Goal: Task Accomplishment & Management: Manage account settings

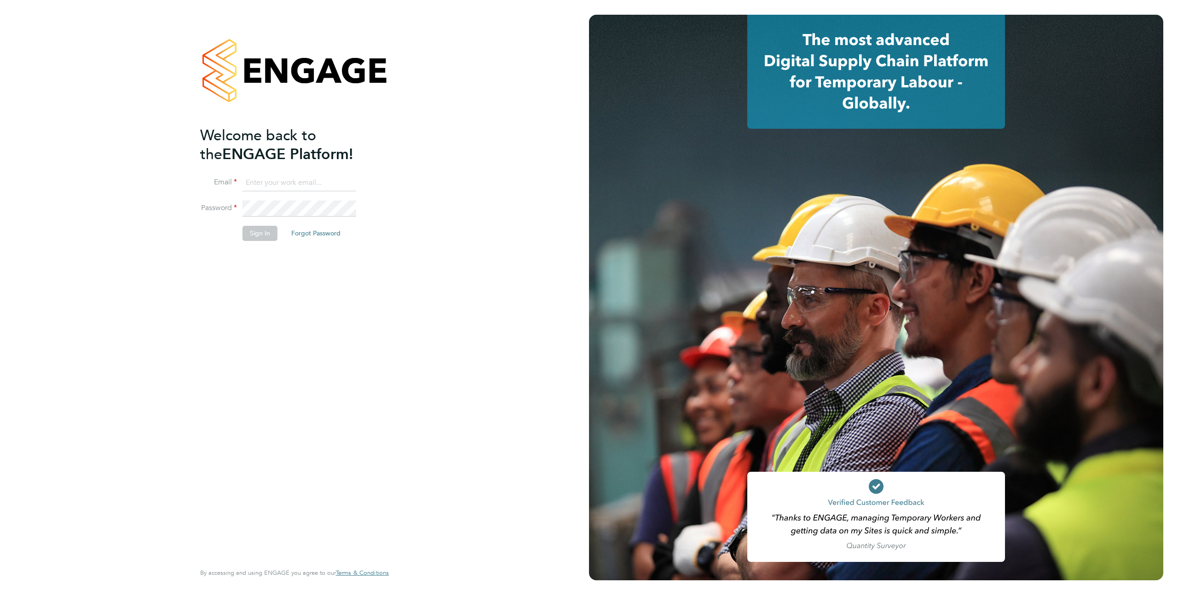
click at [277, 174] on ng-template "Welcome back to the ENGAGE Platform! Email Password Sign In Forgot Password" at bounding box center [289, 188] width 179 height 124
click at [262, 180] on input at bounding box center [299, 183] width 114 height 17
type input "support@engagelabs.io"
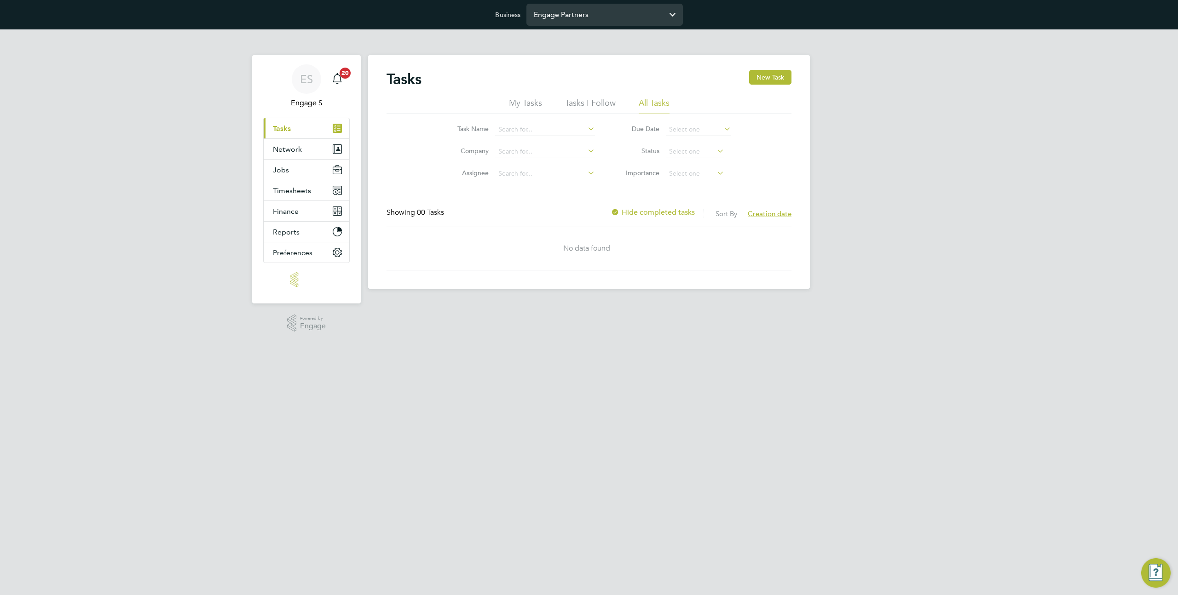
click at [547, 19] on input "Engage Partners" at bounding box center [604, 15] width 156 height 22
click at [593, 17] on input "Engage Partners" at bounding box center [604, 15] width 156 height 22
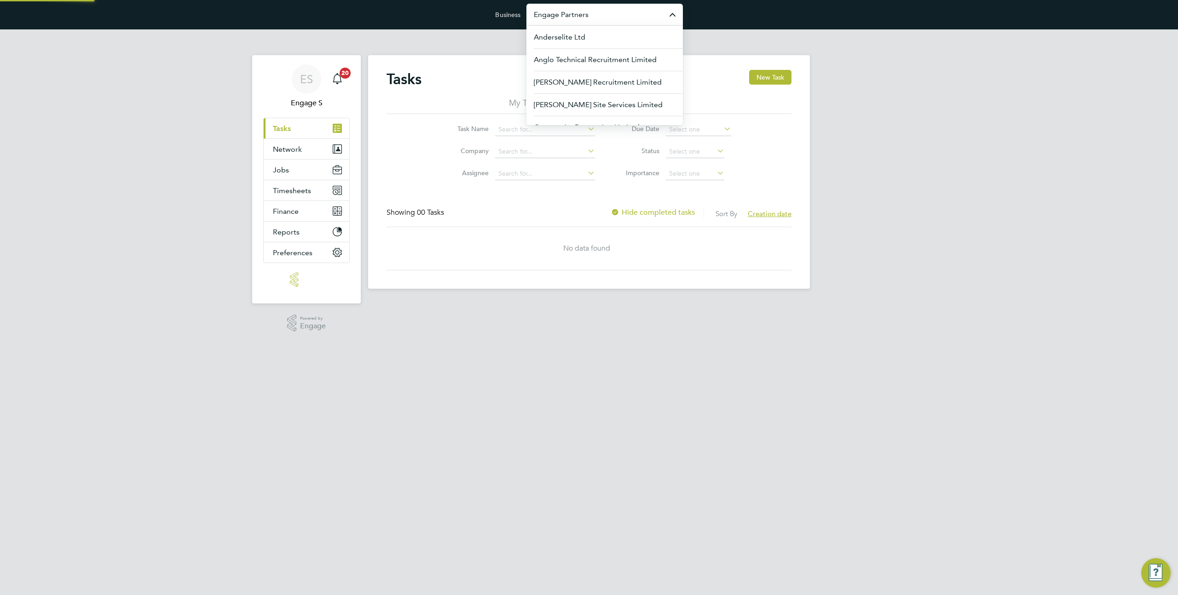
click at [593, 17] on input "Engage Partners" at bounding box center [604, 15] width 156 height 22
click at [596, 37] on span "Dynamic Company Ltd" at bounding box center [572, 37] width 76 height 11
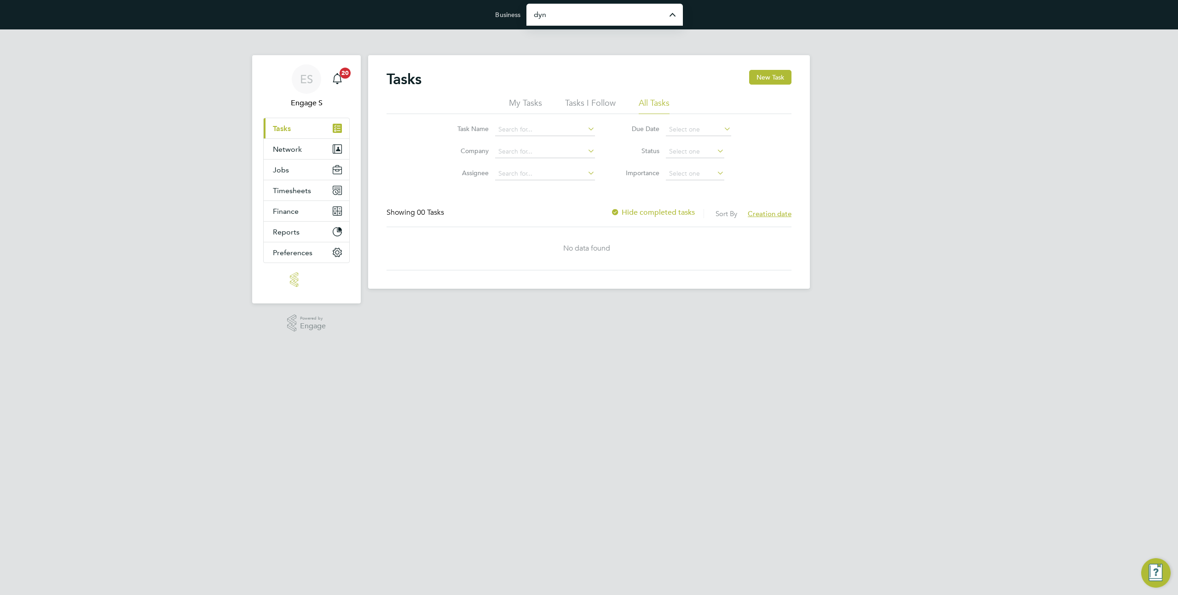
type input "Dynamic Company Ltd"
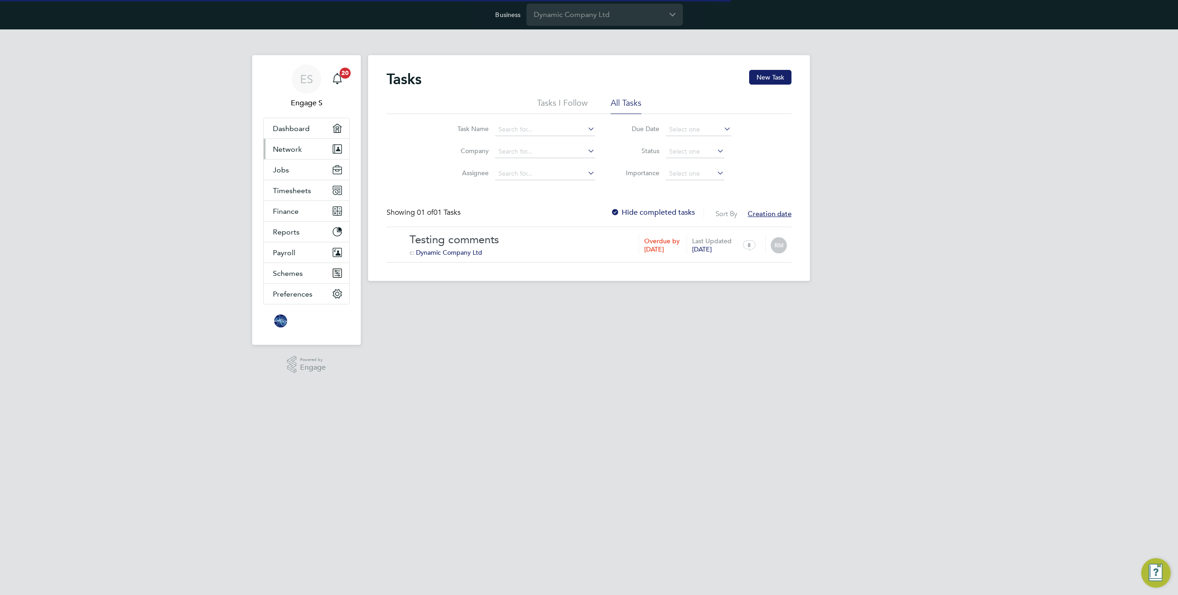
click at [288, 150] on span "Network" at bounding box center [287, 149] width 29 height 9
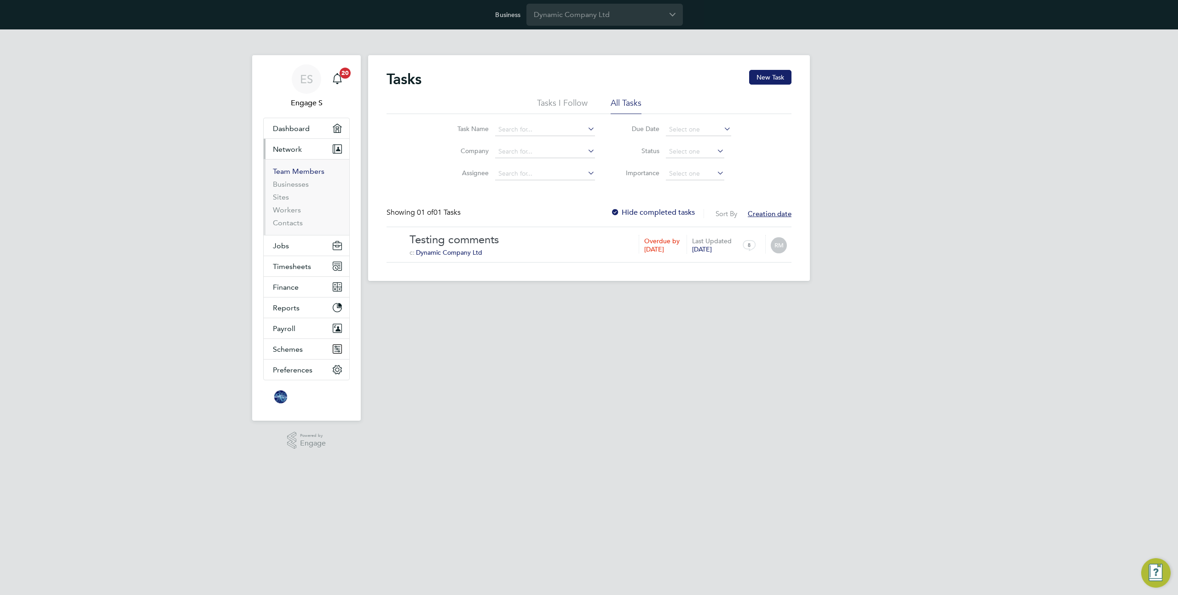
click at [294, 169] on link "Team Members" at bounding box center [299, 171] width 52 height 9
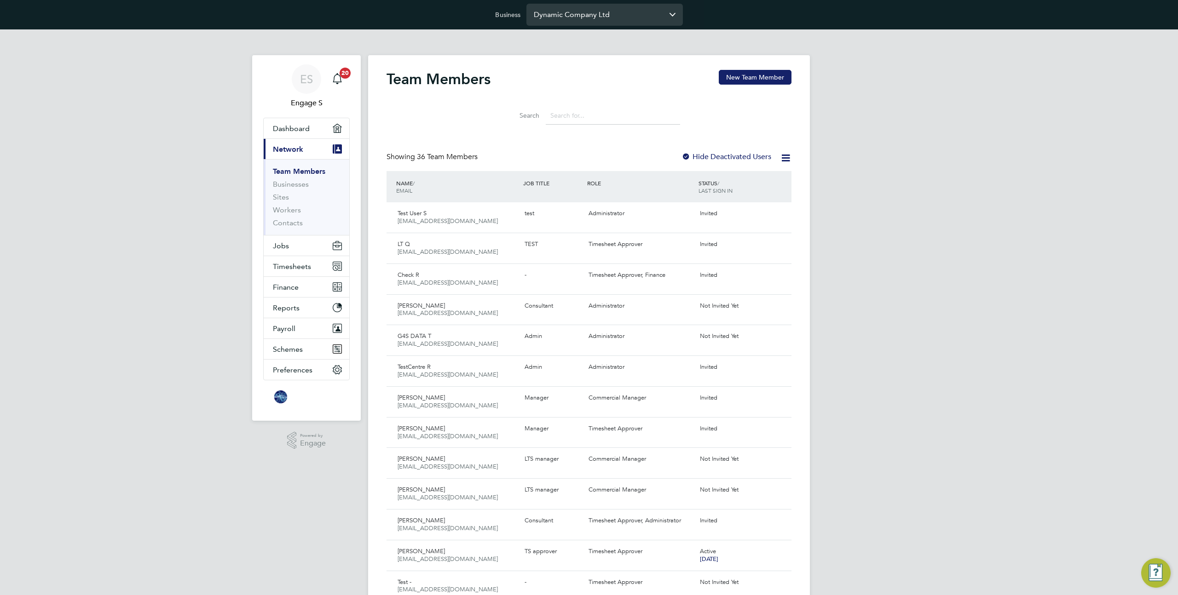
click at [587, 9] on input "Dynamic Company Ltd" at bounding box center [604, 15] width 156 height 22
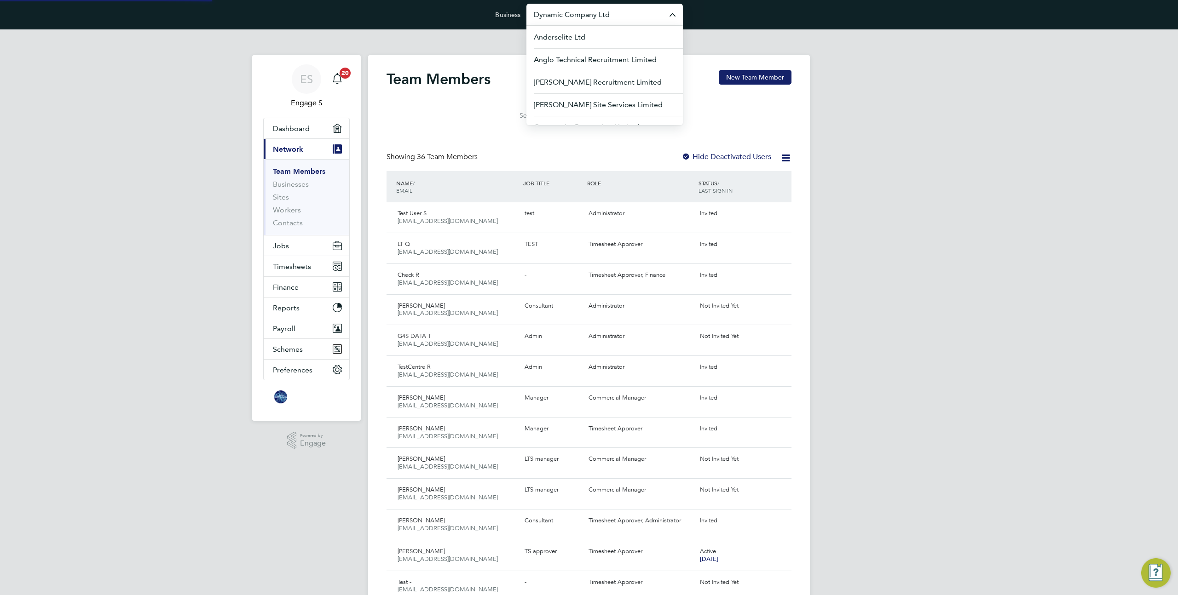
click at [587, 9] on input "Dynamic Company Ltd" at bounding box center [604, 15] width 156 height 22
click at [647, 98] on span "Morgan Sindall Construction & Infrastructure Ltd" at bounding box center [605, 88] width 142 height 22
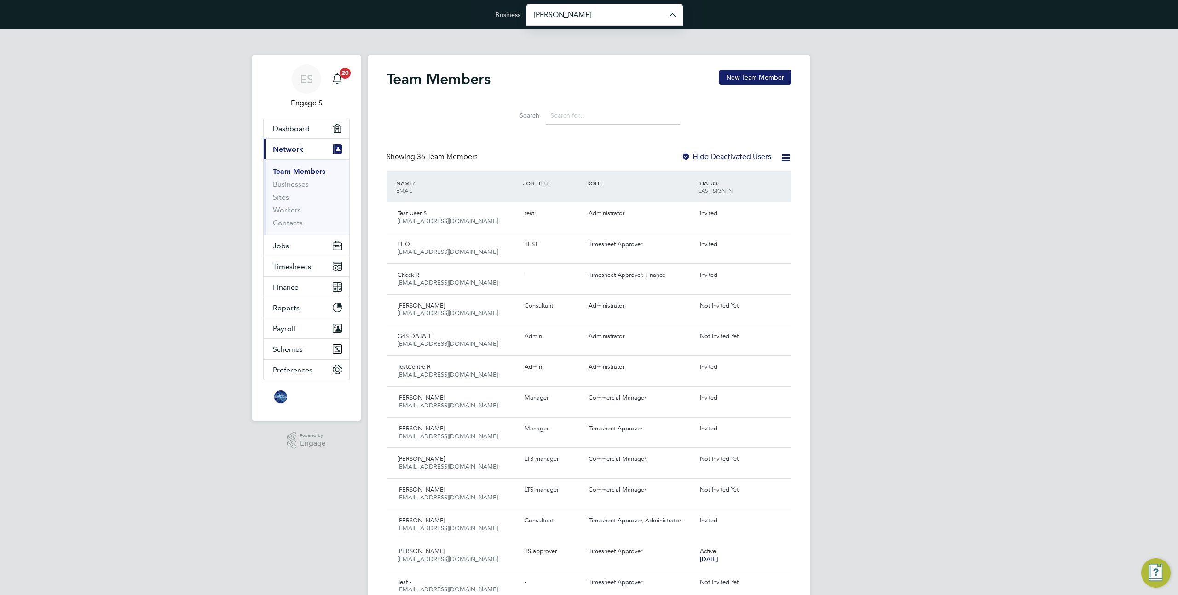
type input "Morgan Sindall Construction & Infrastructure Ltd"
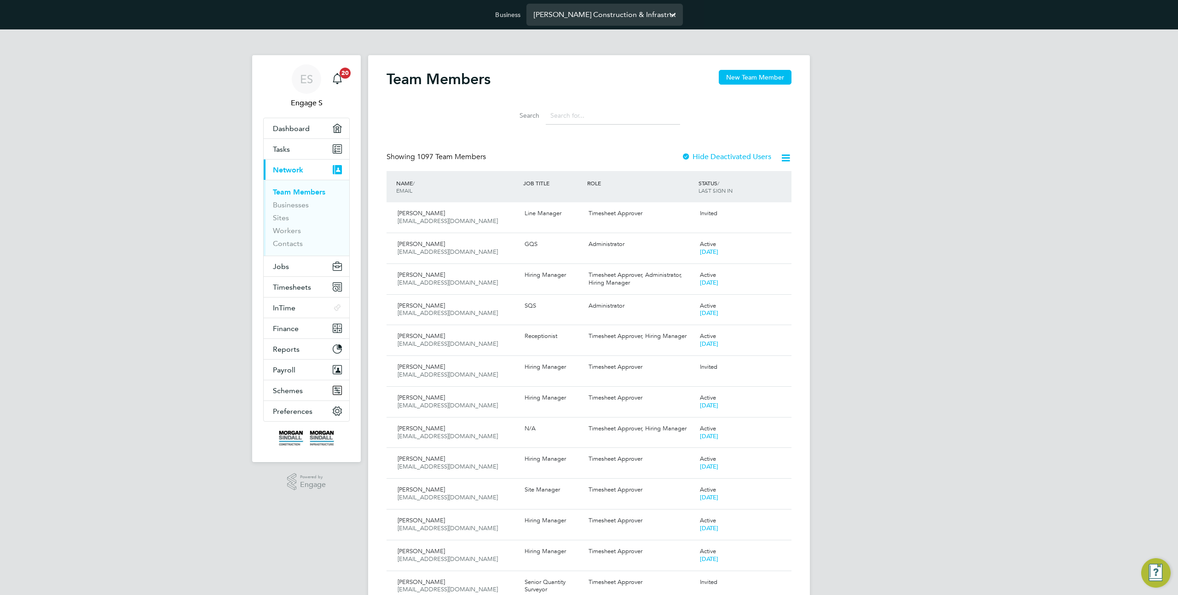
click at [620, 22] on input "Morgan Sindall Construction & Infrastructure Ltd" at bounding box center [604, 15] width 156 height 22
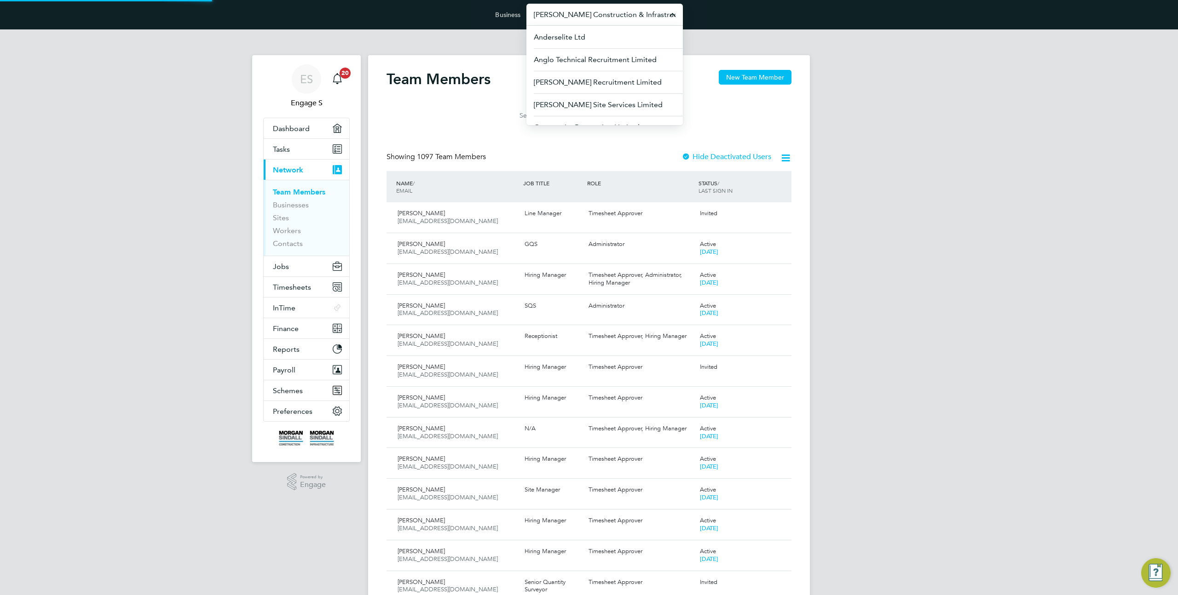
click at [620, 22] on input "Morgan Sindall Construction & Infrastructure Ltd" at bounding box center [604, 15] width 156 height 22
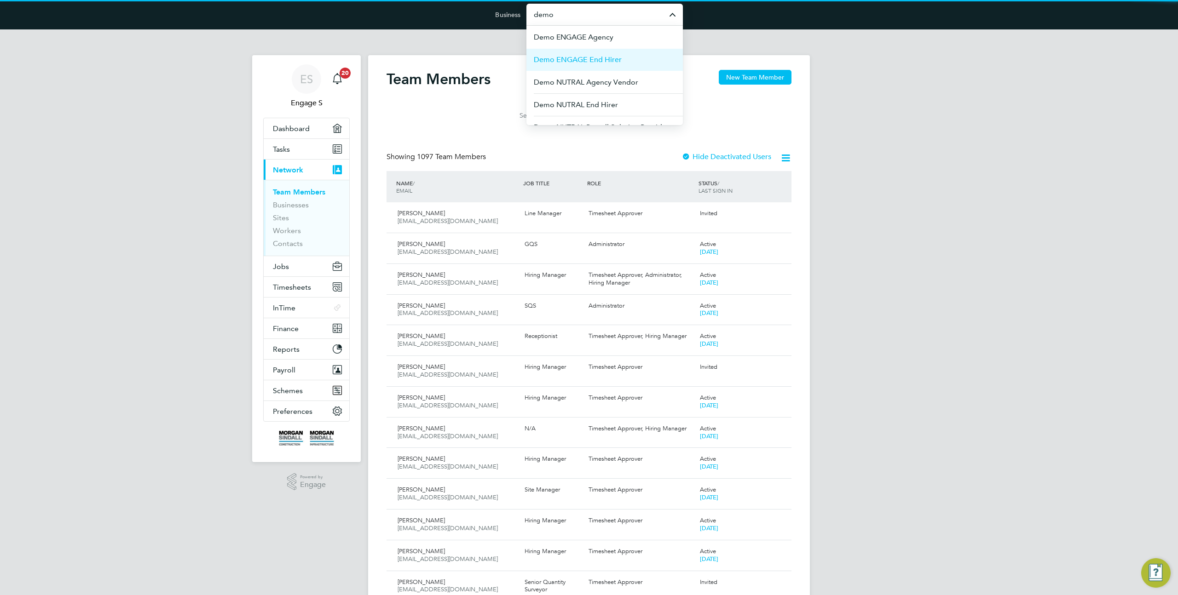
click at [615, 54] on li "Demo ENGAGE End Hirer" at bounding box center [604, 59] width 156 height 23
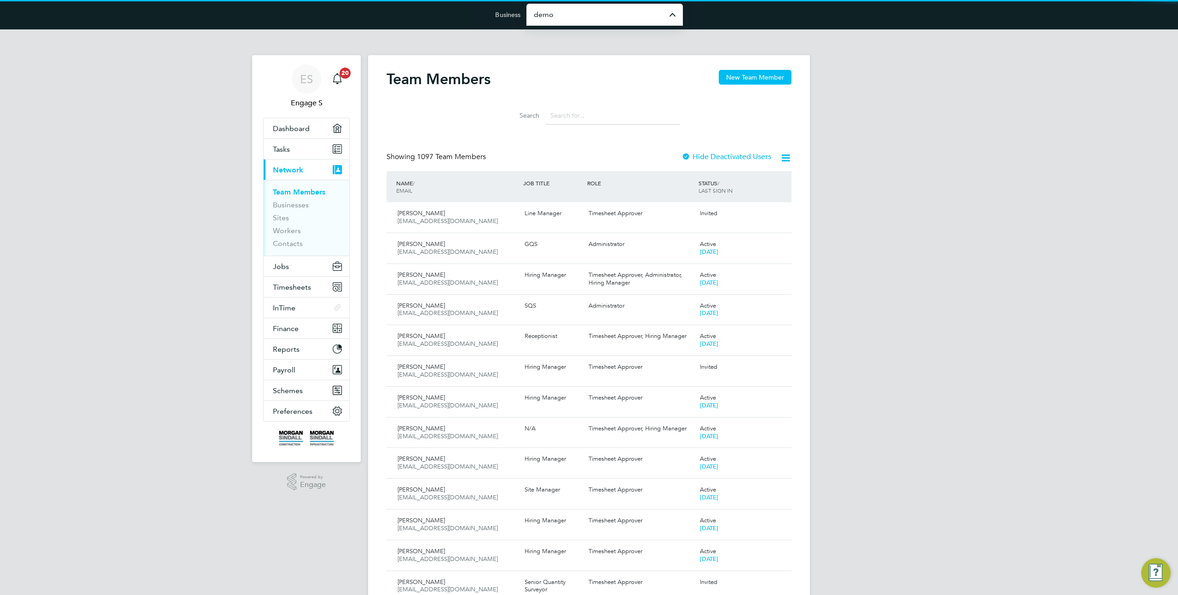
type input "Demo ENGAGE End Hirer"
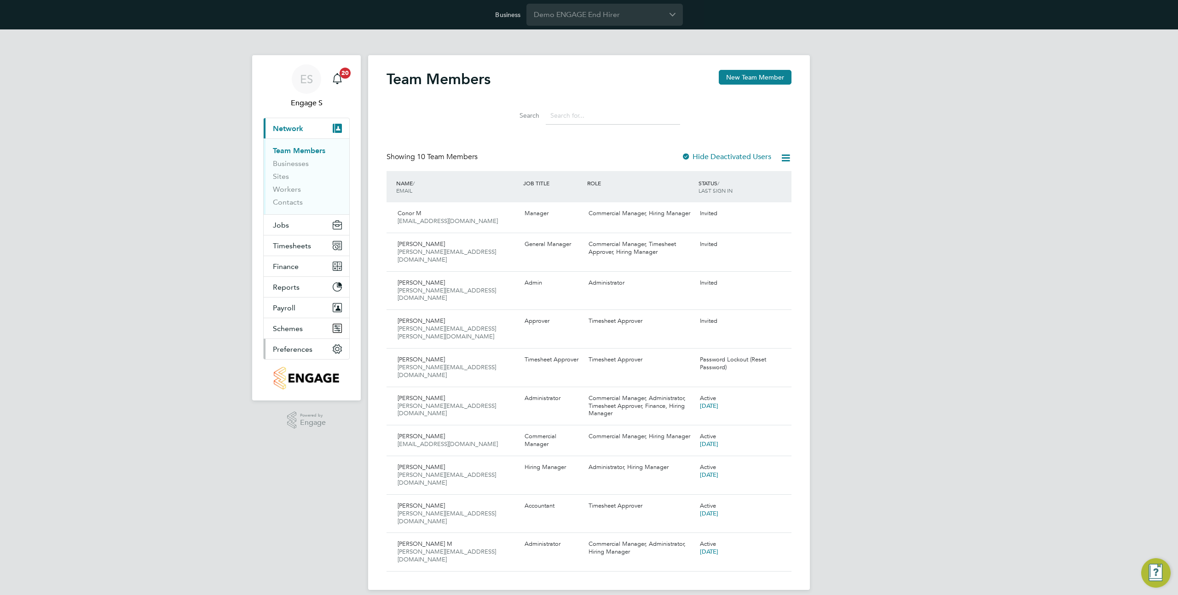
click at [286, 348] on span "Preferences" at bounding box center [293, 349] width 40 height 9
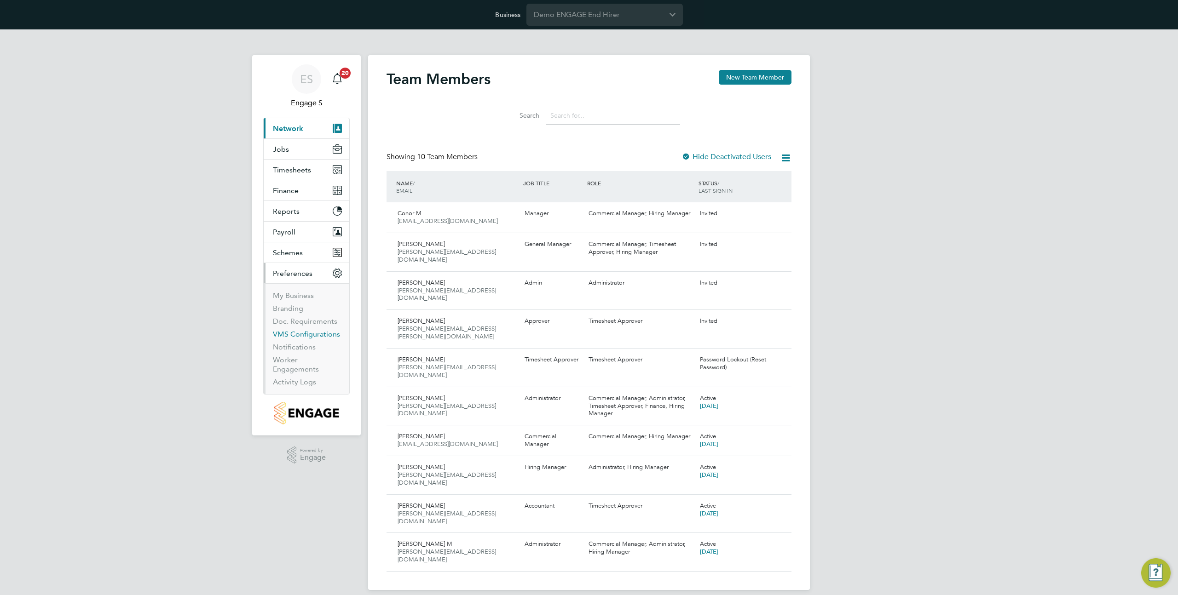
click at [304, 333] on link "VMS Configurations" at bounding box center [306, 334] width 67 height 9
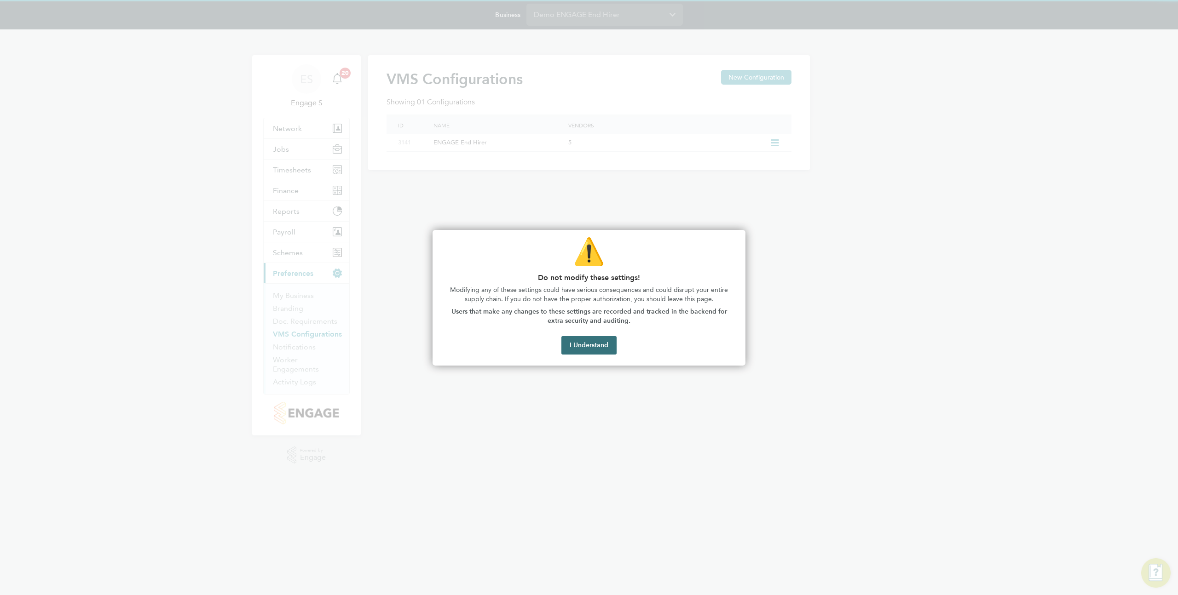
click at [600, 352] on button "I Understand" at bounding box center [588, 345] width 55 height 18
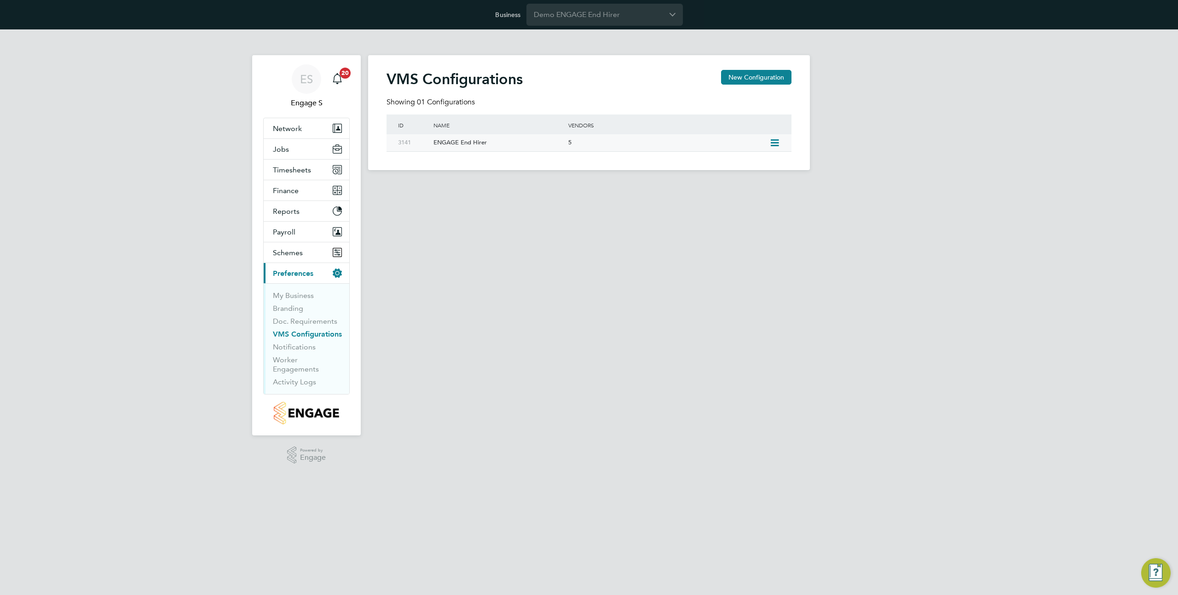
click at [773, 142] on icon at bounding box center [775, 142] width 12 height 7
click at [733, 164] on li "Edit VMS Configuration" at bounding box center [735, 162] width 88 height 13
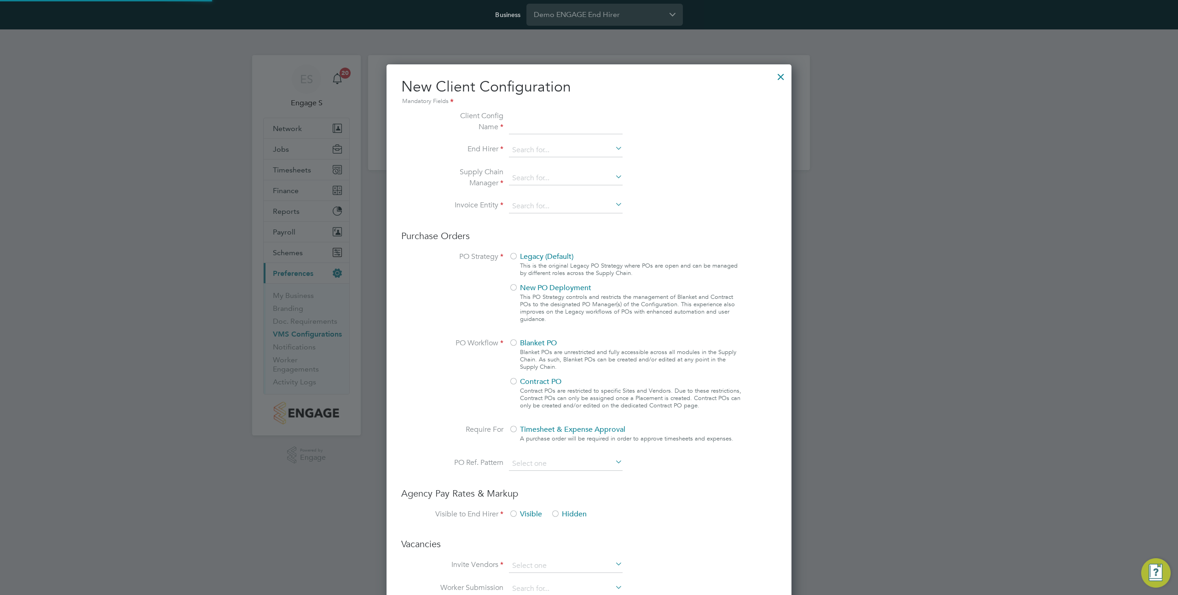
scroll to position [834, 405]
type input "ENGAGE End Hirer"
type input "Demo ENGAGE End Hirer"
type input "Any Text"
type input "By Vendor Group"
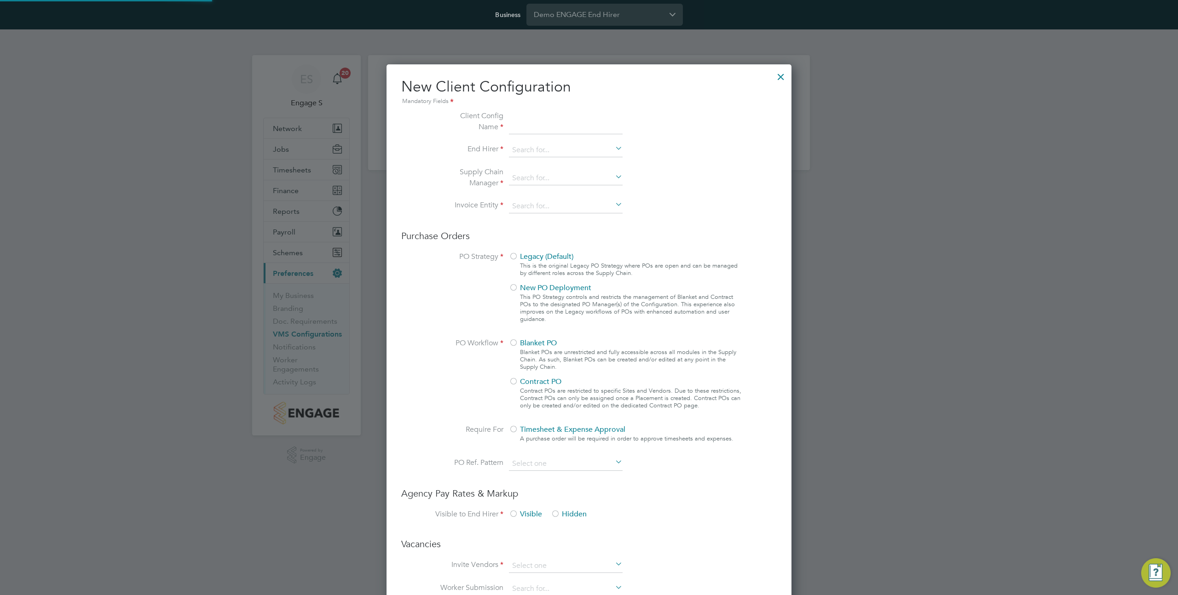
type input "No Limits"
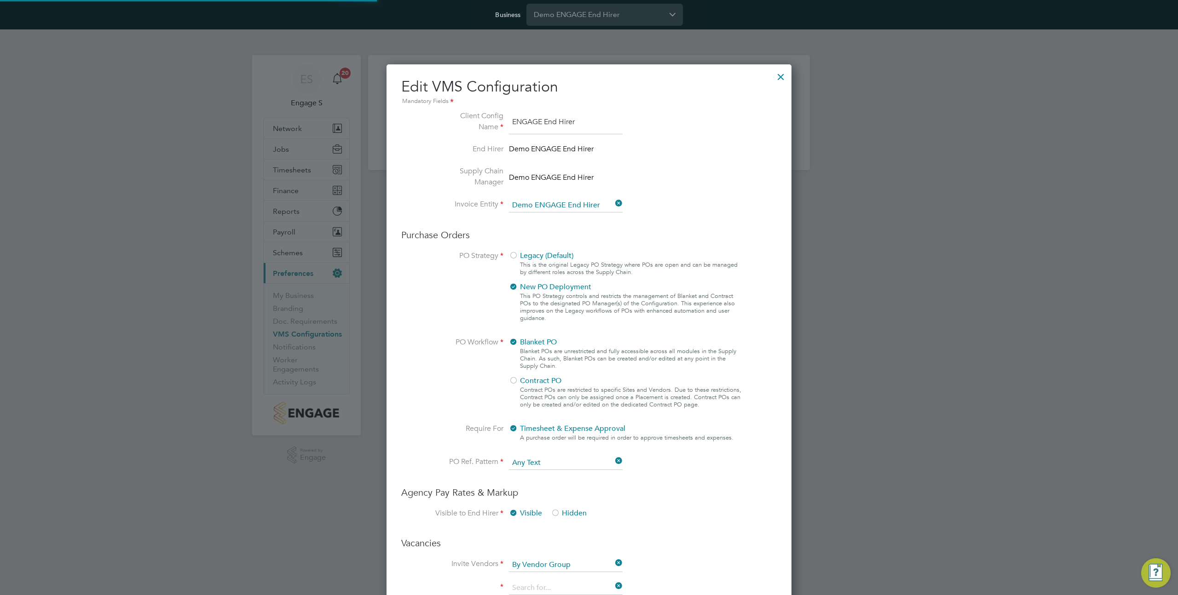
type input "1st Tier"
click at [779, 75] on div at bounding box center [781, 74] width 17 height 17
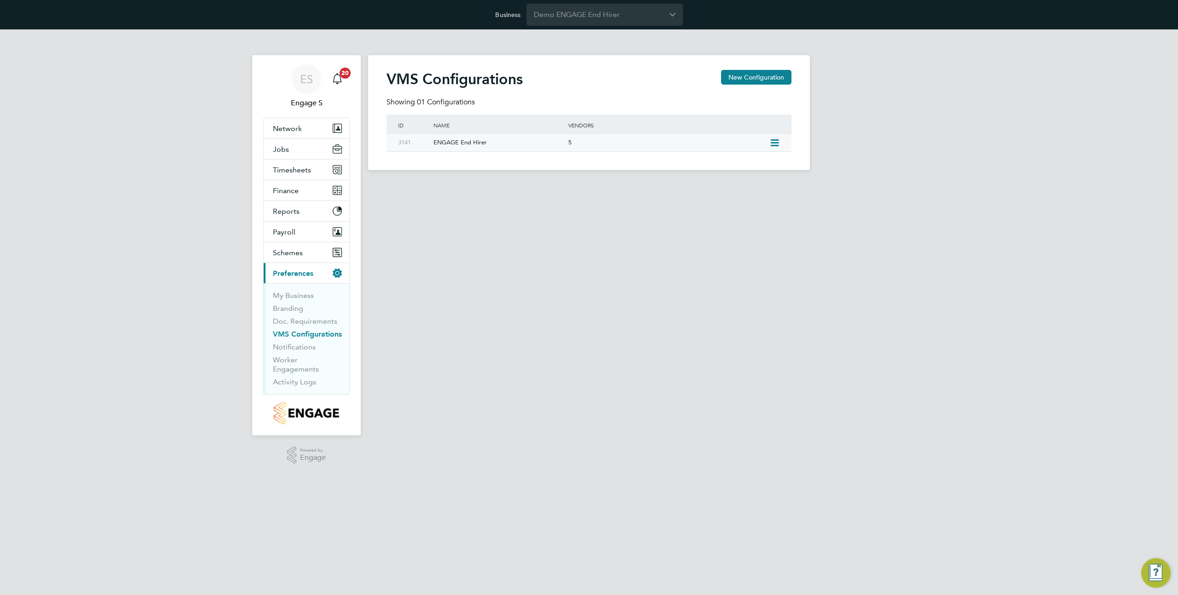
click at [697, 144] on div "5" at bounding box center [666, 142] width 201 height 17
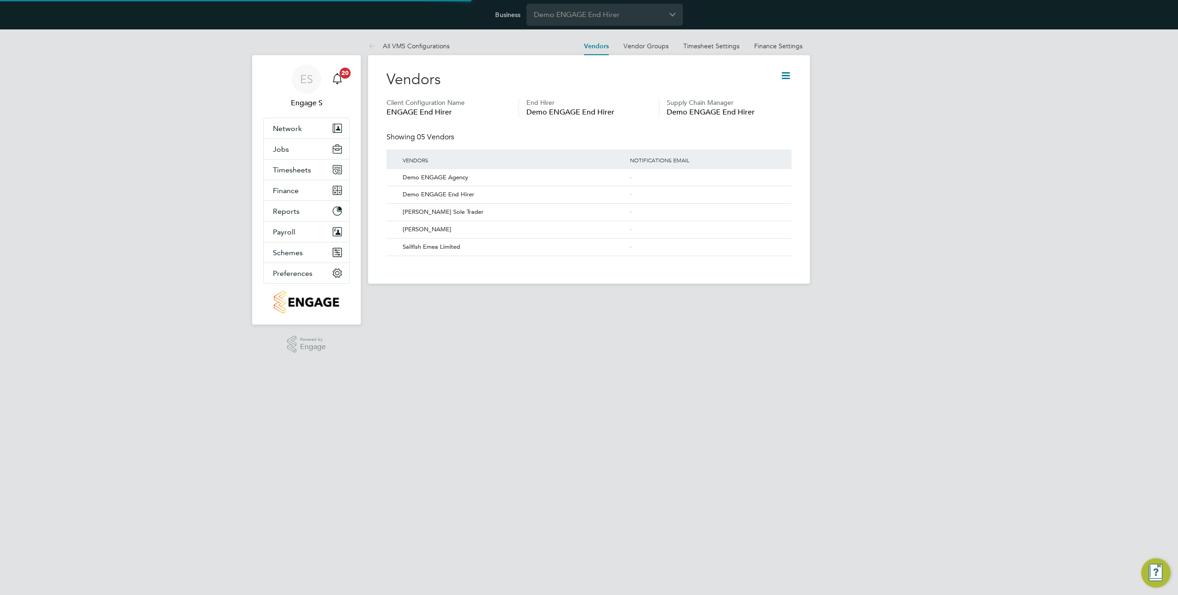
click at [785, 79] on icon at bounding box center [786, 76] width 12 height 12
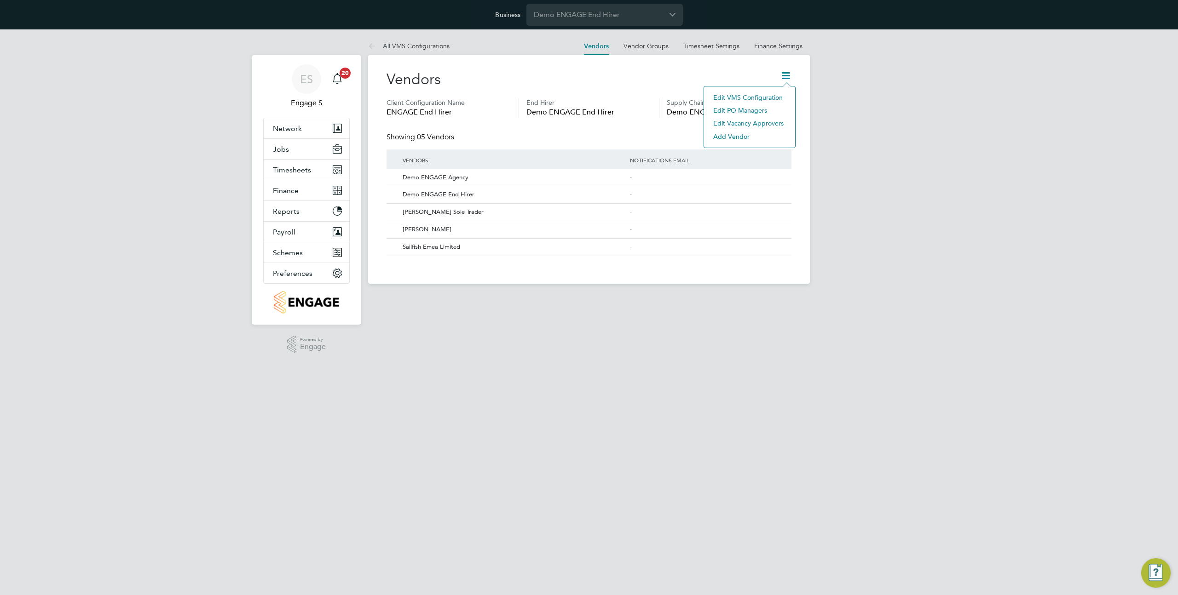
click at [761, 110] on li "Edit PO Managers" at bounding box center [750, 110] width 82 height 13
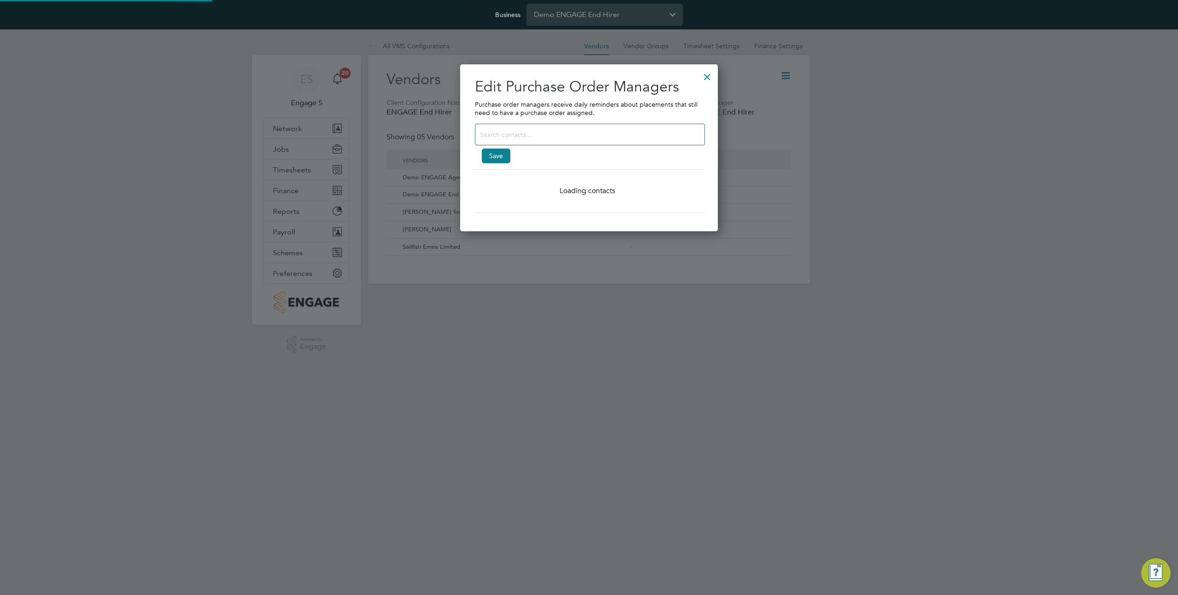
scroll to position [183, 258]
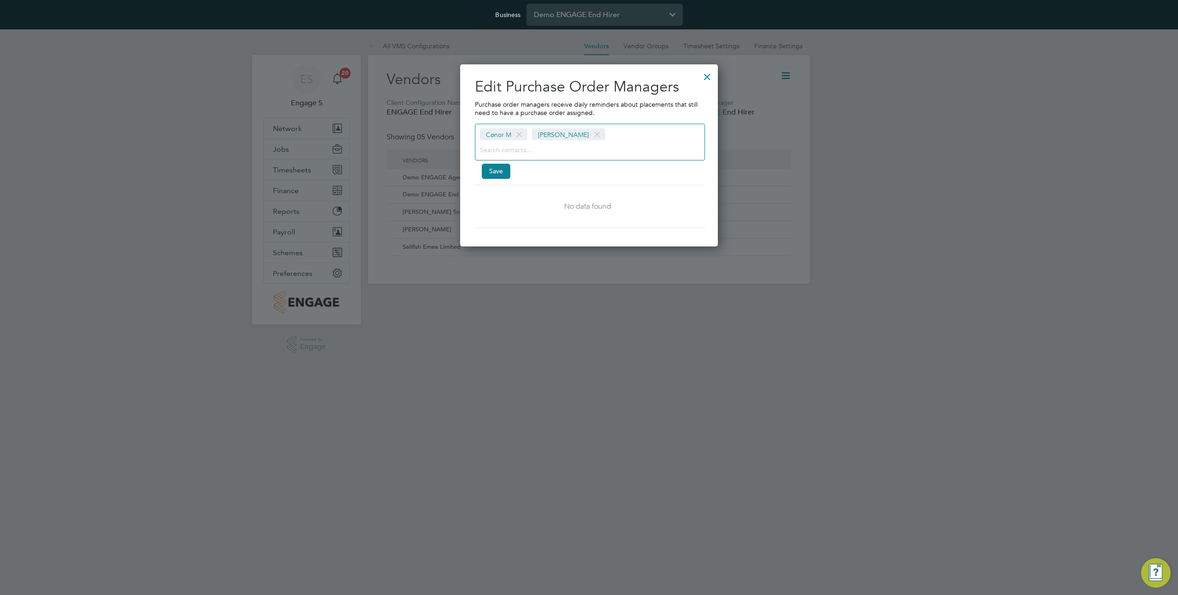
click at [706, 81] on div at bounding box center [707, 74] width 17 height 17
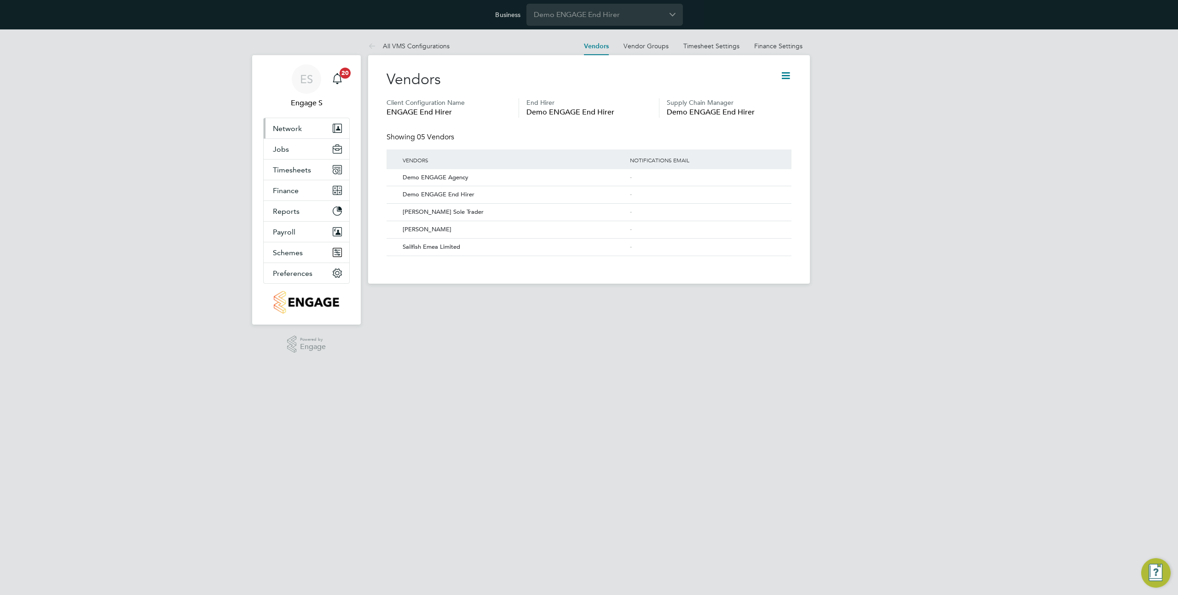
click at [292, 136] on button "Network" at bounding box center [307, 128] width 86 height 20
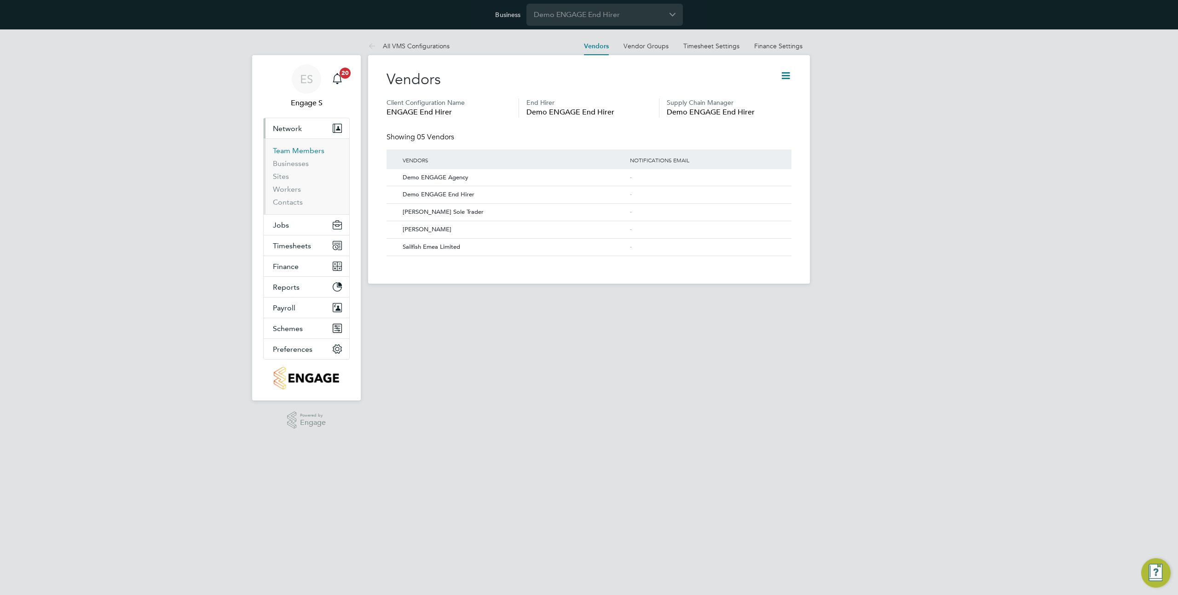
click at [298, 150] on link "Team Members" at bounding box center [299, 150] width 52 height 9
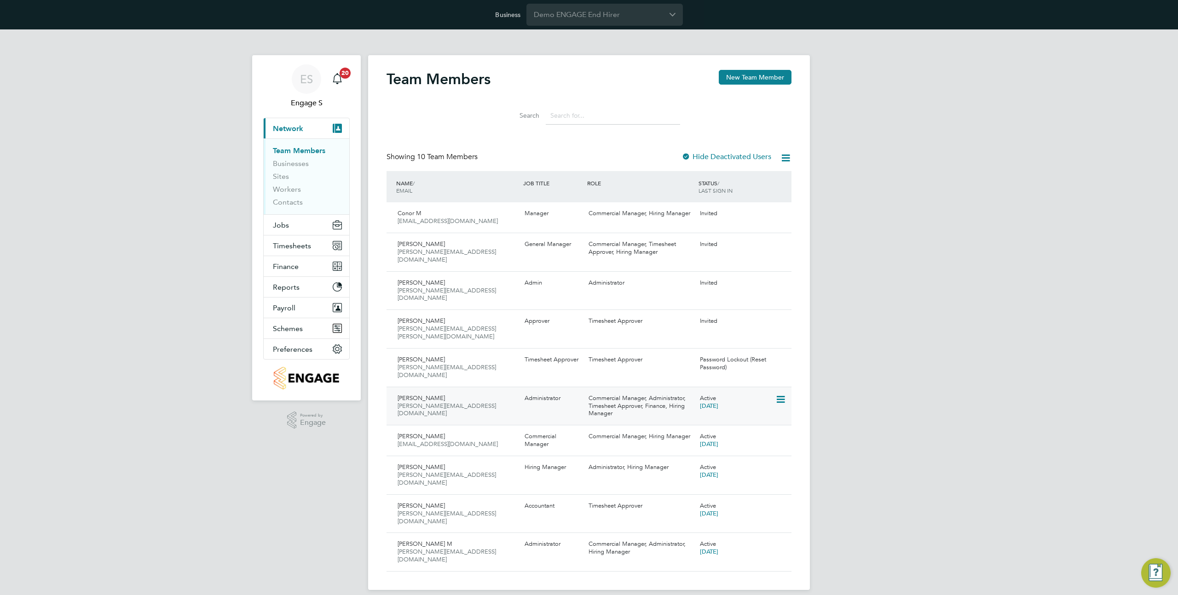
click at [778, 394] on icon at bounding box center [779, 399] width 9 height 11
click at [709, 431] on li "Impersonate" at bounding box center [729, 433] width 111 height 13
click at [525, 460] on div "Hiring Manager" at bounding box center [552, 467] width 63 height 15
click at [782, 540] on icon at bounding box center [779, 545] width 9 height 11
click at [702, 566] on li "Impersonate" at bounding box center [729, 564] width 111 height 13
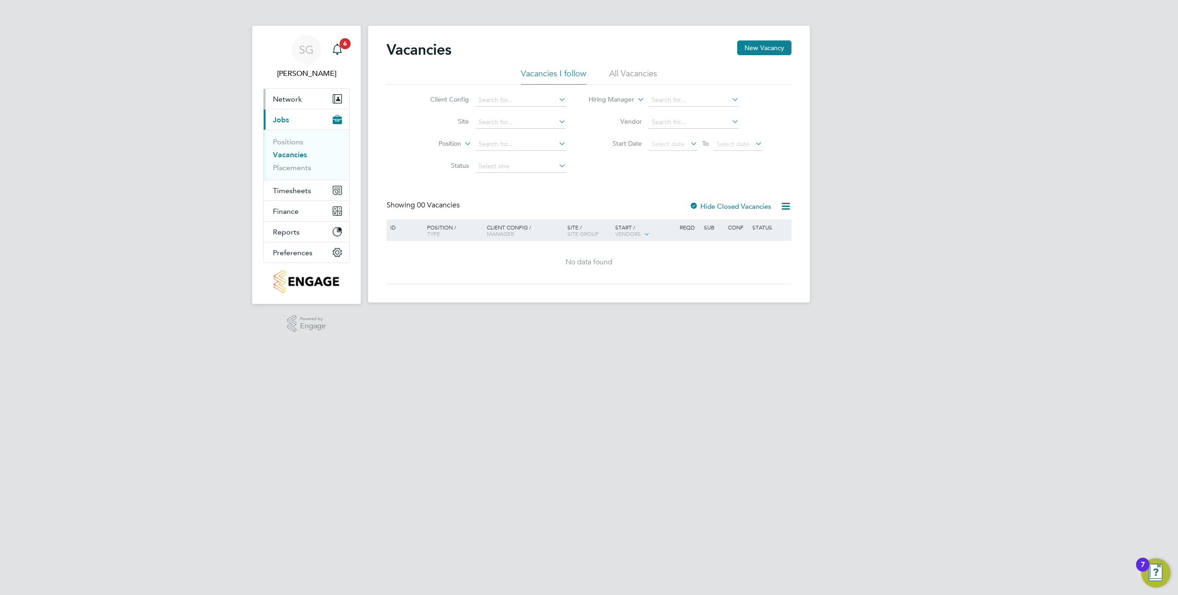
click at [297, 93] on button "Network" at bounding box center [307, 99] width 86 height 20
click at [280, 146] on link "Sites" at bounding box center [281, 147] width 16 height 9
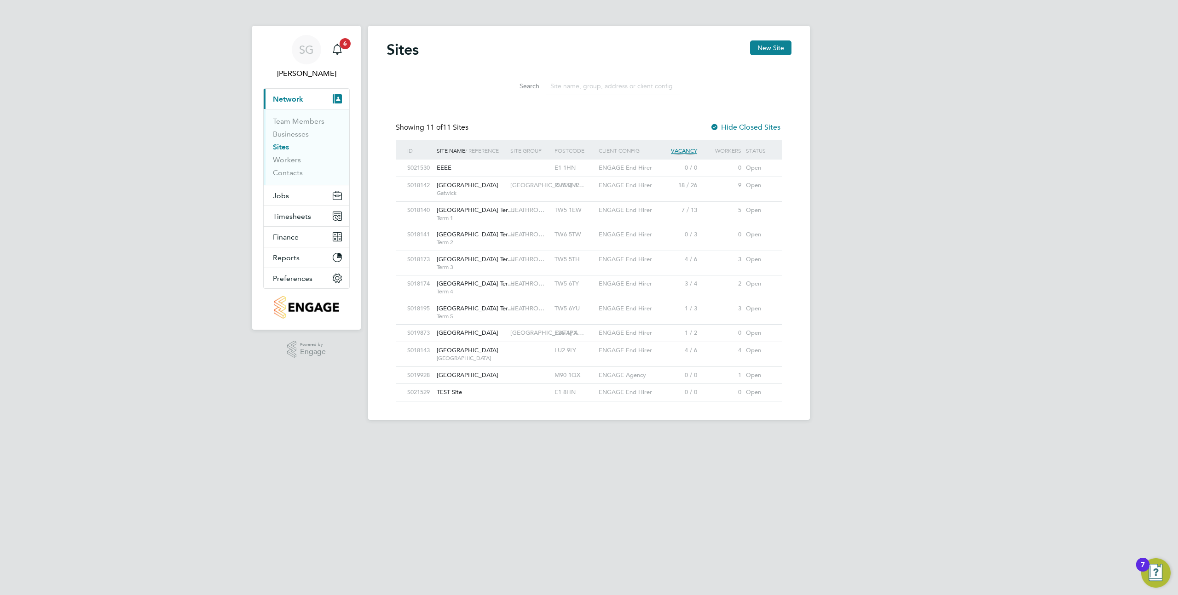
click at [578, 185] on div "RH6 0NP" at bounding box center [574, 185] width 44 height 17
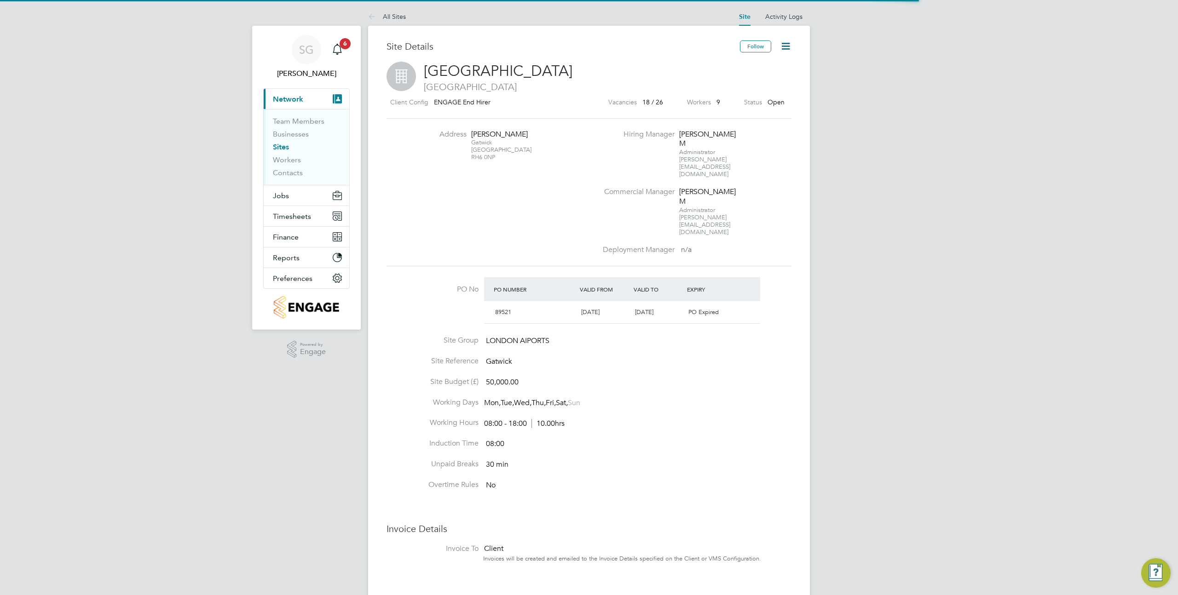
scroll to position [16, 86]
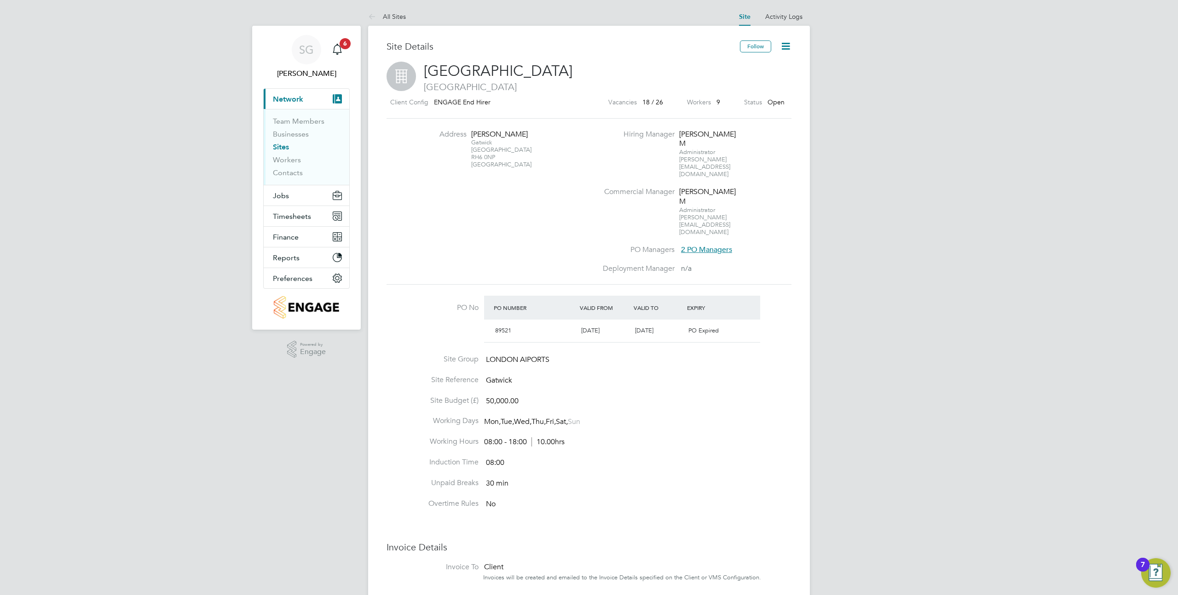
click at [785, 48] on icon at bounding box center [786, 46] width 12 height 12
click at [757, 77] on li "Edit Site e" at bounding box center [764, 81] width 52 height 13
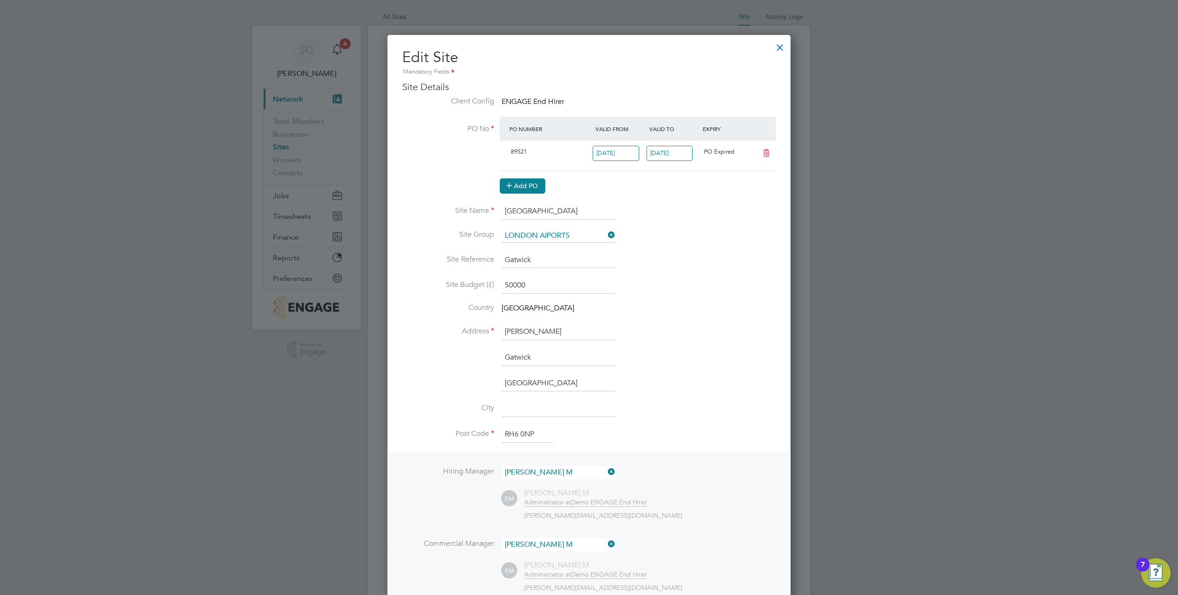
click at [522, 189] on button "Add PO" at bounding box center [523, 186] width 46 height 15
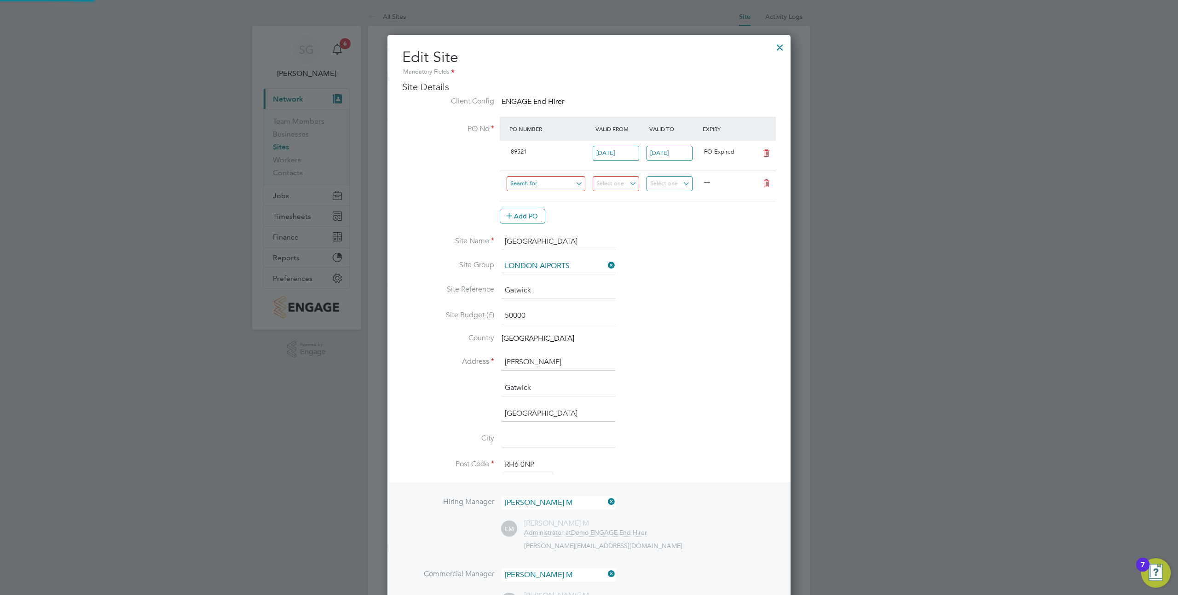
click at [533, 189] on input at bounding box center [546, 183] width 79 height 15
click at [519, 233] on li "1534753" at bounding box center [546, 235] width 80 height 12
type input "[DATE]"
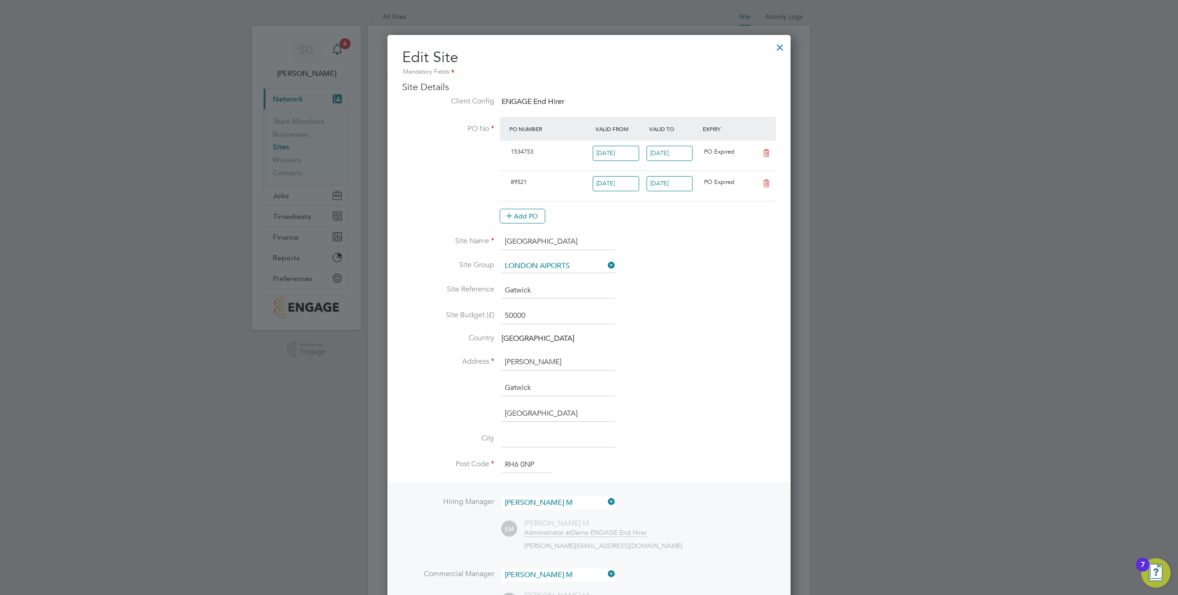
scroll to position [16, 86]
click at [621, 188] on input "[DATE]" at bounding box center [616, 183] width 46 height 15
click at [667, 187] on input "[DATE]" at bounding box center [669, 183] width 46 height 15
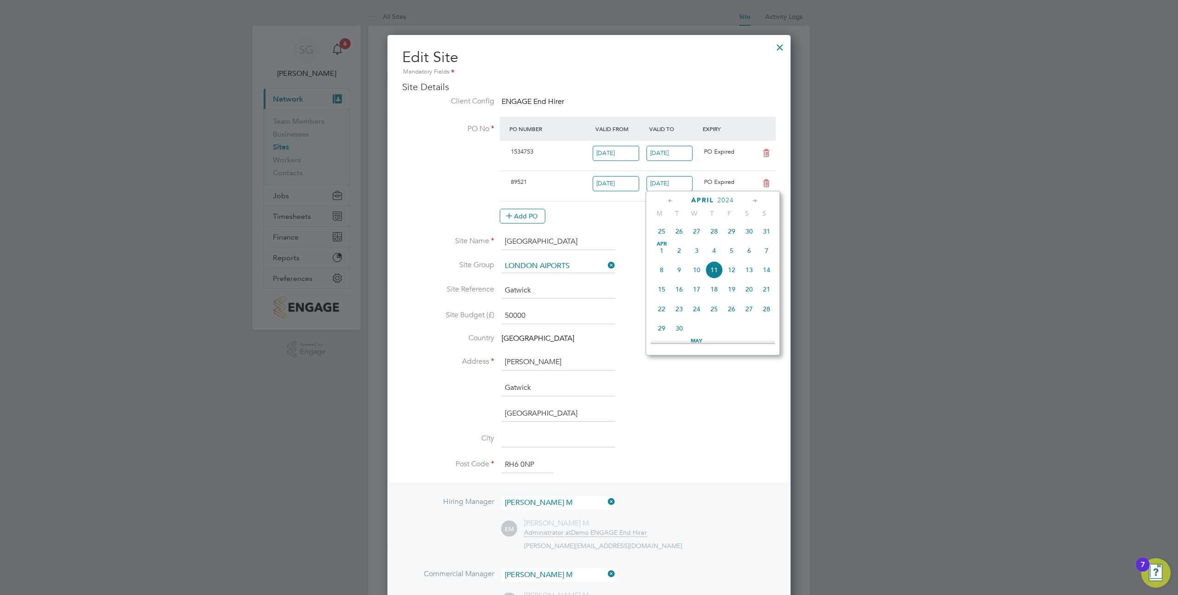
click at [529, 185] on div "89521" at bounding box center [550, 182] width 86 height 15
click at [513, 185] on span "89521" at bounding box center [519, 182] width 16 height 8
click at [658, 185] on input "11 Apr 2024" at bounding box center [669, 183] width 46 height 15
click at [712, 294] on span "18" at bounding box center [713, 289] width 17 height 17
type input "18 Apr 2024"
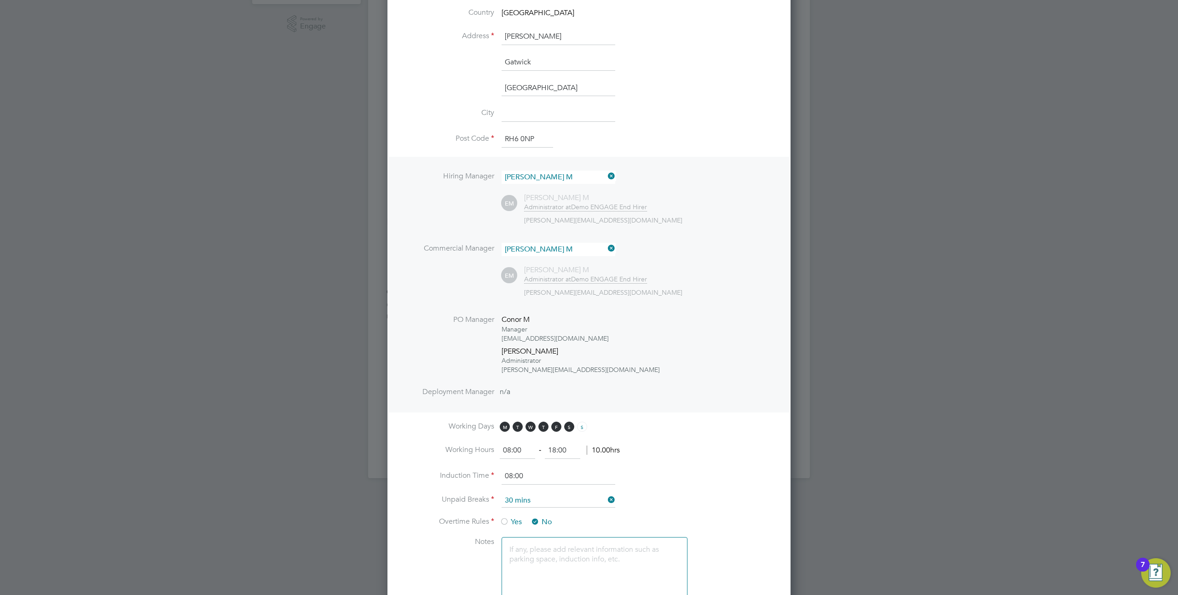
scroll to position [461, 0]
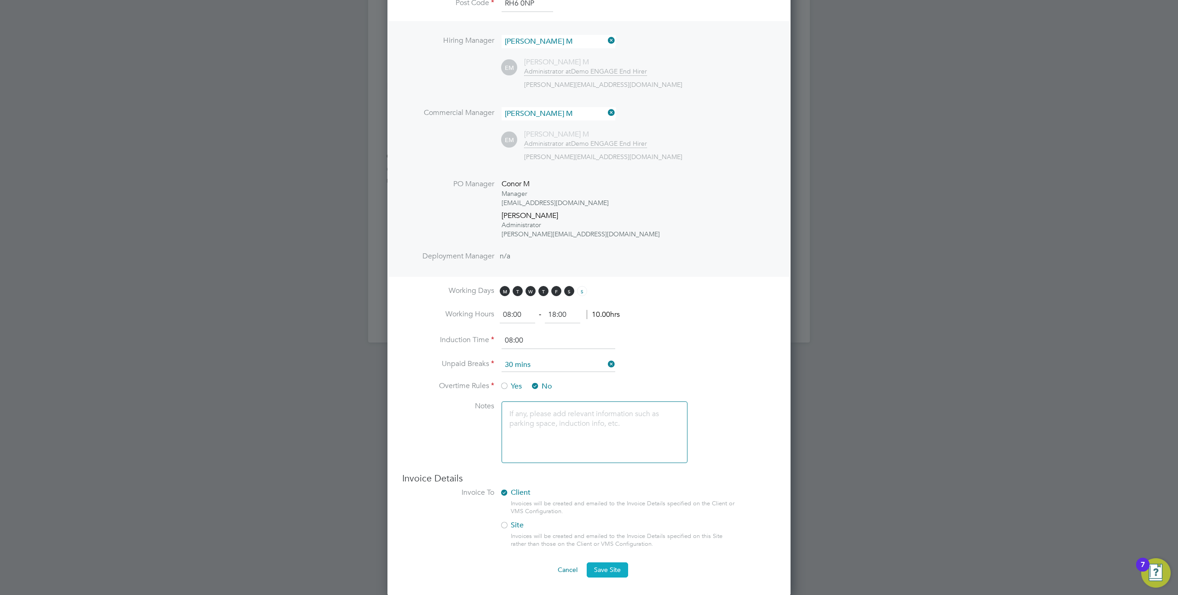
click at [616, 566] on span "Save Site" at bounding box center [607, 570] width 27 height 8
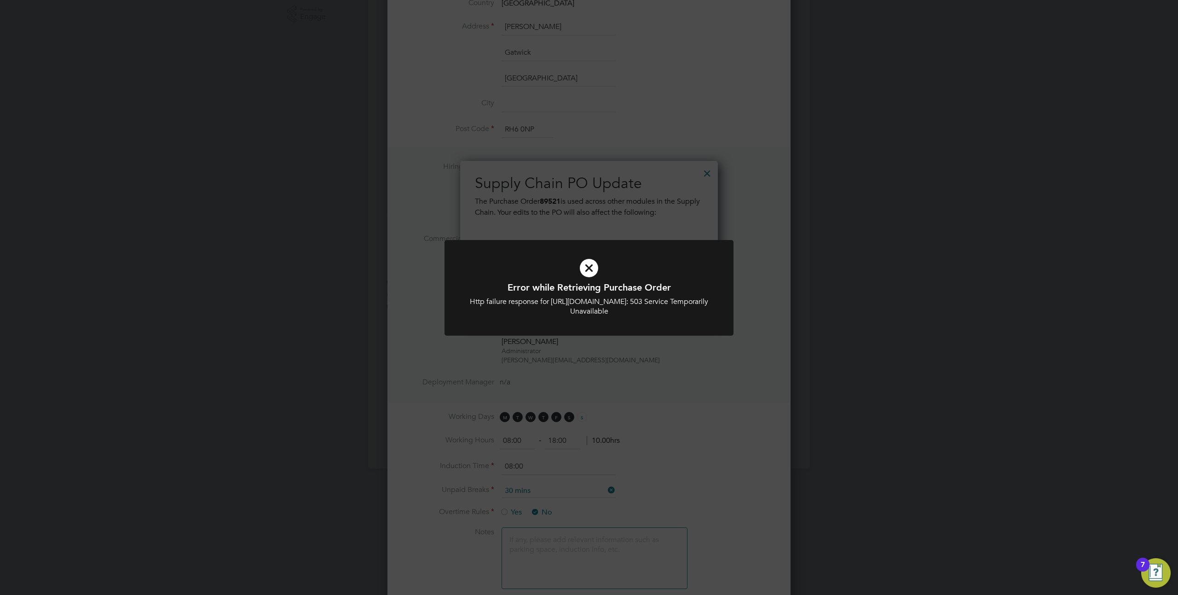
scroll to position [308, 0]
click at [657, 212] on div "Error while Retrieving Purchase Order Http failure response for https://engaget…" at bounding box center [589, 297] width 1178 height 595
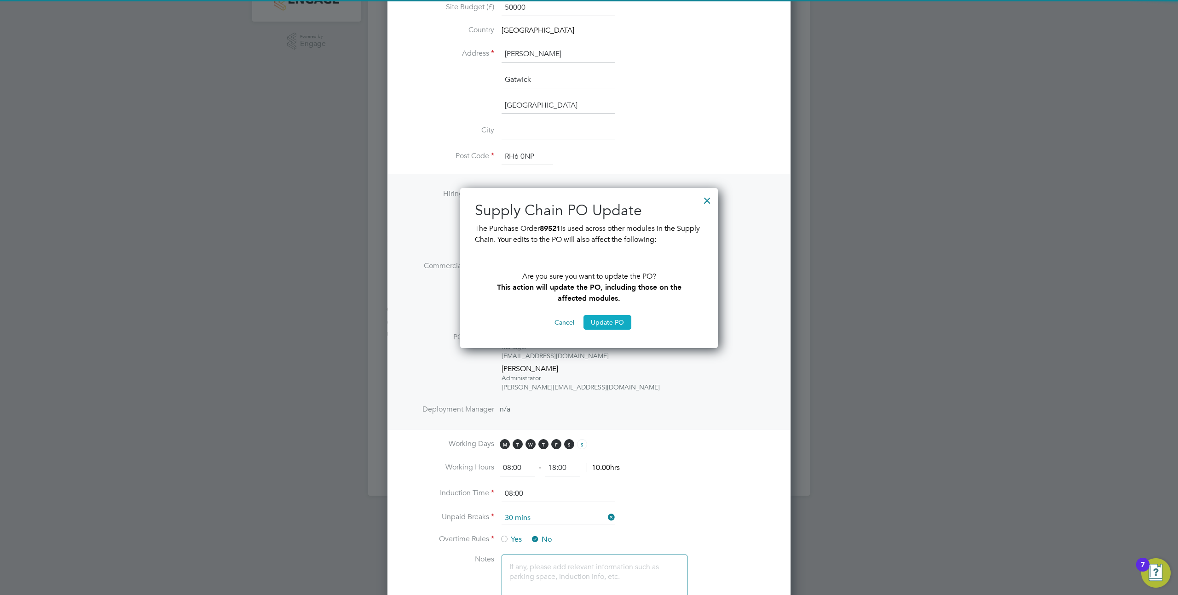
click at [611, 323] on button "Update PO" at bounding box center [607, 322] width 48 height 15
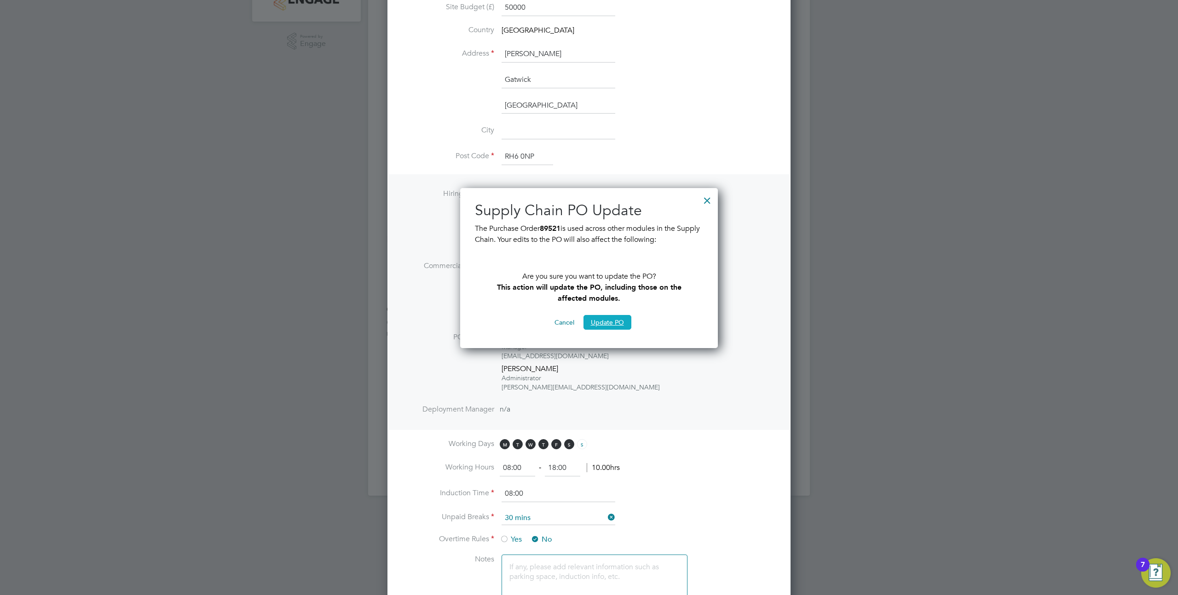
click at [600, 320] on button "Update PO" at bounding box center [607, 322] width 48 height 15
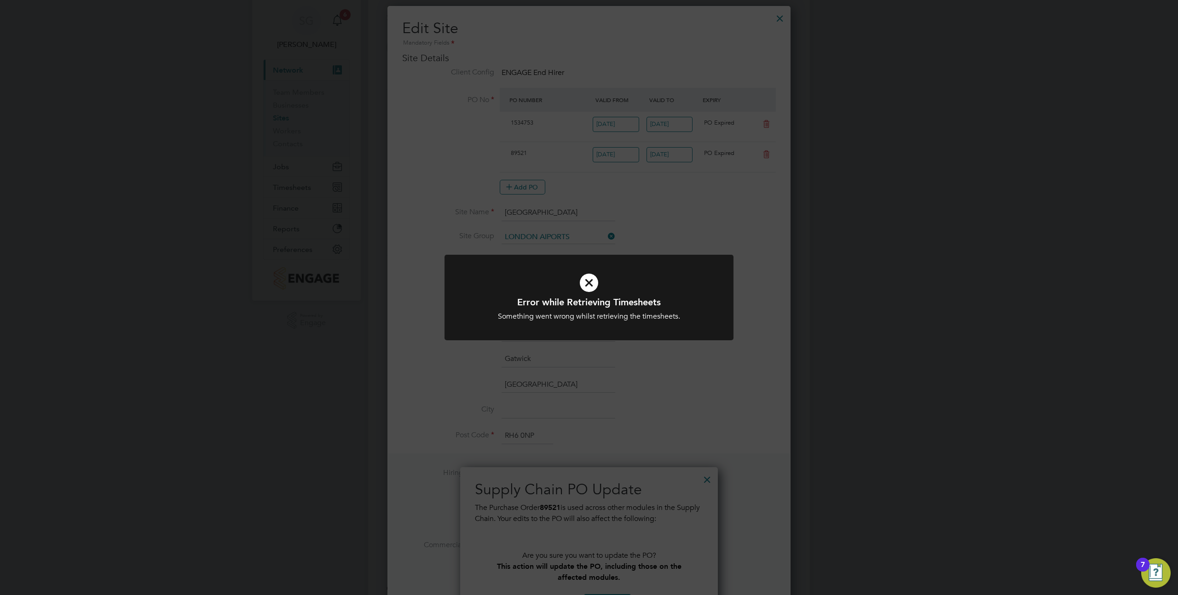
scroll to position [0, 0]
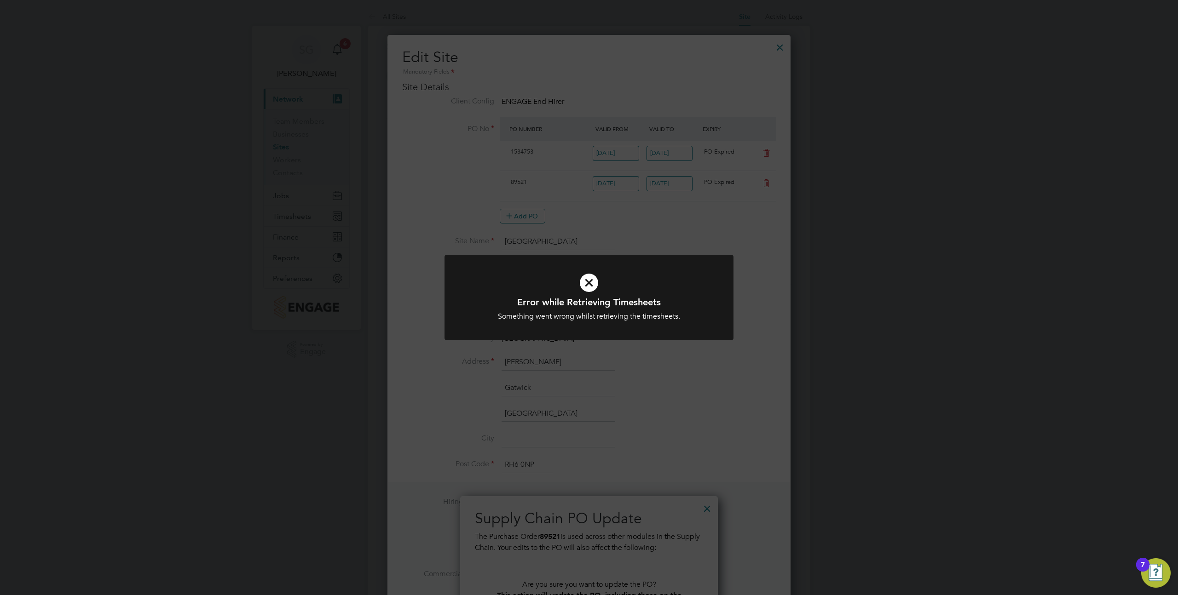
click at [647, 217] on div "Error while Retrieving Timesheets Something went wrong whilst retrieving the ti…" at bounding box center [589, 297] width 1178 height 595
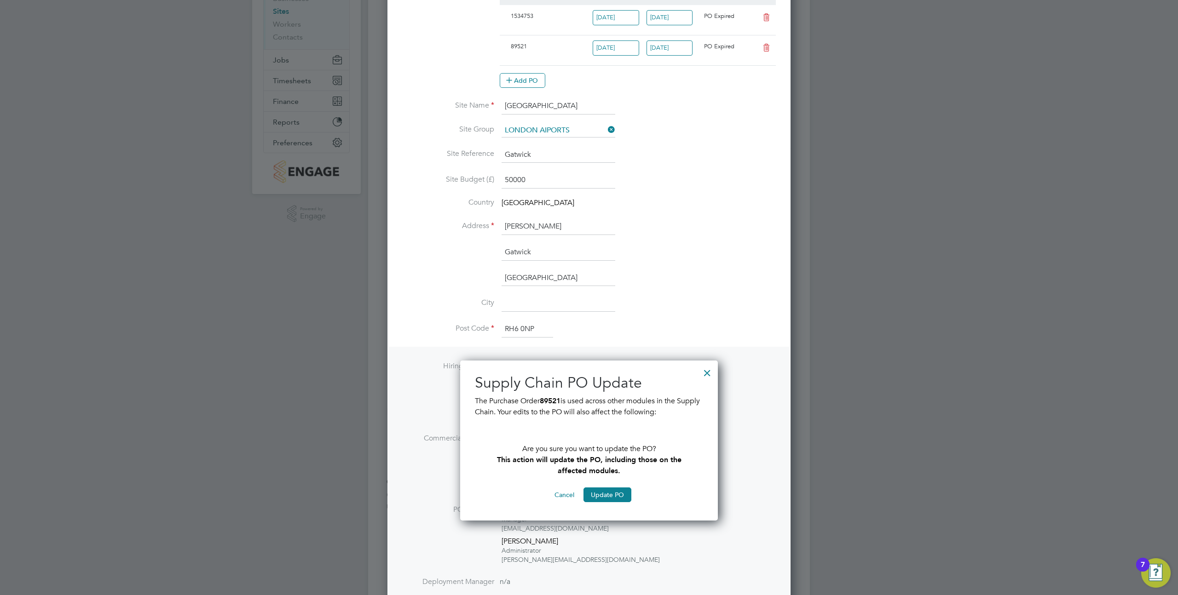
scroll to position [275, 0]
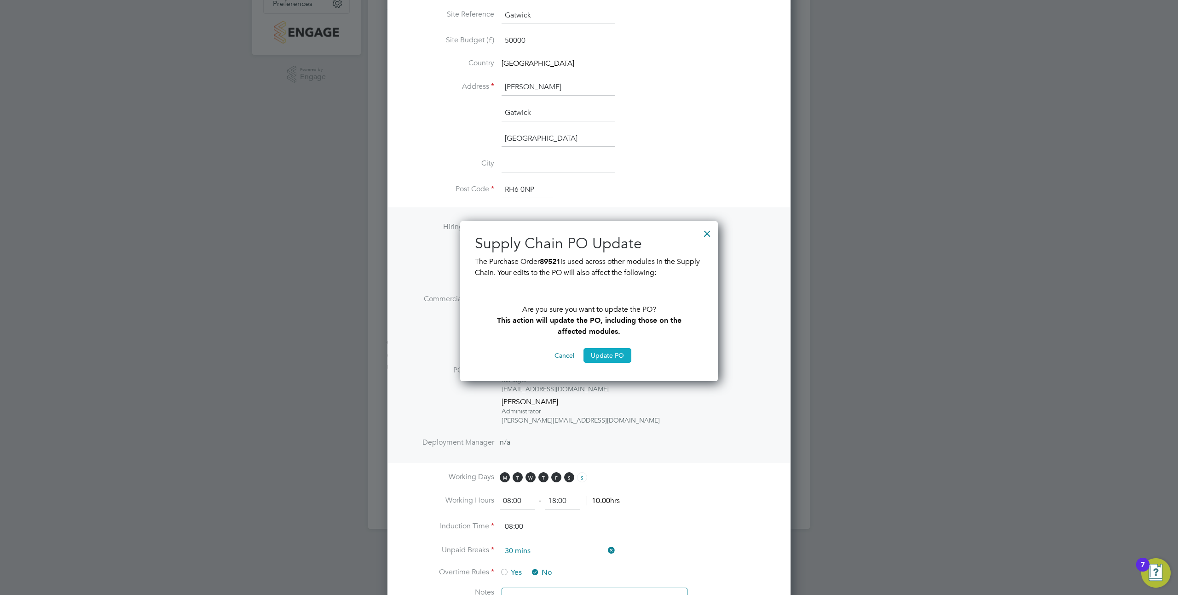
click at [617, 354] on button "Update PO" at bounding box center [607, 355] width 48 height 15
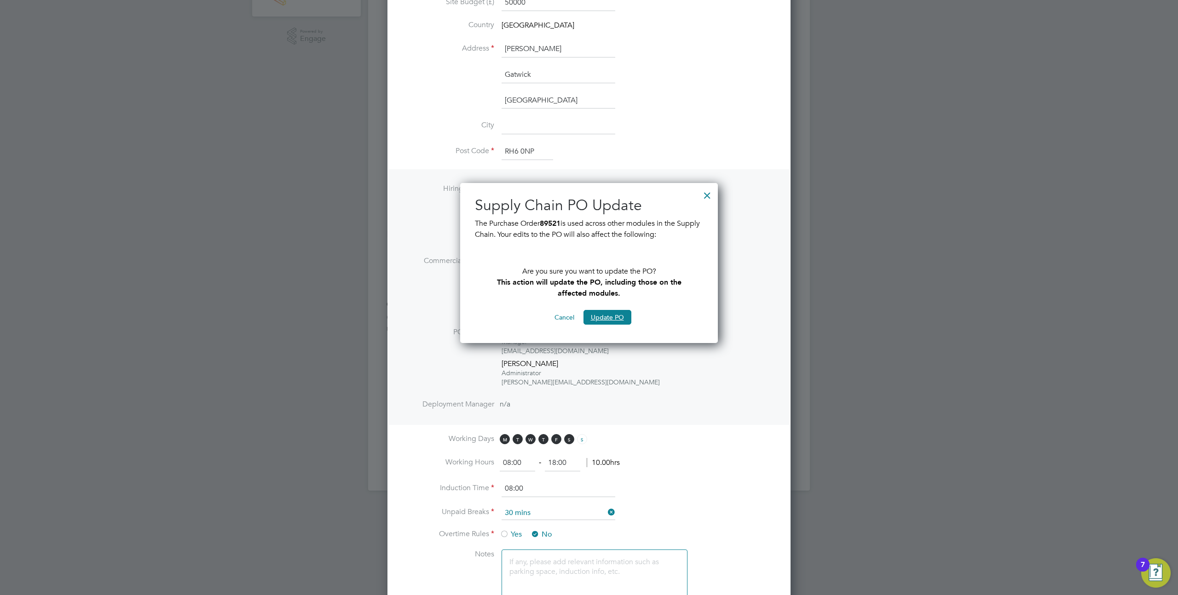
scroll to position [312, 0]
click at [638, 307] on div "Supply Chain PO Update The Purchase Order 89521 is used across other modules in…" at bounding box center [589, 261] width 228 height 129
click at [610, 318] on button "Update PO" at bounding box center [607, 318] width 48 height 15
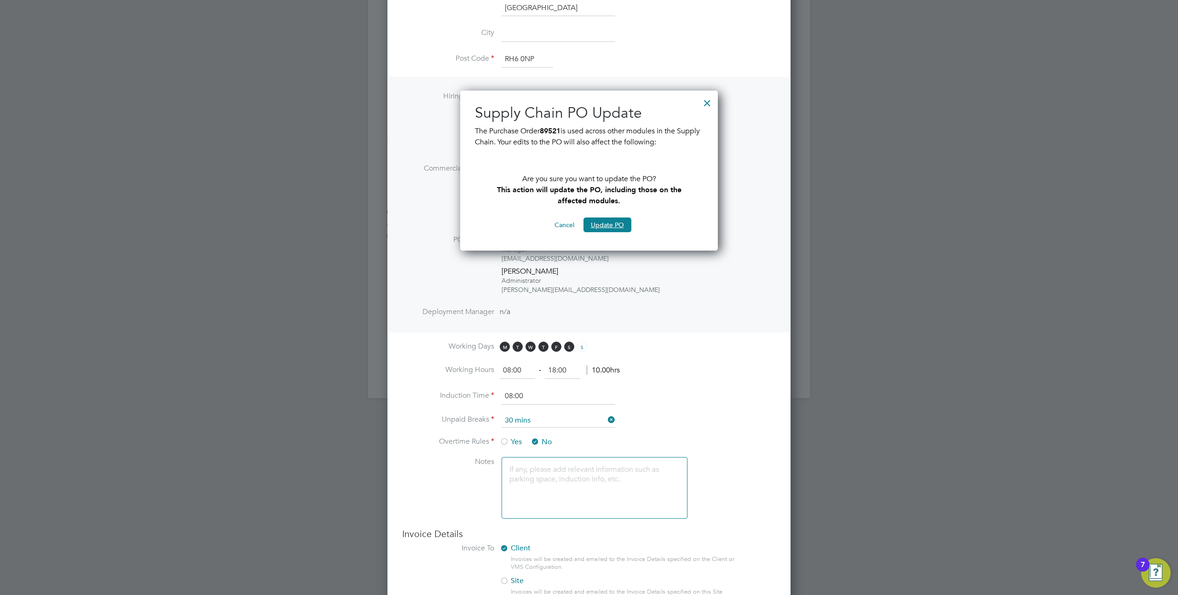
scroll to position [461, 0]
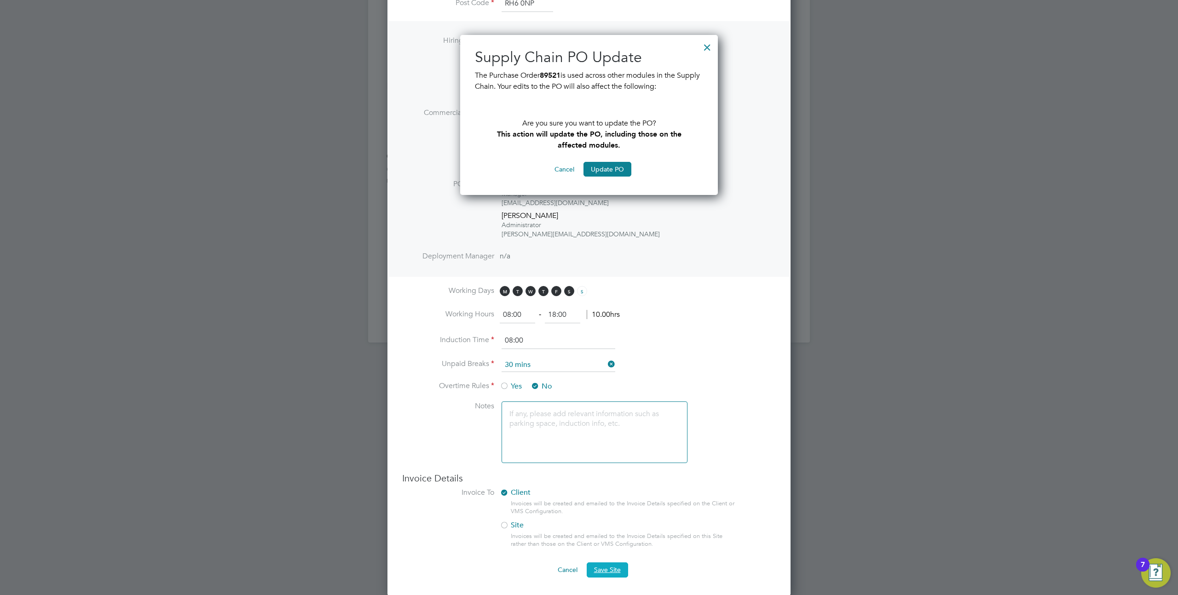
click at [609, 565] on button "Save Site" at bounding box center [607, 570] width 41 height 15
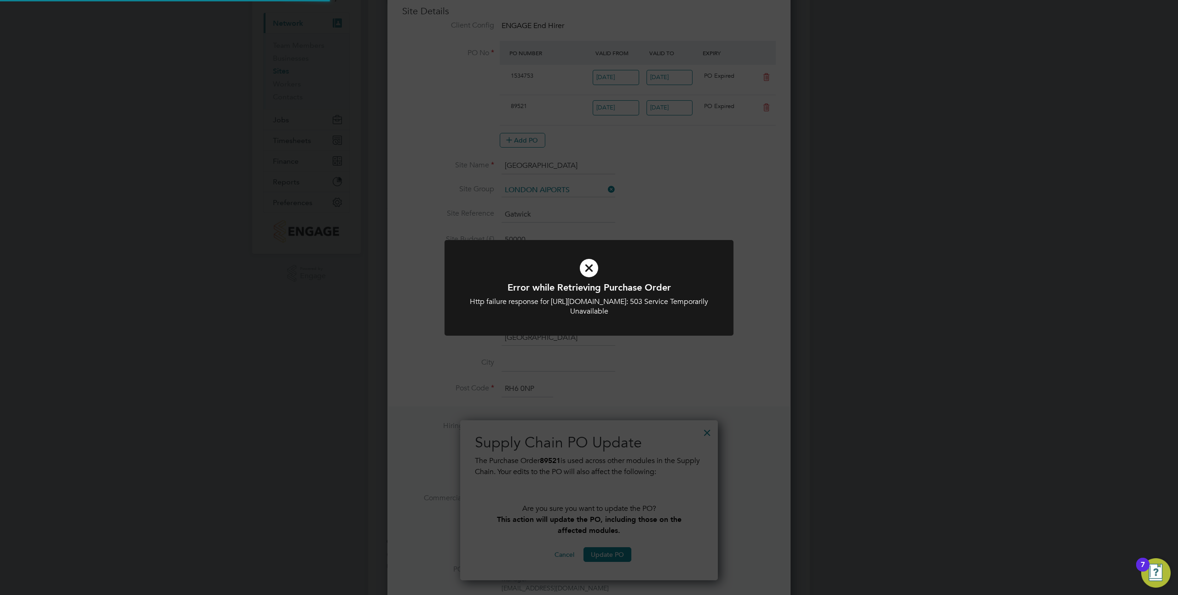
scroll to position [0, 0]
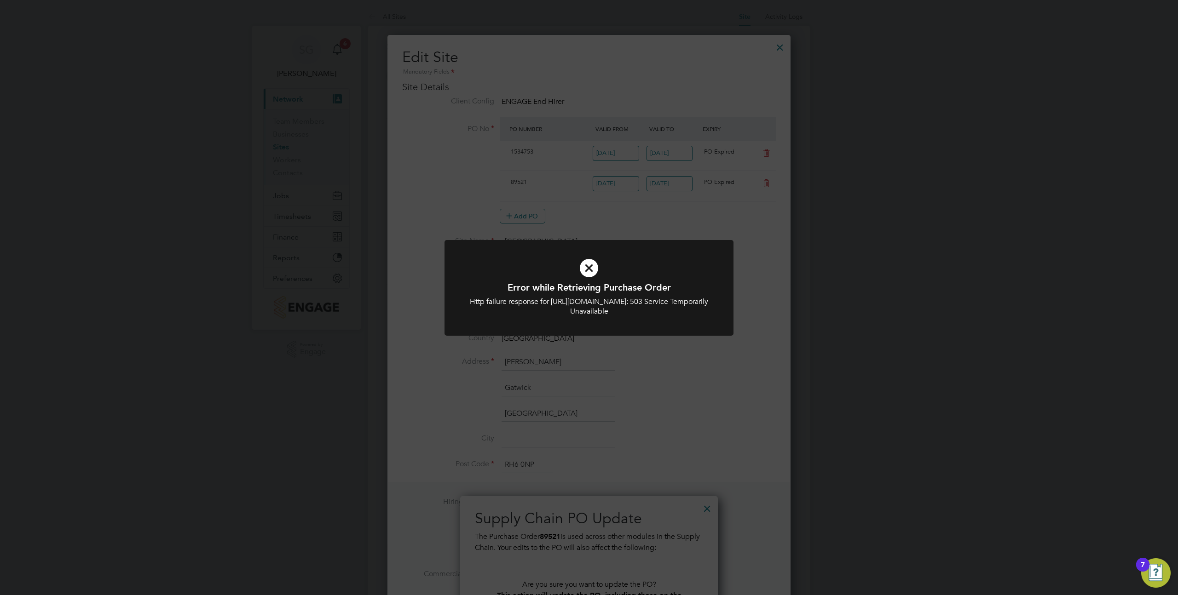
click at [620, 443] on div "Error while Retrieving Purchase Order Http failure response for https://engaget…" at bounding box center [589, 297] width 1178 height 595
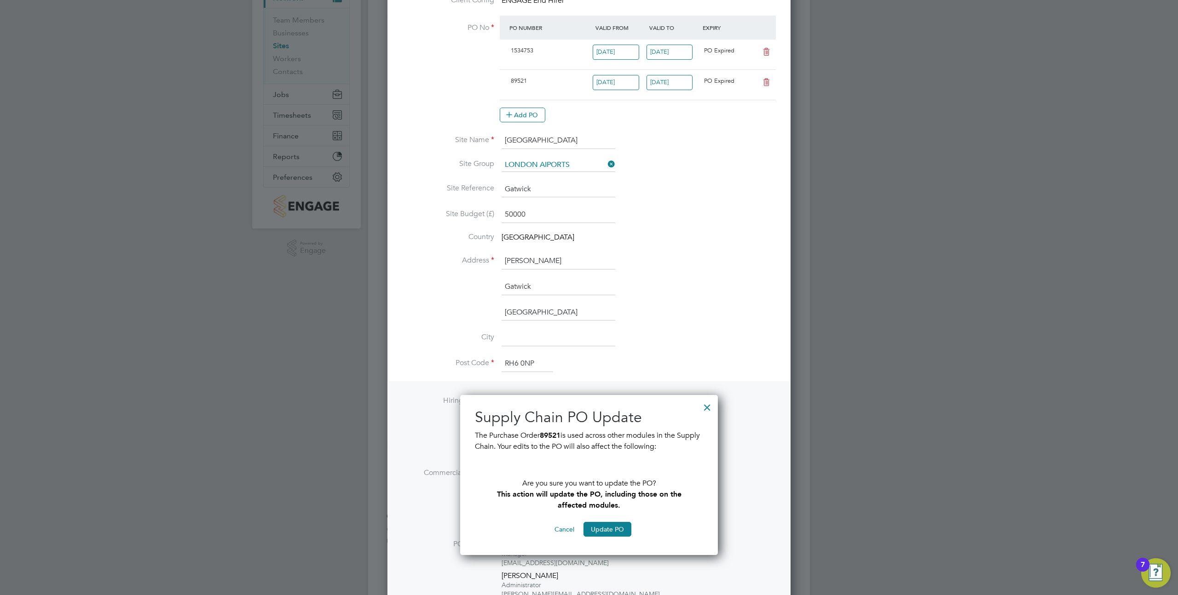
scroll to position [106, 0]
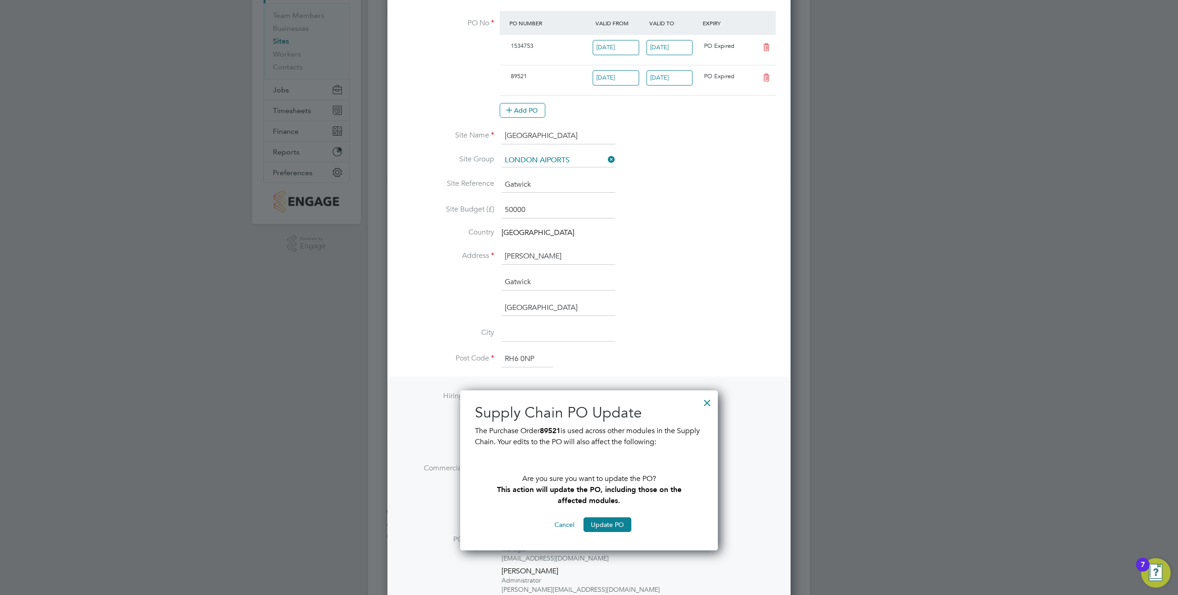
click at [707, 402] on div at bounding box center [707, 400] width 17 height 17
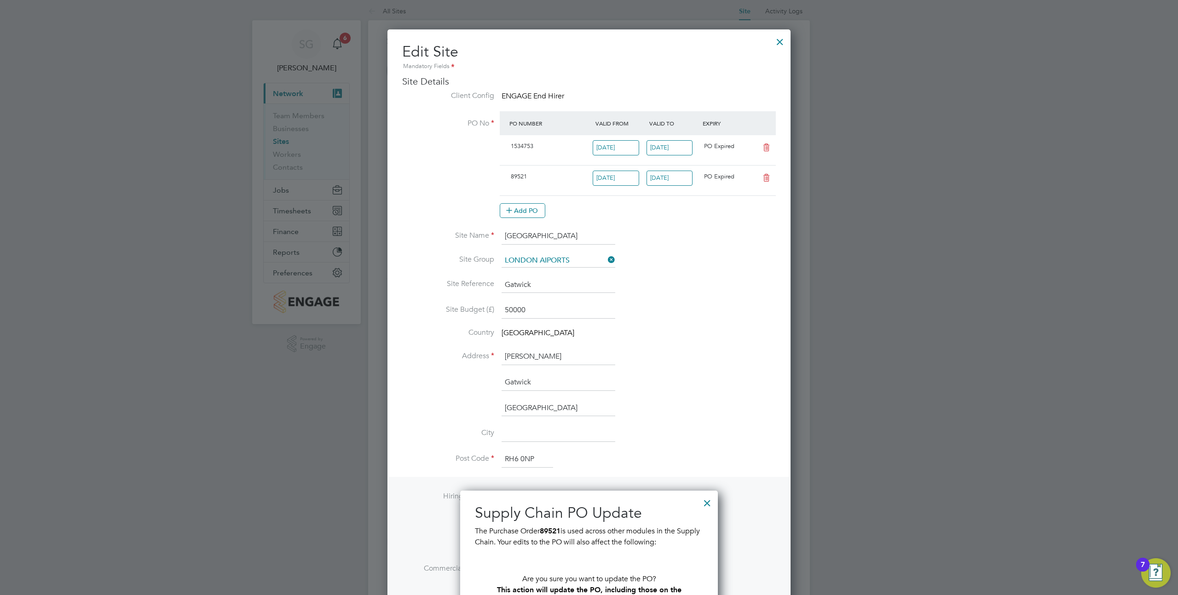
scroll to position [1, 0]
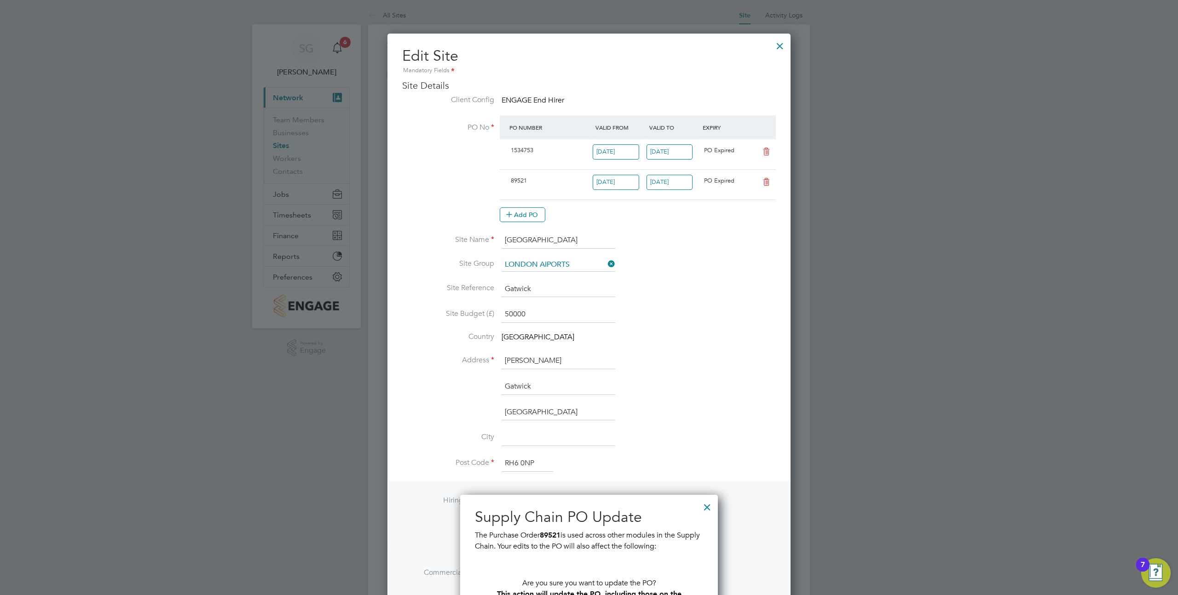
click at [706, 508] on div at bounding box center [707, 505] width 17 height 17
click at [708, 507] on div at bounding box center [707, 505] width 17 height 17
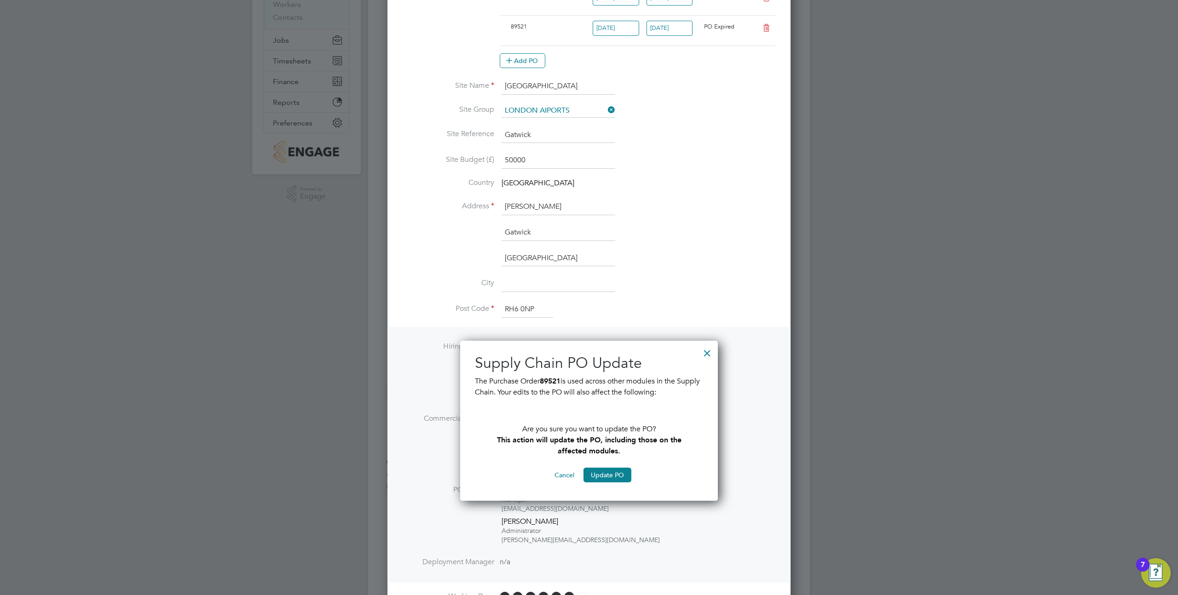
scroll to position [162, 0]
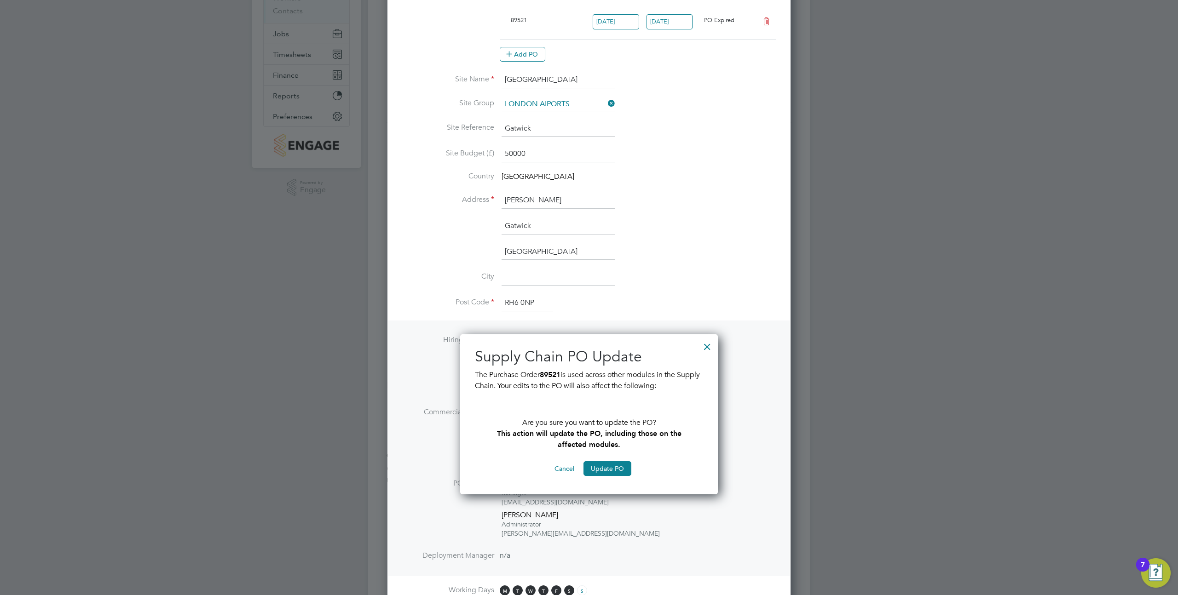
click at [564, 471] on button "Cancel" at bounding box center [564, 468] width 35 height 15
click at [566, 468] on button "Cancel" at bounding box center [564, 468] width 35 height 15
click at [704, 348] on div at bounding box center [707, 344] width 17 height 17
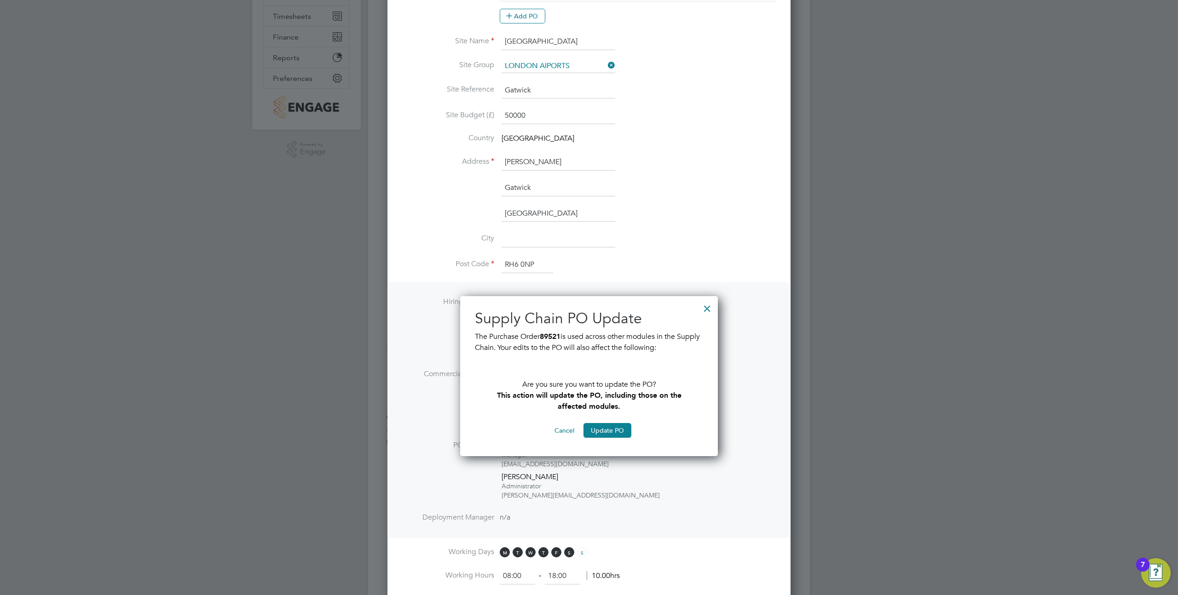
scroll to position [216, 0]
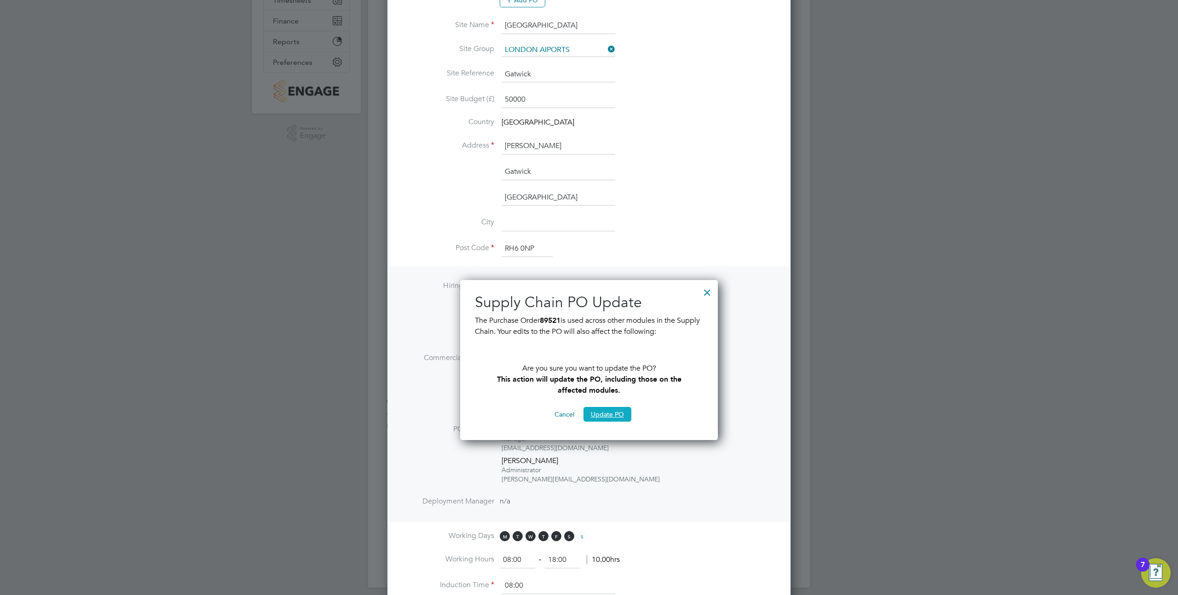
click at [600, 417] on button "Update PO" at bounding box center [607, 414] width 48 height 15
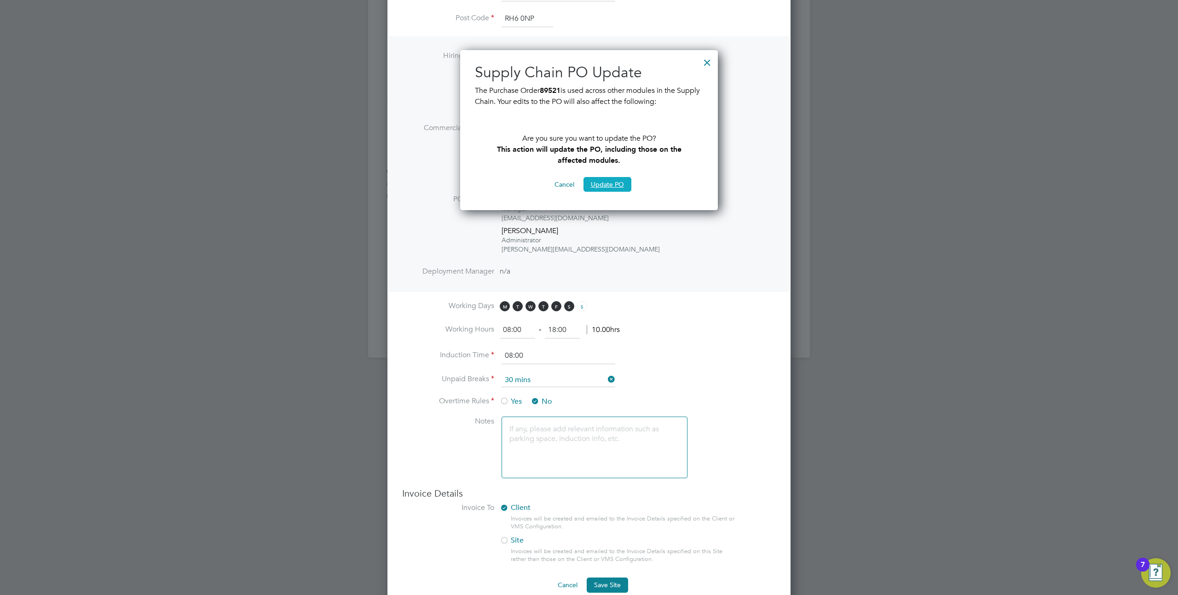
scroll to position [461, 0]
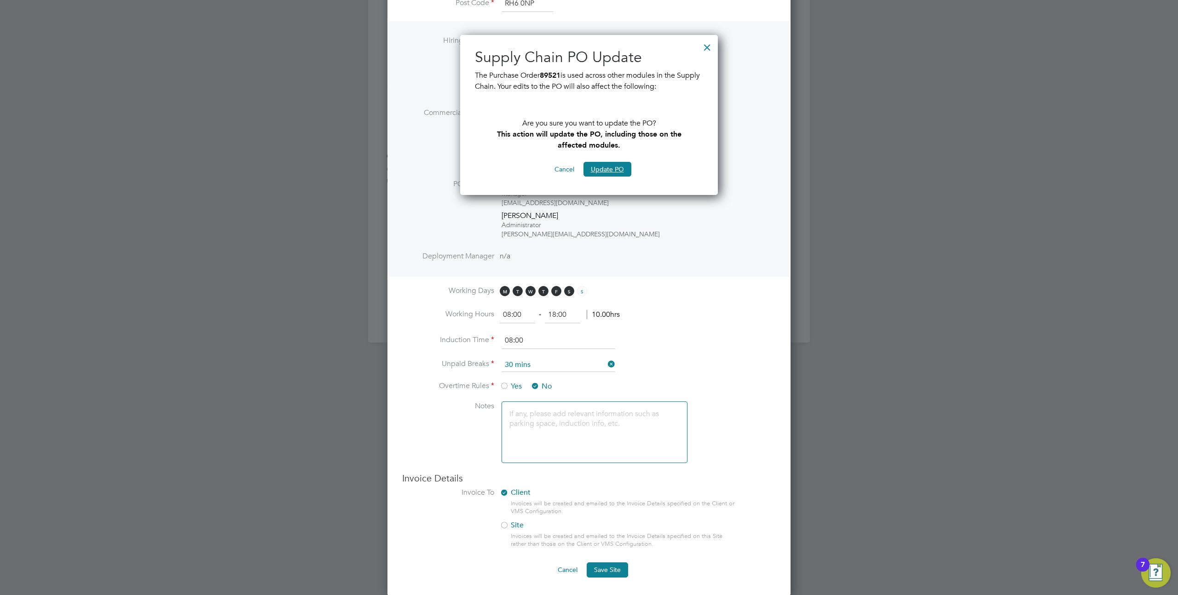
click at [565, 175] on button "Cancel" at bounding box center [564, 169] width 35 height 15
click at [565, 170] on button "Cancel" at bounding box center [564, 169] width 35 height 15
click at [612, 167] on button "Update PO" at bounding box center [607, 169] width 48 height 15
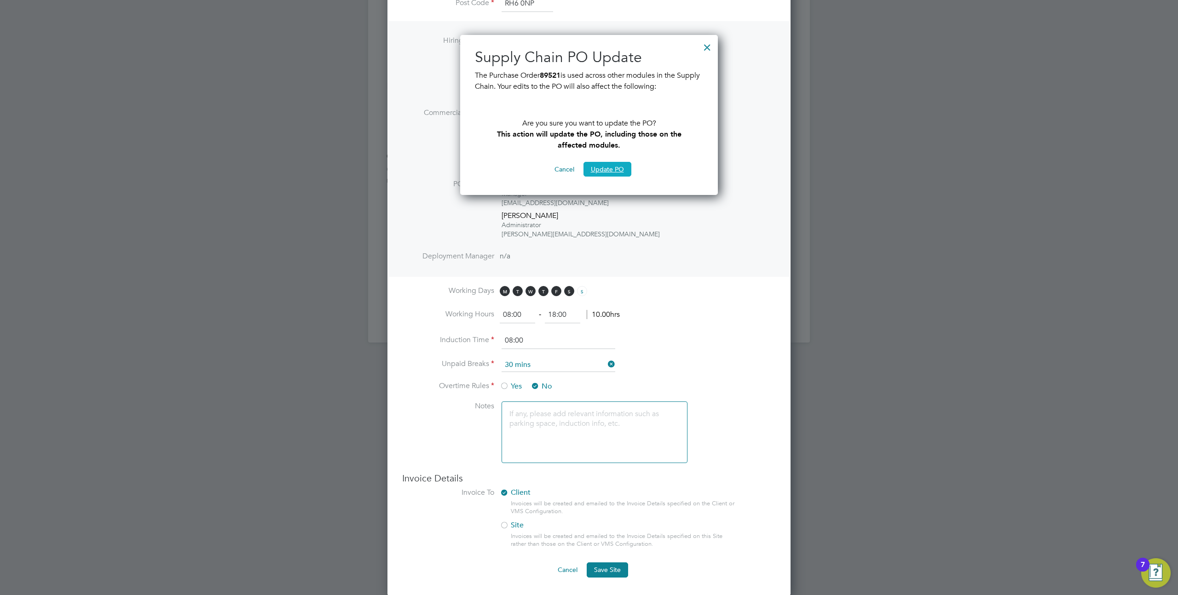
click at [612, 167] on button "Update PO" at bounding box center [607, 169] width 48 height 15
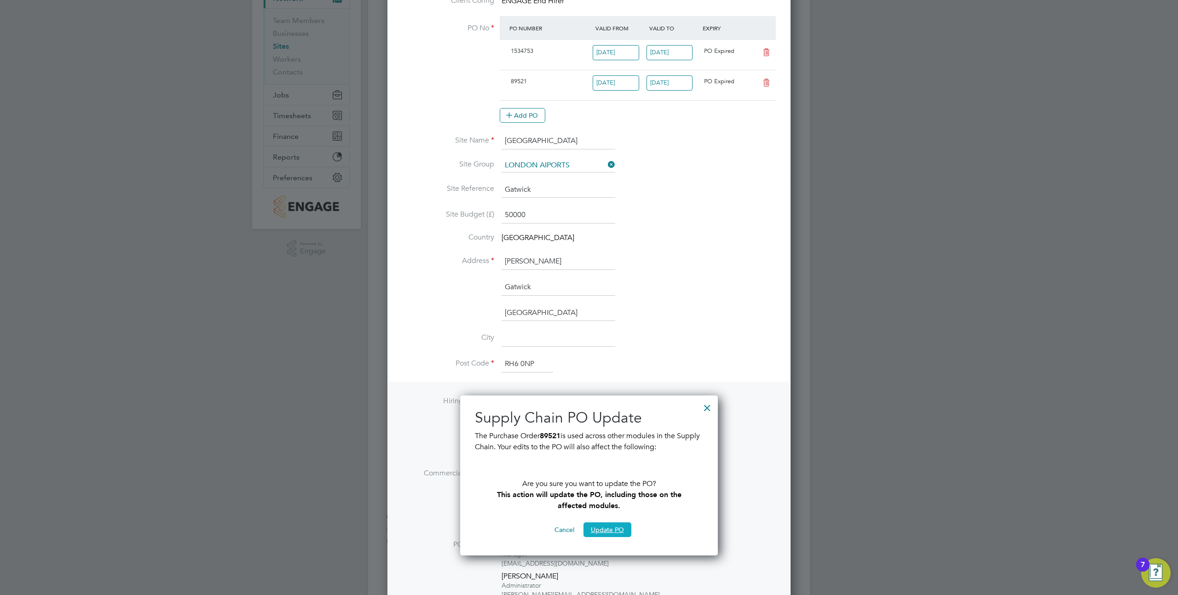
scroll to position [0, 0]
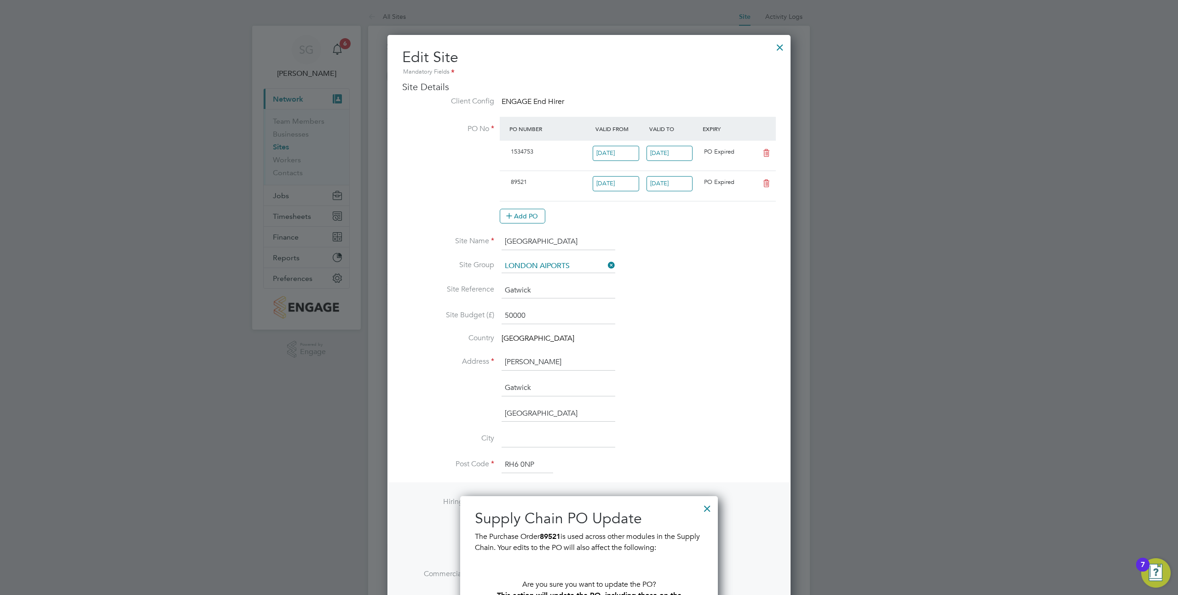
click at [779, 45] on div at bounding box center [780, 45] width 17 height 17
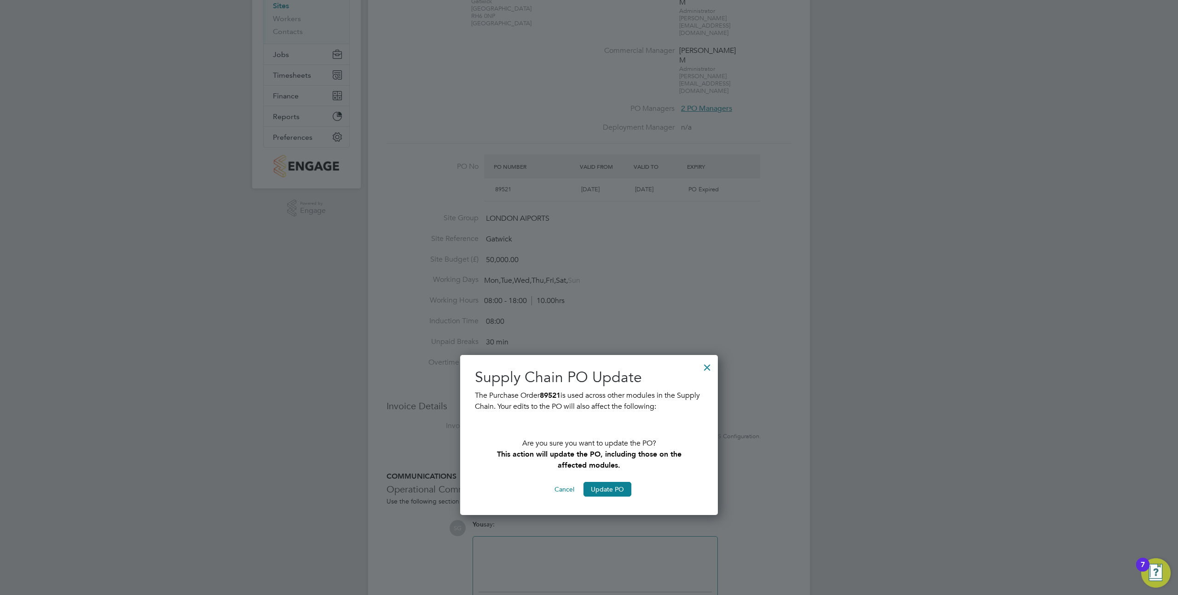
scroll to position [175, 0]
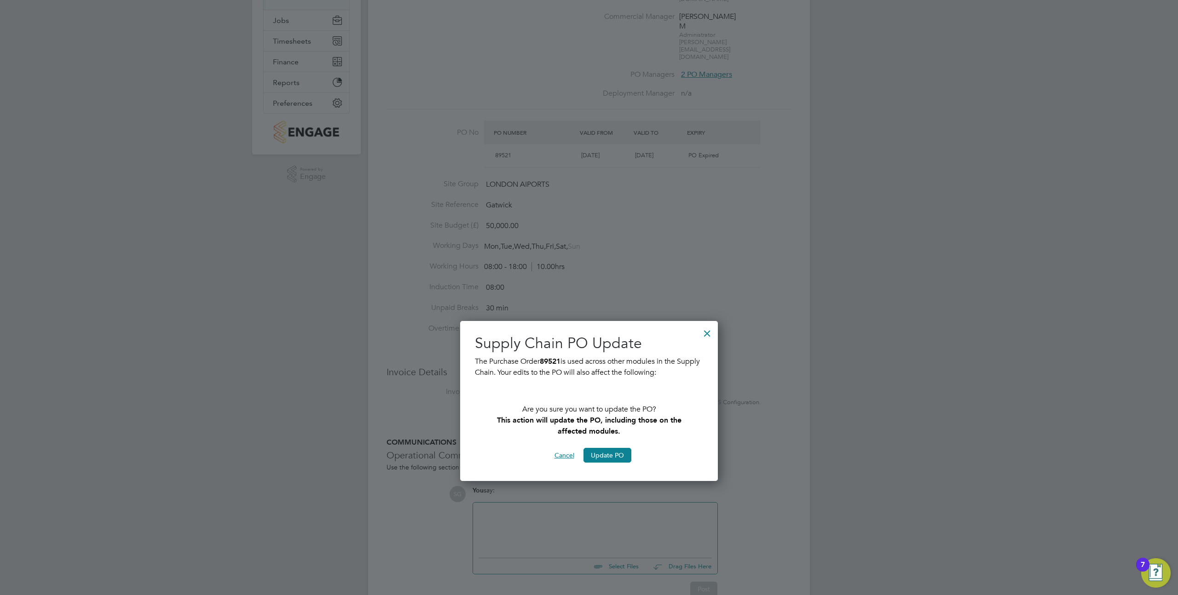
click at [570, 450] on button "Cancel" at bounding box center [564, 455] width 35 height 15
click at [604, 453] on button "Update PO" at bounding box center [607, 455] width 48 height 15
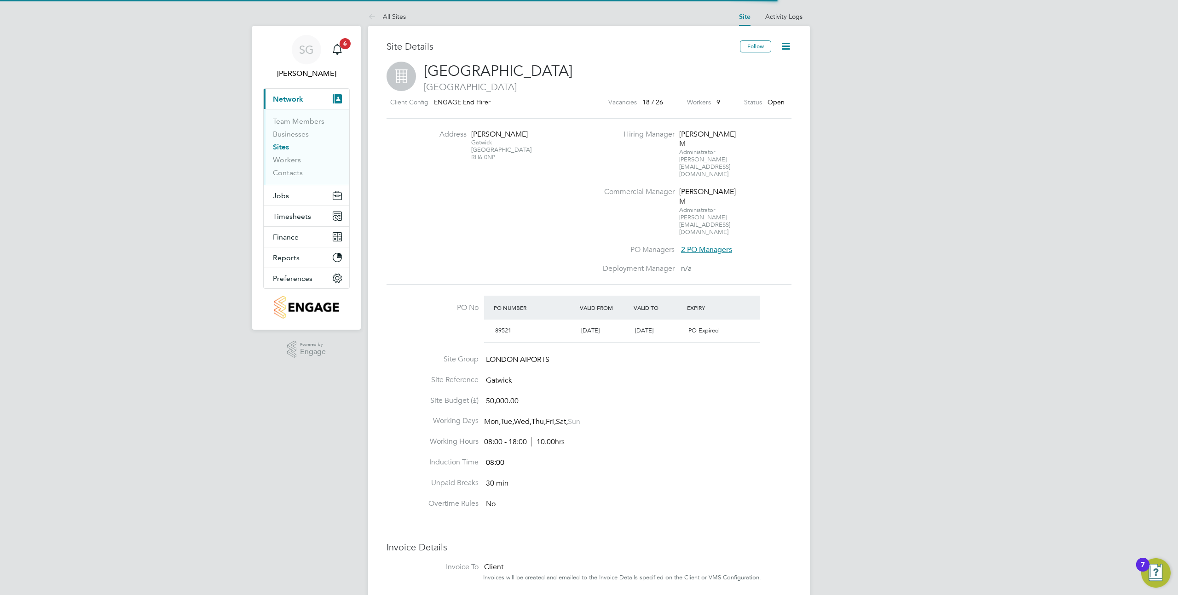
scroll to position [16, 86]
click at [790, 45] on icon at bounding box center [786, 46] width 12 height 12
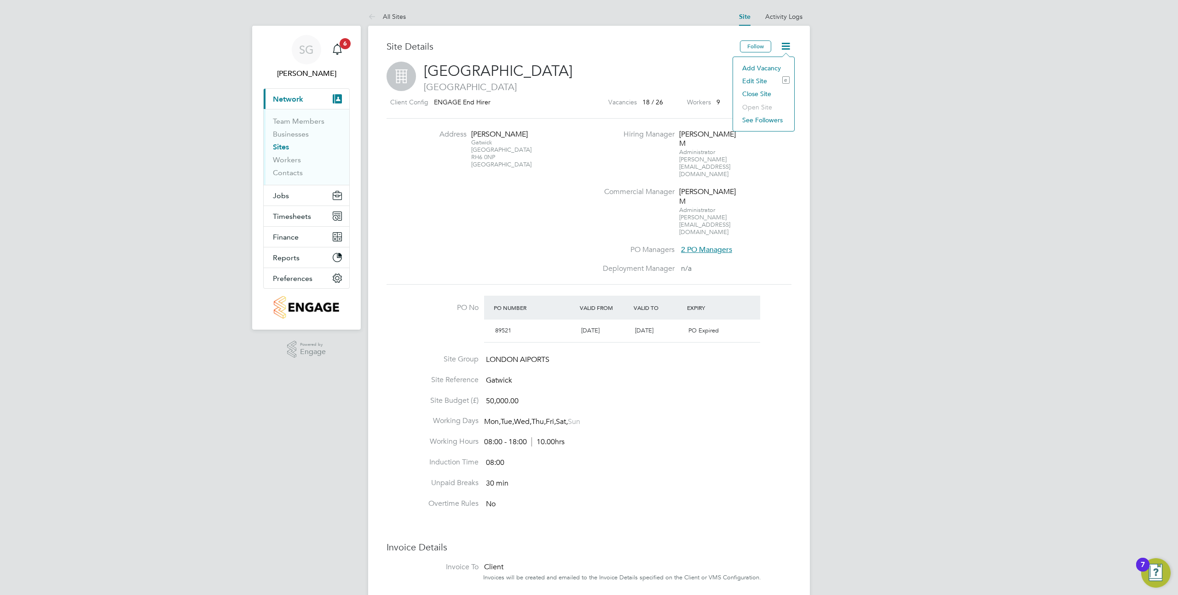
click at [753, 77] on li "Edit Site e" at bounding box center [764, 81] width 52 height 13
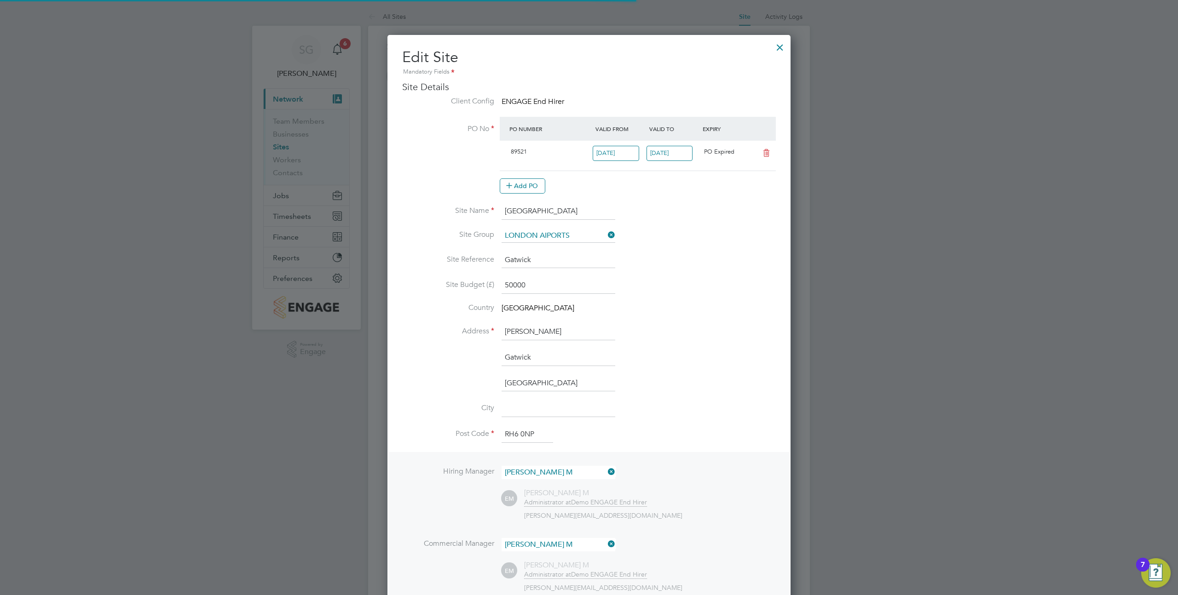
scroll to position [4, 5]
click at [536, 175] on at-purchase-order-table "PO Number Valid From Valid To Expiry 89521 [DATE] [DATE] PO Expired Add PO" at bounding box center [638, 155] width 276 height 76
click at [530, 182] on button "Add PO" at bounding box center [523, 186] width 46 height 15
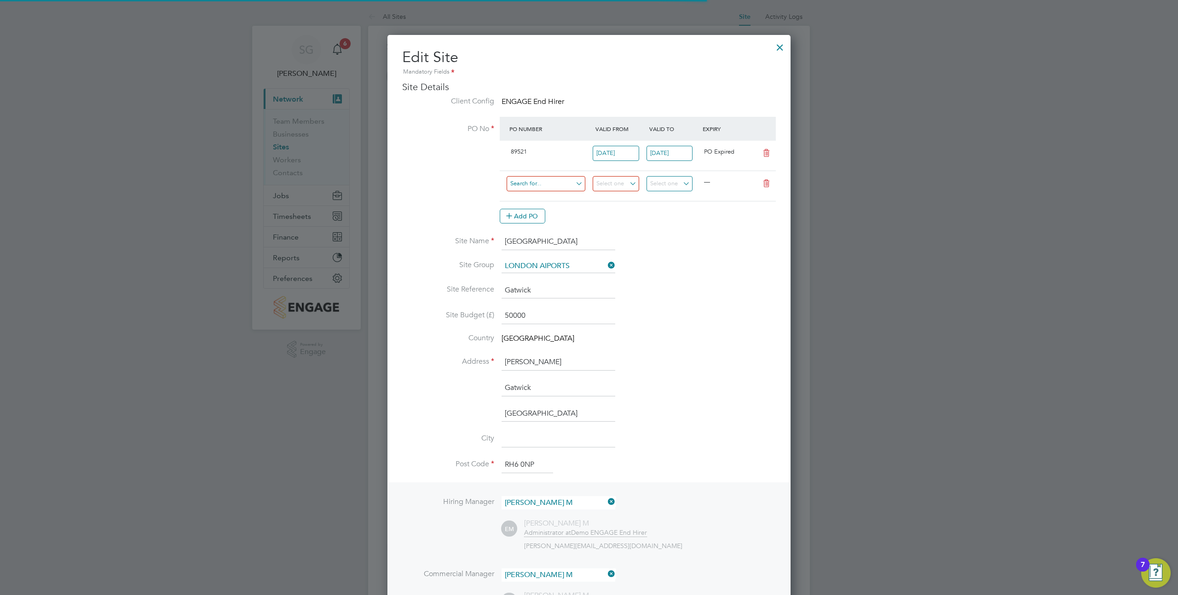
click at [550, 187] on input at bounding box center [546, 183] width 79 height 15
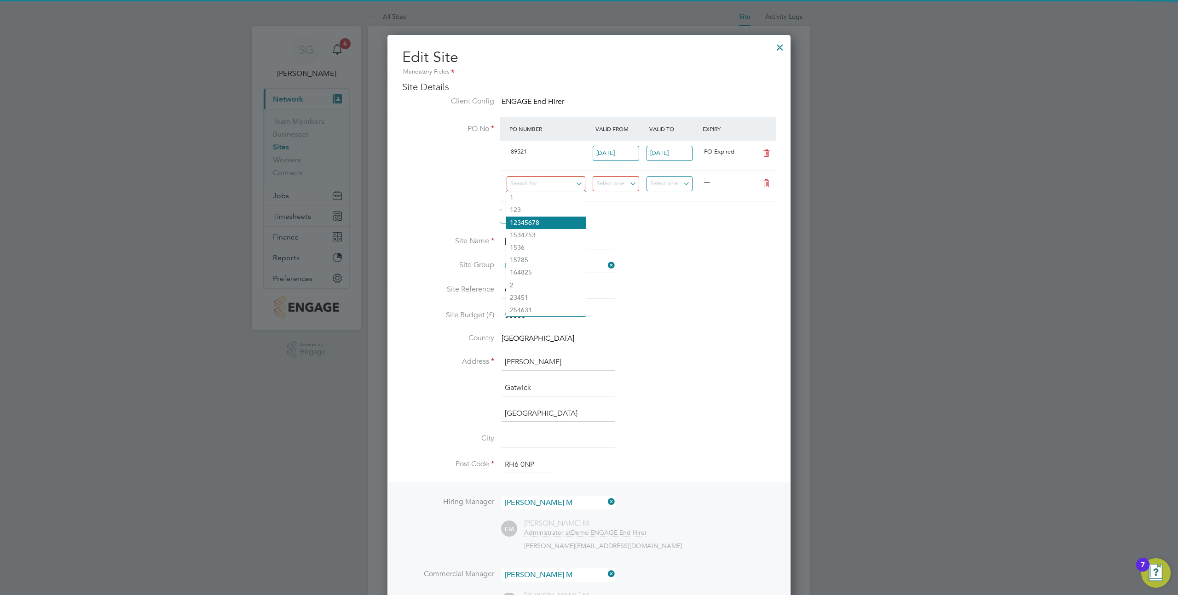
click at [543, 225] on li "12345678" at bounding box center [546, 223] width 80 height 12
type input "[DATE]"
type input "30 Apr 2023"
type input "25 Sep 2023"
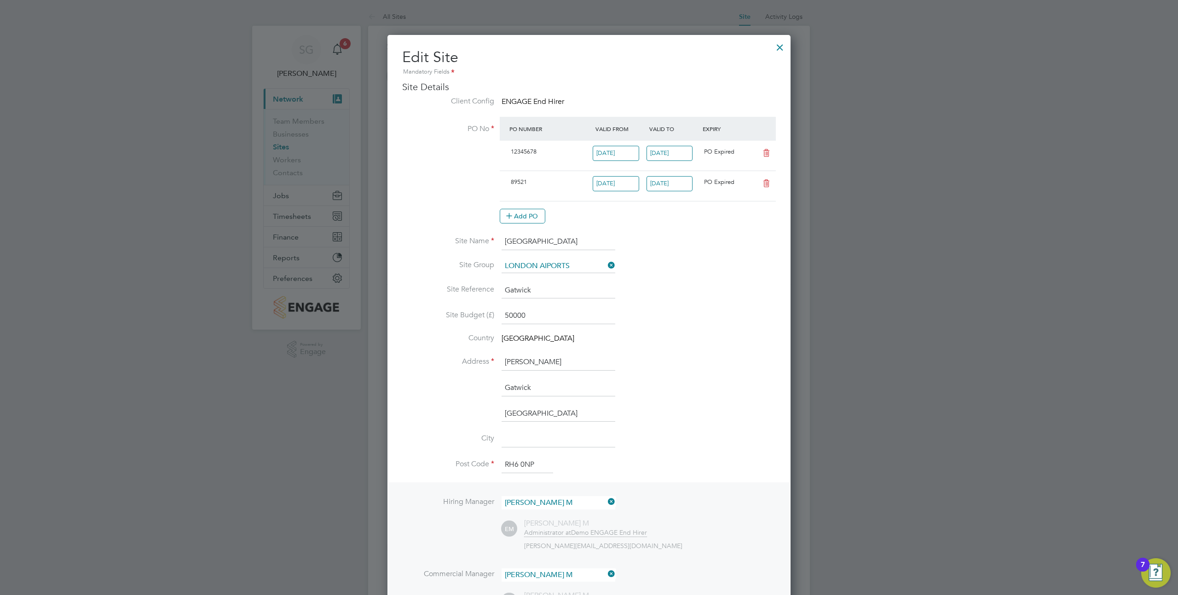
scroll to position [16, 86]
click at [680, 185] on input "11 Apr 2024" at bounding box center [669, 183] width 46 height 15
click at [697, 291] on span "17" at bounding box center [696, 289] width 17 height 17
type input "17 Apr 2024"
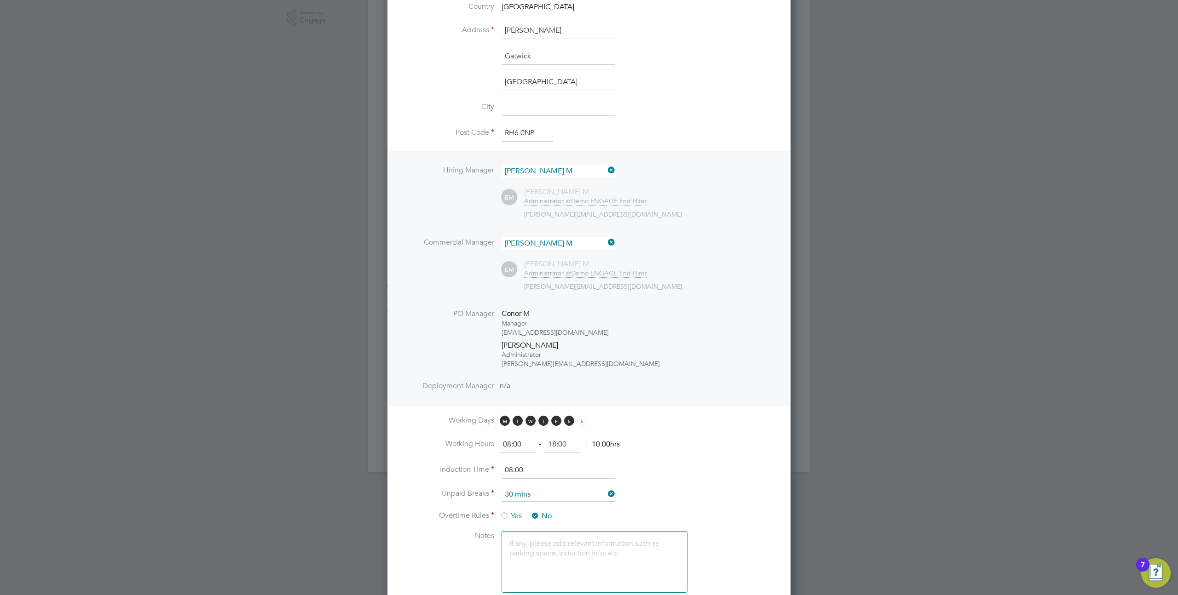
scroll to position [461, 0]
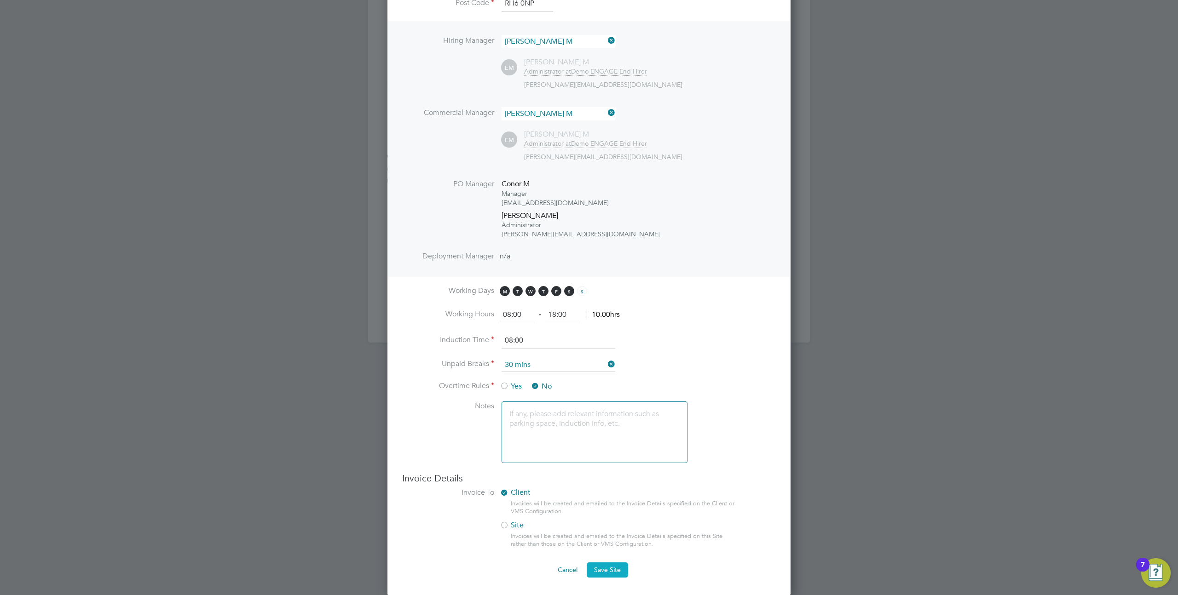
click at [608, 571] on span "Save Site" at bounding box center [607, 570] width 27 height 8
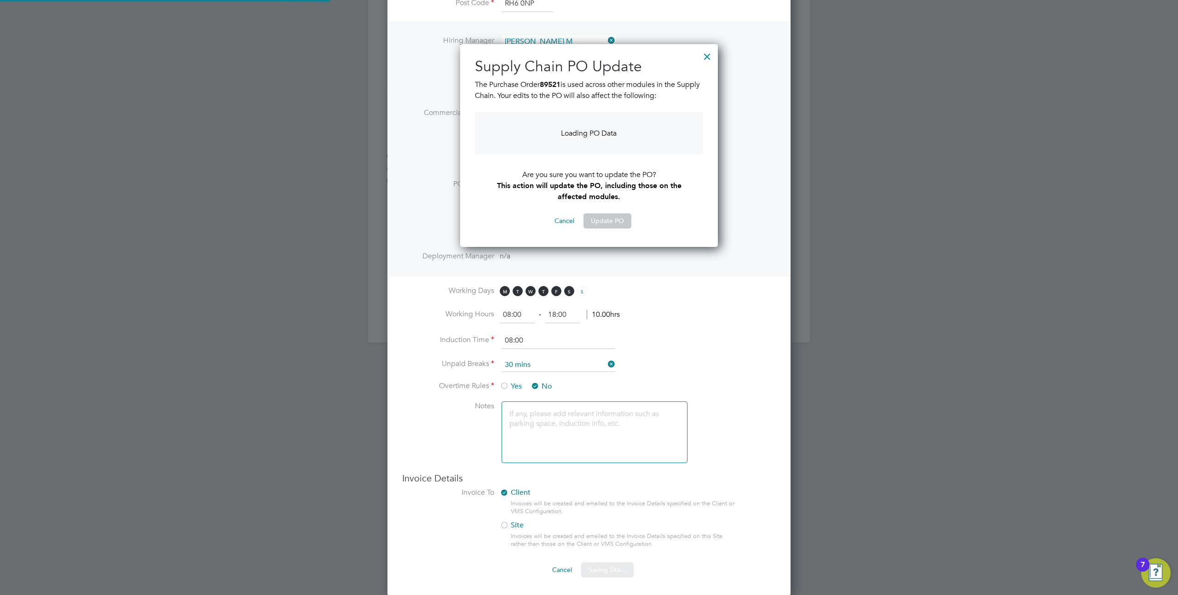
scroll to position [200, 258]
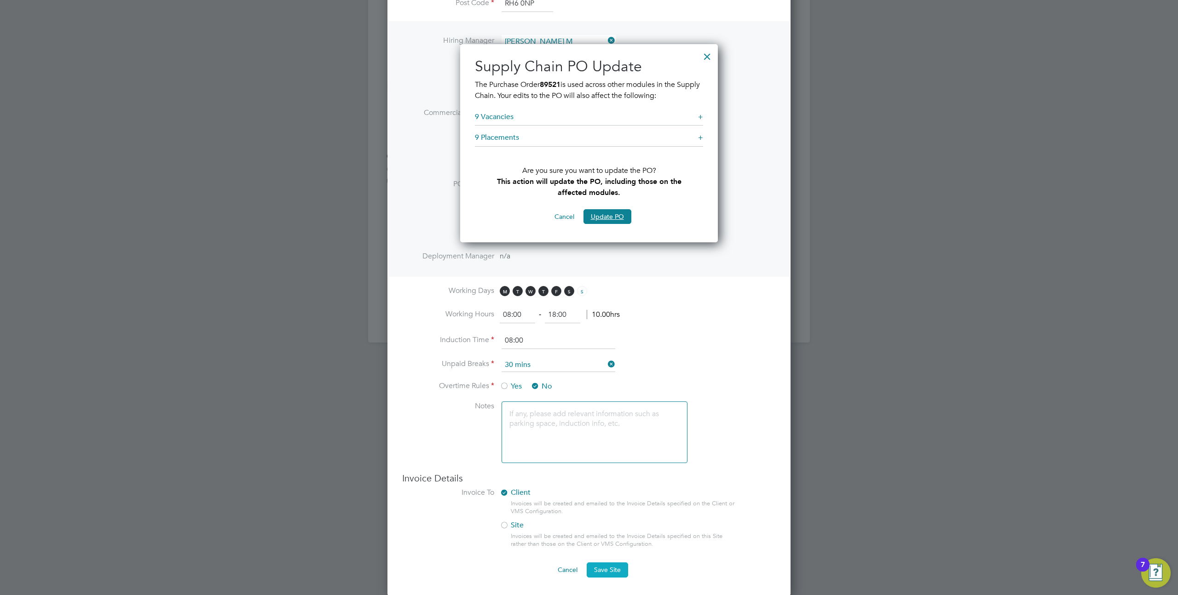
click at [607, 215] on button "Update PO" at bounding box center [607, 216] width 48 height 15
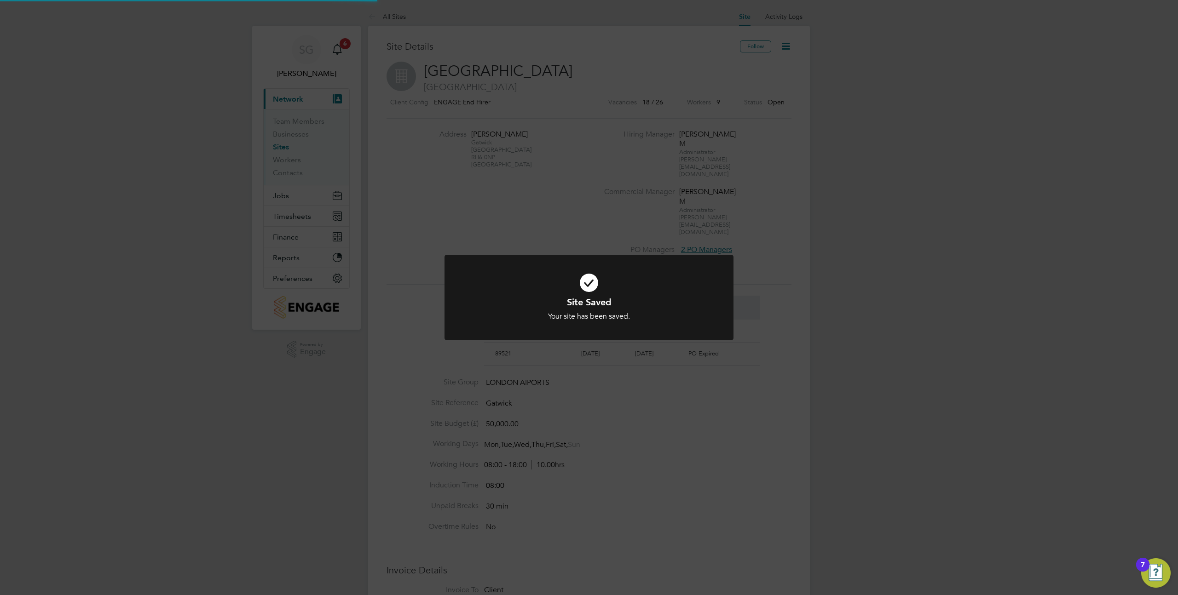
scroll to position [16, 86]
click at [736, 179] on div "Site Saved Your site has been saved. Cancel Okay" at bounding box center [589, 297] width 1178 height 595
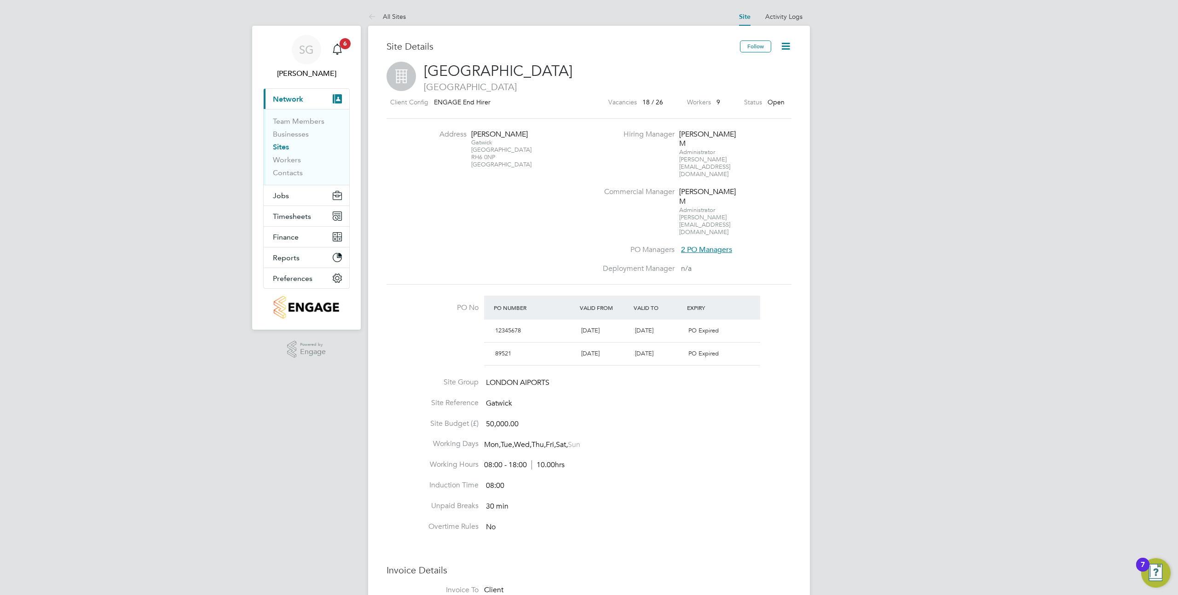
click at [788, 46] on icon at bounding box center [786, 46] width 12 height 12
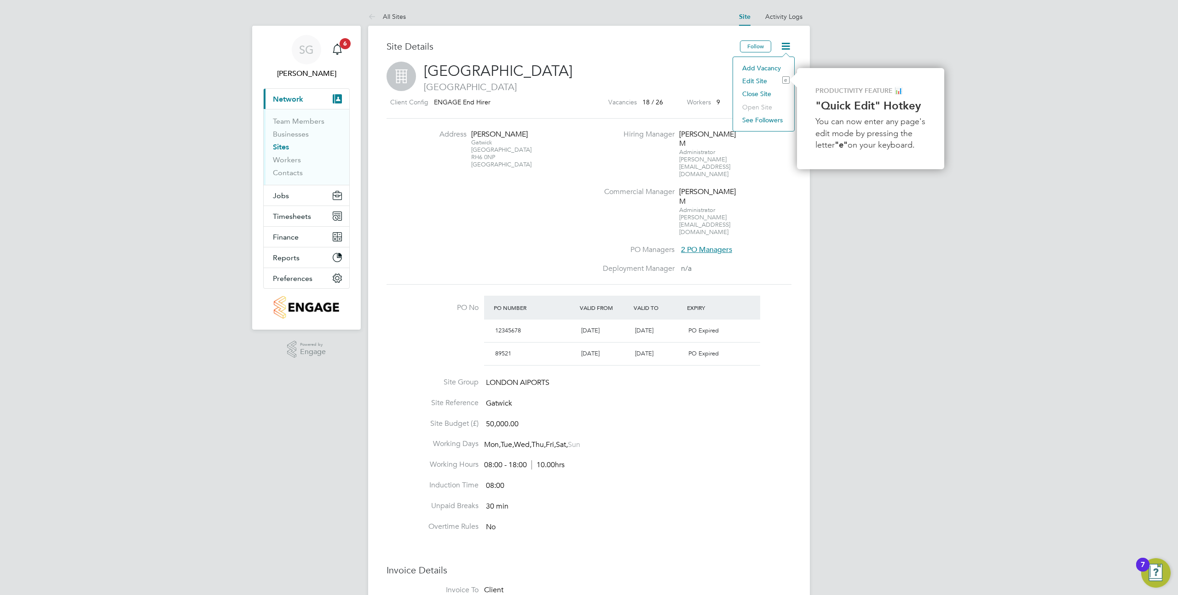
click at [755, 76] on li "Edit Site e" at bounding box center [764, 81] width 52 height 13
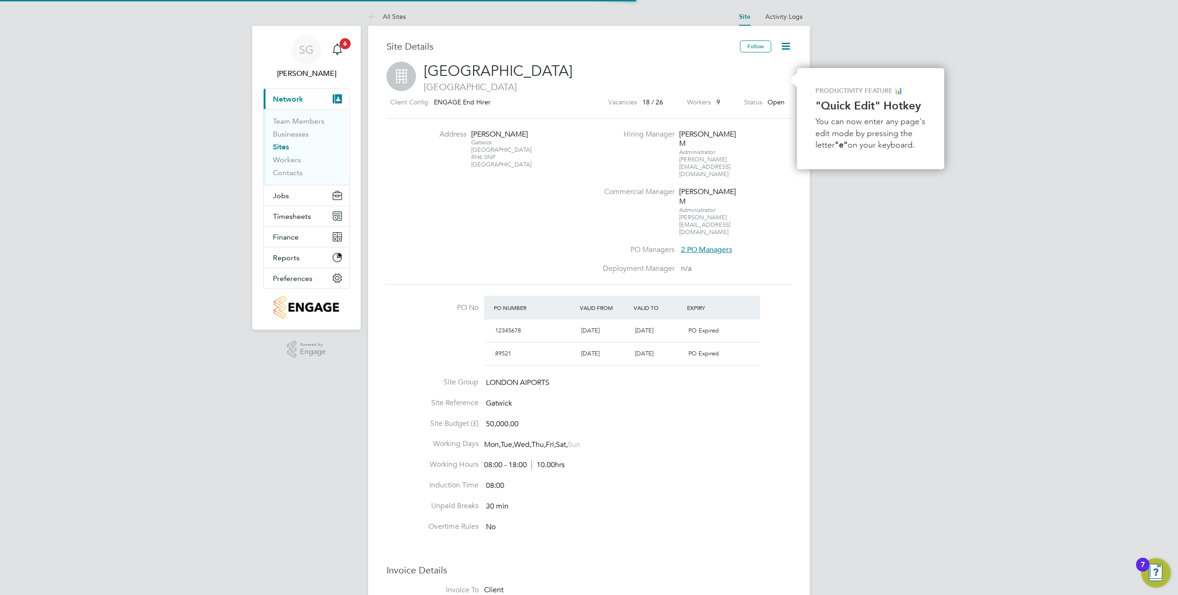
scroll to position [1022, 404]
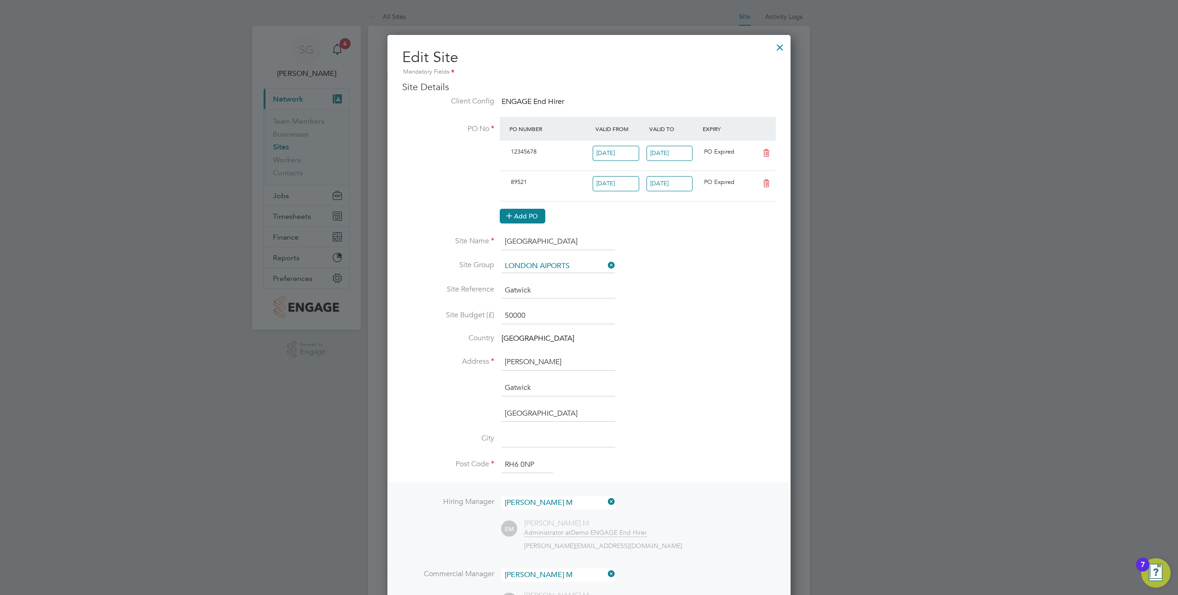
click at [532, 211] on button "Add PO" at bounding box center [523, 216] width 46 height 15
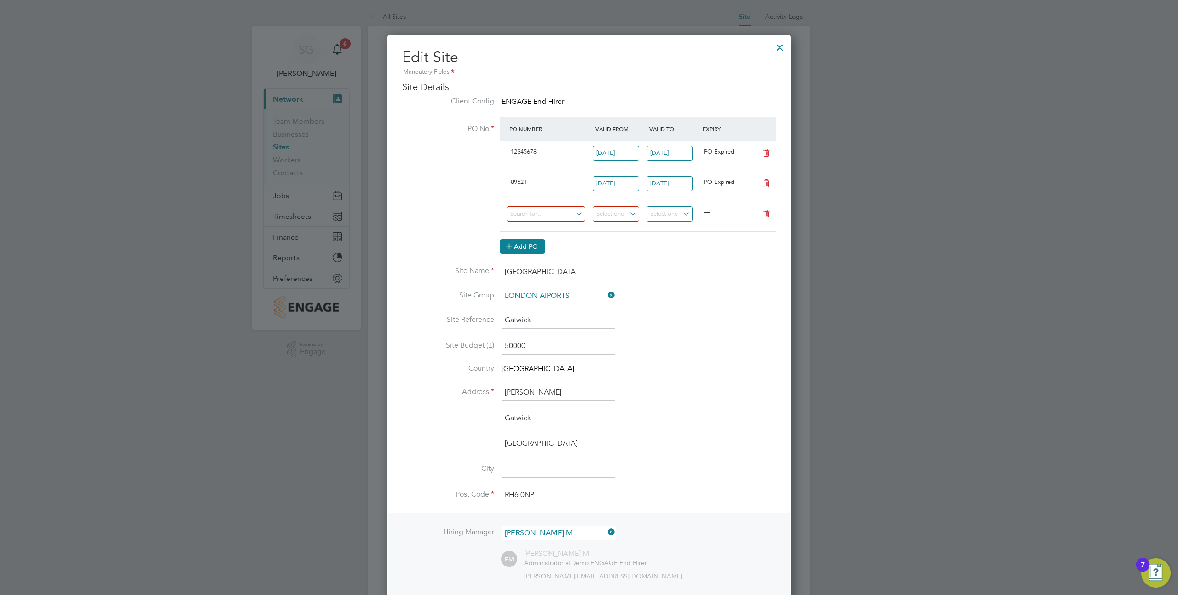
scroll to position [0, 0]
click at [532, 212] on input at bounding box center [546, 214] width 79 height 15
click at [528, 265] on li "1534753" at bounding box center [546, 265] width 80 height 12
type input "05 Mar 2023"
type input "06 May 2023"
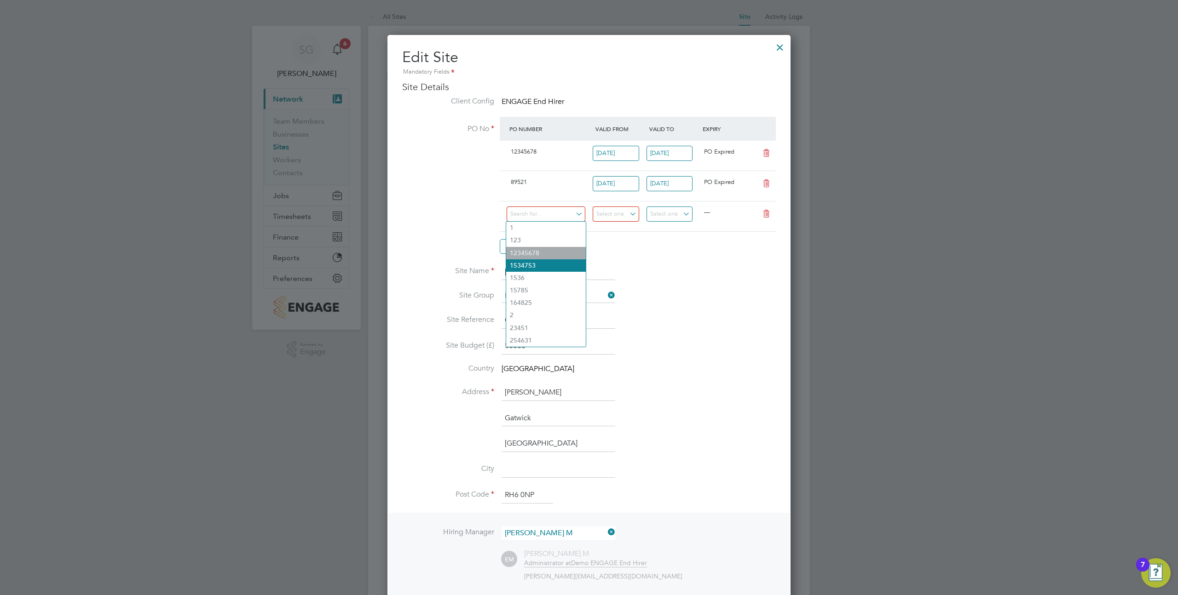
type input "25 Sep 2023"
click at [659, 218] on input "17 Apr 2024" at bounding box center [669, 214] width 46 height 15
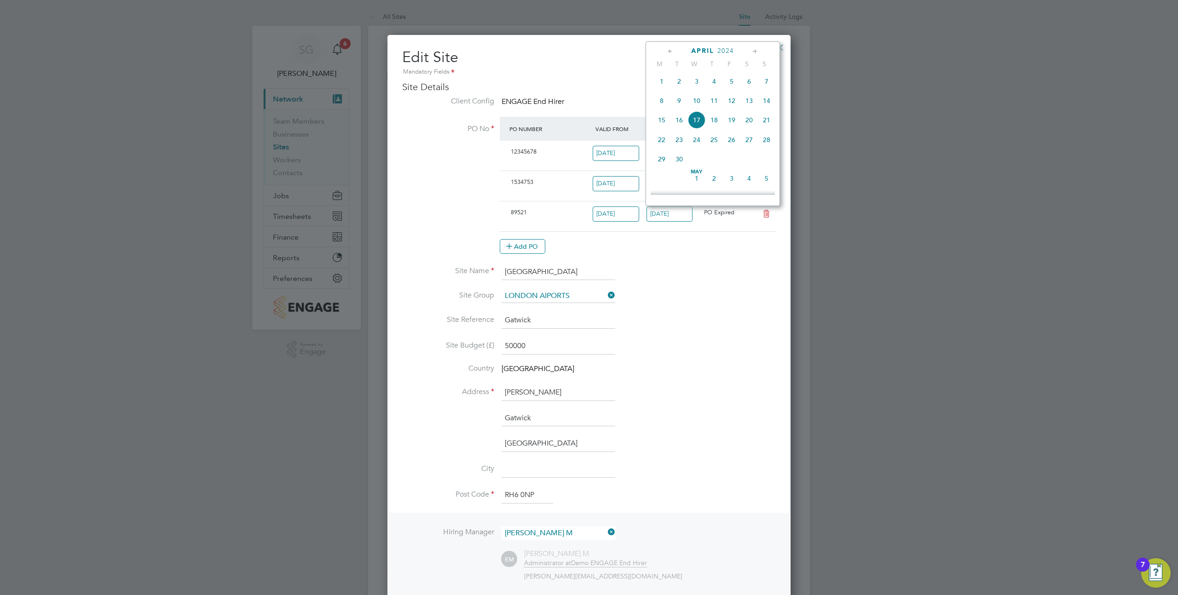
click at [719, 127] on span "18" at bounding box center [713, 119] width 17 height 17
type input "18 Apr 2024"
click at [667, 272] on li "Site Name Gatwick Airport" at bounding box center [589, 277] width 374 height 26
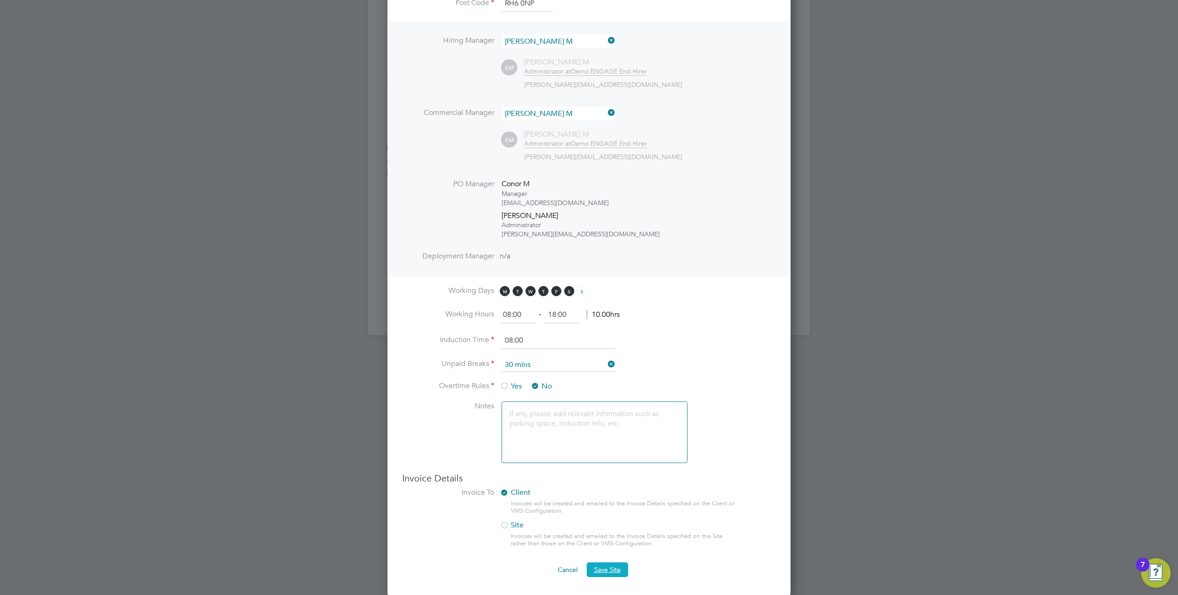
click at [605, 573] on span "Save Site" at bounding box center [607, 570] width 27 height 8
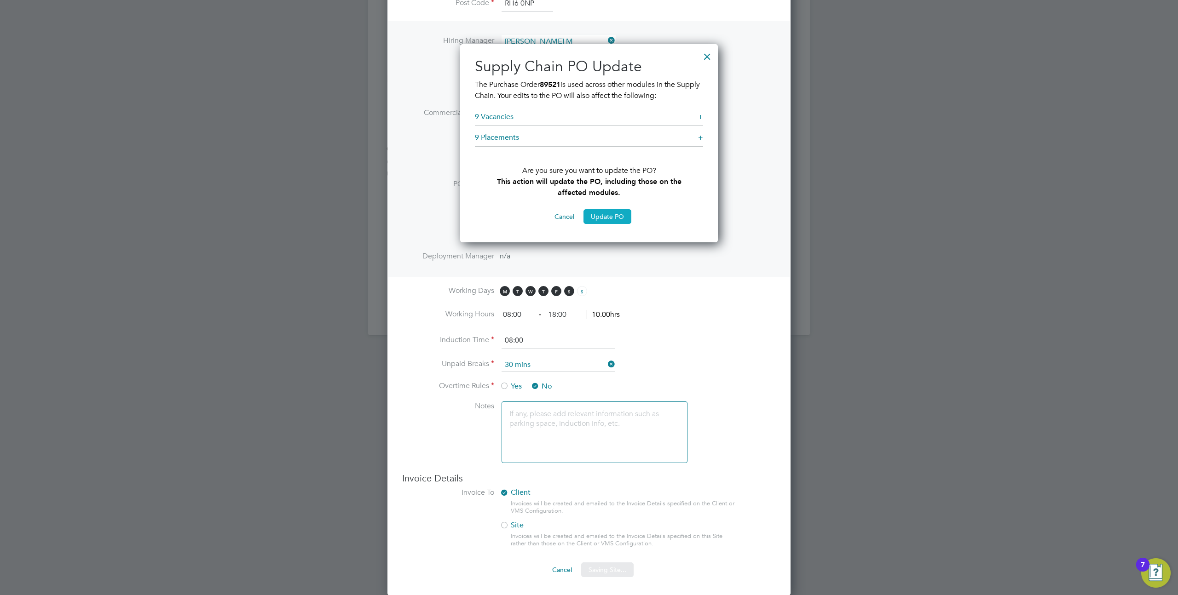
click at [597, 221] on button "Update PO" at bounding box center [607, 216] width 48 height 15
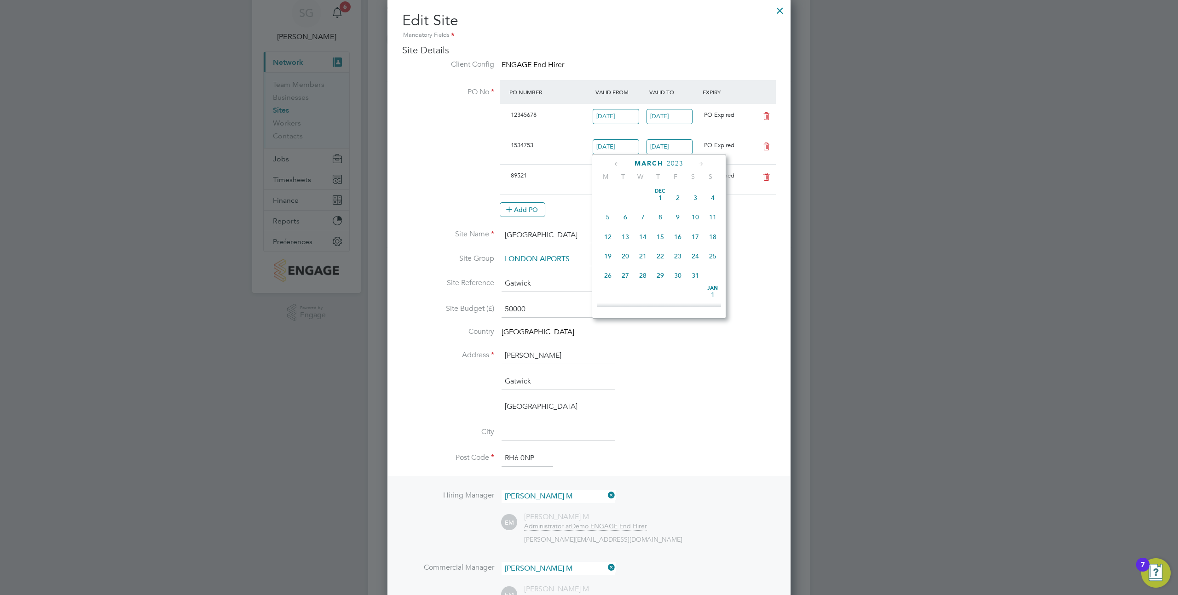
click at [619, 143] on input "05 Mar 2023" at bounding box center [616, 146] width 46 height 15
click at [641, 263] on span "26" at bounding box center [642, 257] width 17 height 17
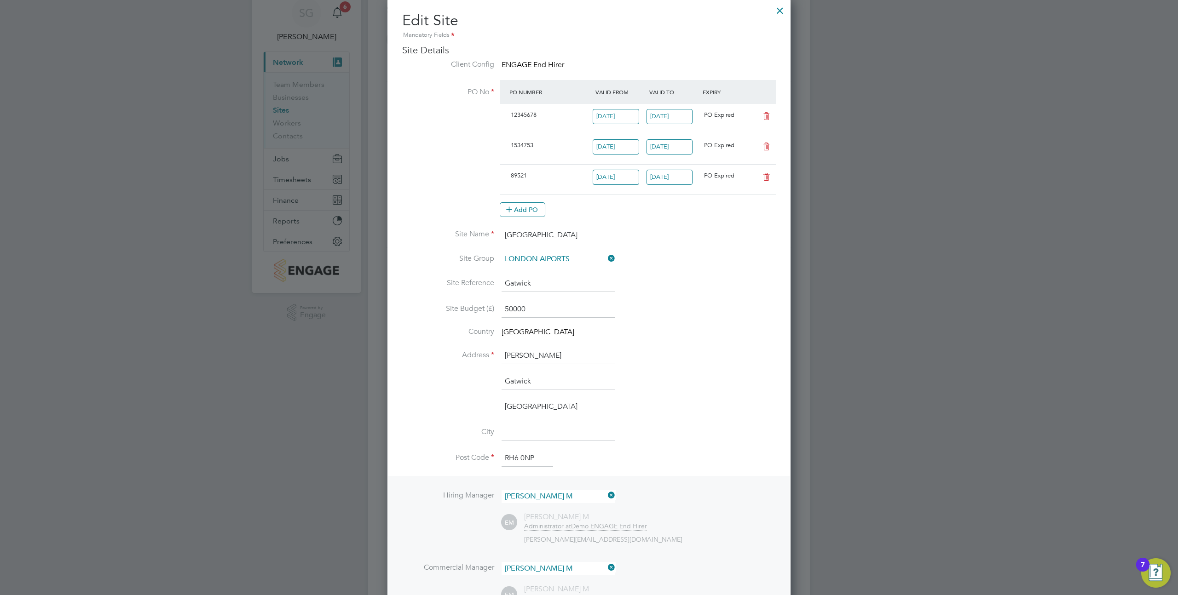
click at [617, 149] on input "26 Apr 2023" at bounding box center [616, 146] width 46 height 15
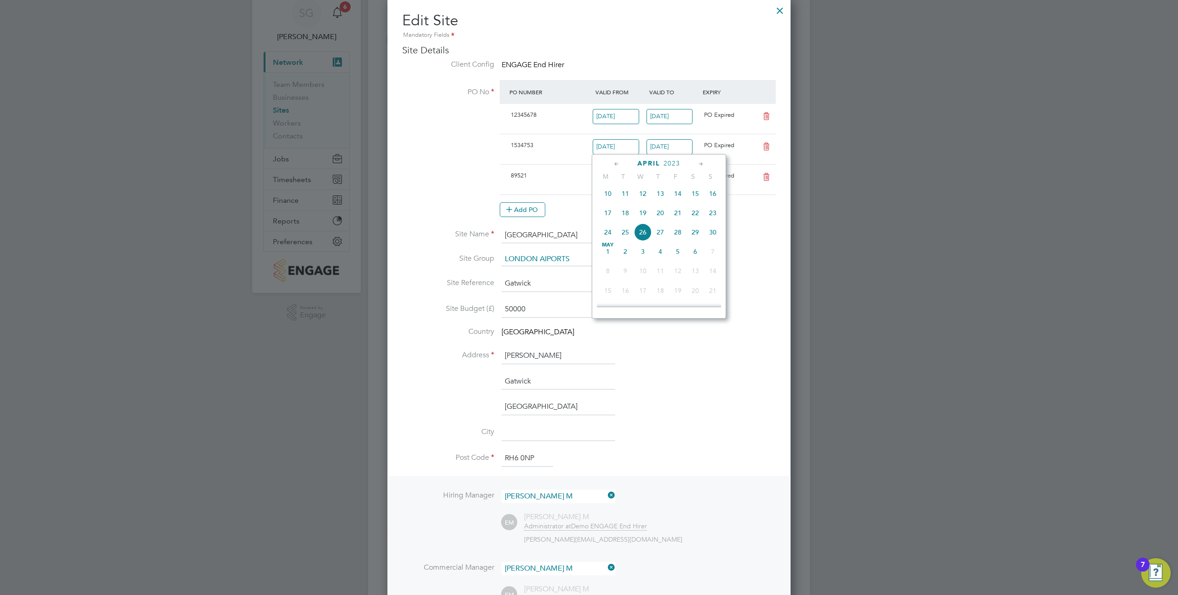
click at [658, 259] on span "4" at bounding box center [660, 251] width 17 height 17
type input "04 May 2023"
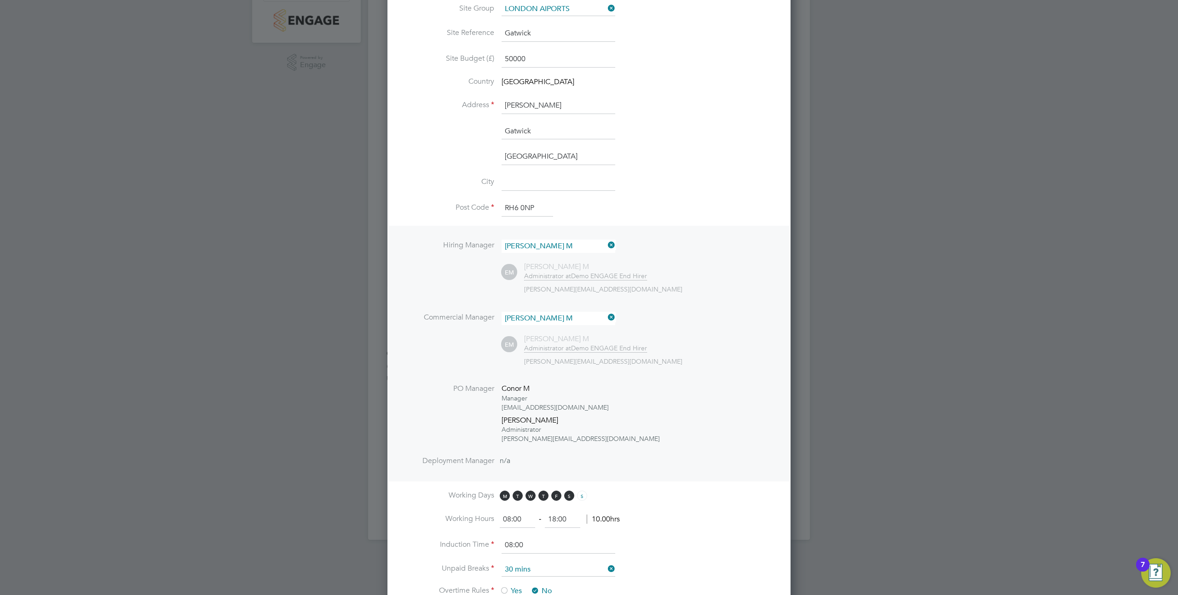
scroll to position [492, 0]
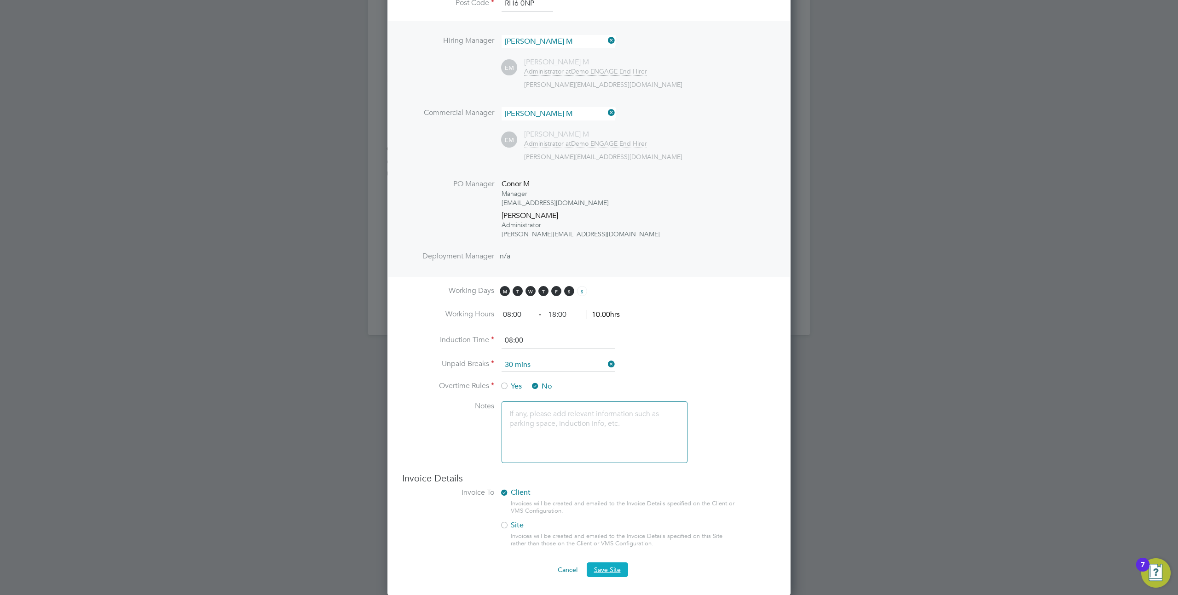
click at [606, 575] on button "Save Site" at bounding box center [607, 570] width 41 height 15
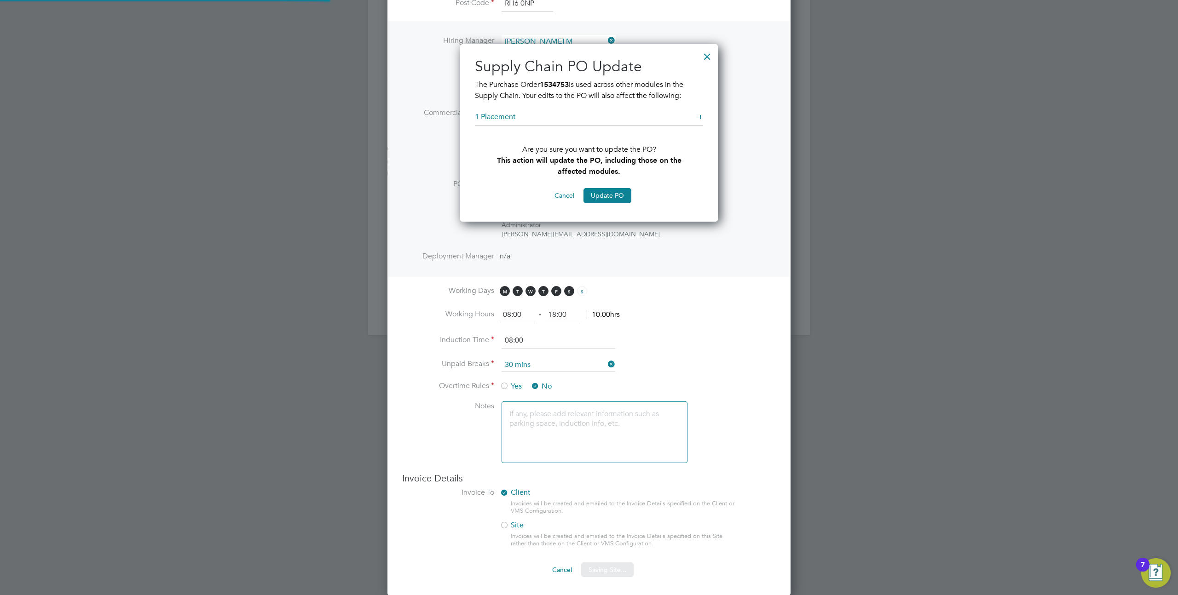
scroll to position [179, 258]
click at [608, 196] on button "Update PO" at bounding box center [607, 195] width 48 height 15
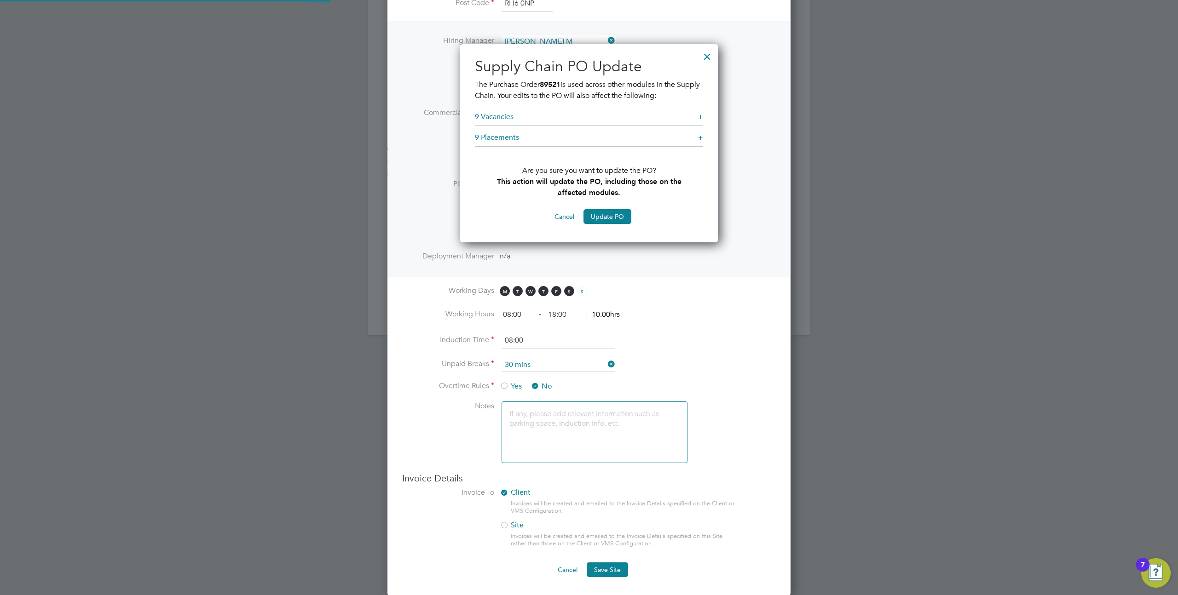
scroll to position [200, 258]
click at [611, 216] on button "Update PO" at bounding box center [607, 216] width 48 height 15
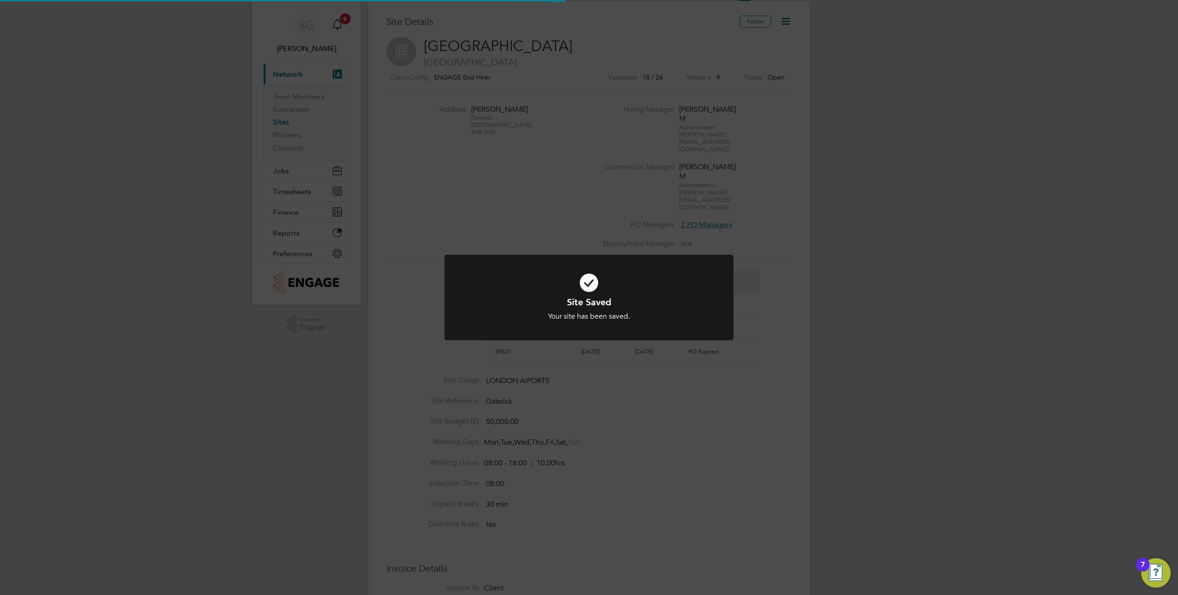
scroll to position [0, 0]
click at [798, 136] on div "Site Saved Your site has been saved. Cancel Okay" at bounding box center [589, 297] width 1178 height 595
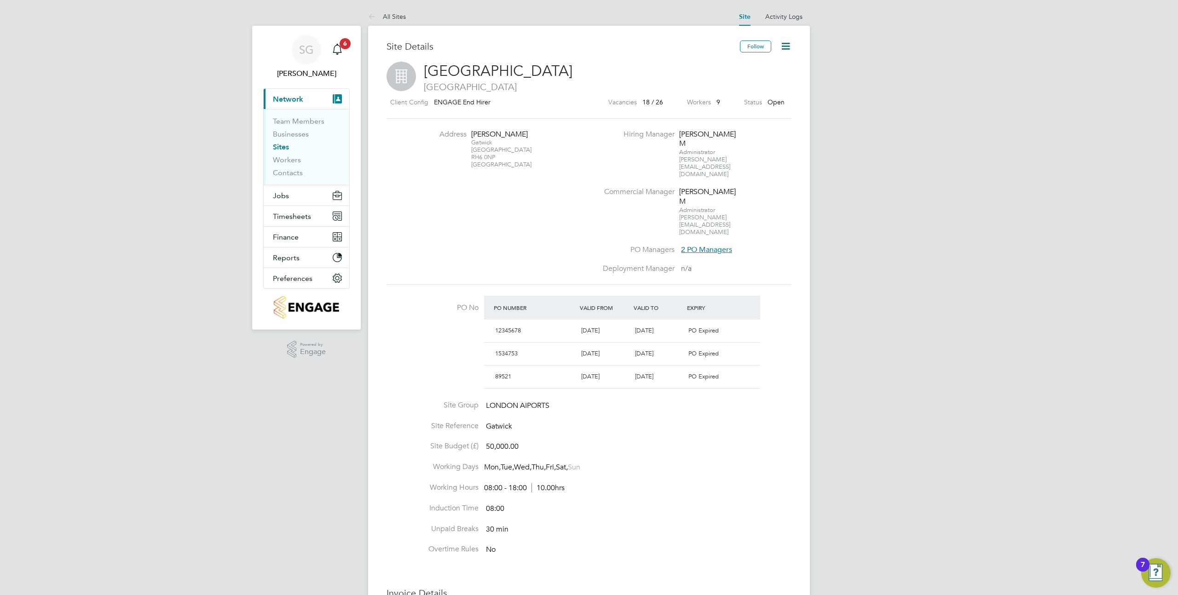
click at [840, 108] on div "SG Sophia G Notifications 6 Applications: Current page: Network Team Members Bu…" at bounding box center [589, 432] width 1178 height 865
click at [789, 46] on icon at bounding box center [786, 46] width 12 height 12
click at [761, 76] on li "Edit Site e" at bounding box center [764, 81] width 52 height 13
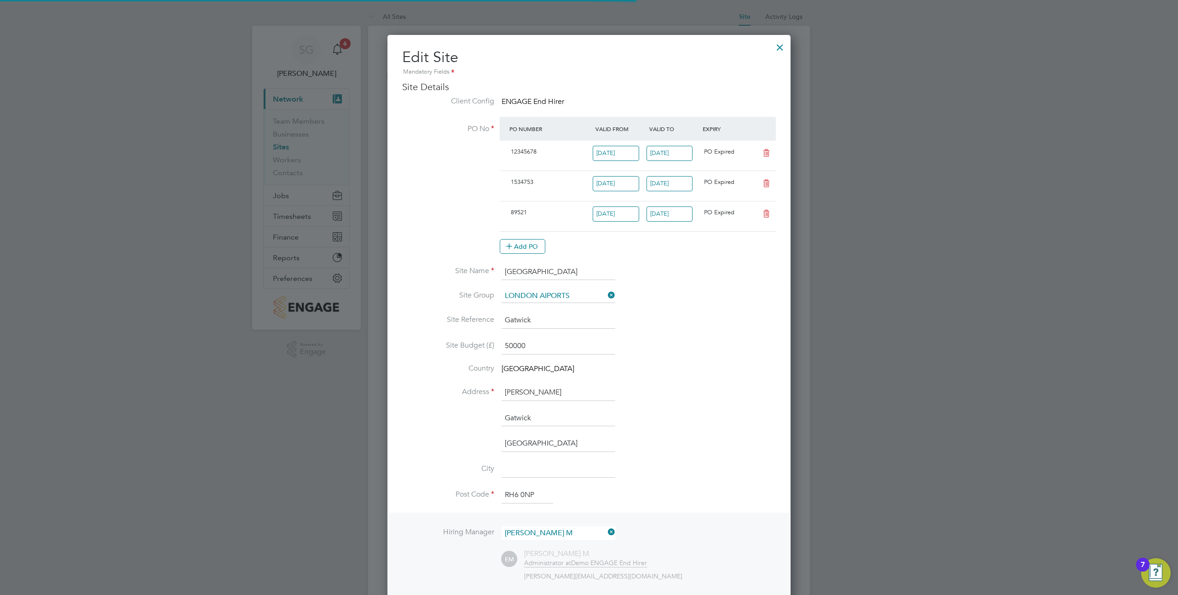
scroll to position [5, 5]
click at [524, 251] on button "Add PO" at bounding box center [523, 246] width 46 height 15
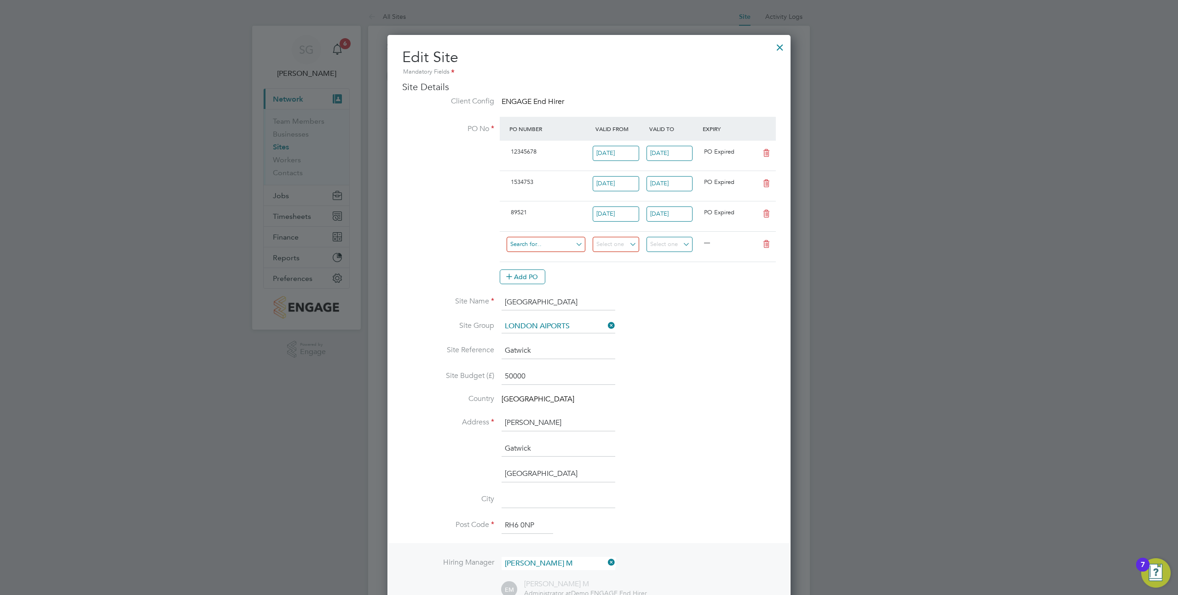
click at [538, 246] on input at bounding box center [546, 244] width 79 height 15
click at [530, 309] on li "1536" at bounding box center [546, 308] width 80 height 12
type input "18 Dec 2023"
type input "24 Dec 2023"
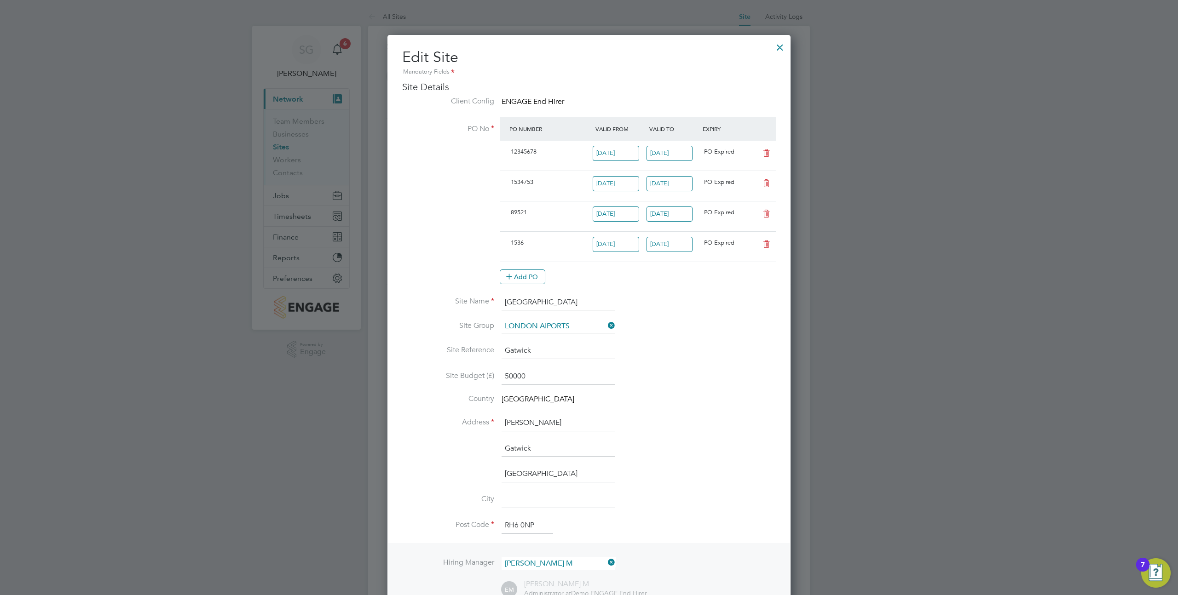
click at [616, 243] on input "18 Dec 2023" at bounding box center [616, 244] width 46 height 15
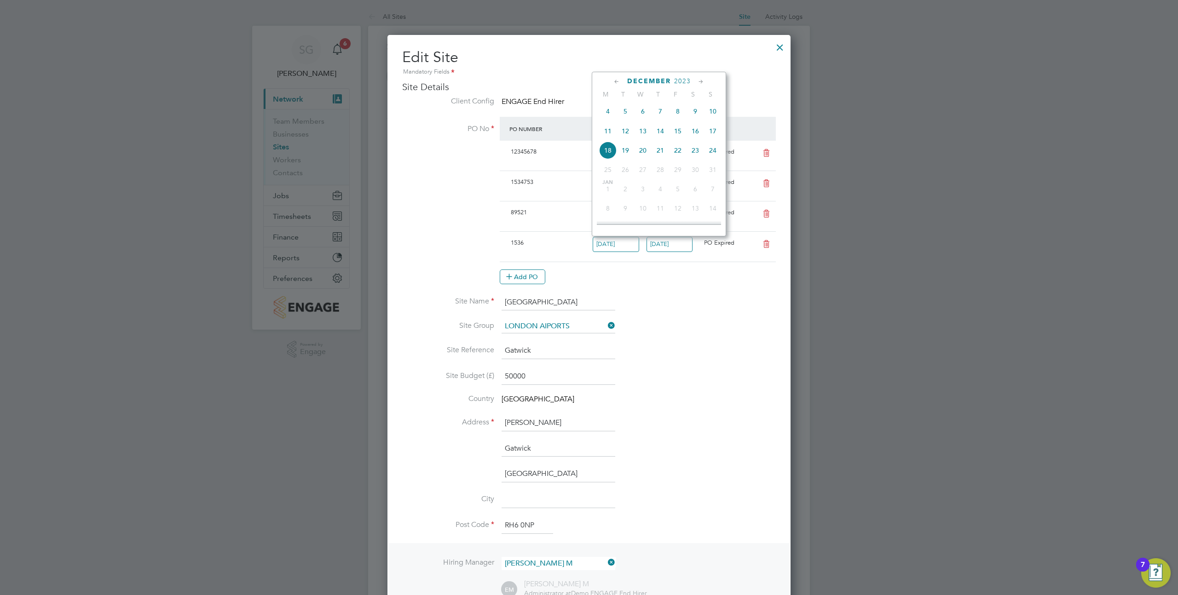
click at [542, 248] on div "1536" at bounding box center [550, 243] width 86 height 15
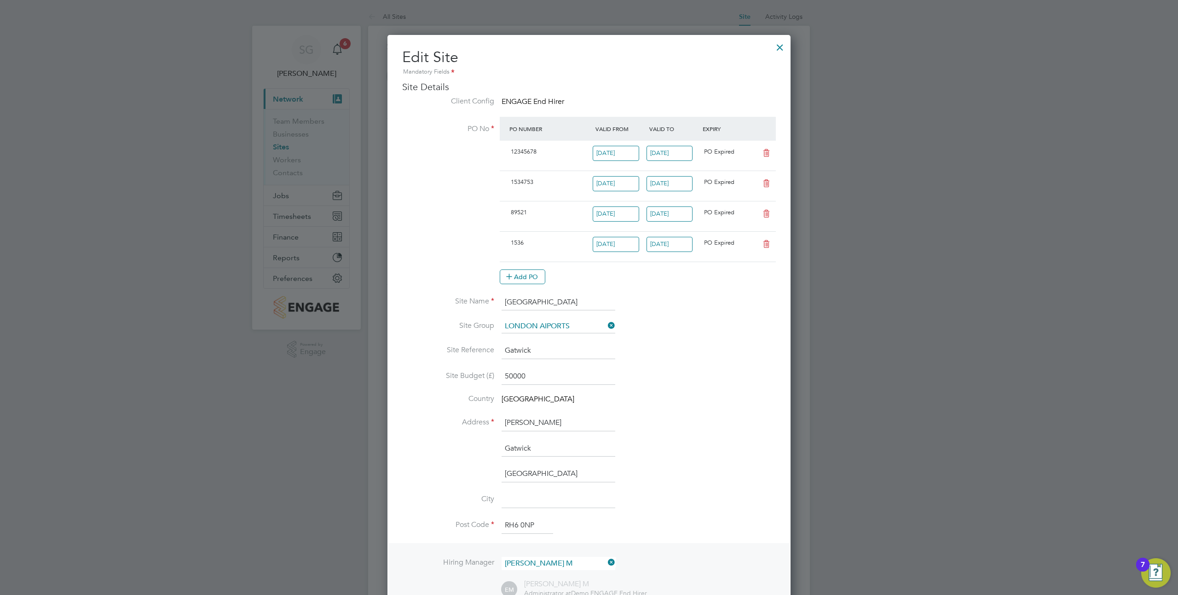
click at [518, 243] on span "1536" at bounding box center [517, 243] width 13 height 8
click at [671, 246] on input "24 Dec 2023" at bounding box center [669, 244] width 46 height 15
click at [619, 272] on div "Add PO" at bounding box center [638, 277] width 276 height 15
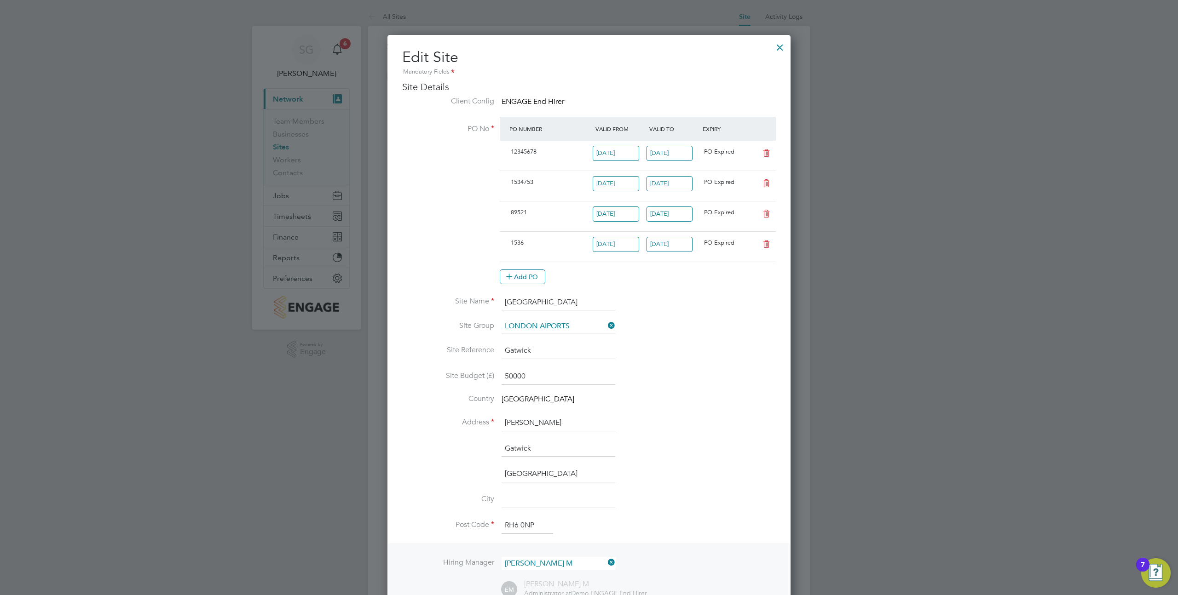
click at [511, 254] on div "1536 18 Dec 2023 24 Dec 2023 PO Expired" at bounding box center [638, 246] width 276 height 30
click at [522, 276] on button "Add PO" at bounding box center [523, 277] width 46 height 15
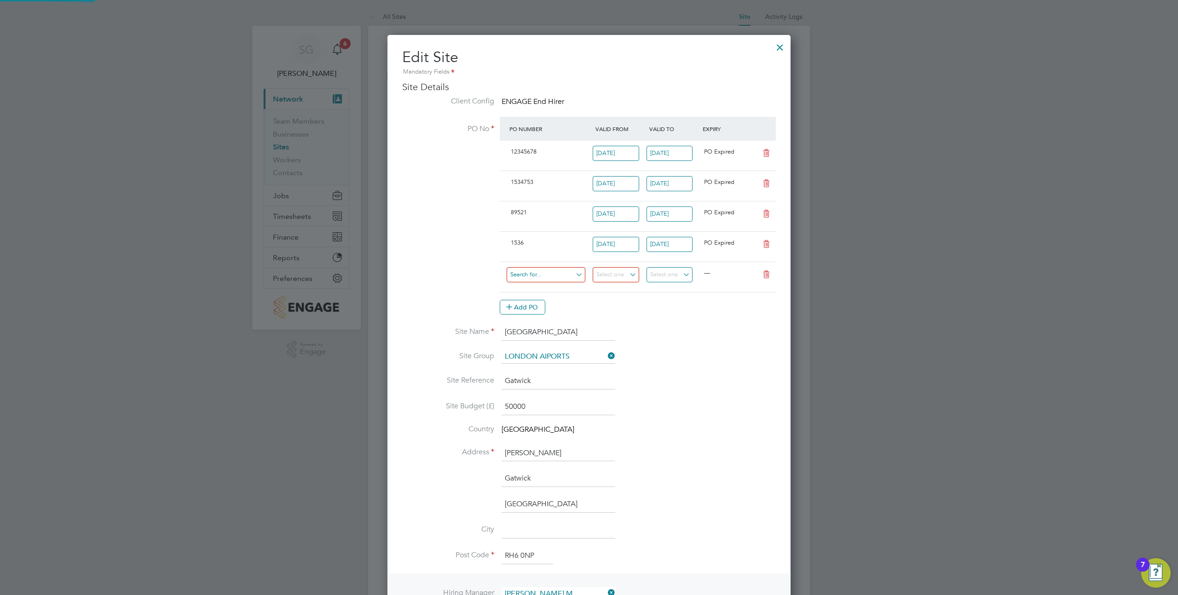
click at [541, 276] on input at bounding box center [546, 274] width 79 height 15
type input "po1234949"
click at [542, 301] on li "Use "PO1234949"" at bounding box center [546, 300] width 80 height 12
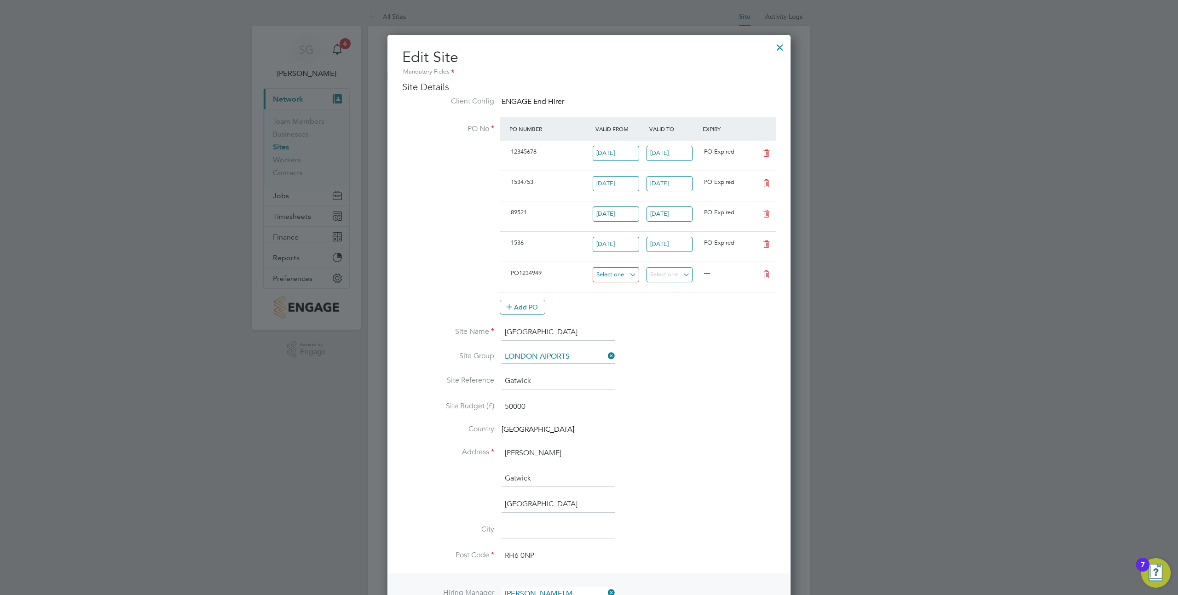
click at [631, 278] on input at bounding box center [616, 274] width 46 height 15
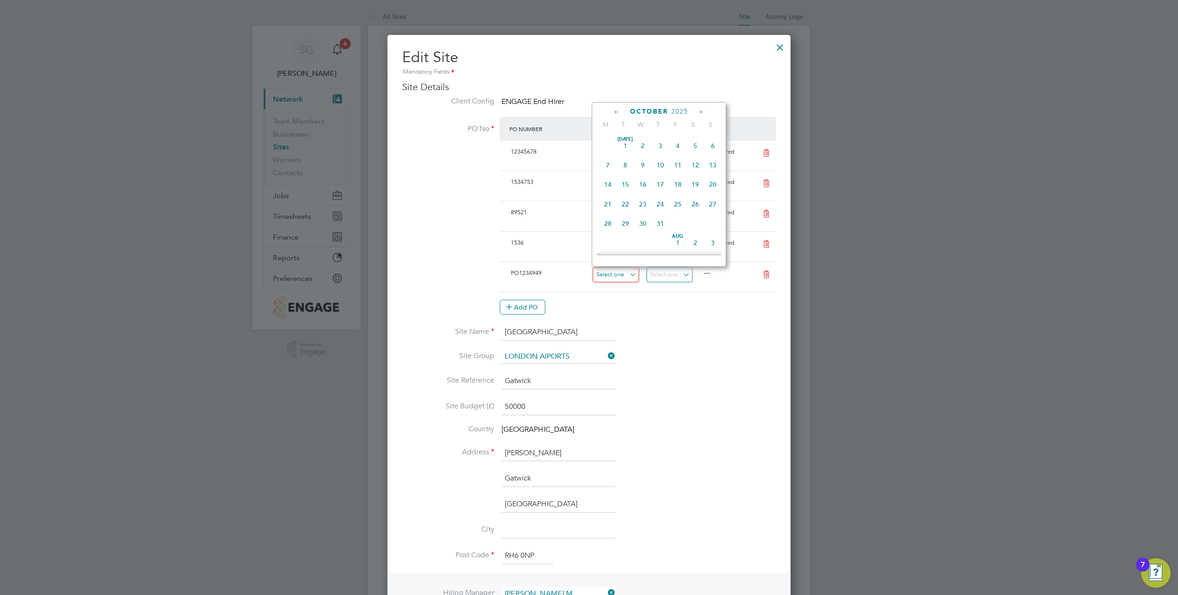
scroll to position [295, 0]
click at [646, 187] on span "15" at bounding box center [642, 180] width 17 height 17
type input "15 Oct 2025"
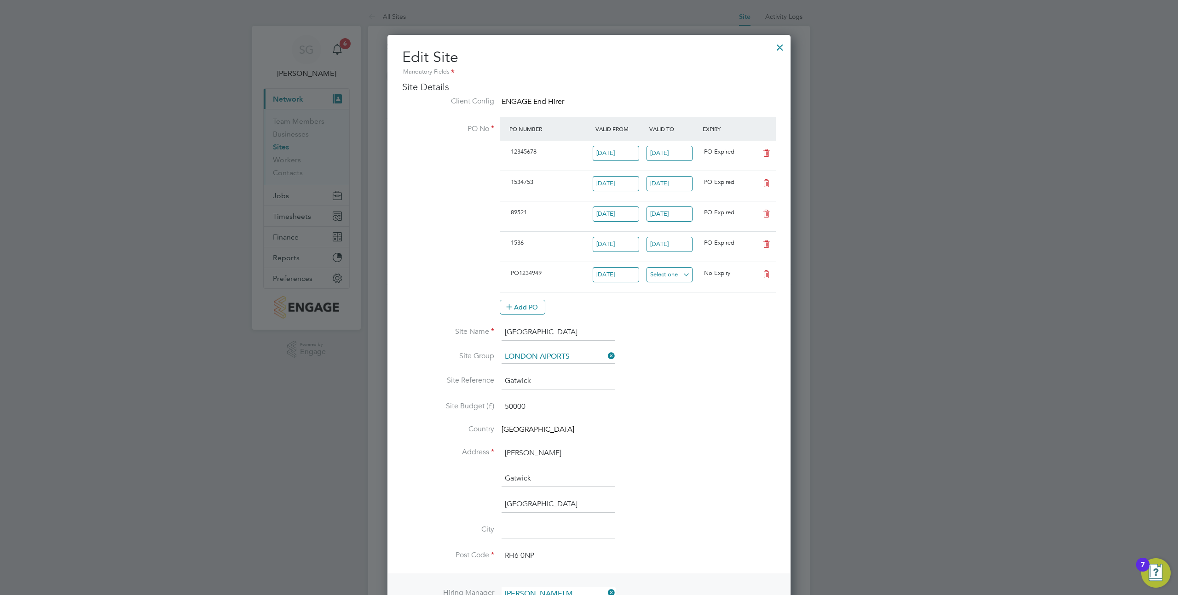
click at [667, 275] on input at bounding box center [669, 274] width 46 height 15
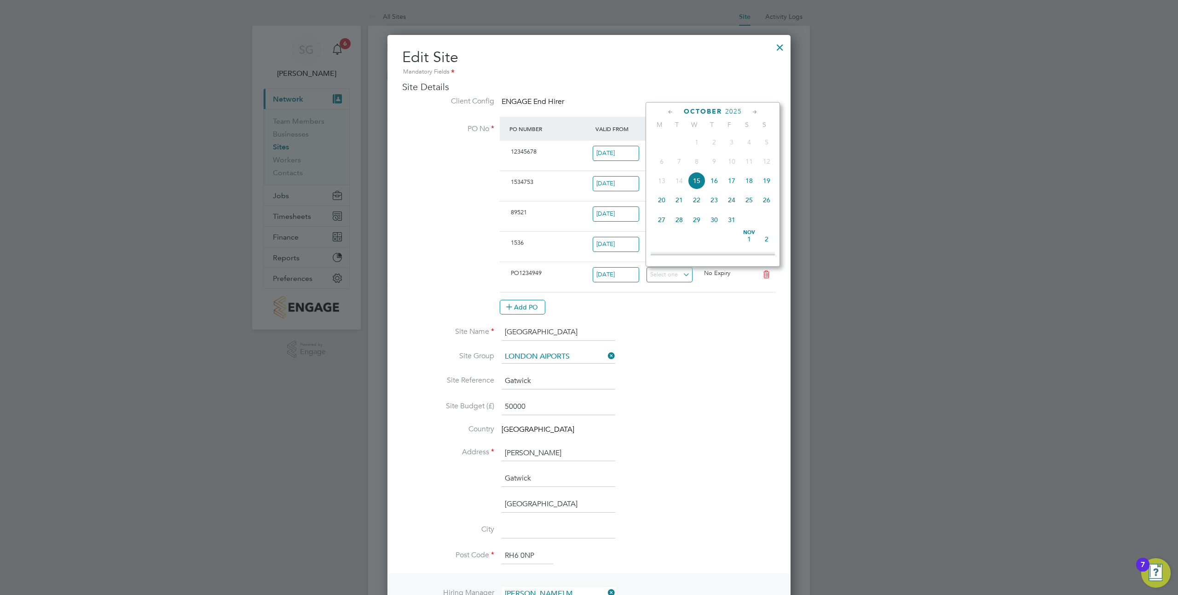
click at [700, 202] on span "22" at bounding box center [696, 199] width 17 height 17
type input "22 Oct 2025"
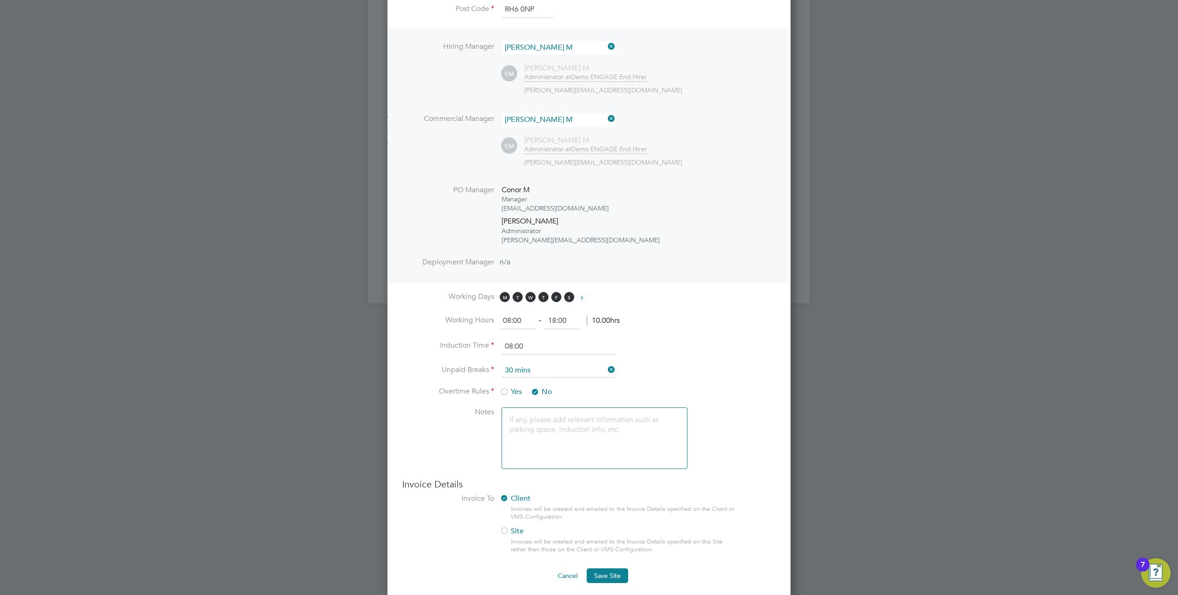
scroll to position [553, 0]
click at [610, 567] on span "Save Site" at bounding box center [607, 570] width 27 height 8
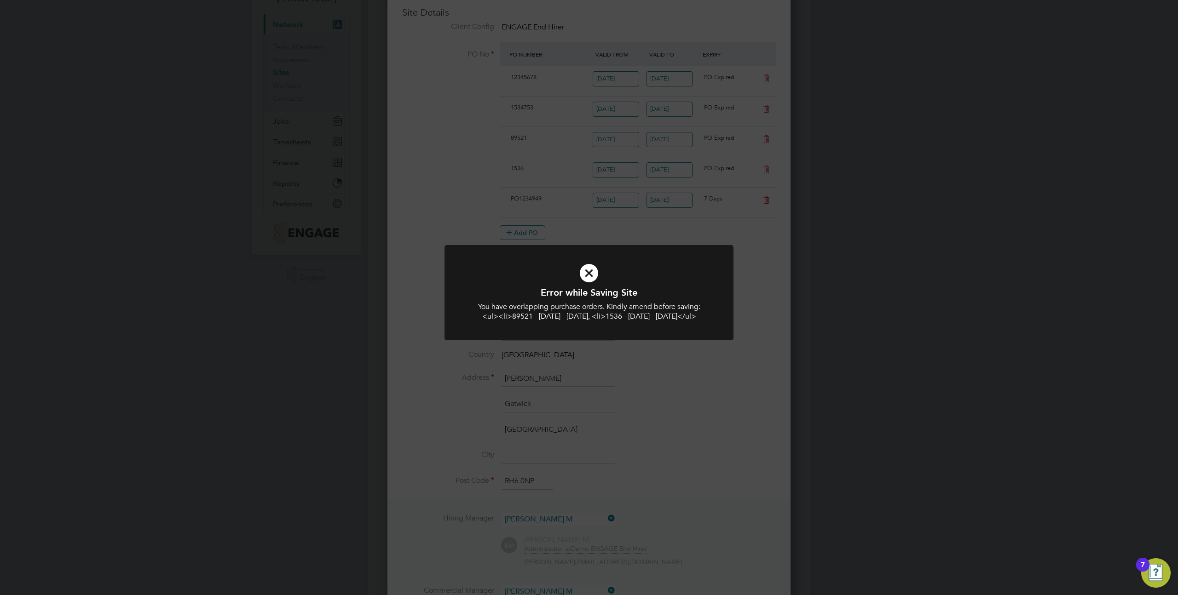
scroll to position [23, 0]
click at [671, 142] on div "Error while Saving Site You have overlapping purchase orders. Kindly amend befo…" at bounding box center [589, 297] width 1178 height 595
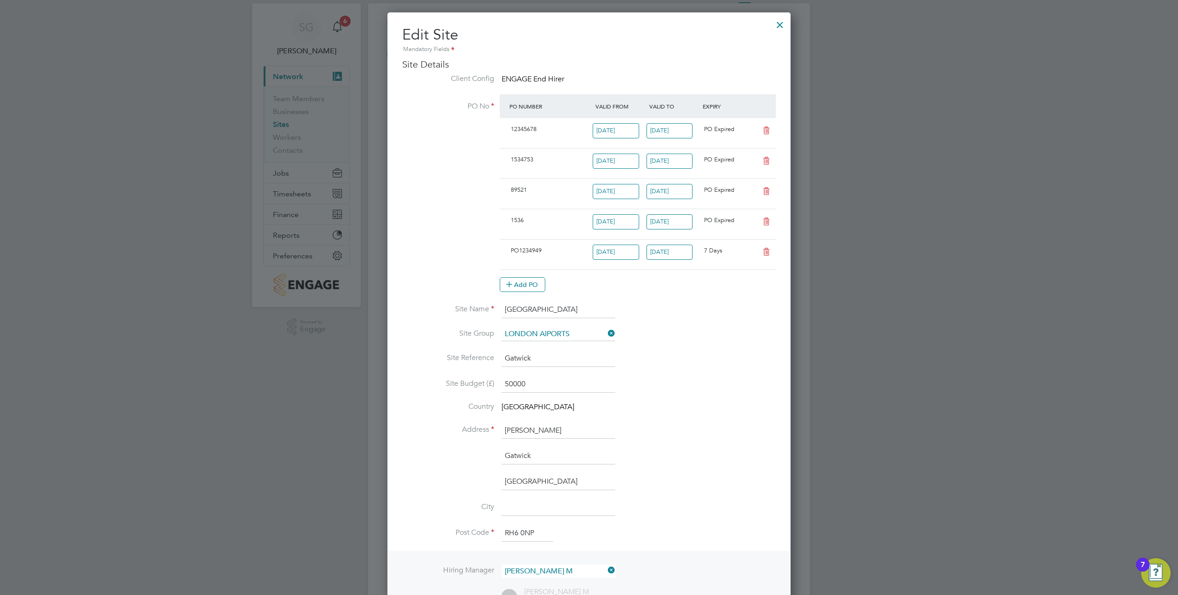
click at [767, 253] on icon at bounding box center [767, 251] width 12 height 7
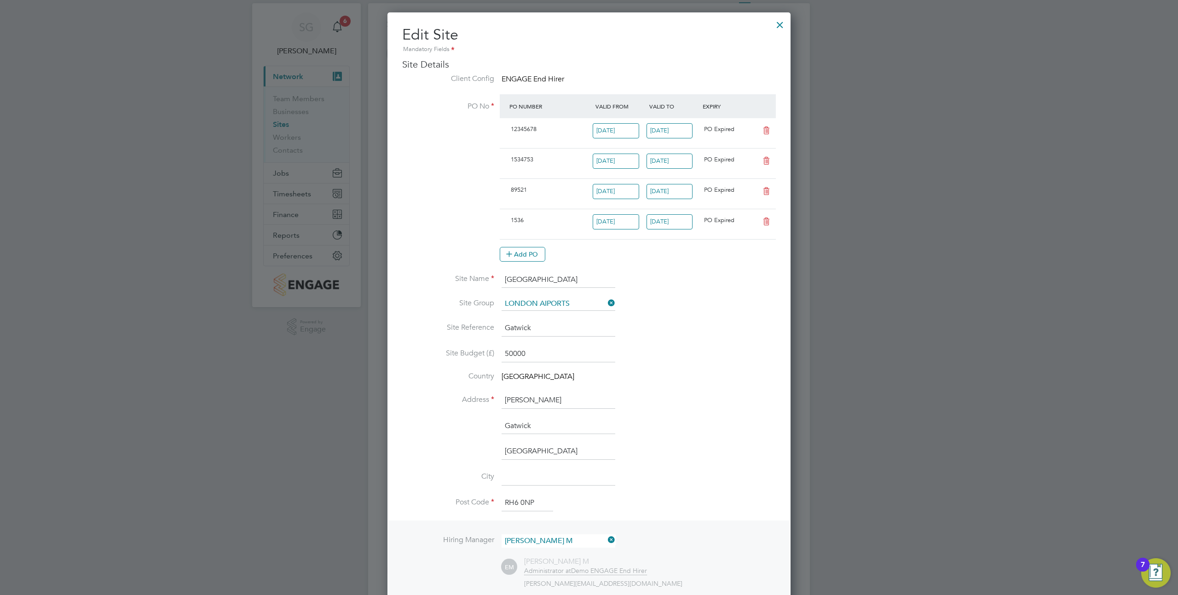
click at [765, 220] on icon at bounding box center [767, 221] width 12 height 7
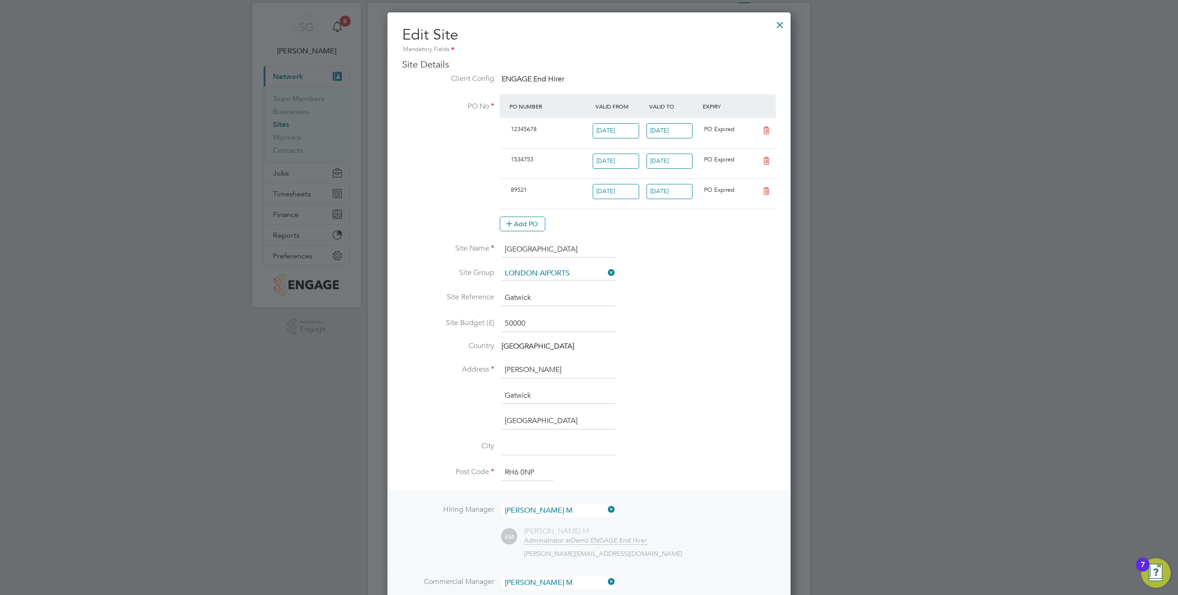
click at [764, 191] on icon at bounding box center [767, 191] width 12 height 7
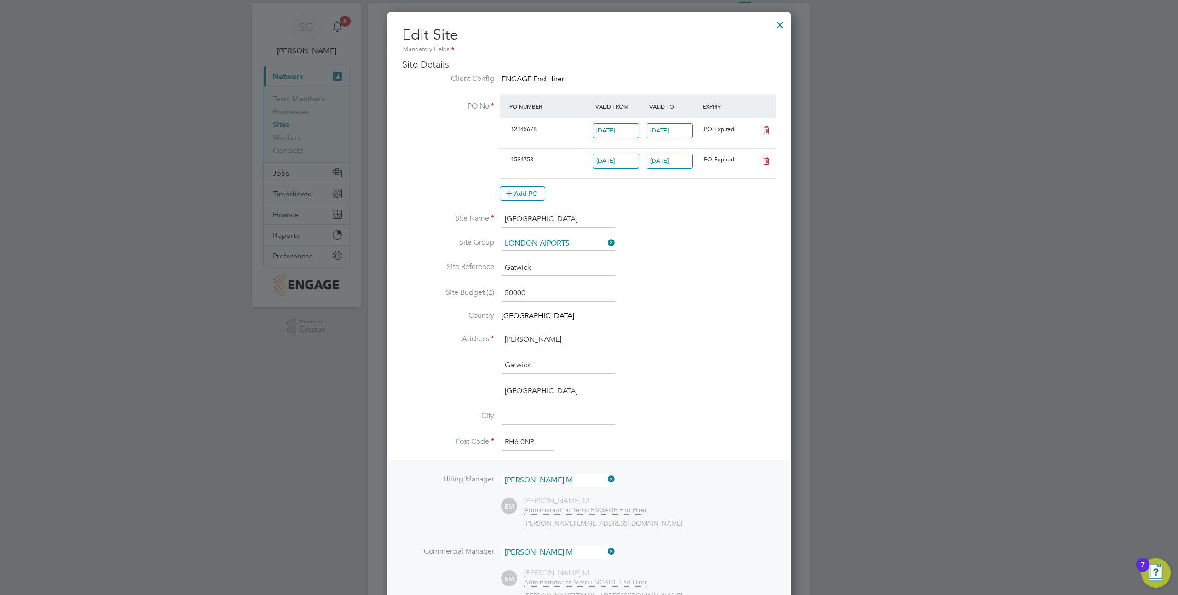
click at [761, 159] on icon at bounding box center [767, 160] width 12 height 7
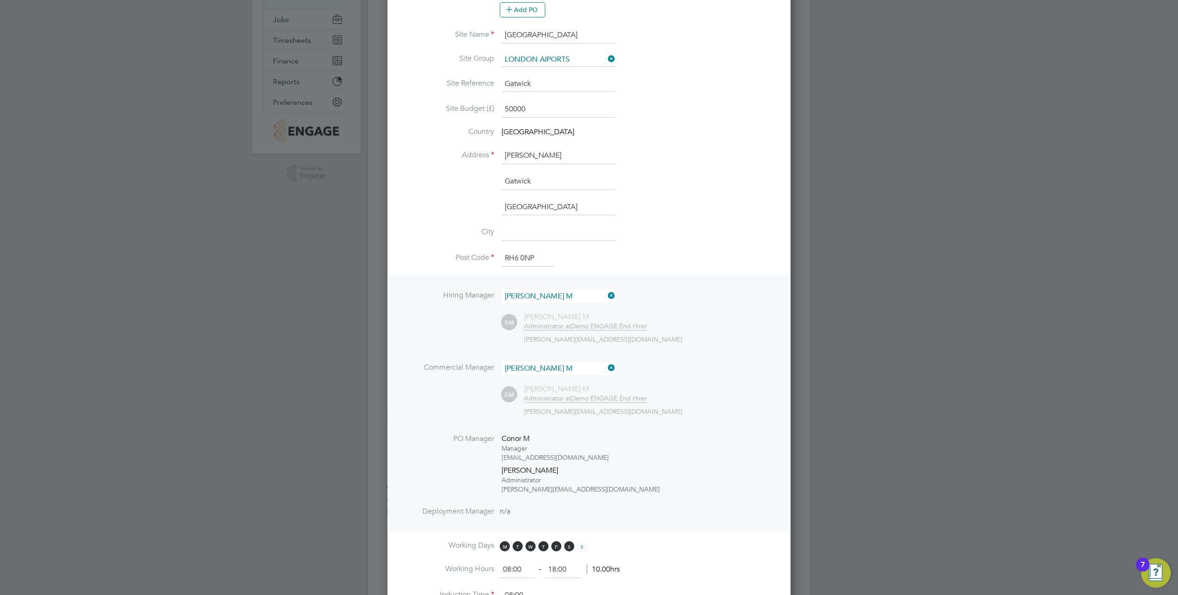
scroll to position [431, 0]
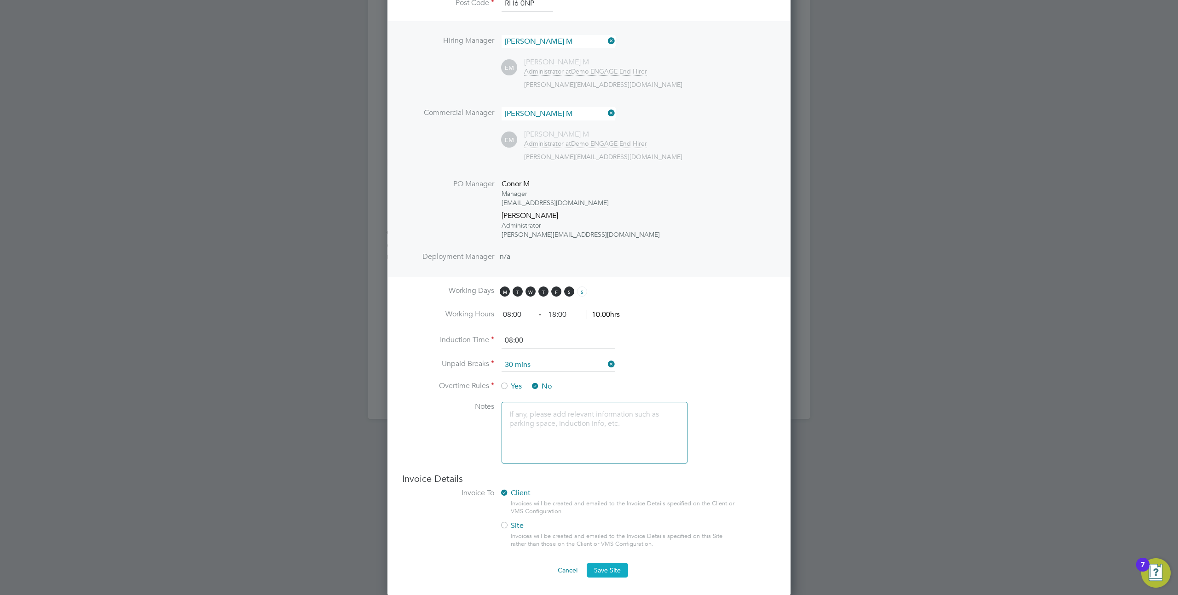
click at [616, 567] on button "Save Site" at bounding box center [607, 570] width 41 height 15
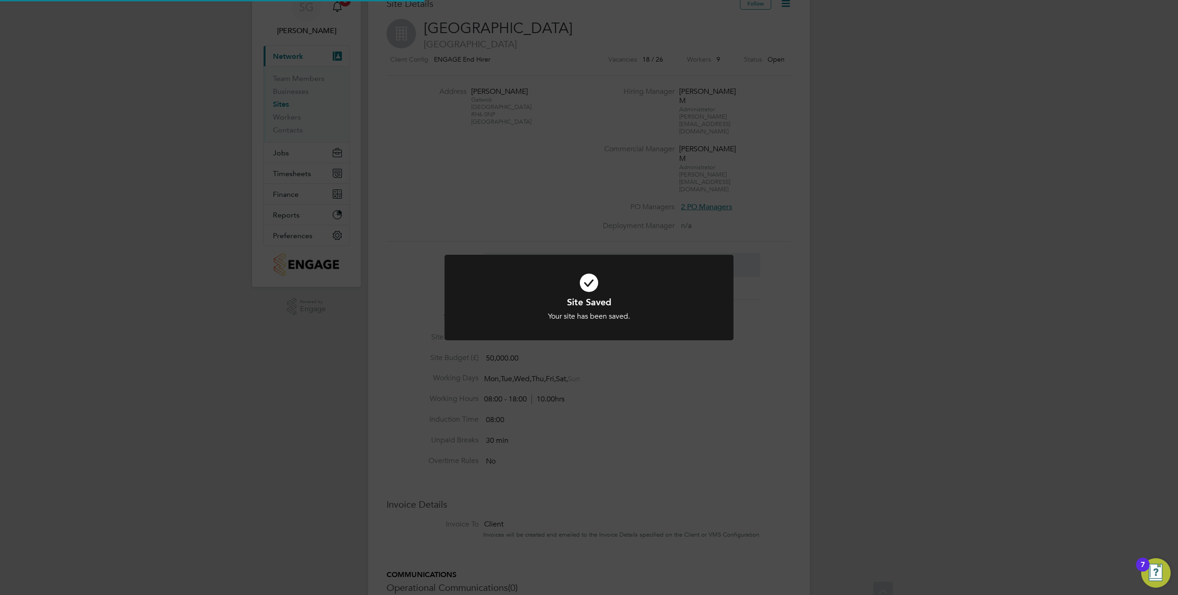
scroll to position [0, 0]
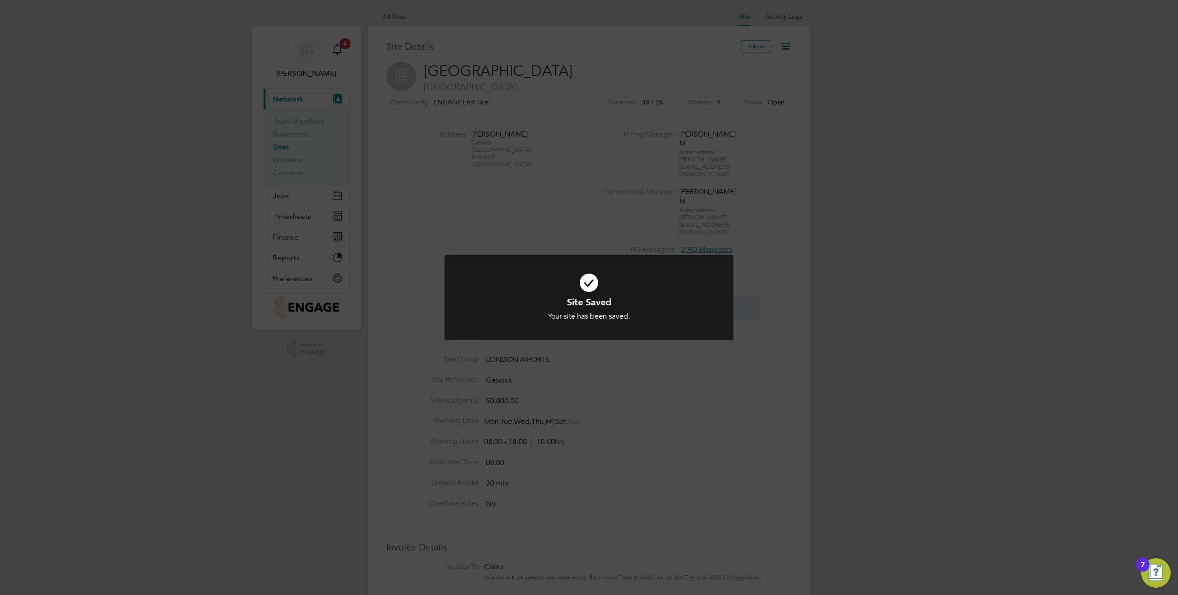
click at [769, 113] on div "Site Saved Your site has been saved. Cancel Okay" at bounding box center [589, 297] width 1178 height 595
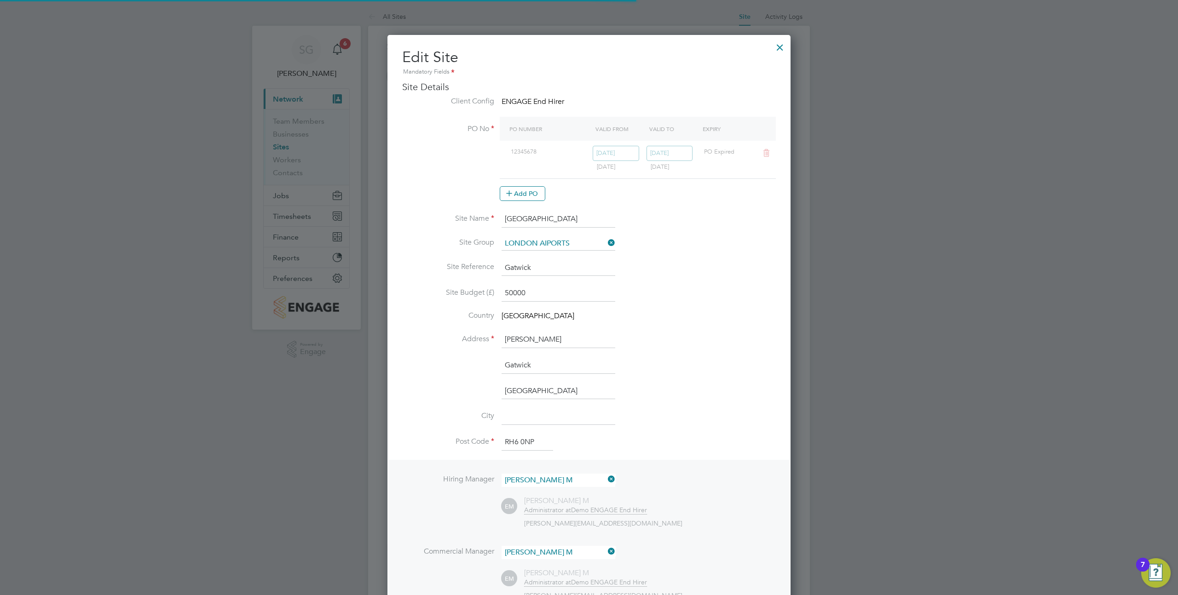
scroll to position [992, 404]
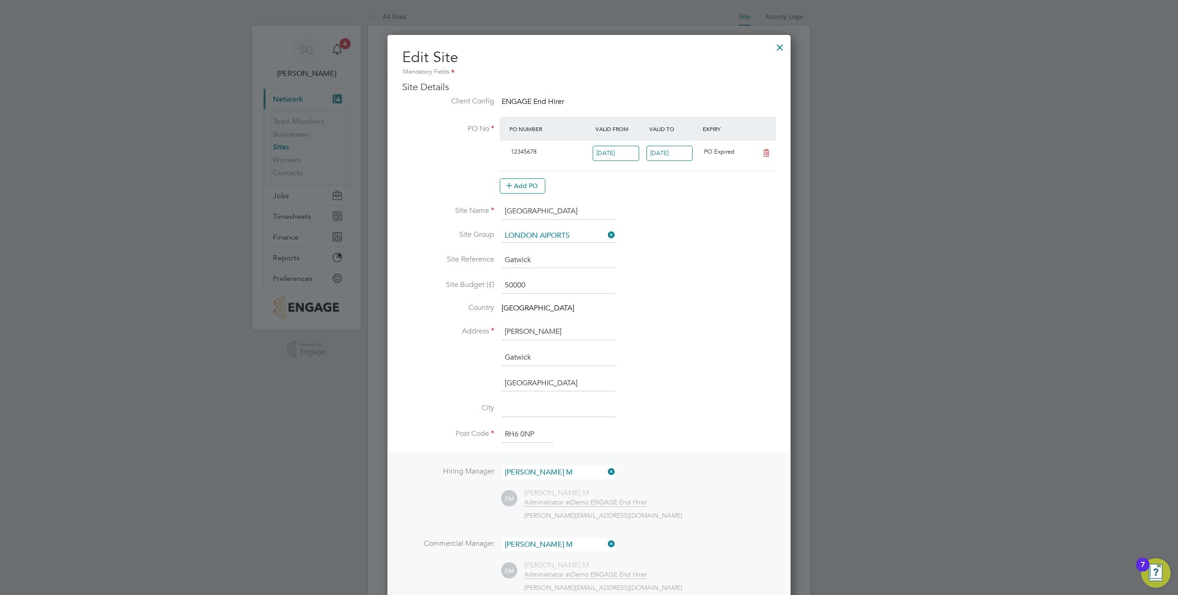
click at [672, 154] on input "30 Apr 2023" at bounding box center [669, 153] width 46 height 15
click at [698, 219] on span "24" at bounding box center [696, 216] width 17 height 17
type input "[DATE]"
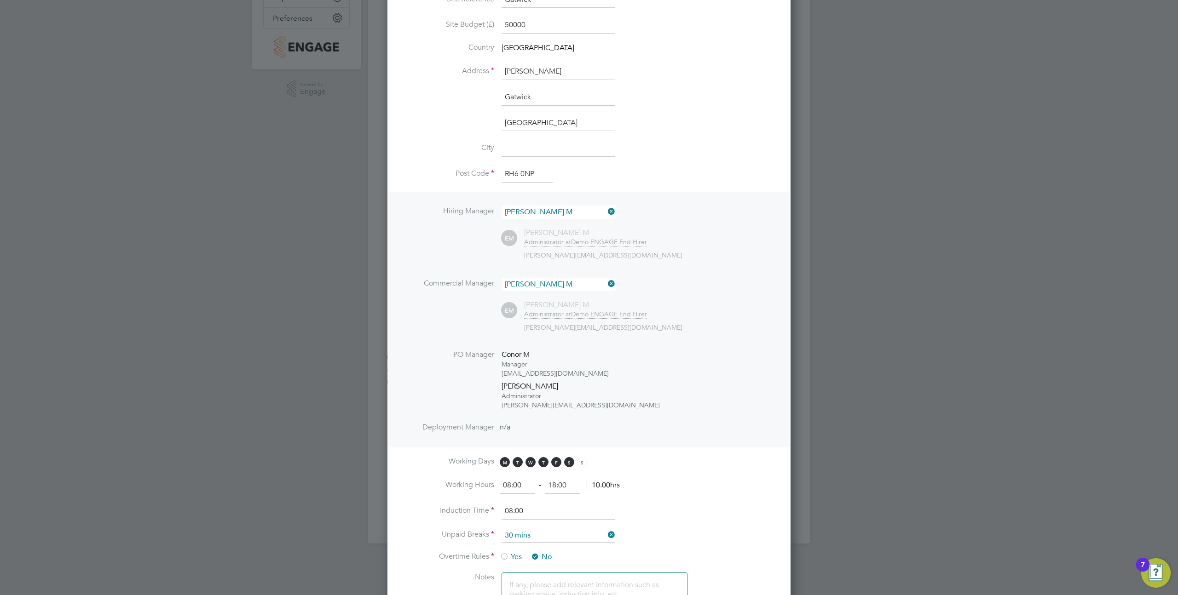
scroll to position [431, 0]
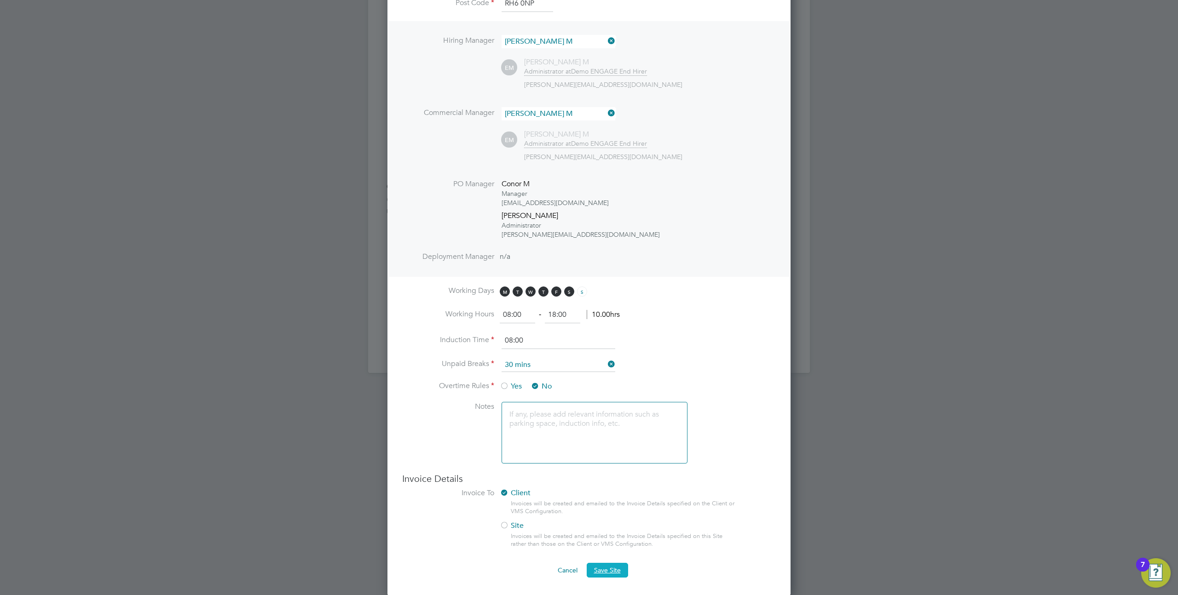
click at [614, 566] on span "Save Site" at bounding box center [607, 570] width 27 height 8
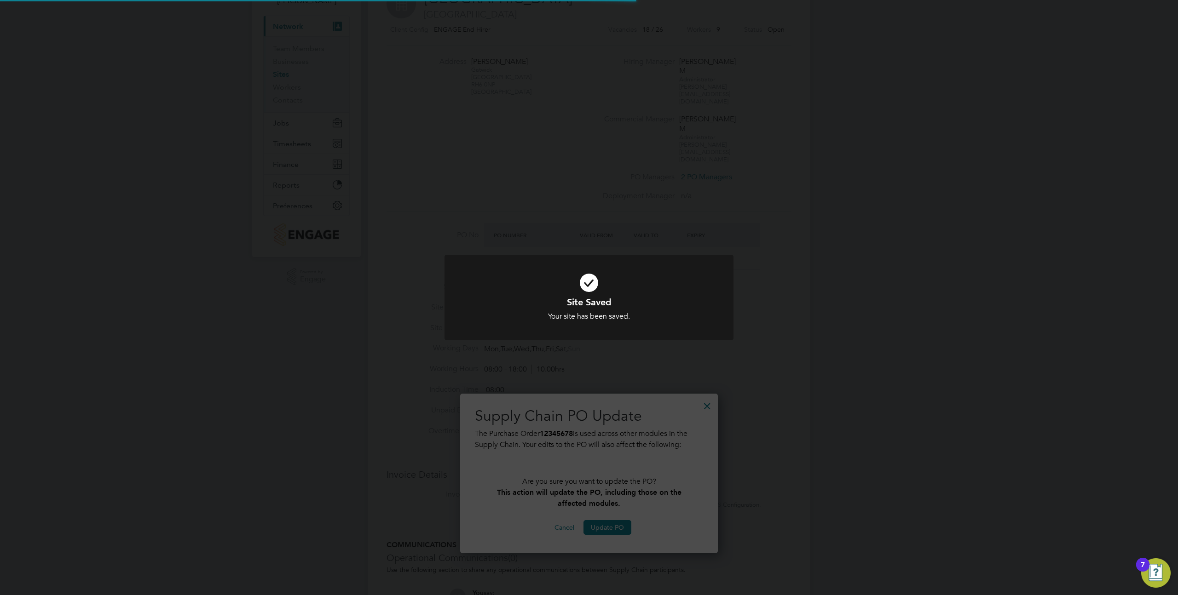
scroll to position [175, 0]
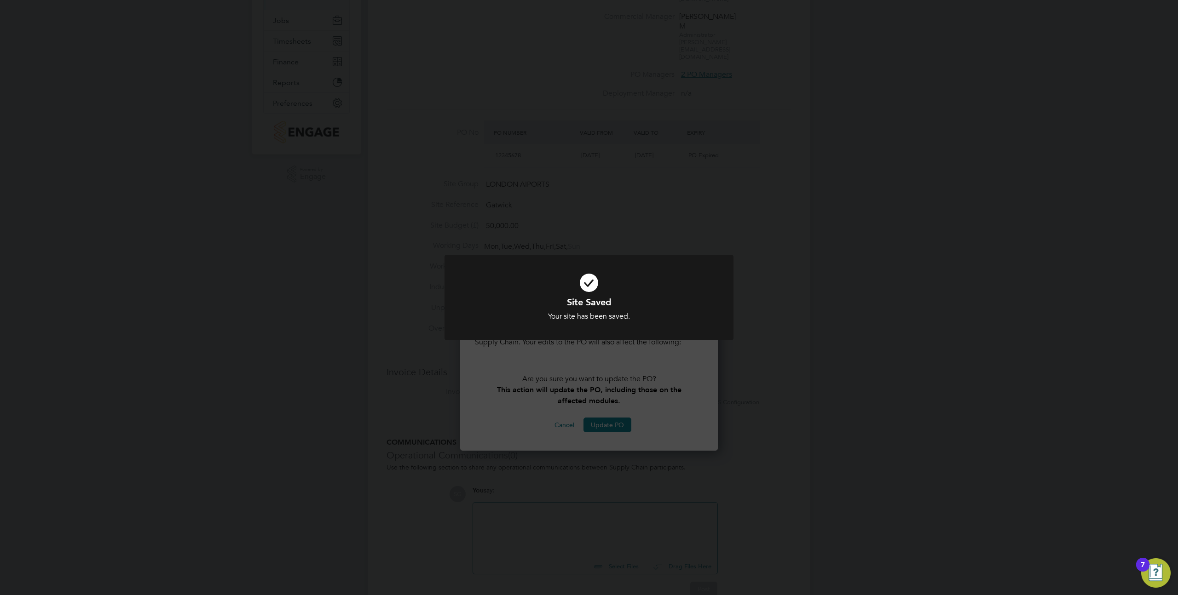
click at [637, 433] on div "Site Saved Your site has been saved. Cancel Okay" at bounding box center [589, 297] width 1178 height 595
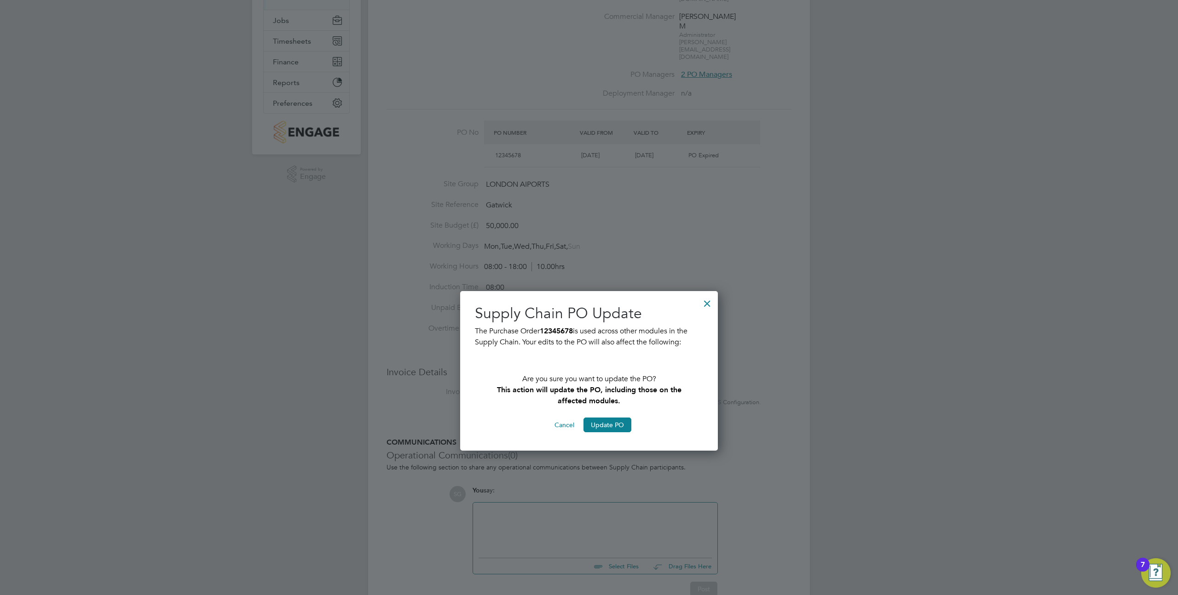
click at [609, 417] on div "Supply Chain PO Update The Purchase Order 12345678 is used across other modules…" at bounding box center [589, 368] width 228 height 129
click at [613, 426] on button "Update PO" at bounding box center [607, 425] width 48 height 15
click at [607, 425] on button "Update PO" at bounding box center [607, 425] width 48 height 15
click at [555, 426] on button "Cancel" at bounding box center [564, 425] width 35 height 15
click at [560, 426] on button "Cancel" at bounding box center [564, 425] width 35 height 15
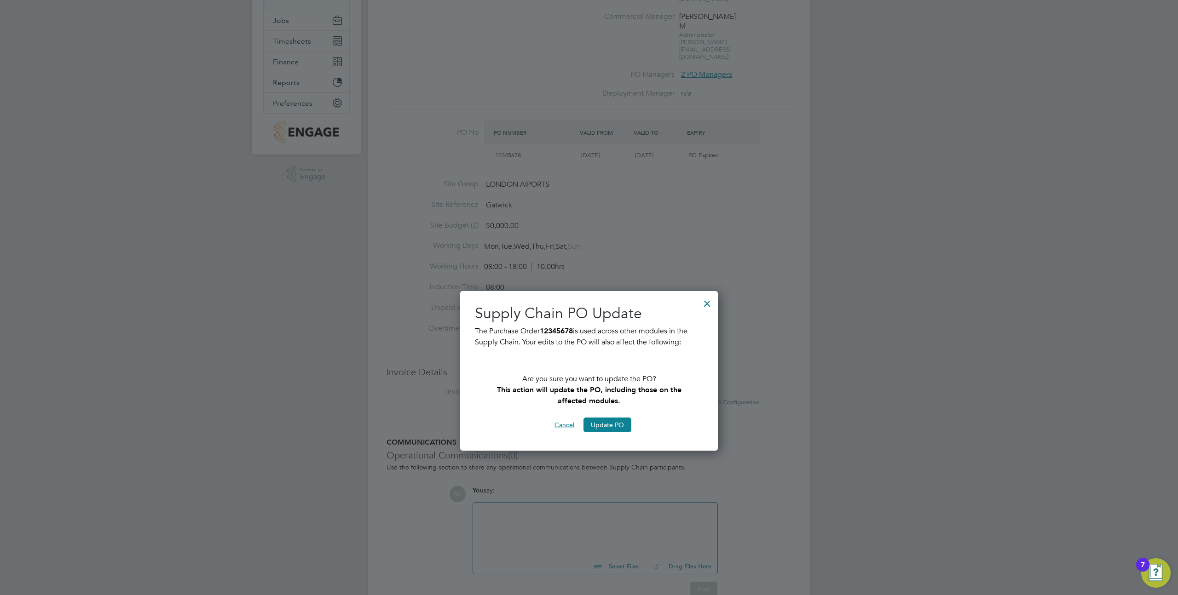
click at [713, 301] on div at bounding box center [707, 301] width 17 height 17
click at [709, 302] on div at bounding box center [707, 301] width 17 height 17
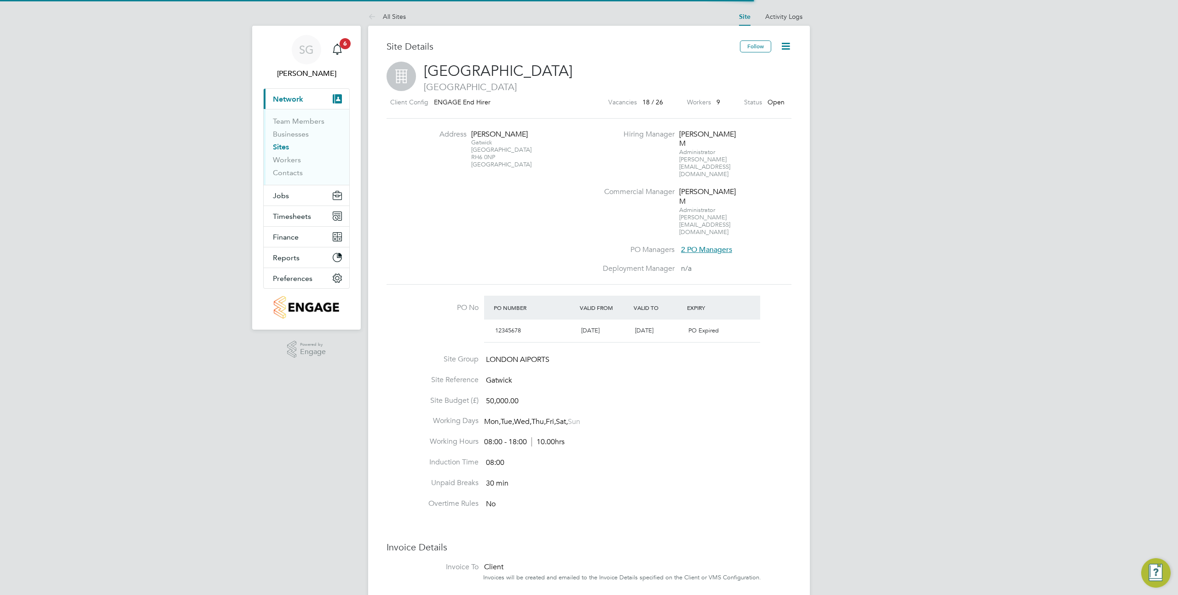
scroll to position [16, 86]
click at [789, 45] on icon at bounding box center [786, 46] width 12 height 12
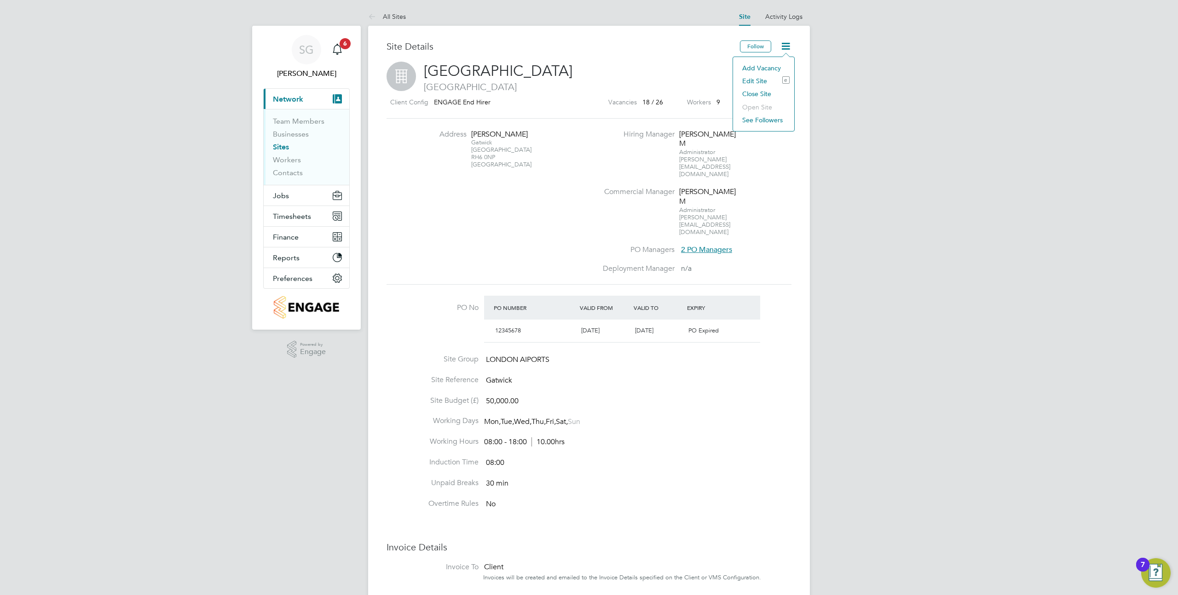
click at [898, 179] on div "SG Sophia G Notifications 6 Applications: Current page: Network Team Members Bu…" at bounding box center [589, 409] width 1178 height 819
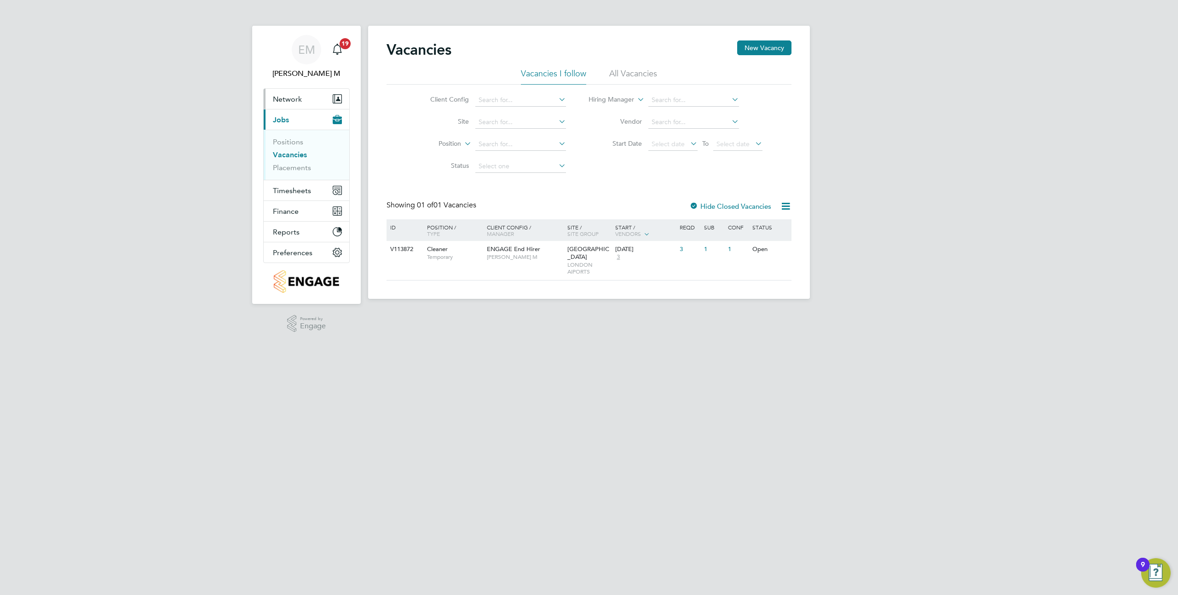
click at [287, 97] on span "Network" at bounding box center [287, 99] width 29 height 9
click at [281, 144] on link "Sites" at bounding box center [281, 147] width 16 height 9
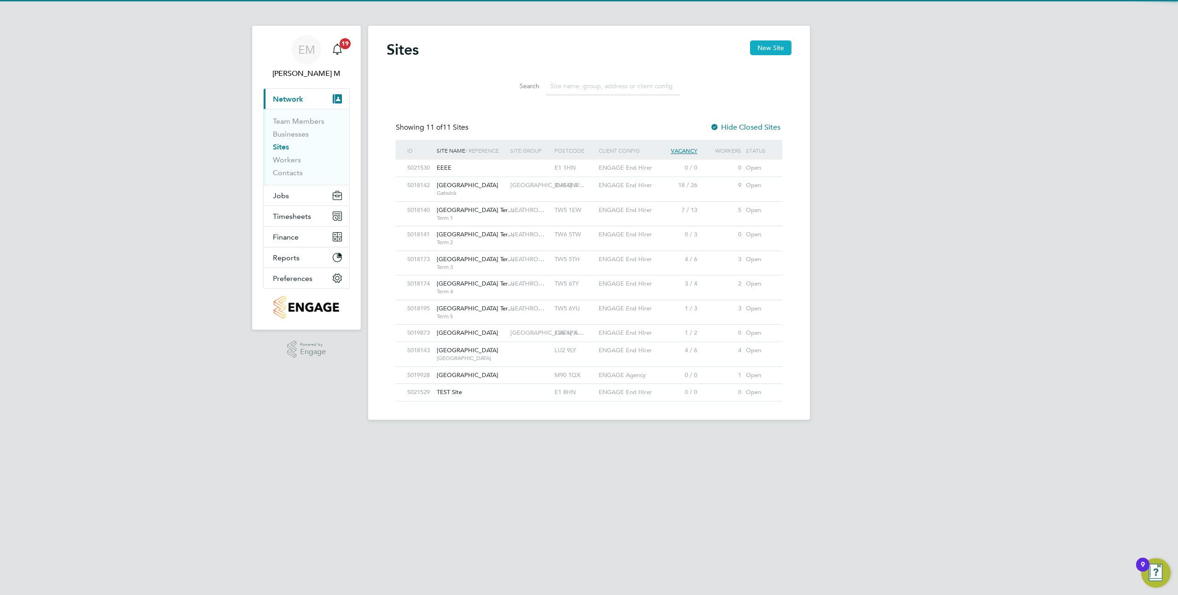
click at [771, 54] on button "New Site" at bounding box center [770, 47] width 41 height 15
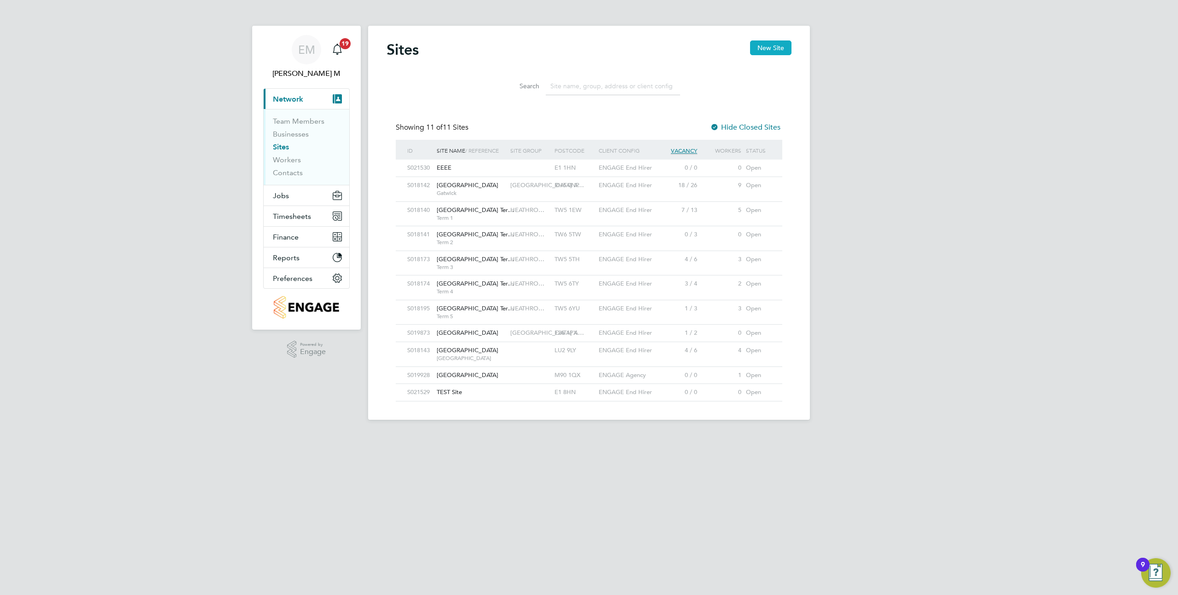
type input "[GEOGRAPHIC_DATA]"
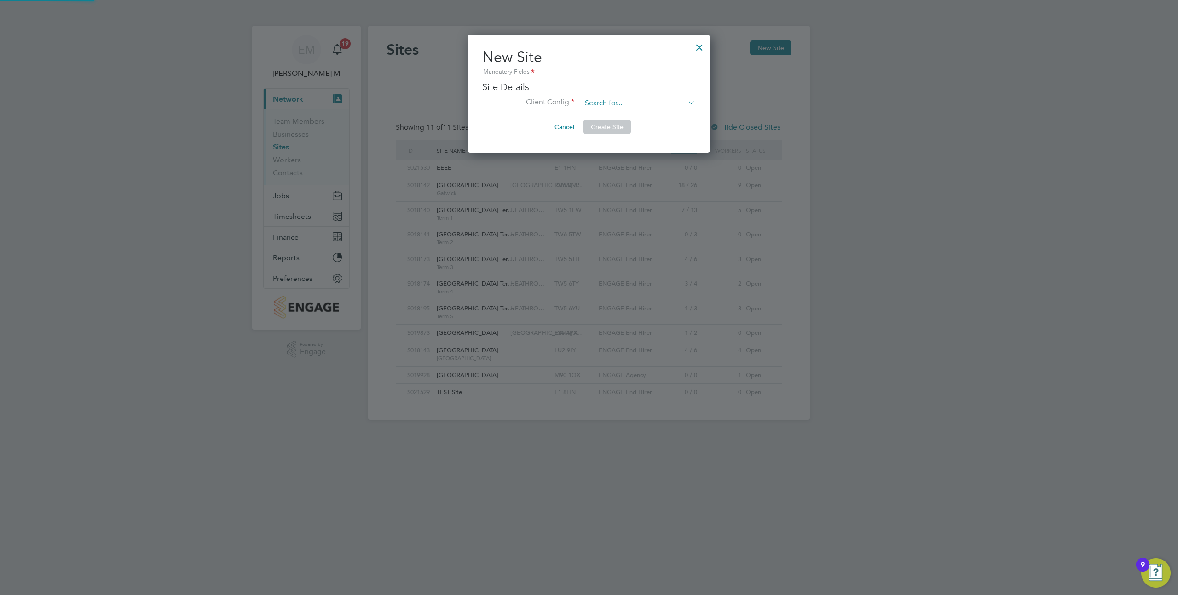
click at [604, 105] on input at bounding box center [639, 104] width 114 height 14
click at [618, 126] on li "ENGAGE End Hirer" at bounding box center [638, 128] width 115 height 12
type input "ENGAGE End Hirer"
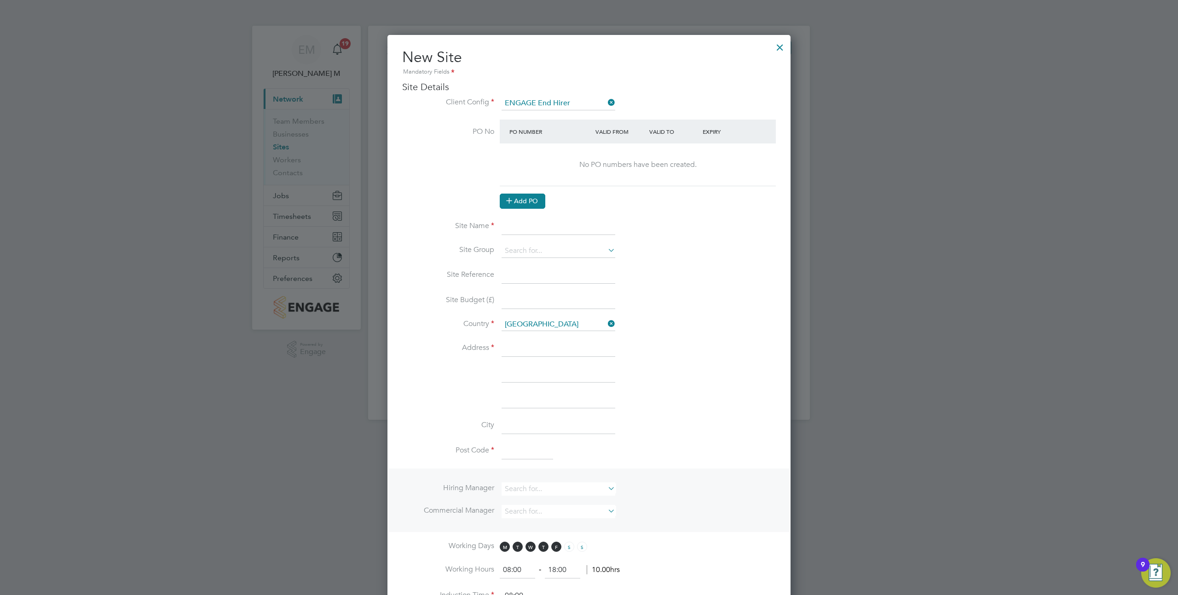
click at [534, 201] on button "Add PO" at bounding box center [523, 201] width 46 height 15
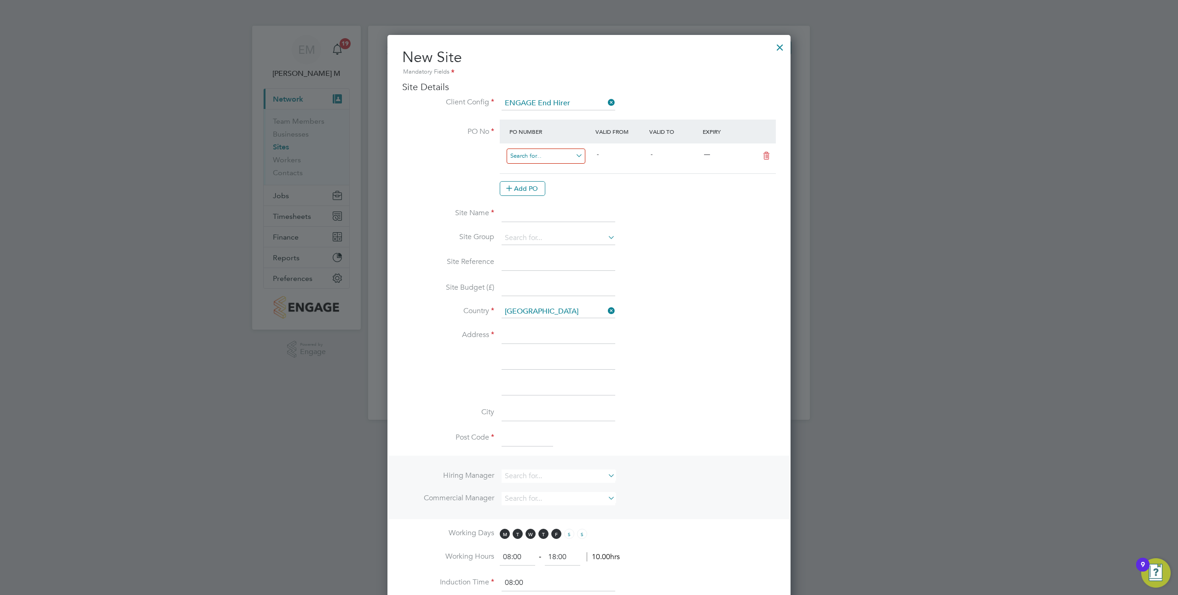
click at [529, 156] on input at bounding box center [546, 156] width 79 height 15
type input "po"
click at [531, 239] on li "PO 123456" at bounding box center [546, 244] width 80 height 12
click at [615, 156] on span "[DATE]" at bounding box center [606, 154] width 18 height 8
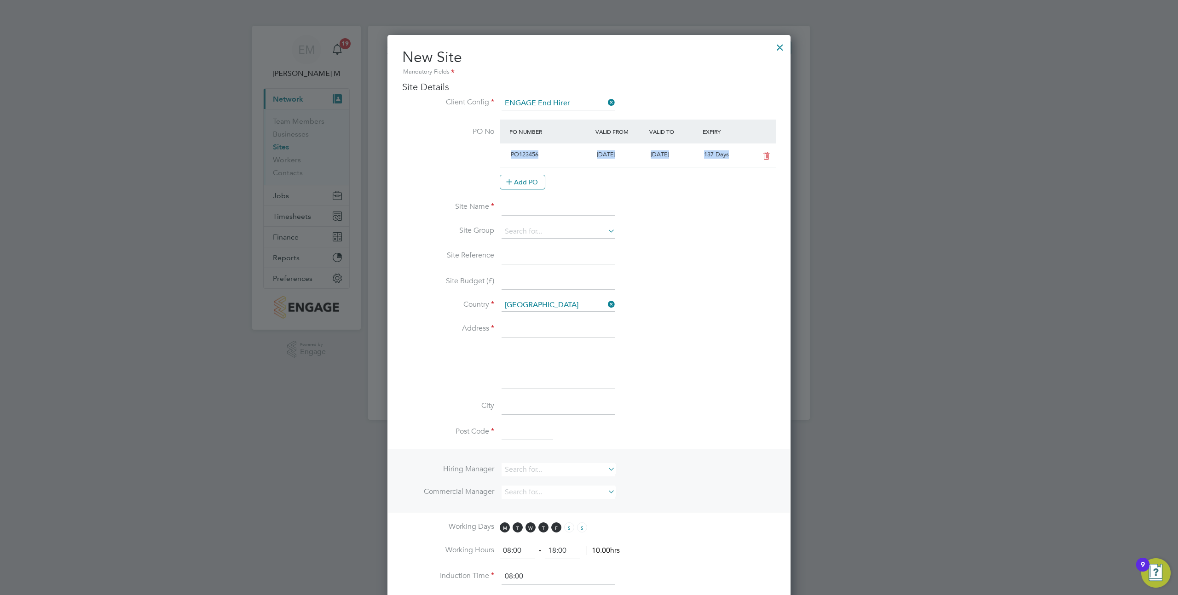
click at [615, 156] on span "[DATE]" at bounding box center [606, 154] width 18 height 8
click at [654, 154] on span "[DATE]" at bounding box center [660, 154] width 18 height 8
click at [764, 157] on icon at bounding box center [767, 155] width 12 height 7
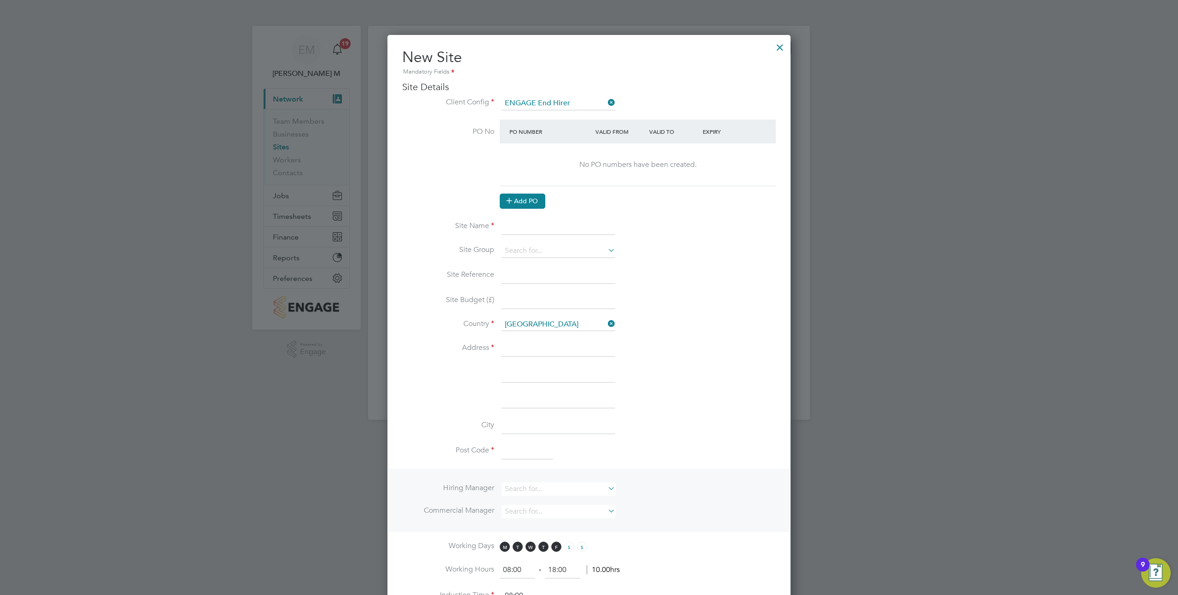
click at [529, 202] on button "Add PO" at bounding box center [523, 201] width 46 height 15
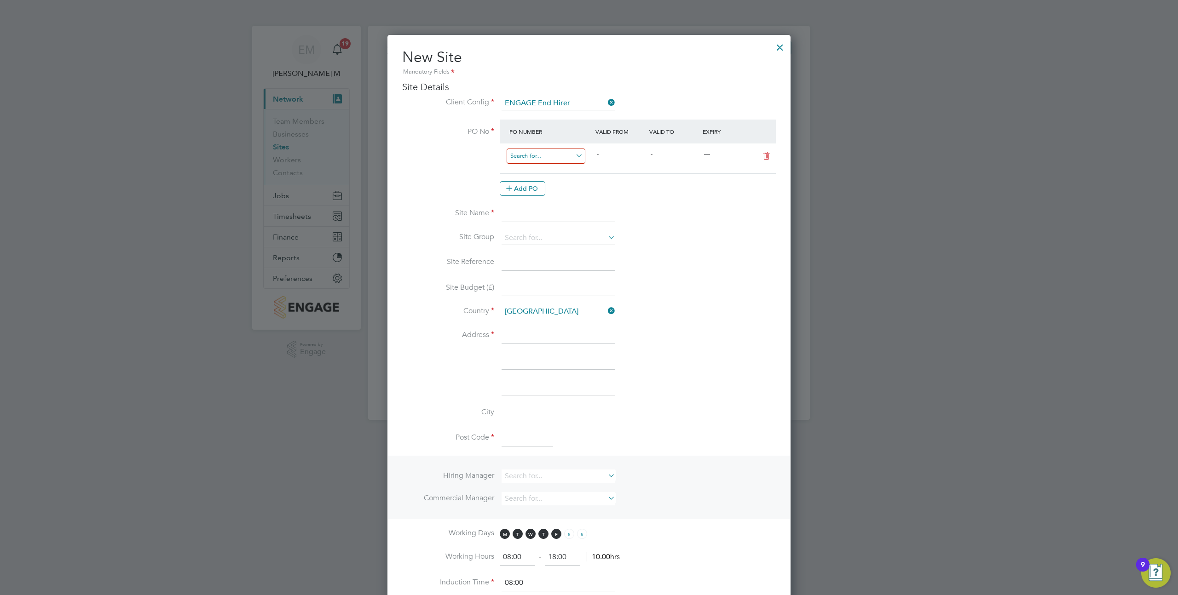
click at [534, 154] on input at bounding box center [546, 156] width 79 height 15
type input "poxedejdeh"
click at [628, 146] on div "poxedejdeh - - —" at bounding box center [638, 159] width 276 height 30
click at [666, 154] on div "-" at bounding box center [674, 154] width 54 height 15
click at [599, 198] on li "PO No PO Number Valid From Valid To Expiry poxedejdeh - - — Add PO" at bounding box center [589, 163] width 374 height 86
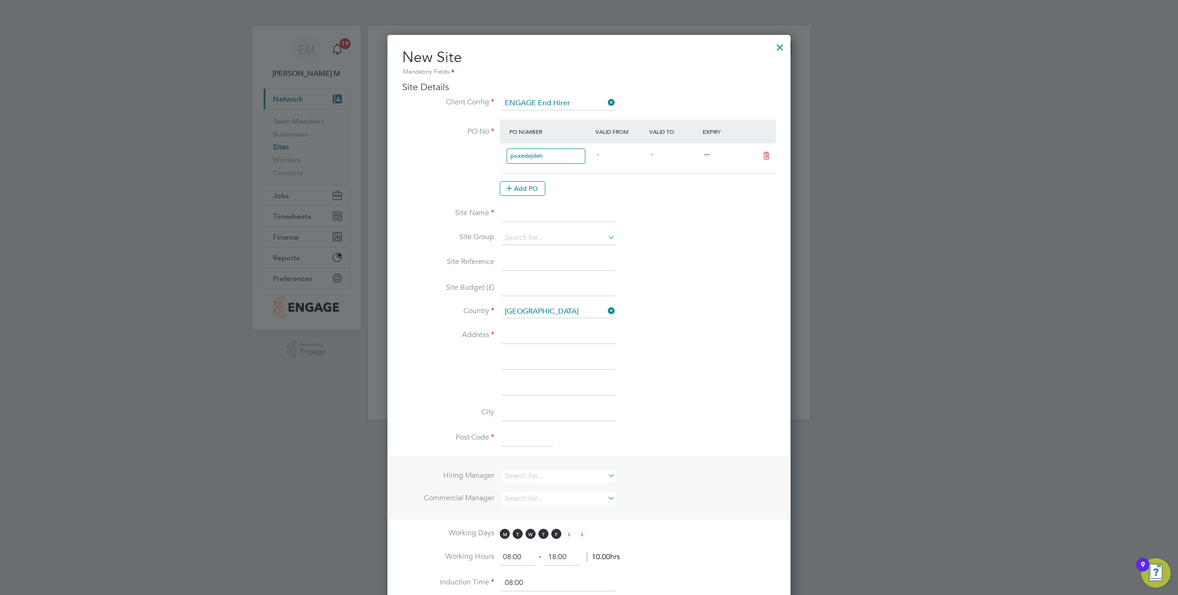
click at [782, 45] on div at bounding box center [780, 45] width 17 height 17
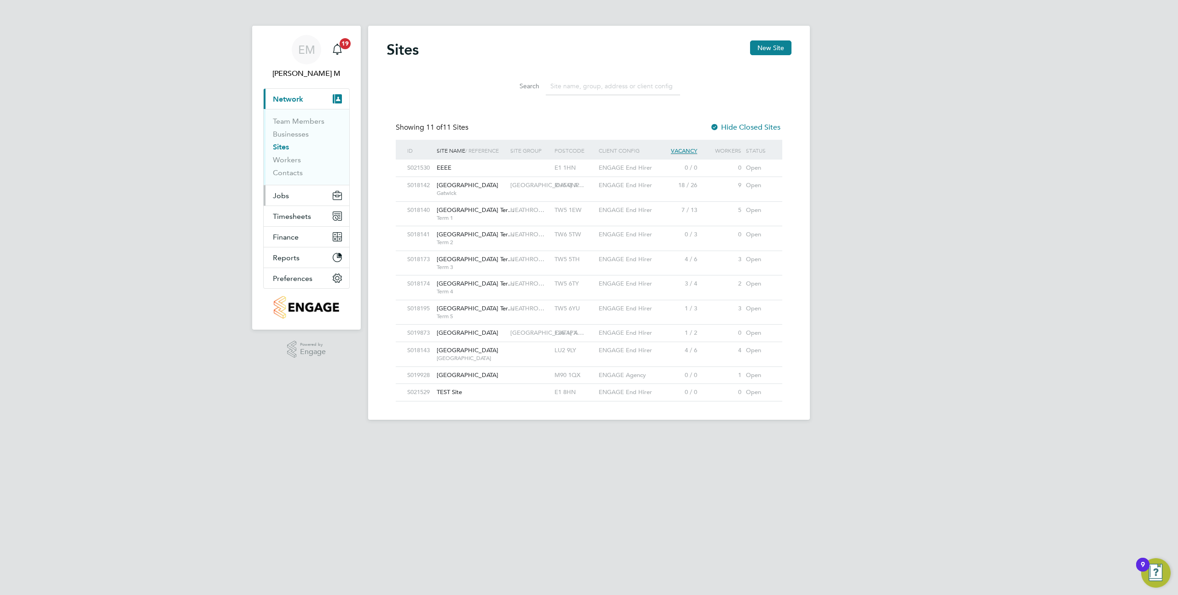
click at [294, 192] on button "Jobs" at bounding box center [307, 195] width 86 height 20
click at [290, 156] on link "Vacancies" at bounding box center [289, 154] width 33 height 9
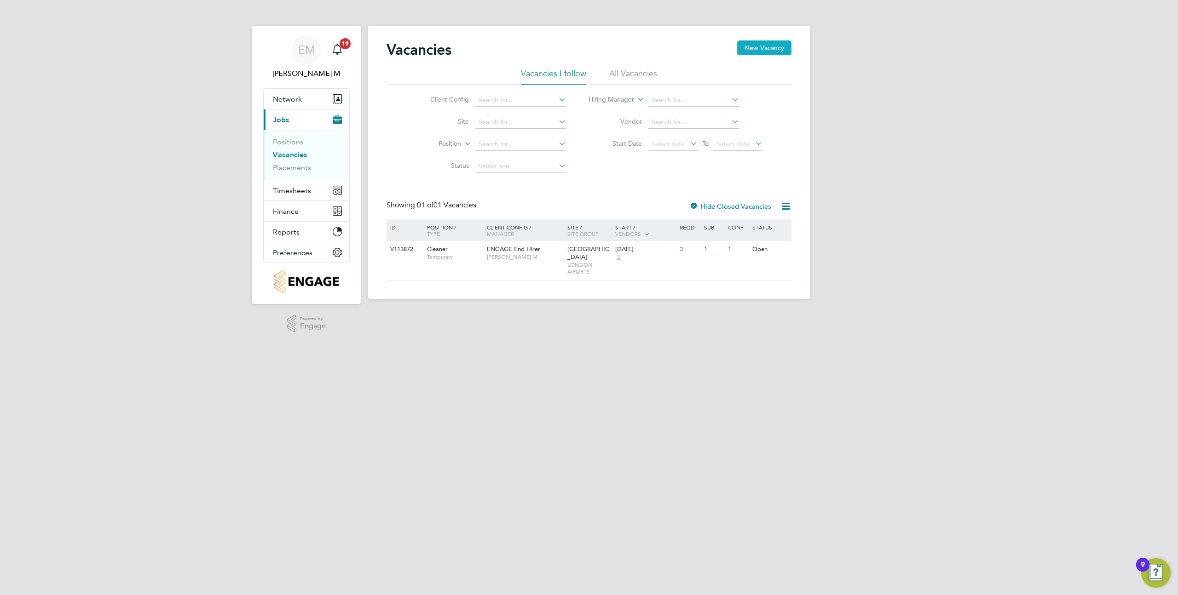
click at [758, 48] on button "New Vacancy" at bounding box center [764, 47] width 54 height 15
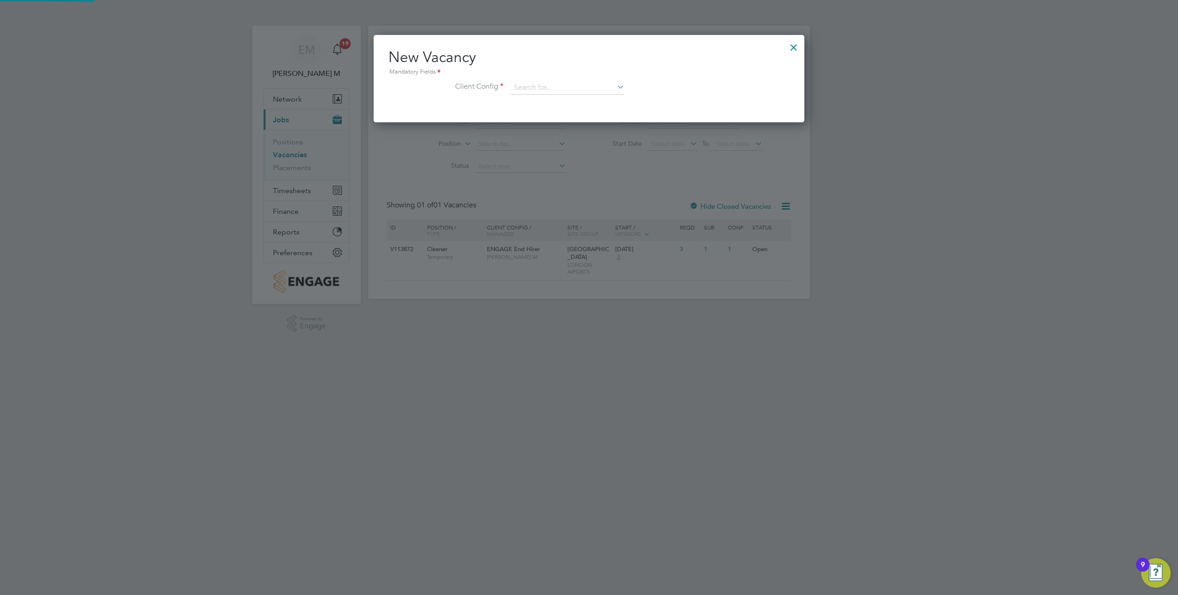
scroll to position [87, 431]
click at [556, 89] on input at bounding box center [568, 88] width 114 height 14
click at [565, 108] on li "ENGAGE End Hirer" at bounding box center [567, 113] width 115 height 12
type input "ENGAGE End Hirer"
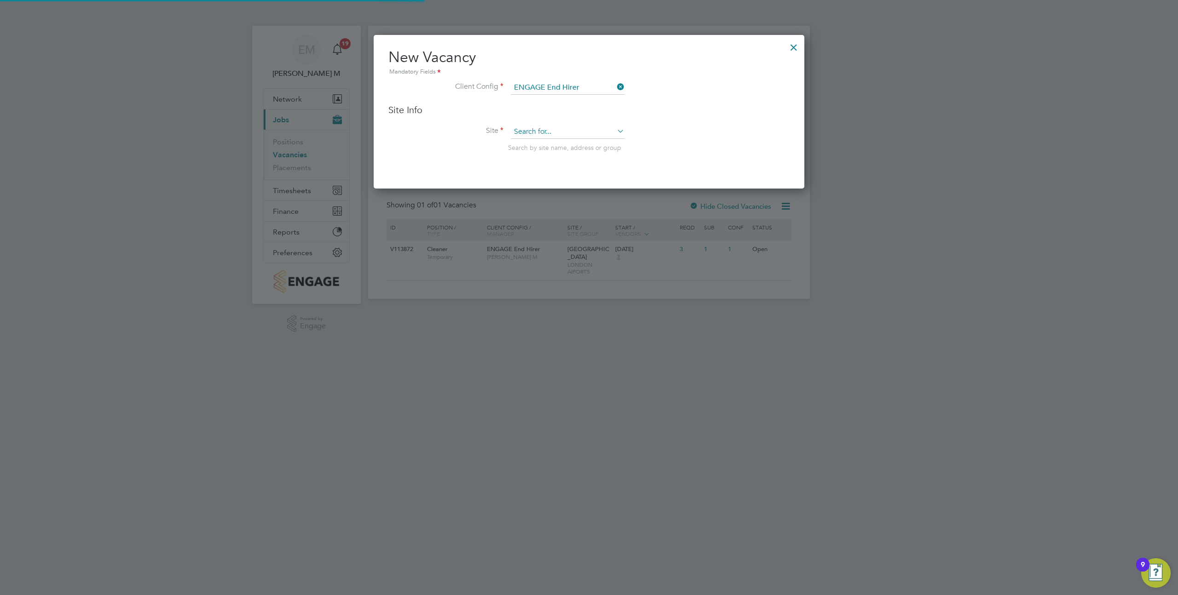
click at [535, 128] on input at bounding box center [568, 132] width 114 height 14
click at [542, 155] on li "[GEOGRAPHIC_DATA]" at bounding box center [567, 156] width 115 height 12
type input "[GEOGRAPHIC_DATA]"
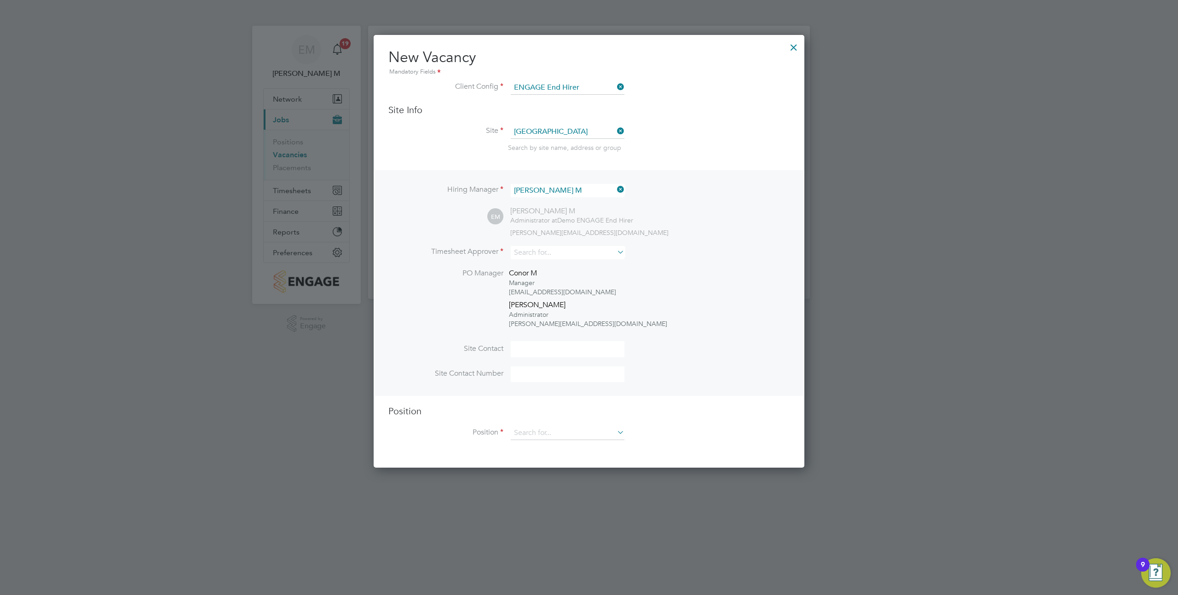
scroll to position [432, 431]
click at [536, 428] on input at bounding box center [568, 434] width 114 height 14
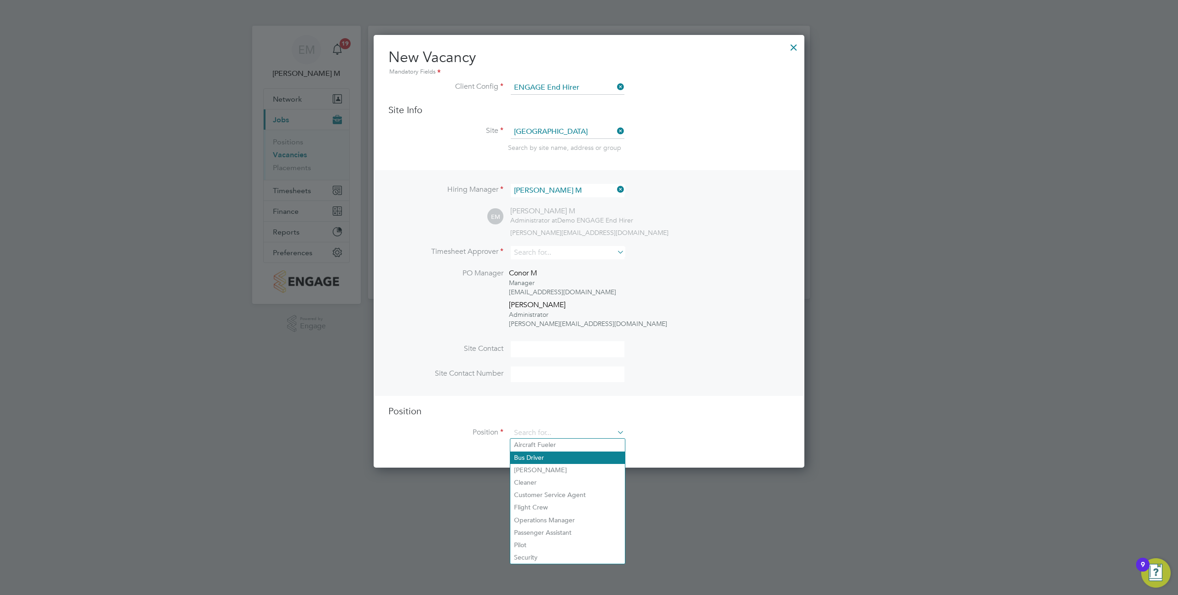
click at [536, 457] on li "Bus Driver" at bounding box center [567, 458] width 115 height 12
type input "Bus Driver"
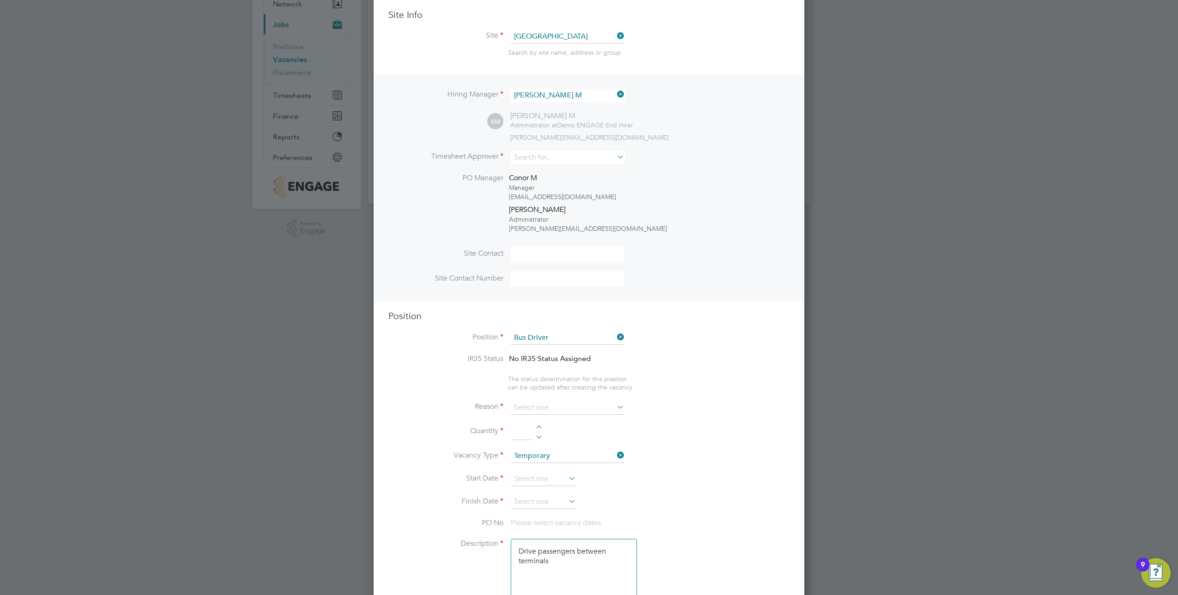
scroll to position [0, 0]
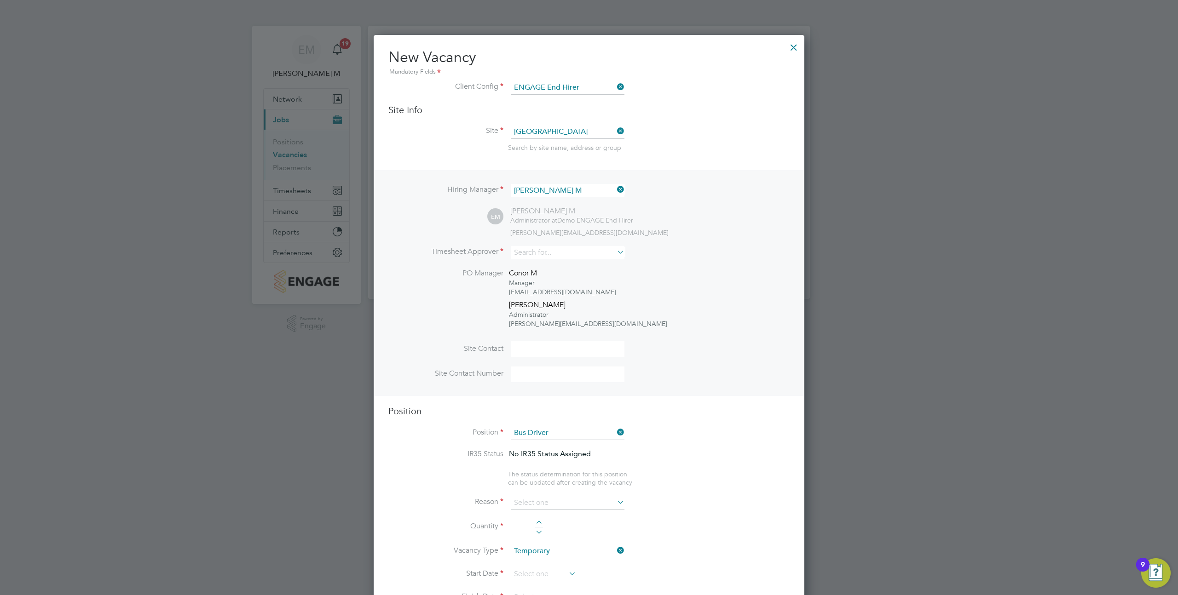
click at [792, 47] on div at bounding box center [793, 45] width 17 height 17
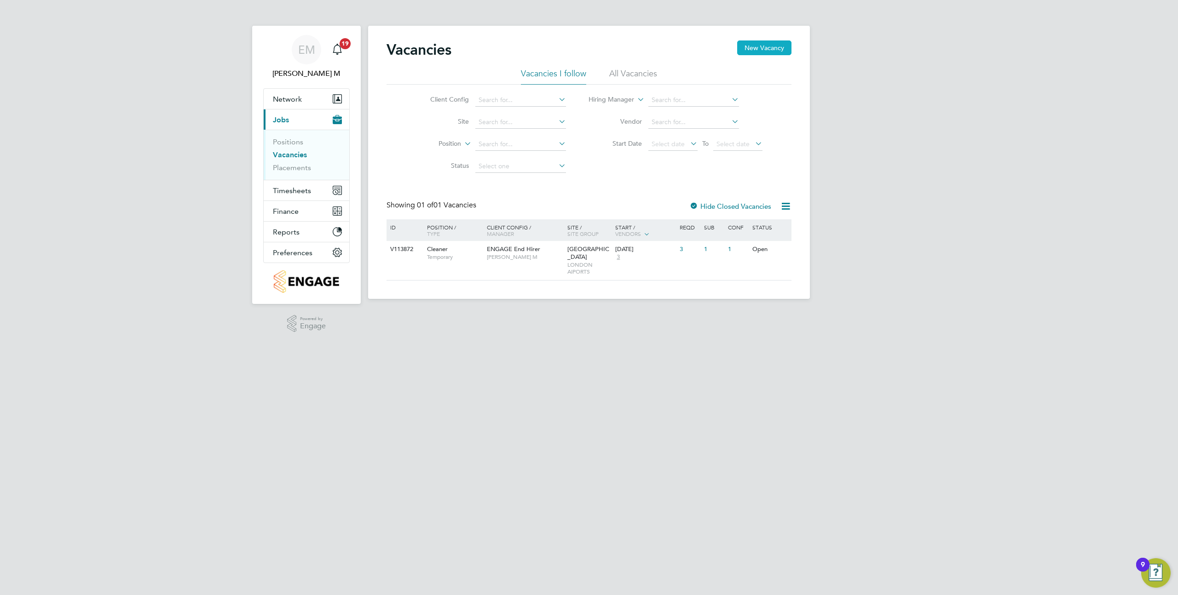
click at [766, 53] on button "New Vacancy" at bounding box center [764, 47] width 54 height 15
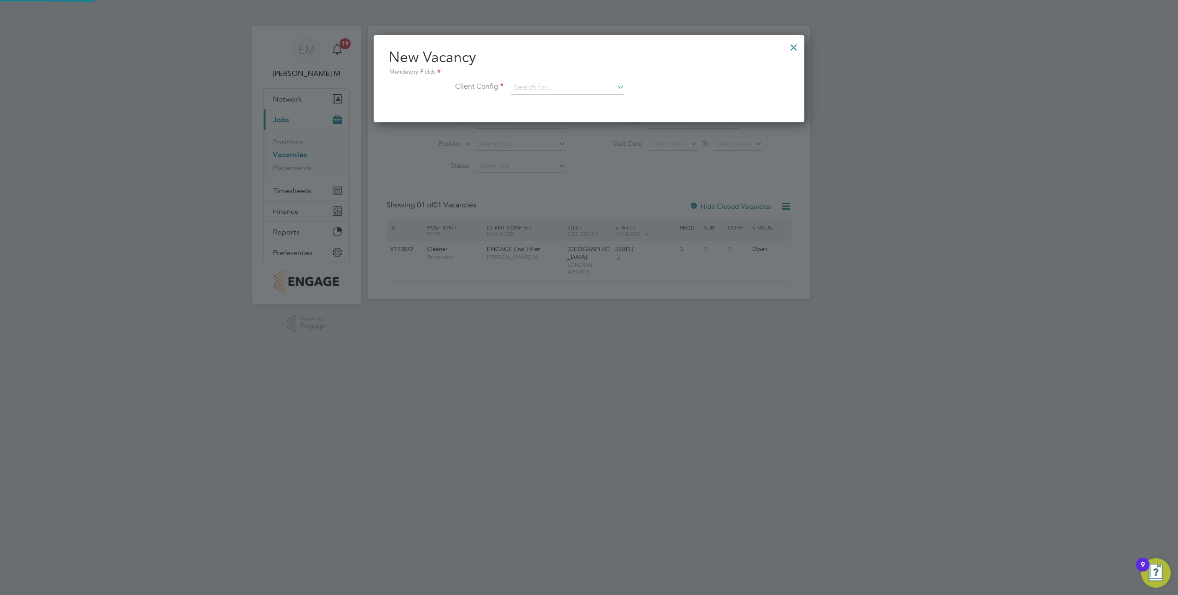
scroll to position [87, 431]
click at [545, 86] on input at bounding box center [568, 88] width 114 height 14
click at [544, 113] on li "ENGAGE End Hirer" at bounding box center [567, 113] width 115 height 12
type input "ENGAGE End Hirer"
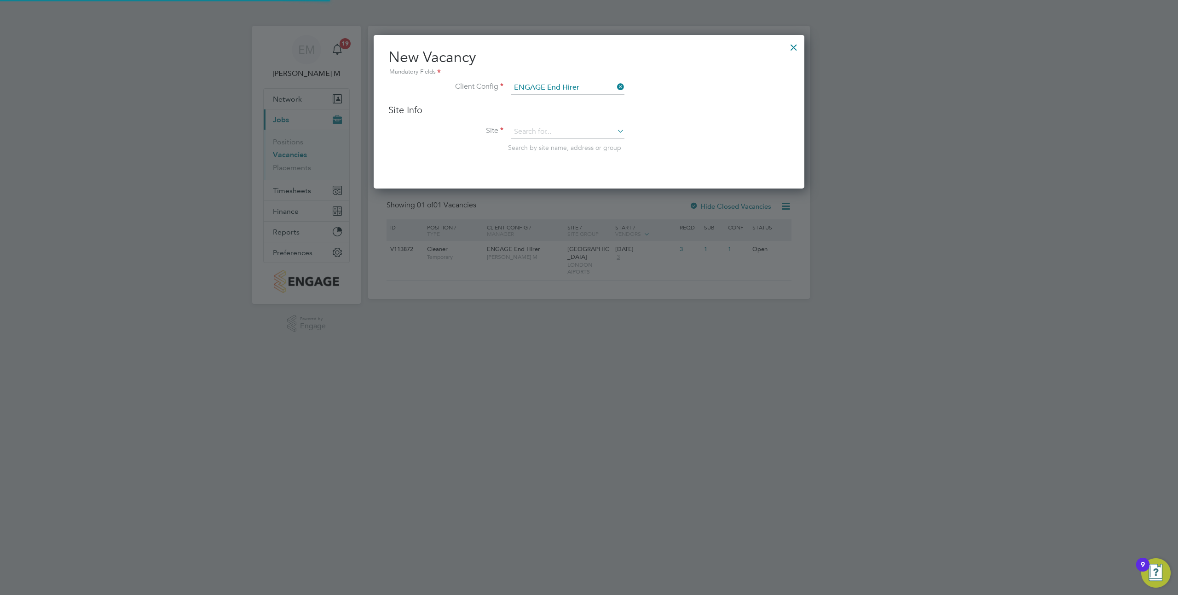
scroll to position [153, 431]
click at [535, 127] on input at bounding box center [568, 132] width 114 height 14
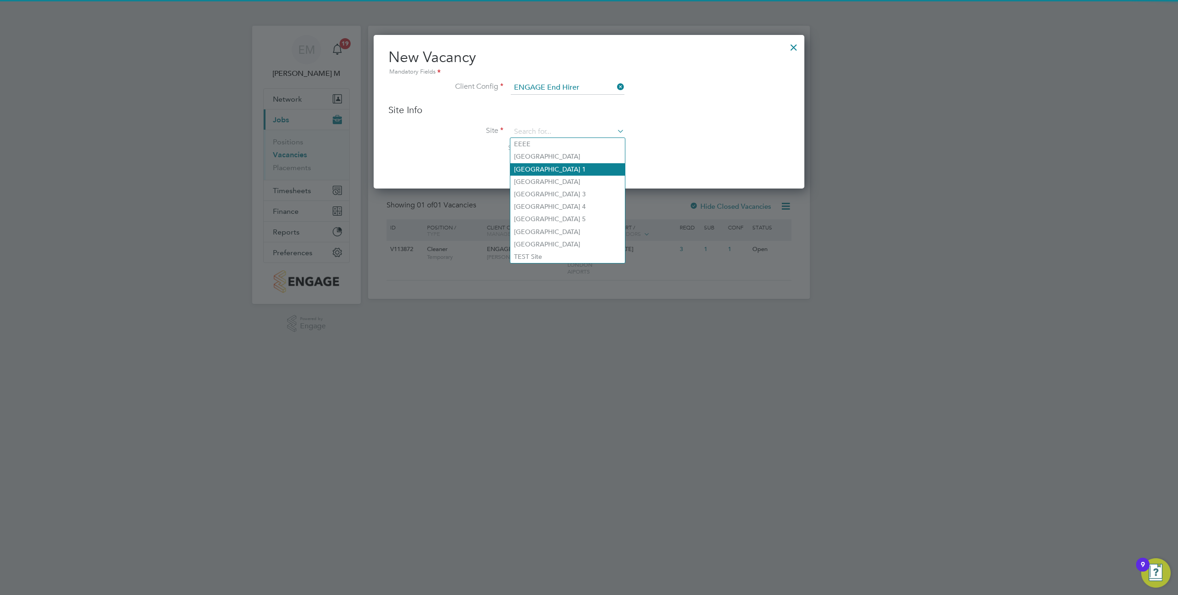
click at [544, 165] on li "[GEOGRAPHIC_DATA] 1" at bounding box center [567, 169] width 115 height 12
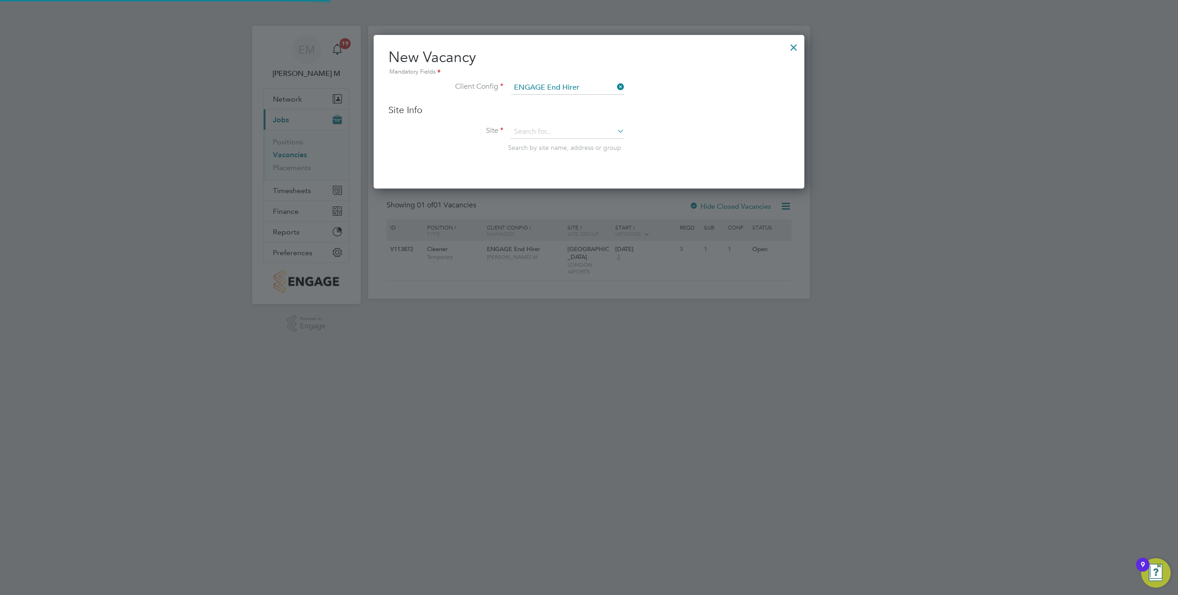
type input "[GEOGRAPHIC_DATA] 1"
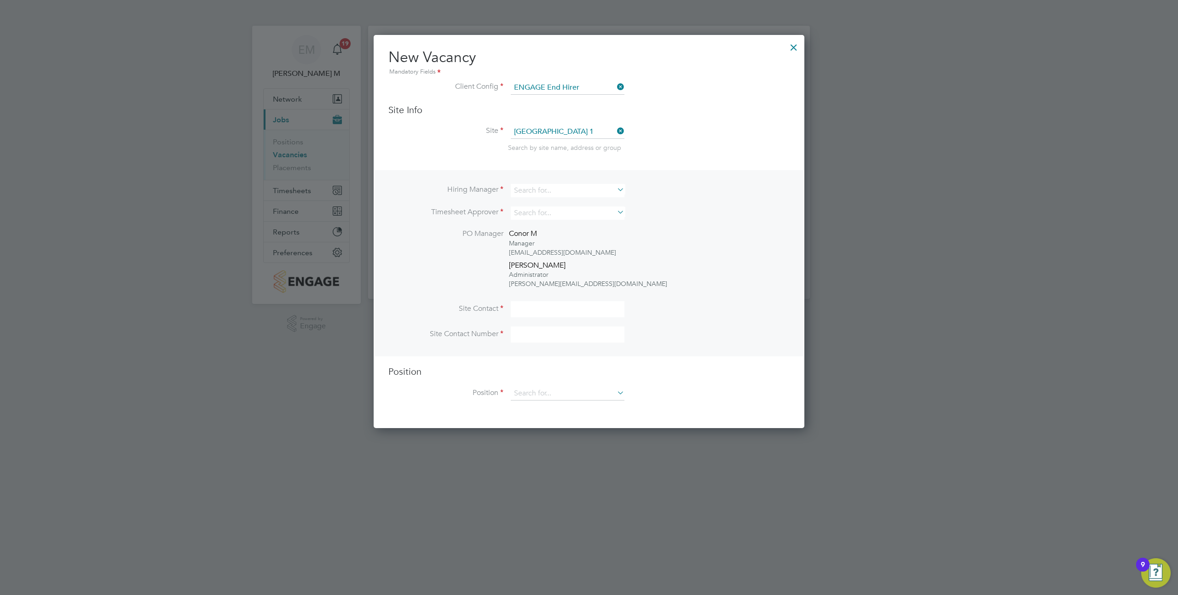
click at [792, 48] on div at bounding box center [793, 45] width 17 height 17
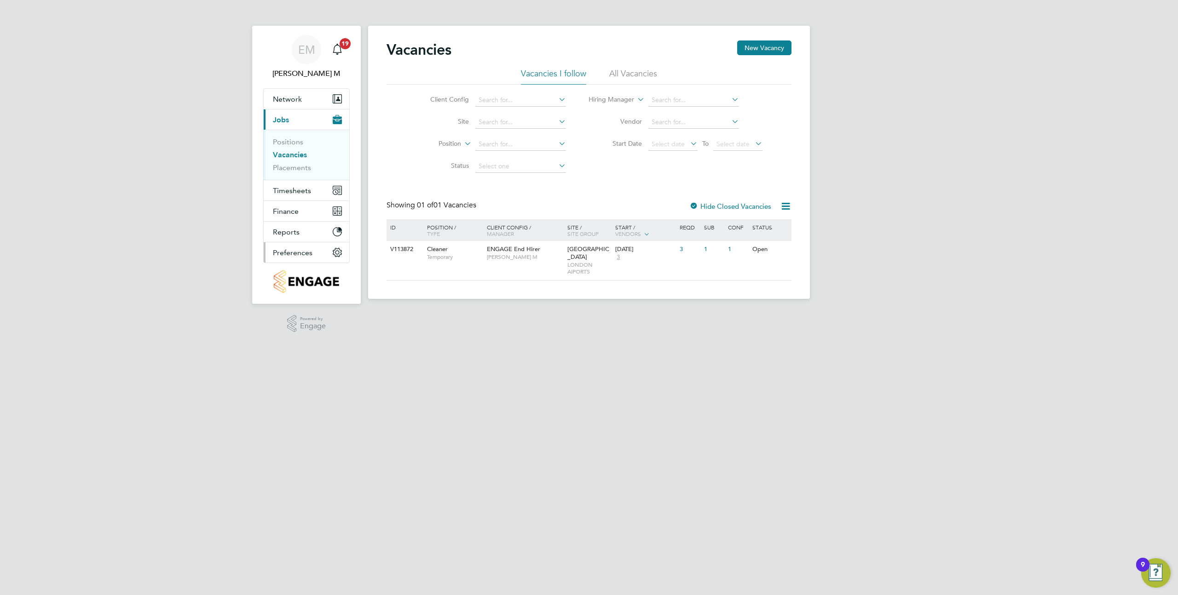
click at [311, 252] on span "Preferences" at bounding box center [293, 252] width 40 height 9
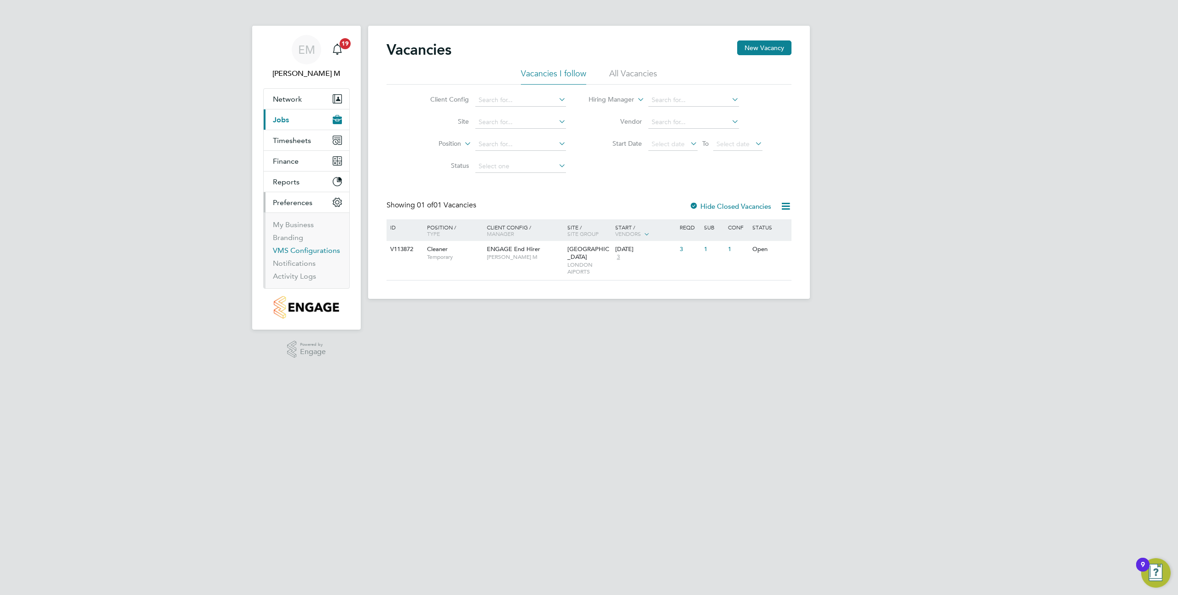
click at [306, 252] on link "VMS Configurations" at bounding box center [306, 250] width 67 height 9
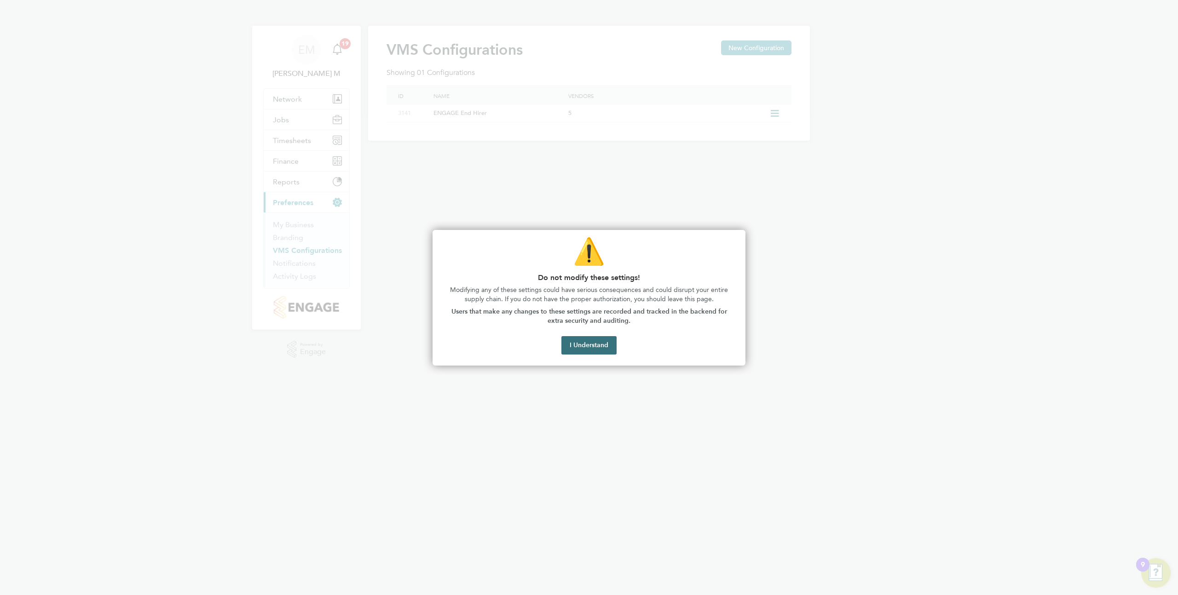
click at [591, 343] on button "I Understand" at bounding box center [588, 345] width 55 height 18
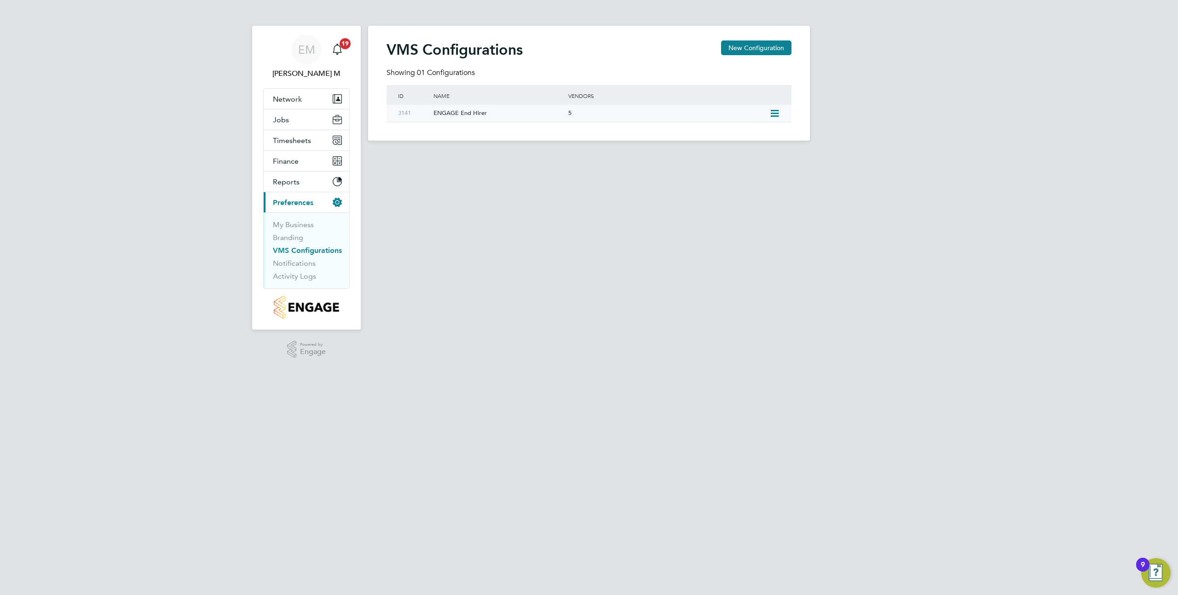
click at [774, 115] on icon at bounding box center [775, 113] width 12 height 7
click at [738, 132] on li "Edit VMS Configuration" at bounding box center [735, 133] width 88 height 13
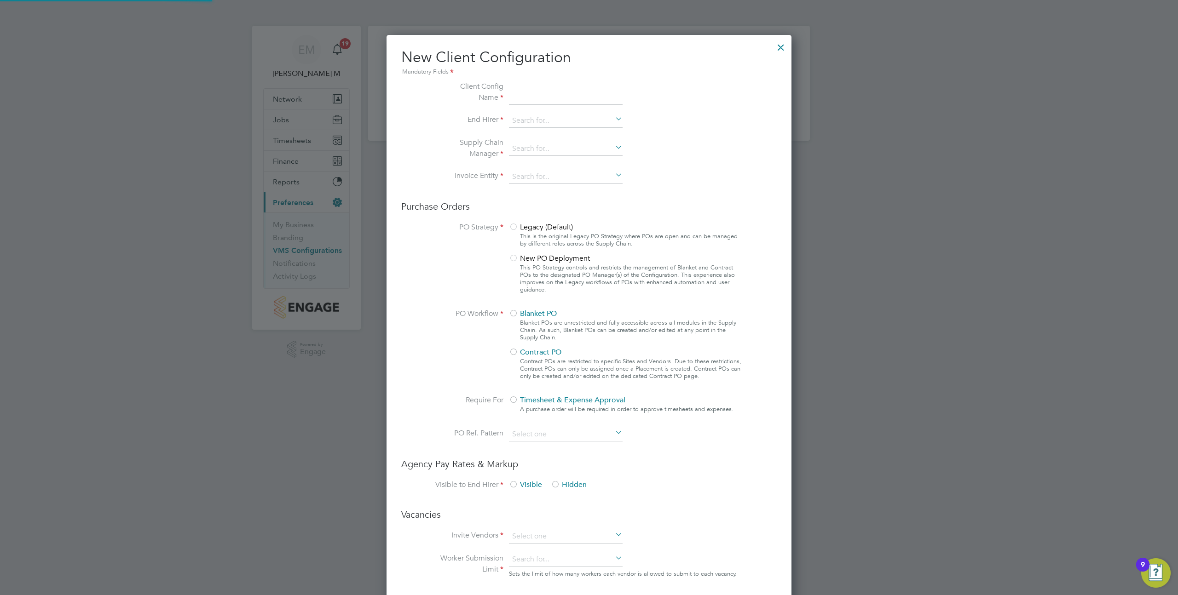
scroll to position [834, 405]
type input "ENGAGE End Hirer"
type input "Demo ENGAGE End Hirer"
type input "Any Text"
type input "By Vendor Group"
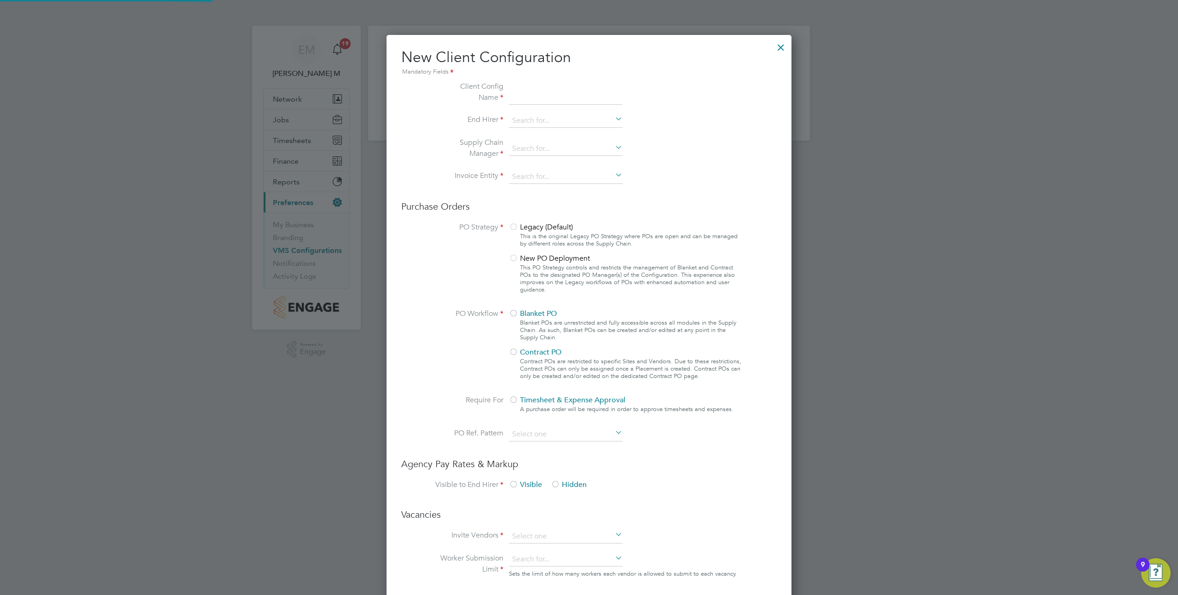
type input "No Limits"
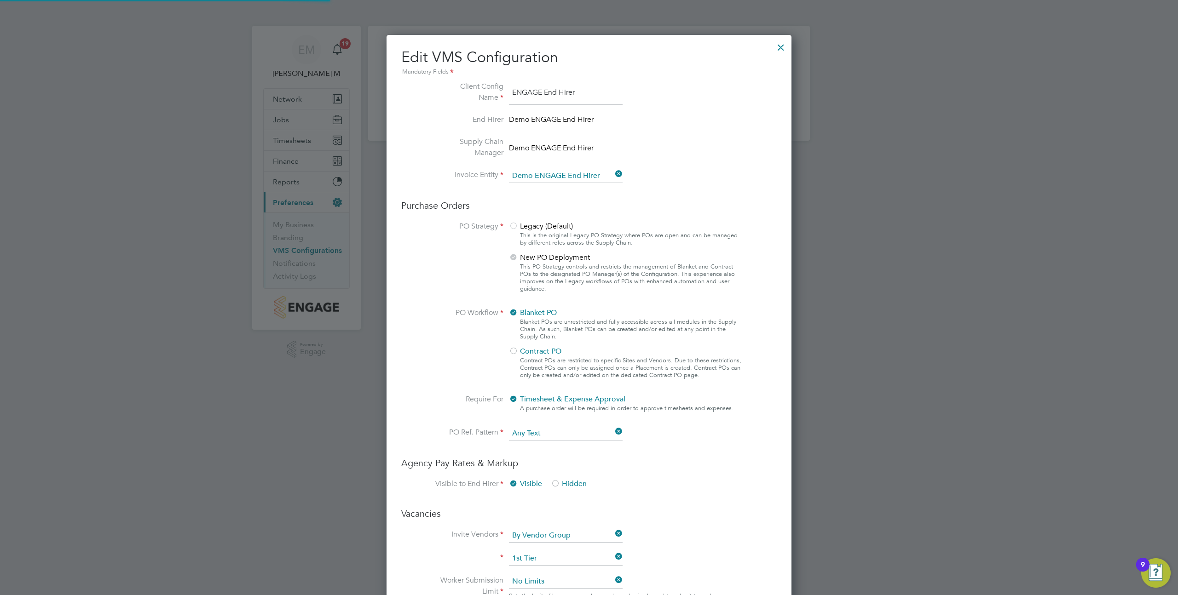
scroll to position [5, 5]
click at [784, 45] on div at bounding box center [781, 45] width 17 height 17
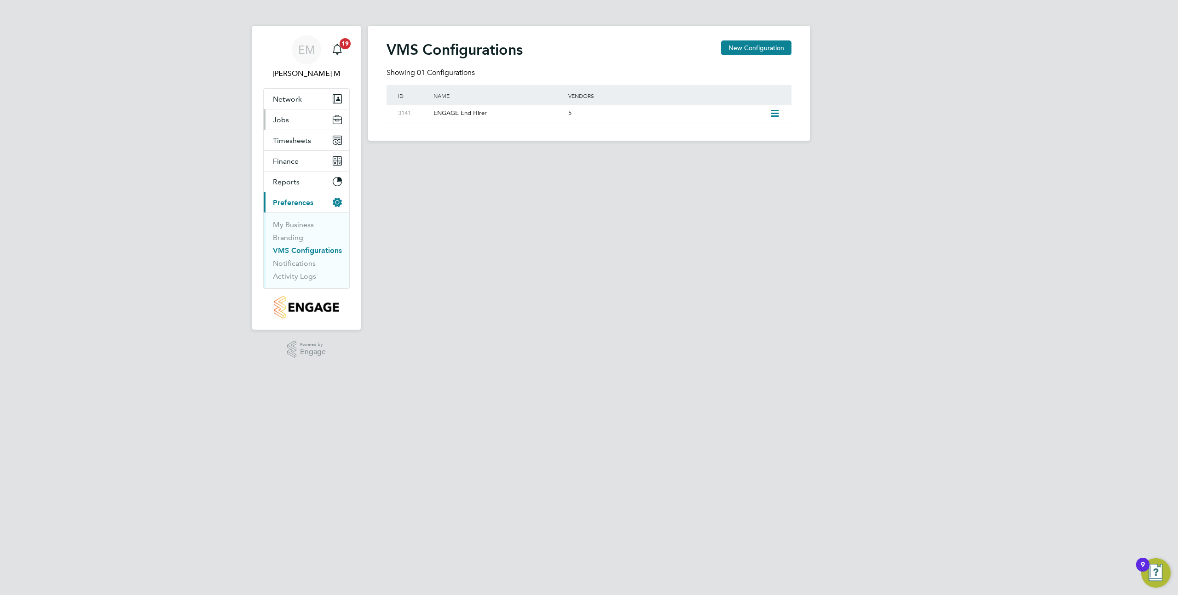
click at [299, 125] on button "Jobs" at bounding box center [307, 120] width 86 height 20
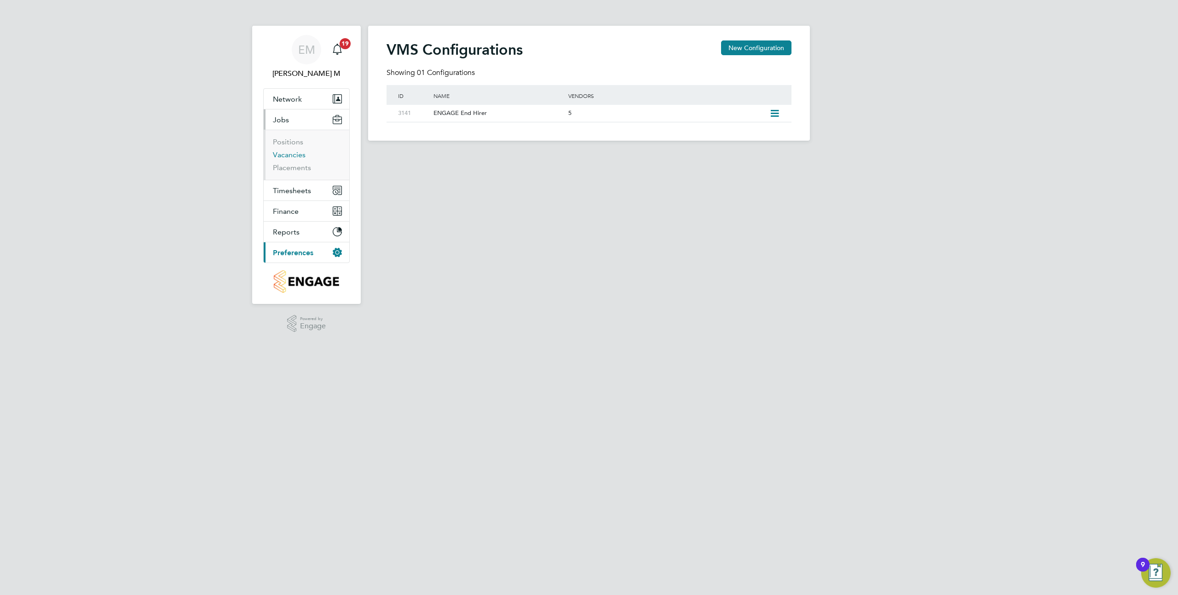
click at [287, 155] on link "Vacancies" at bounding box center [289, 154] width 33 height 9
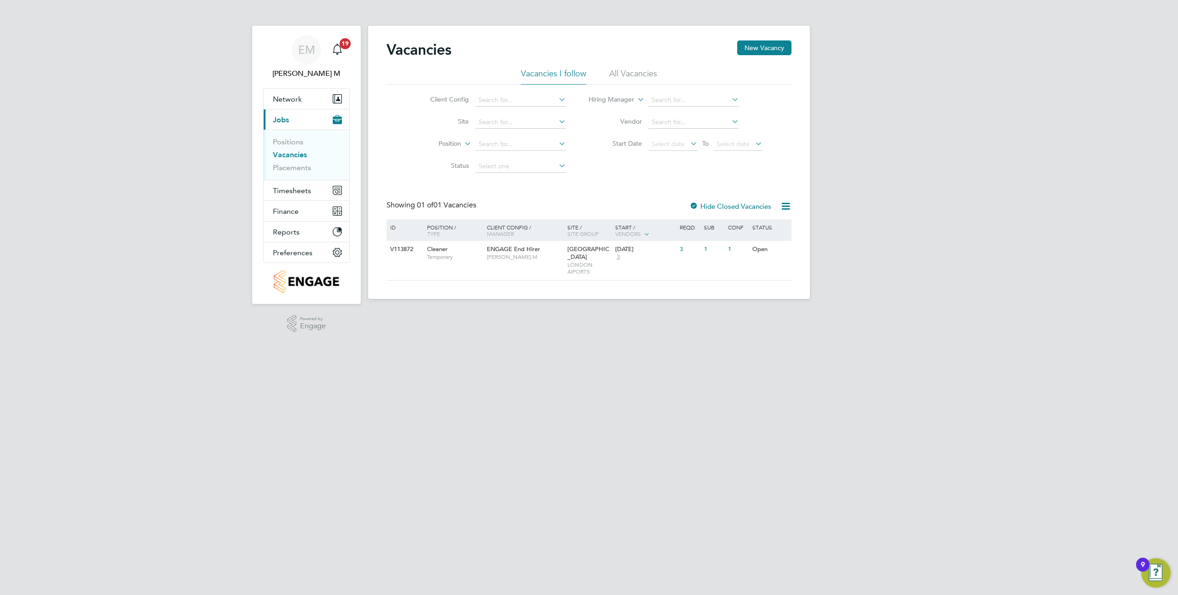
click at [614, 74] on li "All Vacancies" at bounding box center [633, 76] width 48 height 17
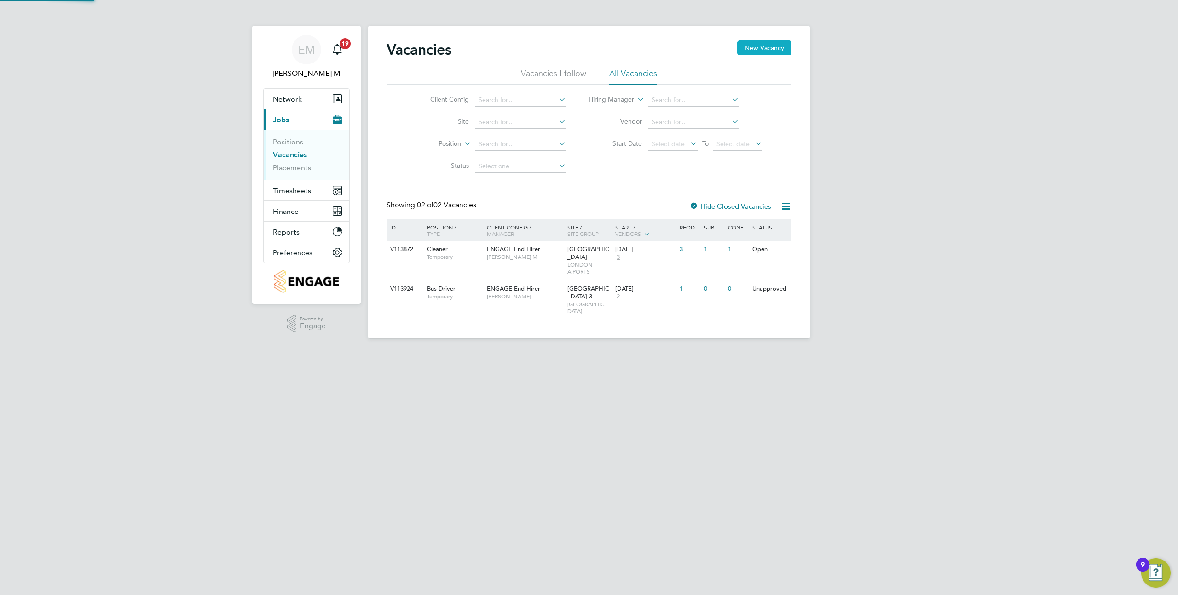
click at [773, 53] on button "New Vacancy" at bounding box center [764, 47] width 54 height 15
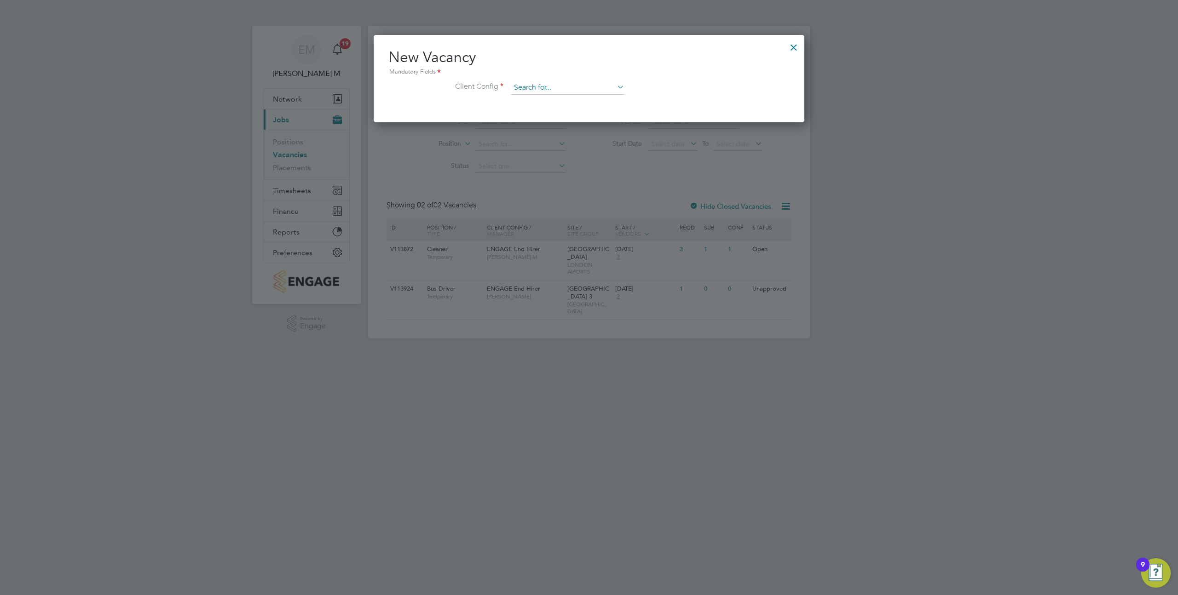
click at [562, 88] on input at bounding box center [568, 88] width 114 height 14
click at [552, 115] on li "ENGAGE End Hirer" at bounding box center [567, 113] width 115 height 12
type input "ENGAGE End Hirer"
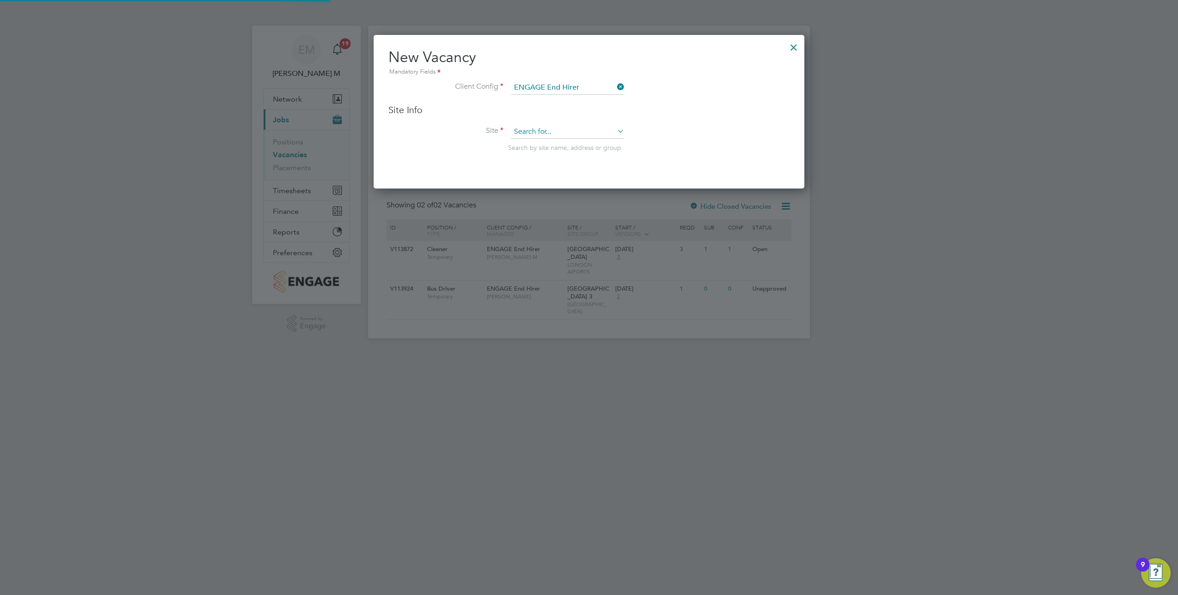
click at [537, 129] on input at bounding box center [568, 132] width 114 height 14
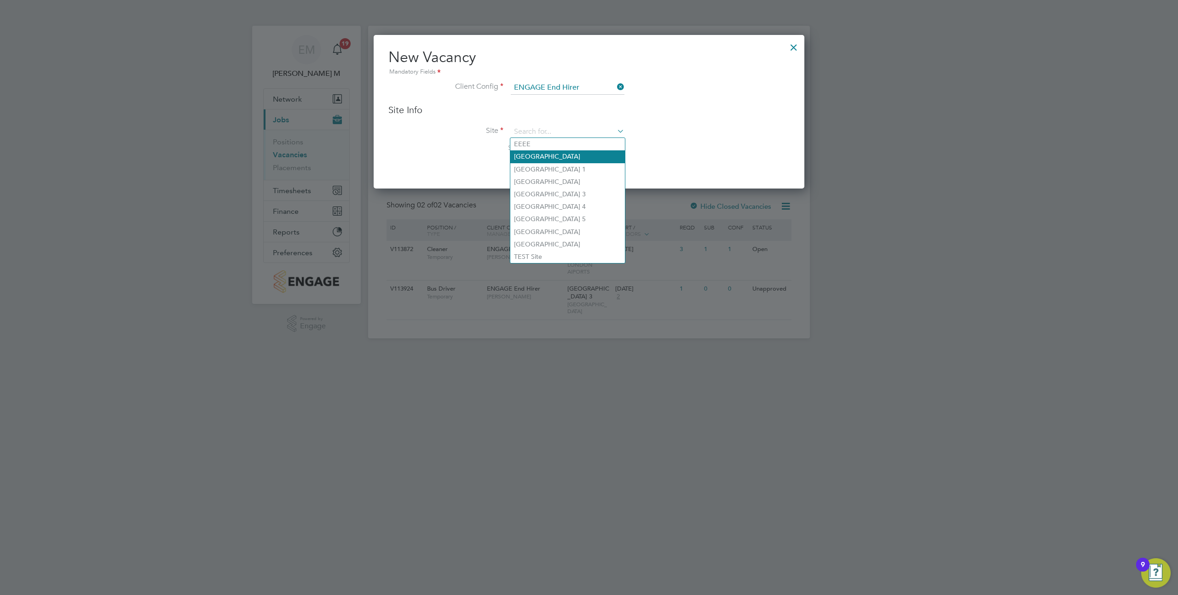
click at [531, 158] on li "Gatwick Airport" at bounding box center [567, 156] width 115 height 12
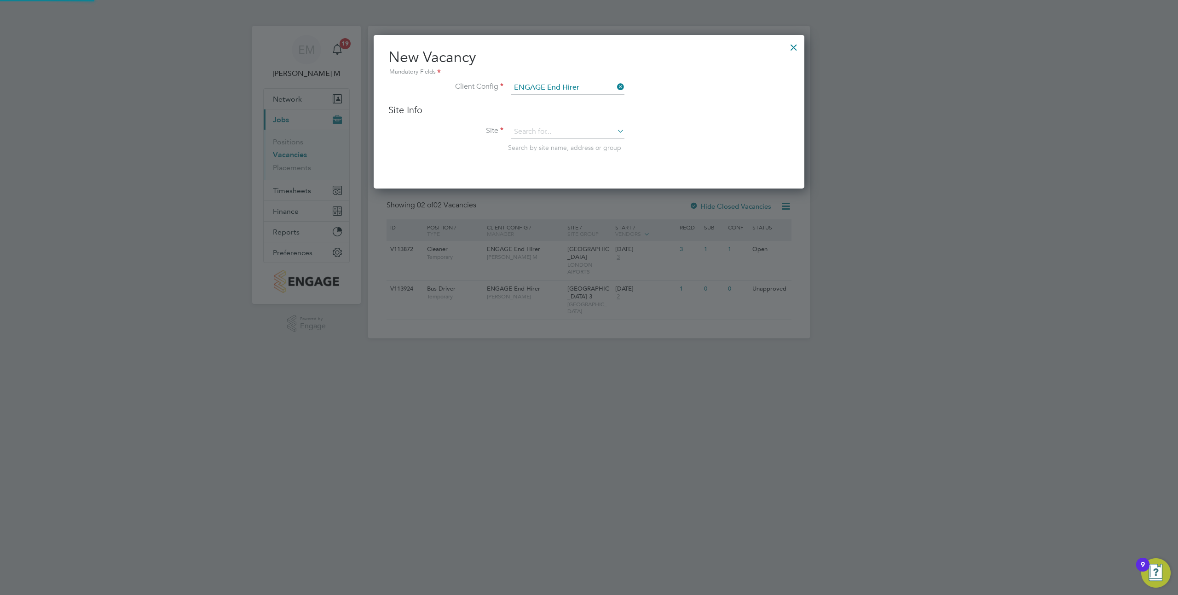
type input "Gatwick Airport"
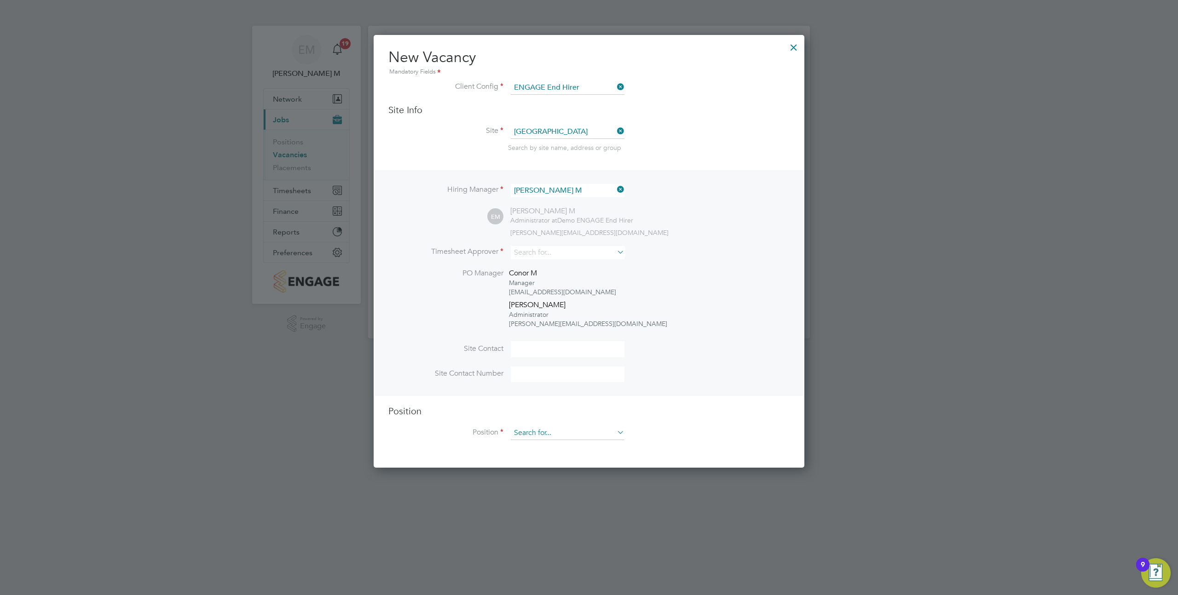
click at [565, 427] on input at bounding box center [568, 434] width 114 height 14
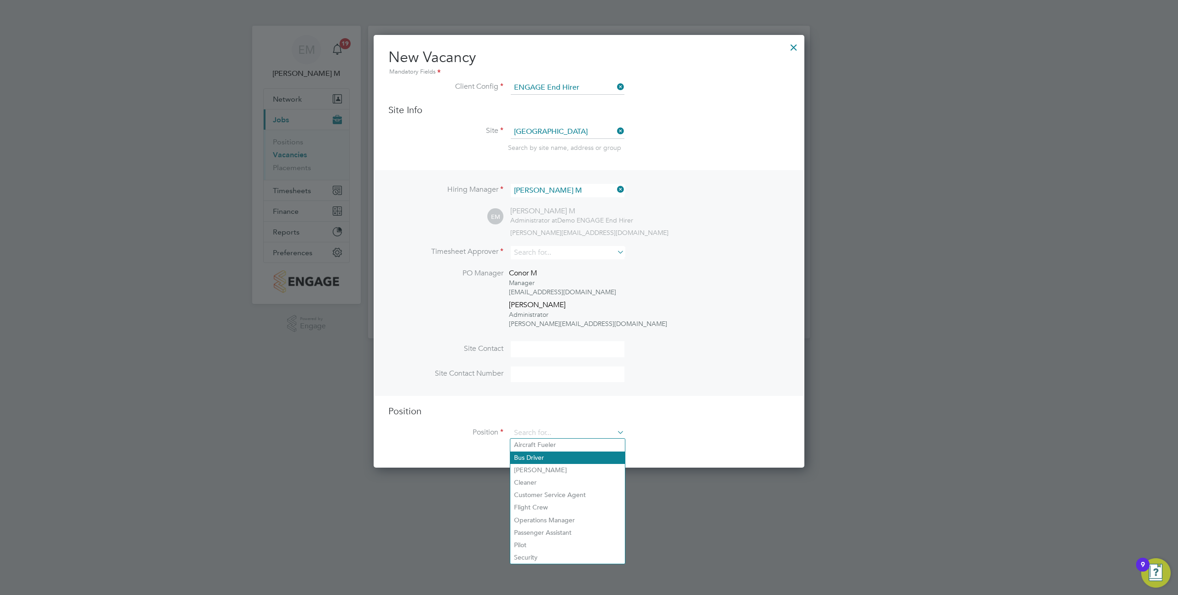
click at [553, 459] on li "Bus Driver" at bounding box center [567, 458] width 115 height 12
type input "Bus Driver"
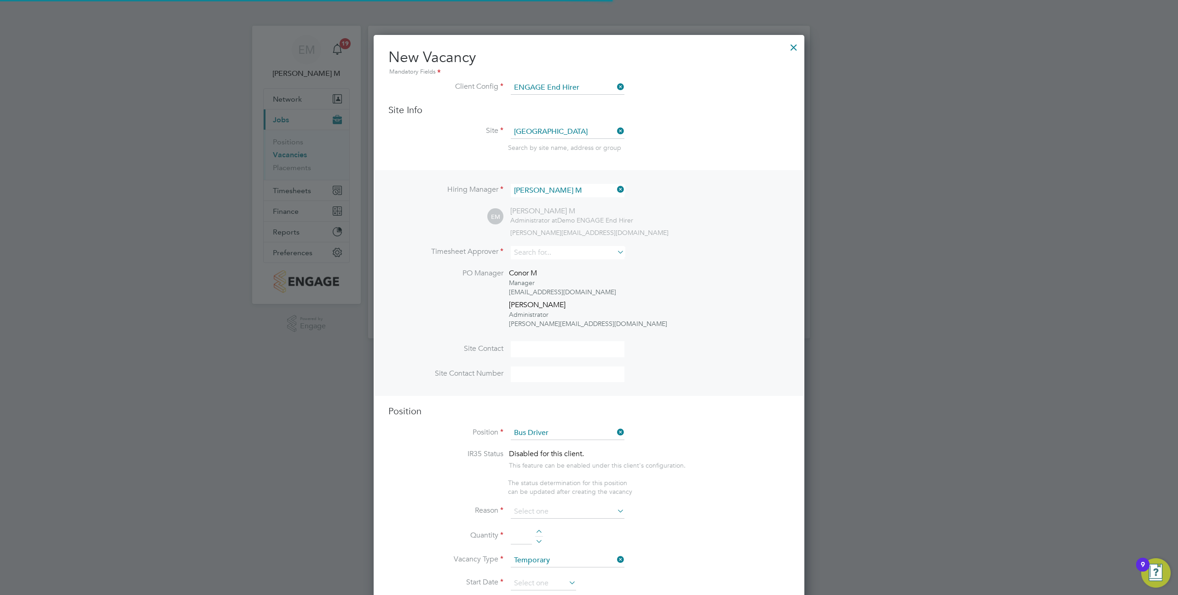
scroll to position [5, 5]
type textarea "Drive passengers between terminals"
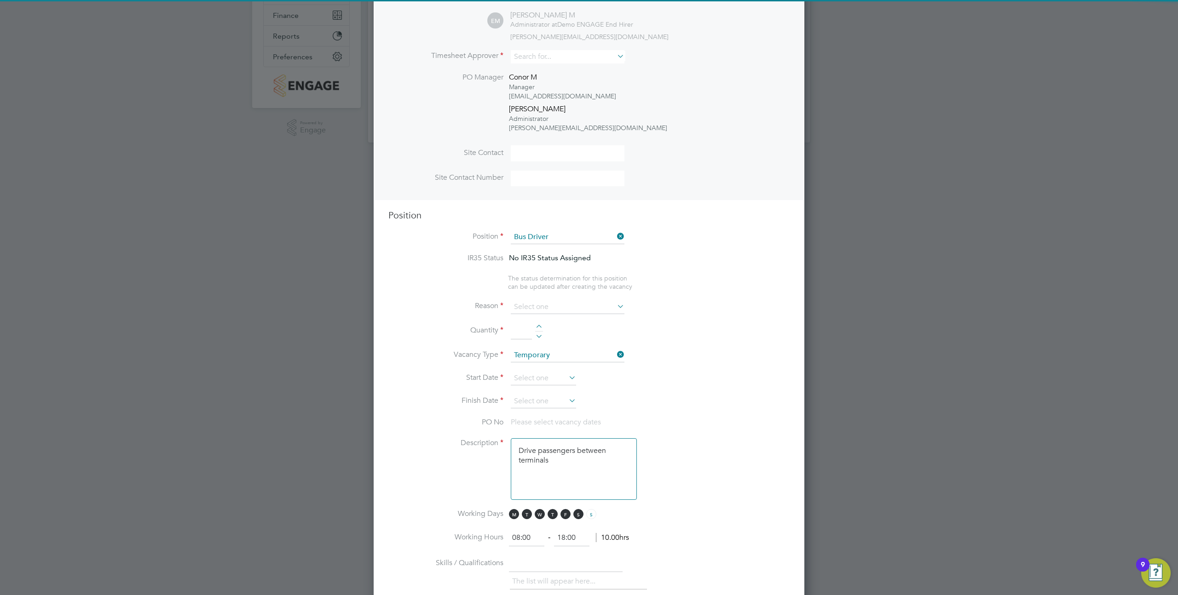
scroll to position [261, 0]
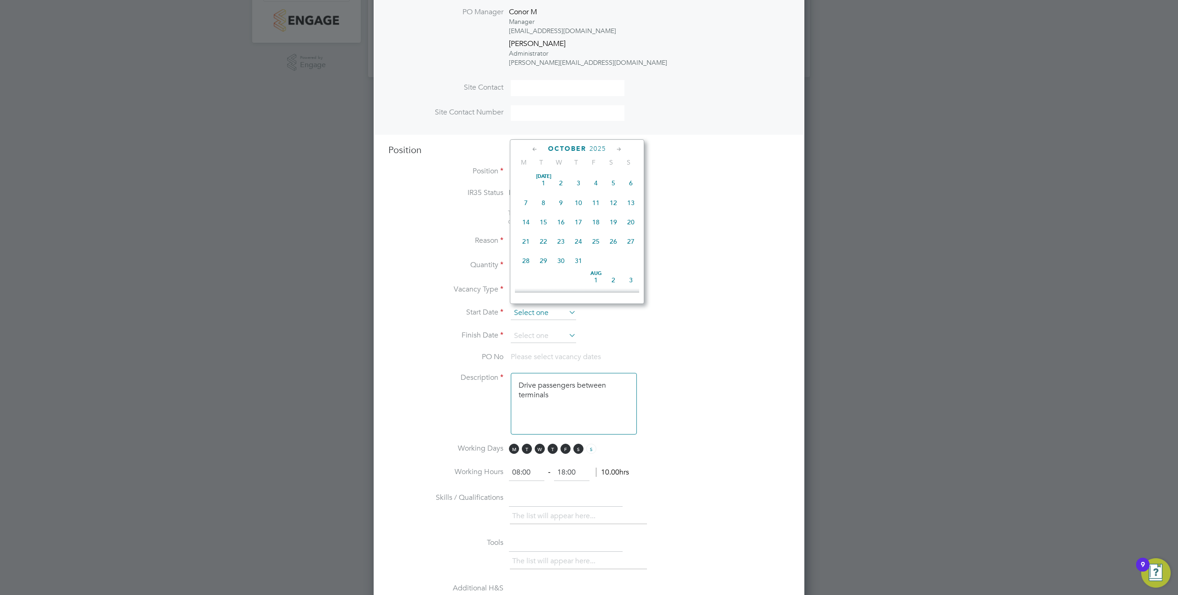
click at [528, 312] on input at bounding box center [543, 313] width 65 height 14
click at [549, 222] on span "14" at bounding box center [543, 218] width 17 height 17
type input "14 Oct 2025"
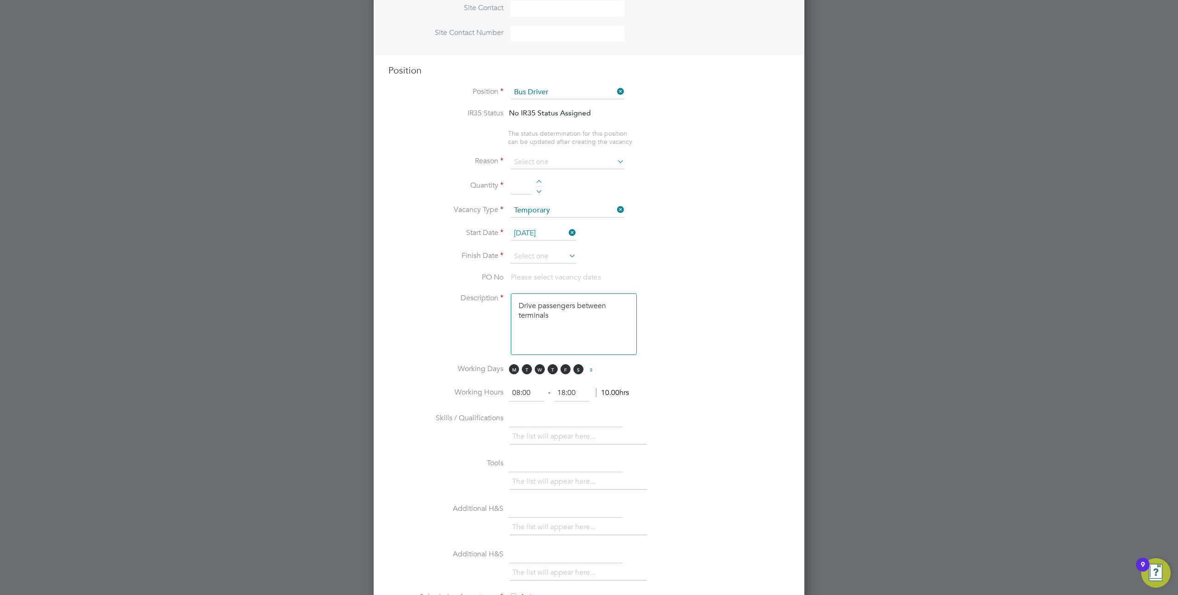
scroll to position [391, 0]
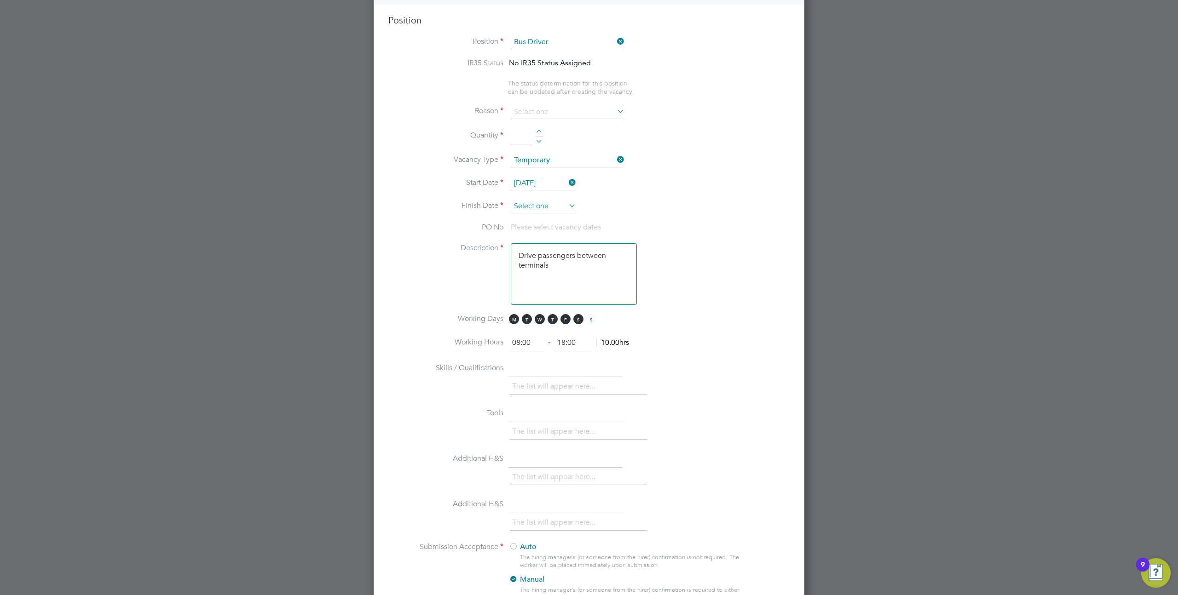
click at [542, 200] on input at bounding box center [543, 207] width 65 height 14
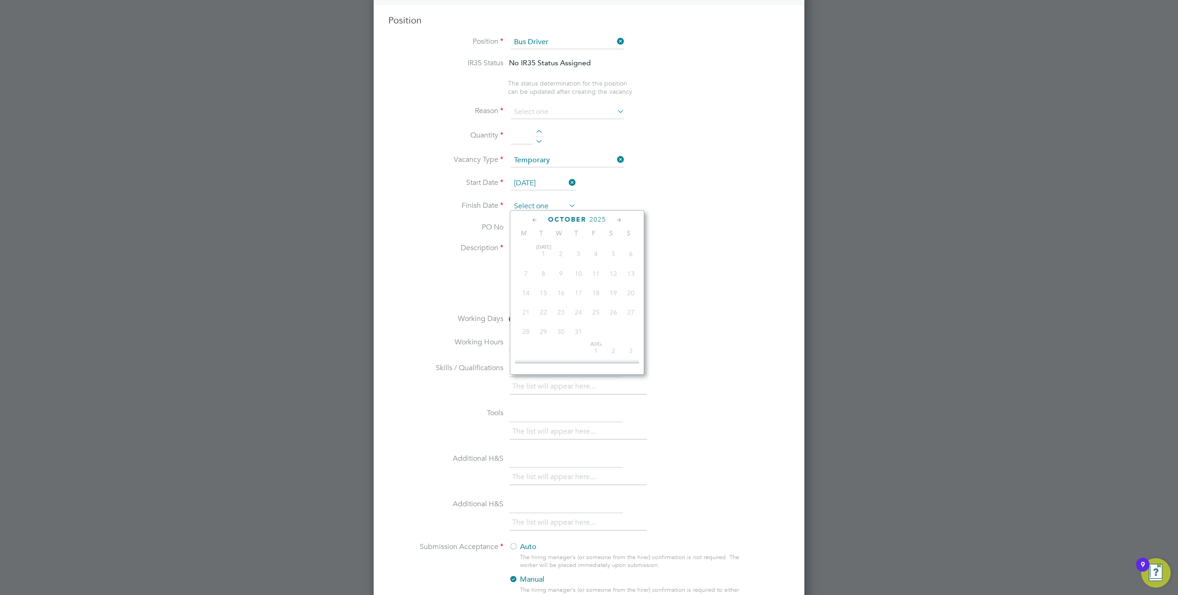
scroll to position [295, 0]
click at [581, 316] on span "23" at bounding box center [578, 308] width 17 height 17
type input "23 Oct 2025"
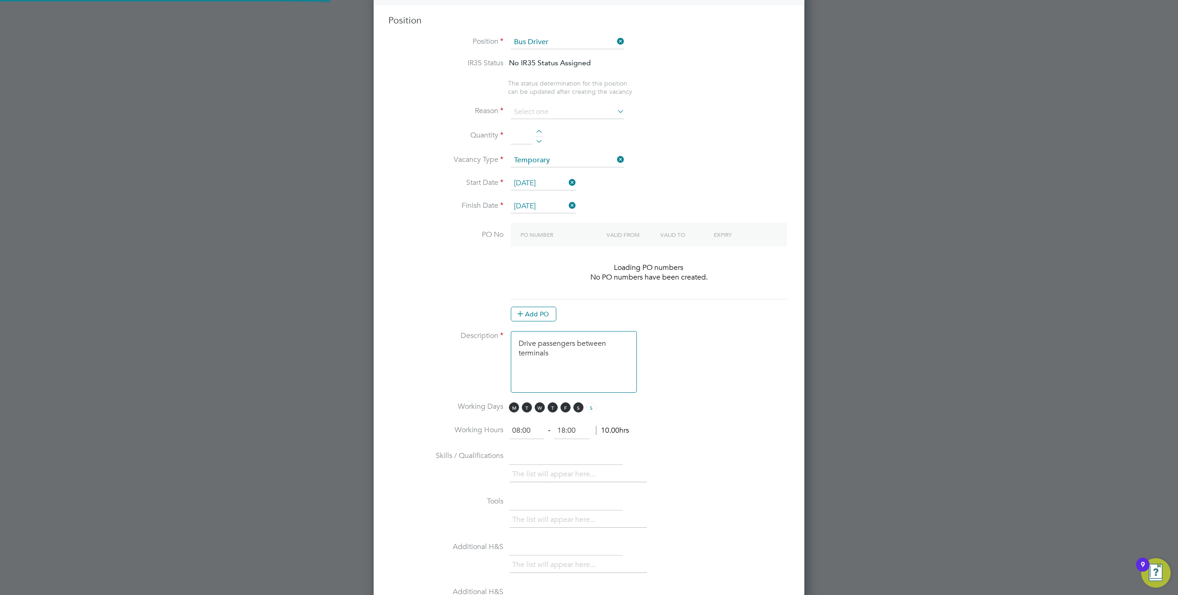
scroll to position [1454, 431]
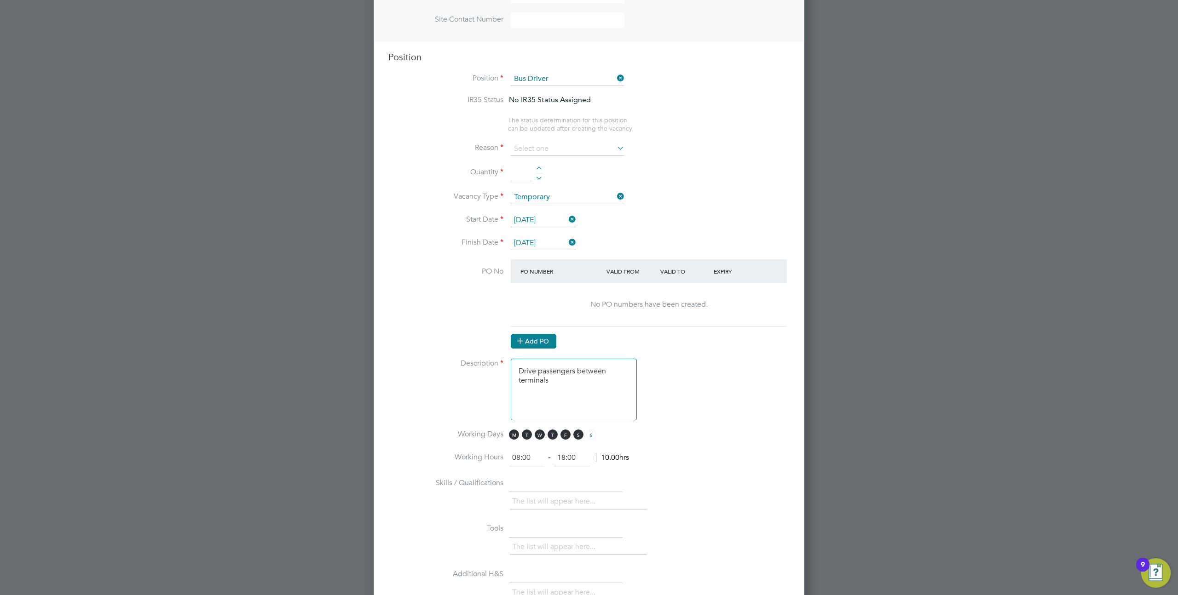
click at [541, 342] on button "Add PO" at bounding box center [534, 341] width 46 height 15
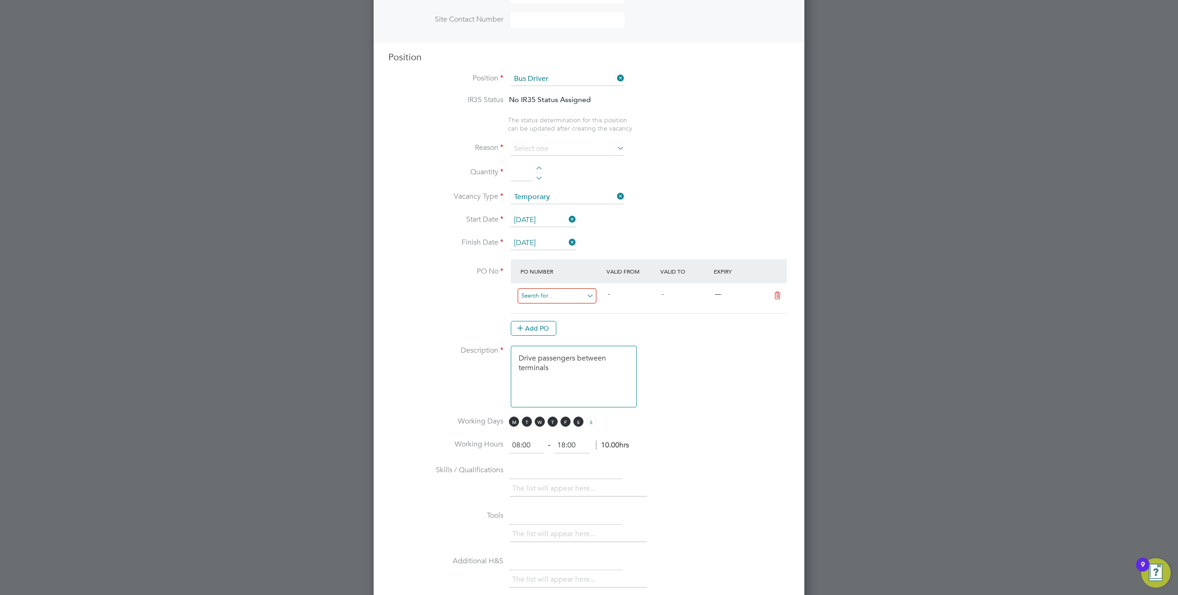
click at [560, 293] on input at bounding box center [557, 295] width 79 height 15
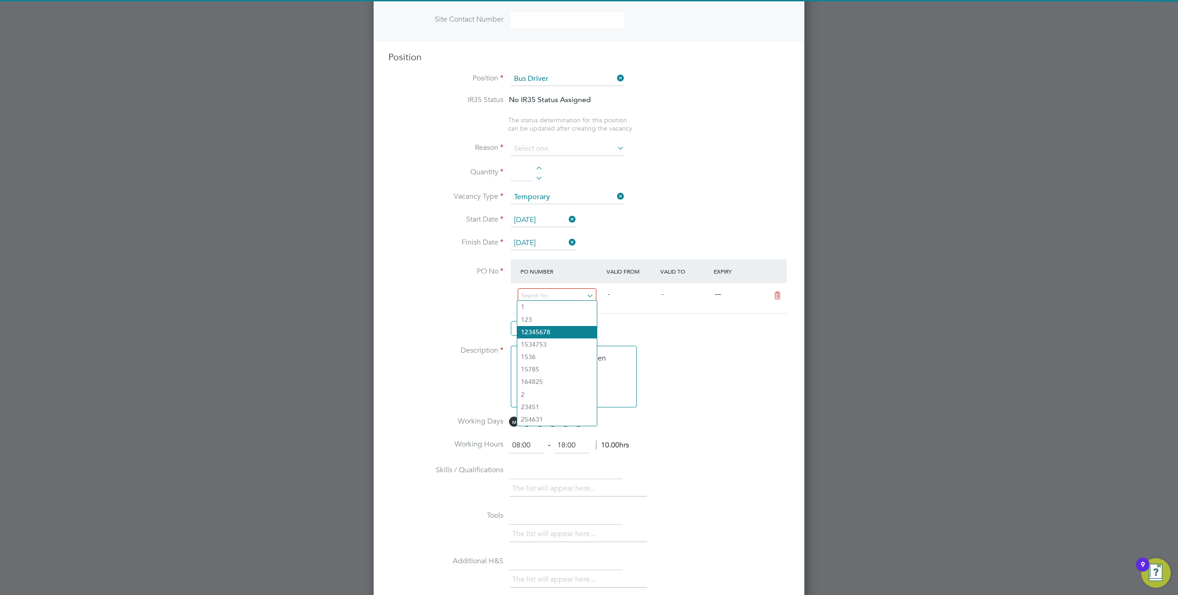
click at [554, 329] on li "12345678" at bounding box center [557, 332] width 80 height 12
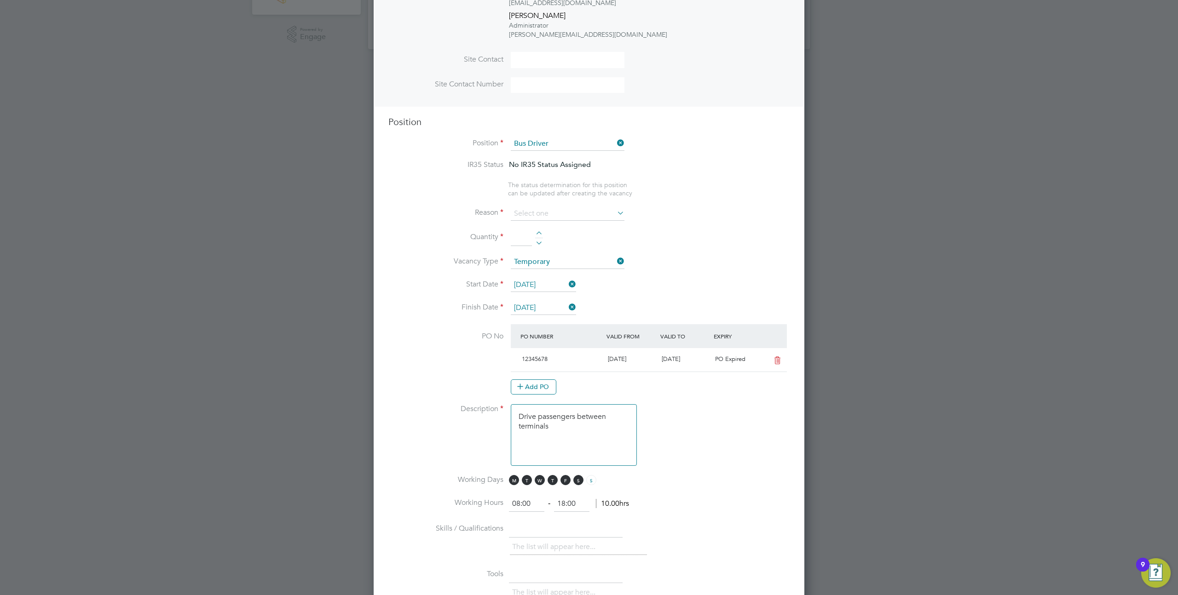
scroll to position [37, 0]
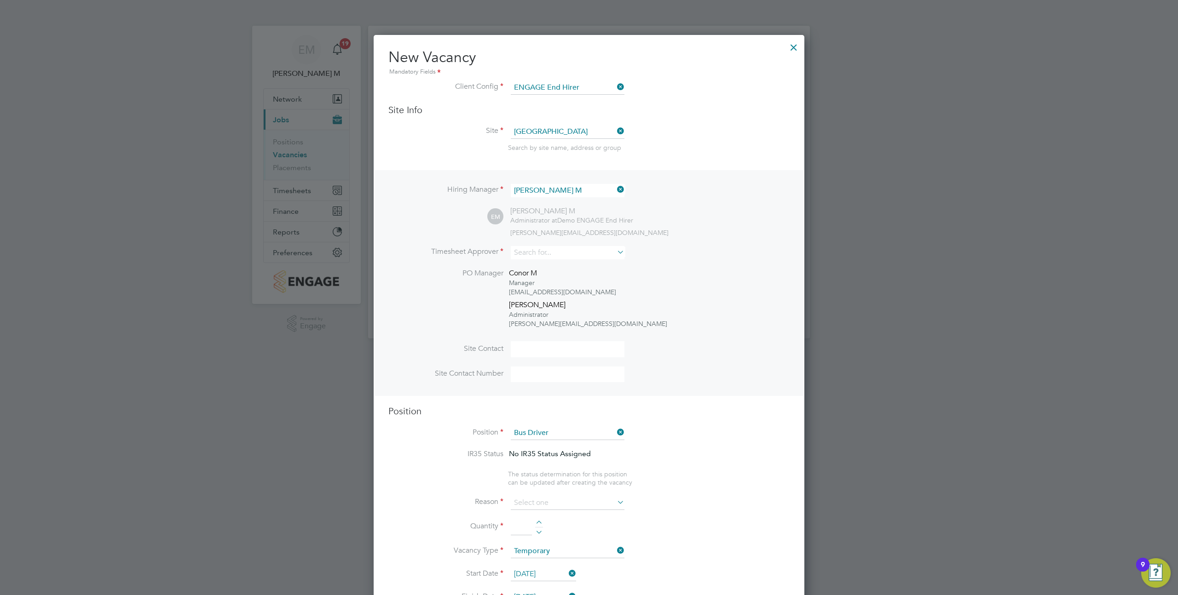
click at [789, 46] on div at bounding box center [793, 45] width 17 height 17
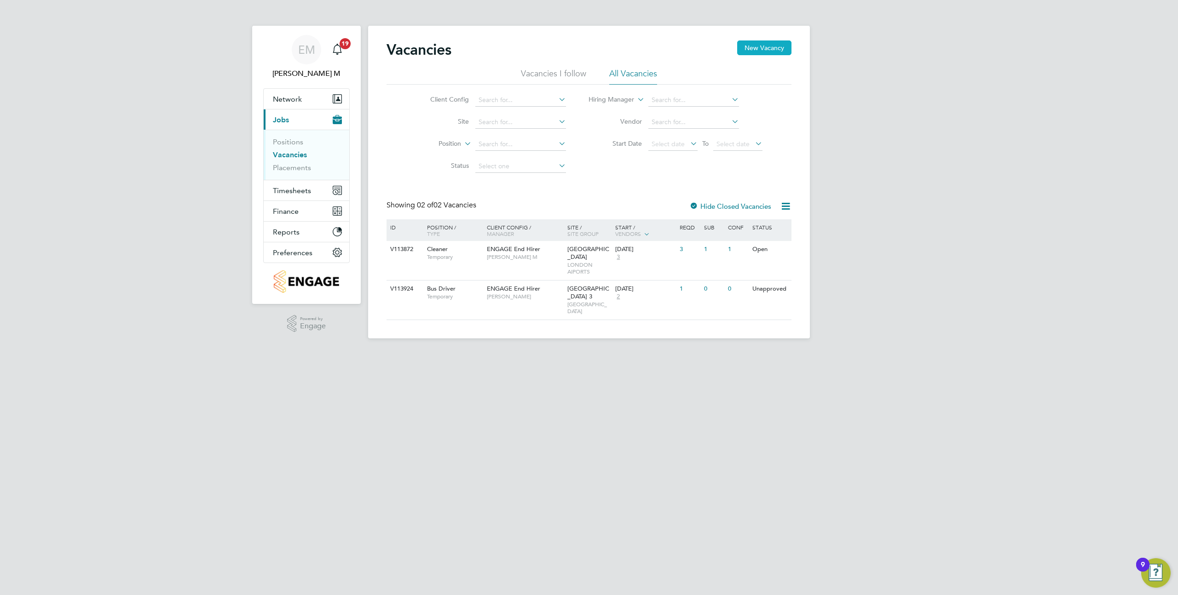
click at [752, 48] on button "New Vacancy" at bounding box center [764, 47] width 54 height 15
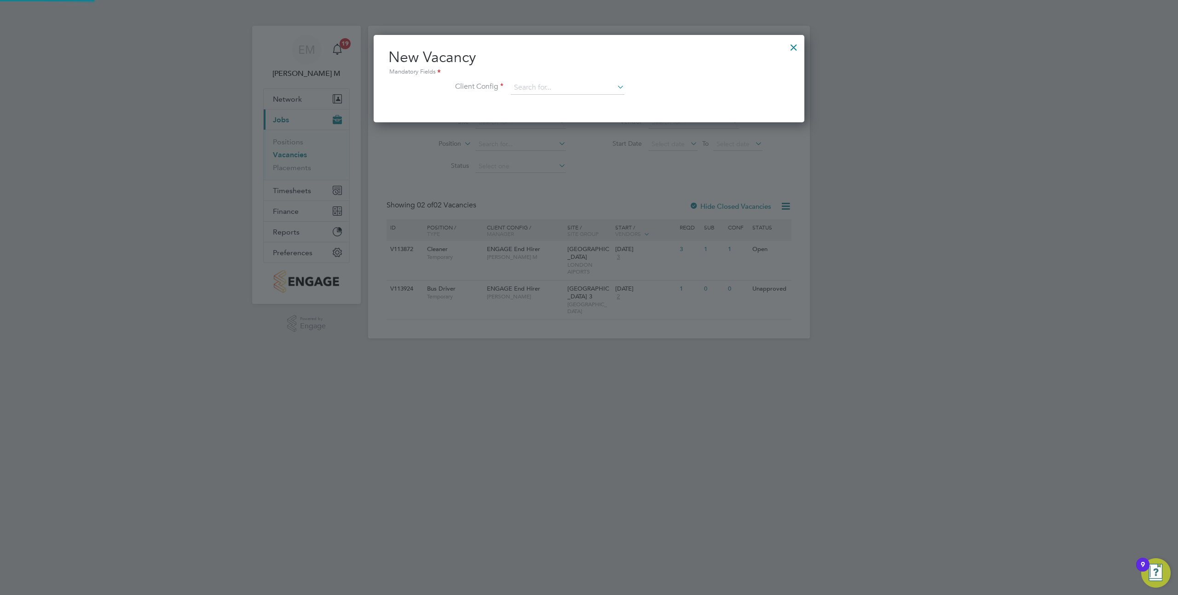
scroll to position [87, 431]
click at [797, 48] on div at bounding box center [793, 45] width 17 height 17
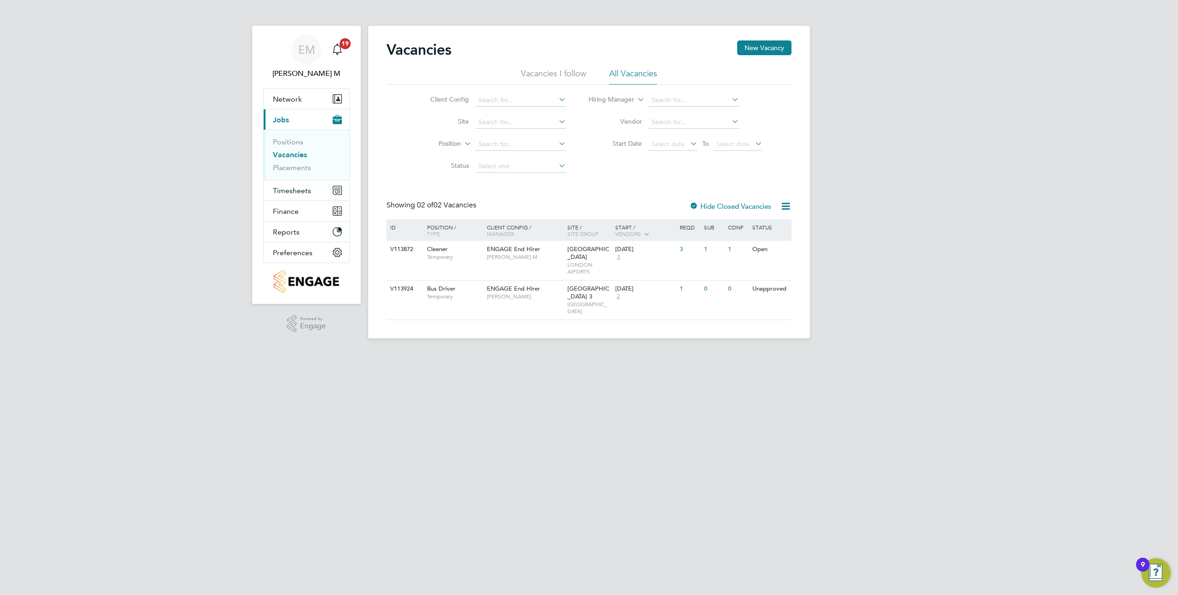
click at [289, 152] on link "Vacancies" at bounding box center [290, 154] width 34 height 9
click at [286, 137] on ul "Positions Vacancies Placements" at bounding box center [307, 155] width 86 height 50
click at [288, 95] on span "Network" at bounding box center [287, 99] width 29 height 9
click at [283, 147] on link "Sites" at bounding box center [281, 147] width 16 height 9
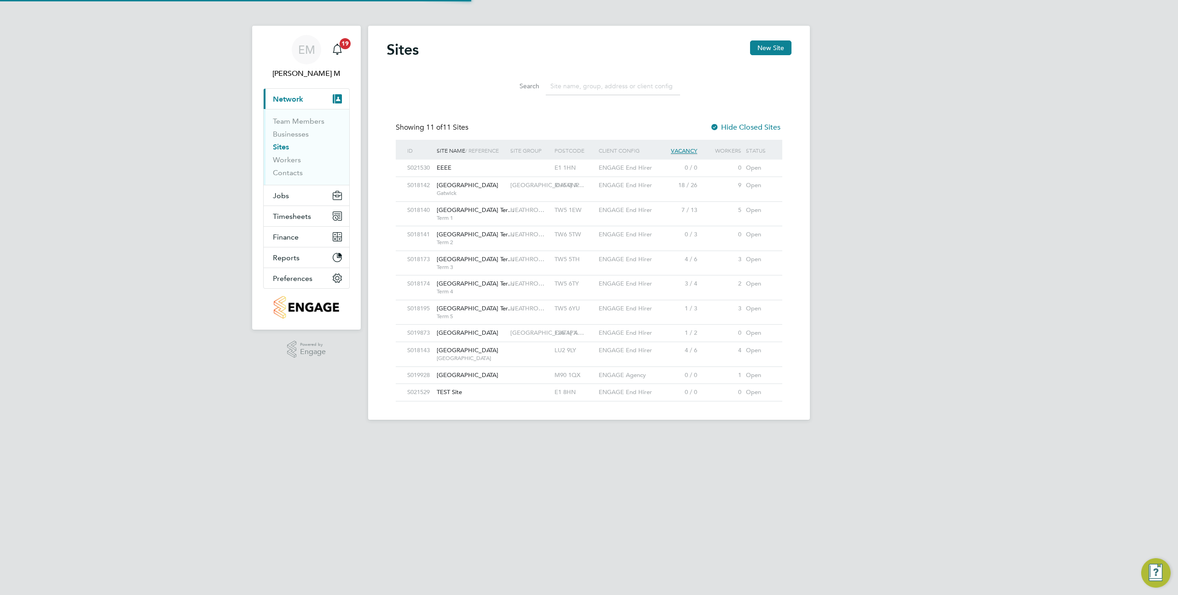
scroll to position [17, 45]
click at [777, 49] on button "New Site" at bounding box center [770, 47] width 41 height 15
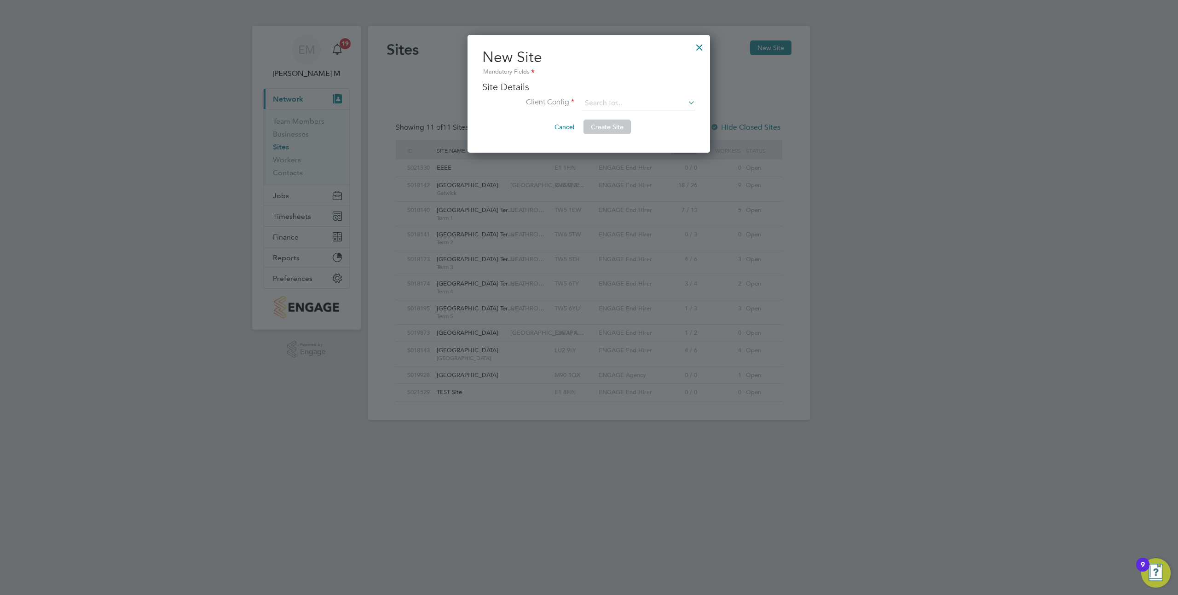
click at [700, 48] on div at bounding box center [699, 45] width 17 height 17
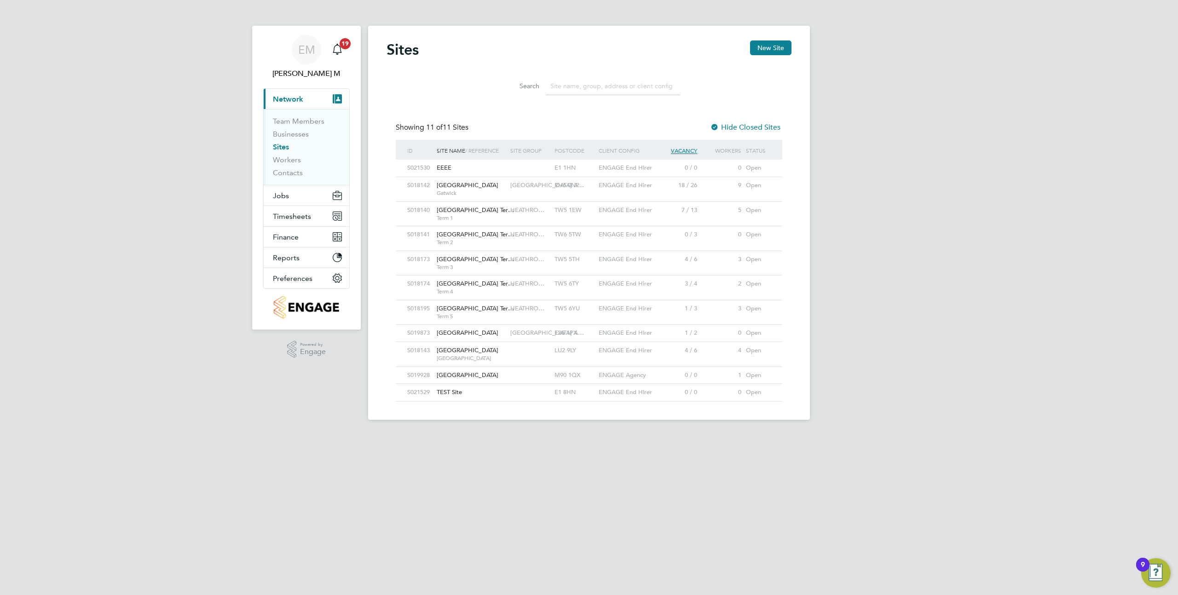
click at [624, 169] on span "ENGAGE End Hirer" at bounding box center [625, 168] width 53 height 8
click at [292, 120] on link "Team Members" at bounding box center [299, 121] width 52 height 9
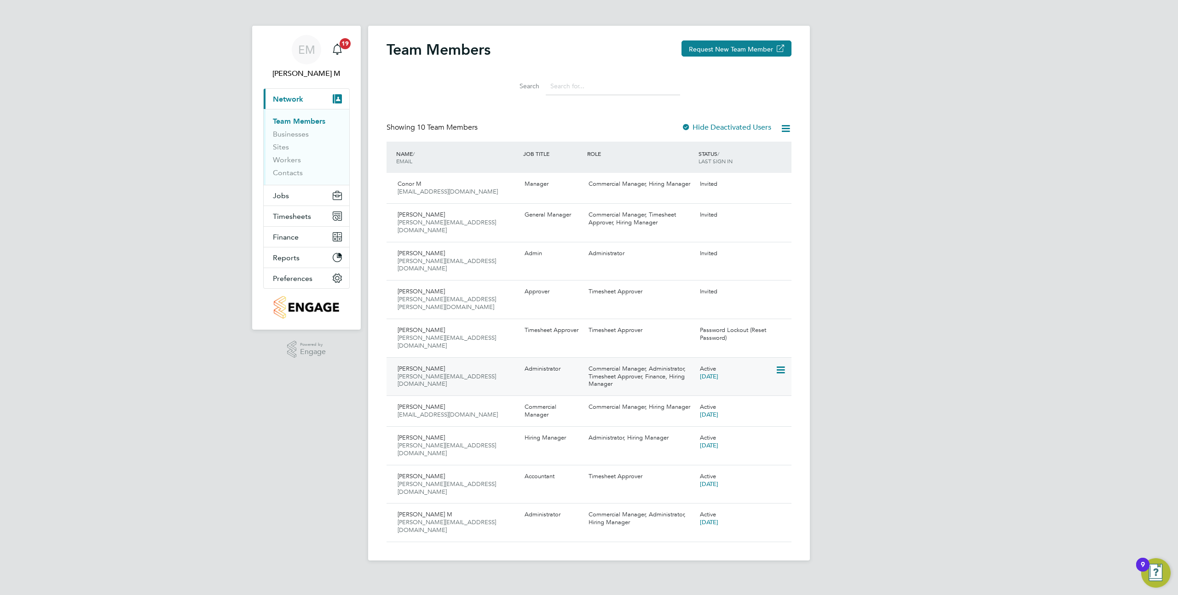
click at [783, 365] on icon at bounding box center [779, 370] width 9 height 11
click at [656, 362] on div "Commercial Manager, Administrator, Timesheet Approver, Finance, Hiring Manager" at bounding box center [640, 377] width 111 height 31
click at [780, 365] on icon at bounding box center [779, 370] width 9 height 11
click at [301, 40] on div "EM" at bounding box center [306, 49] width 29 height 29
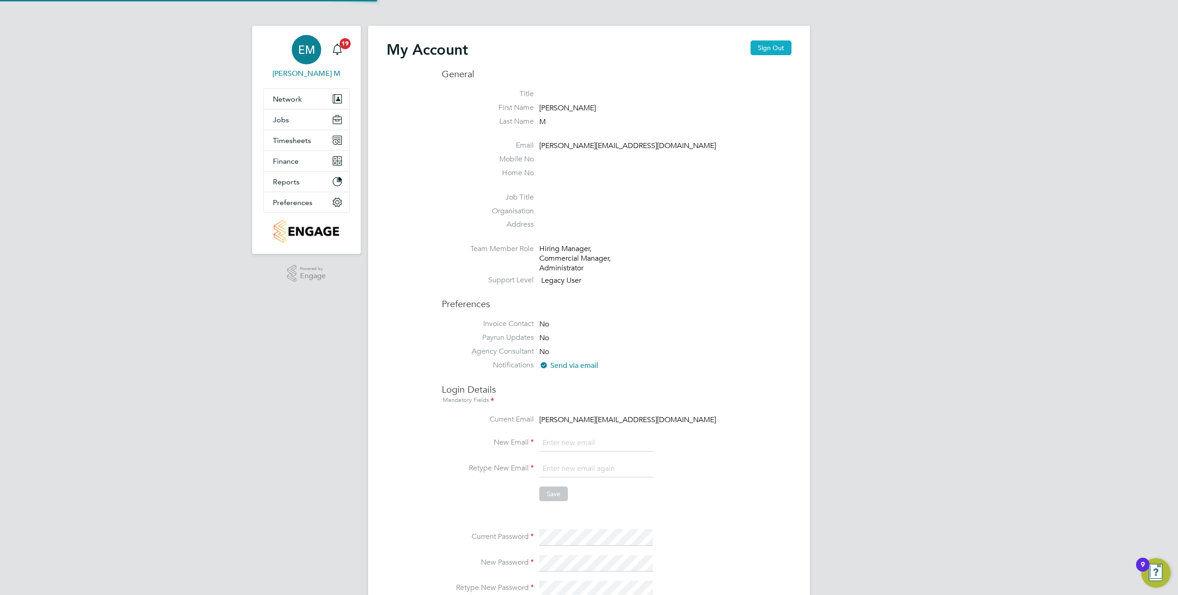
click at [774, 40] on button "Sign Out" at bounding box center [770, 47] width 41 height 15
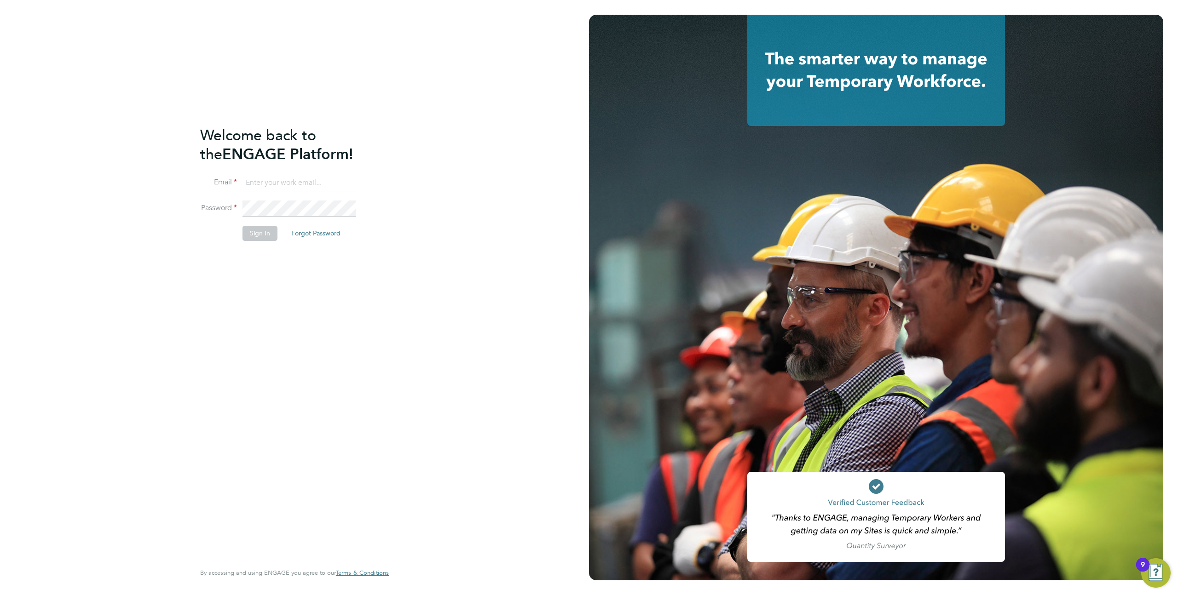
click at [333, 171] on ng-template "Welcome back to the ENGAGE Platform! Email Password Sign In Forgot Password" at bounding box center [289, 188] width 179 height 124
click at [322, 179] on input at bounding box center [299, 183] width 114 height 17
type input "support@engagelabs.io"
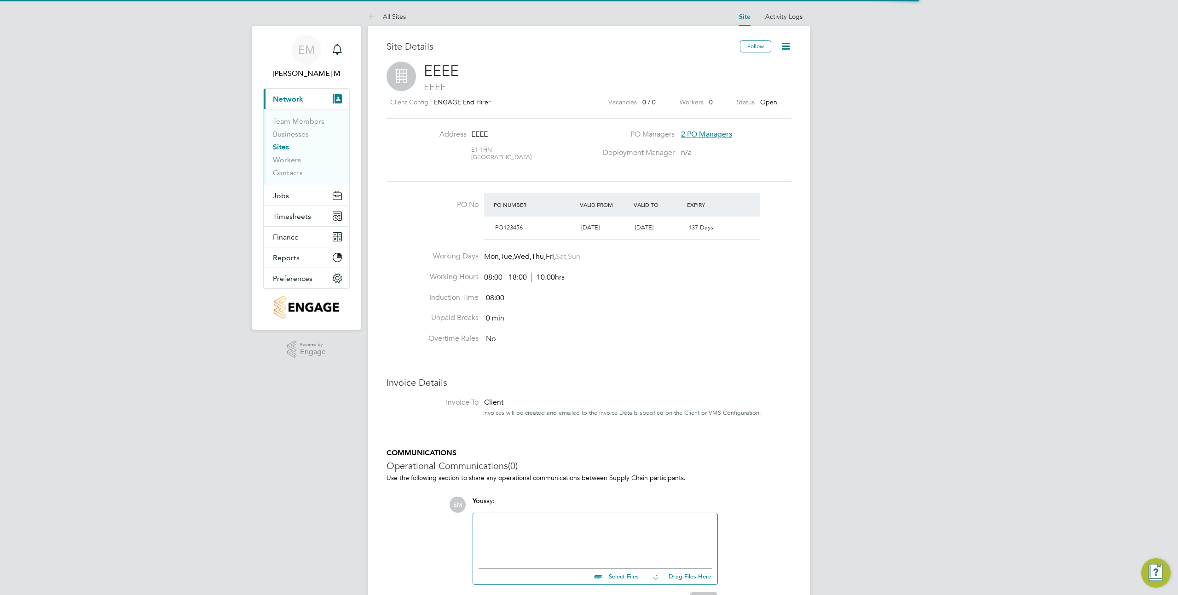
scroll to position [16, 86]
click at [785, 48] on icon at bounding box center [786, 46] width 12 height 12
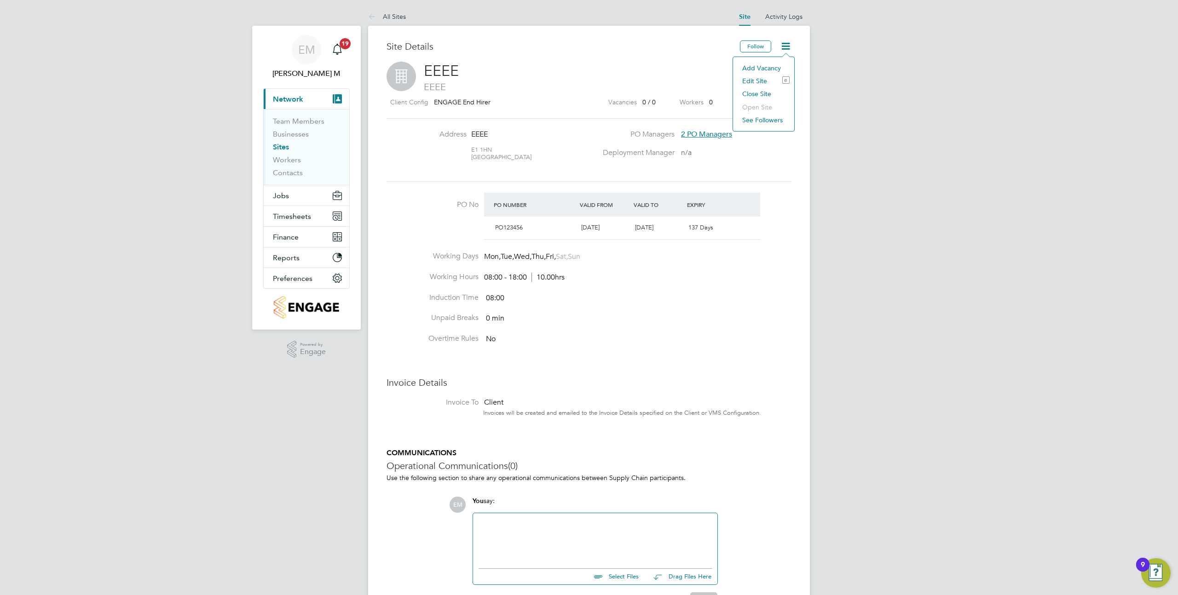
click at [755, 81] on li "Edit Site e" at bounding box center [764, 81] width 52 height 13
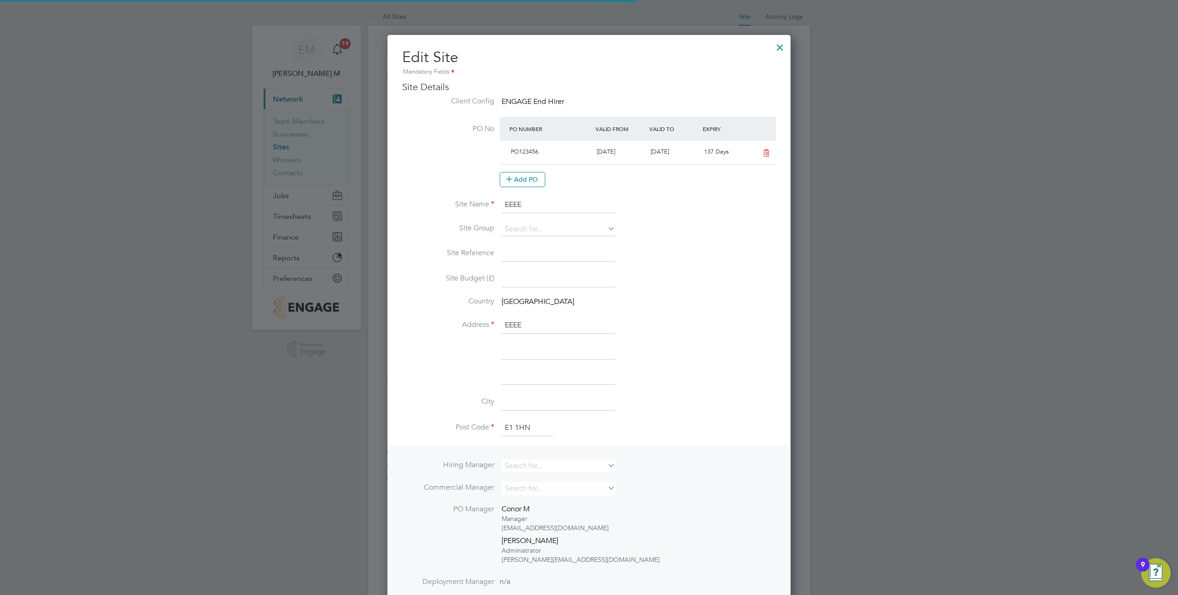
scroll to position [886, 404]
click at [535, 186] on button "Add PO" at bounding box center [523, 179] width 46 height 15
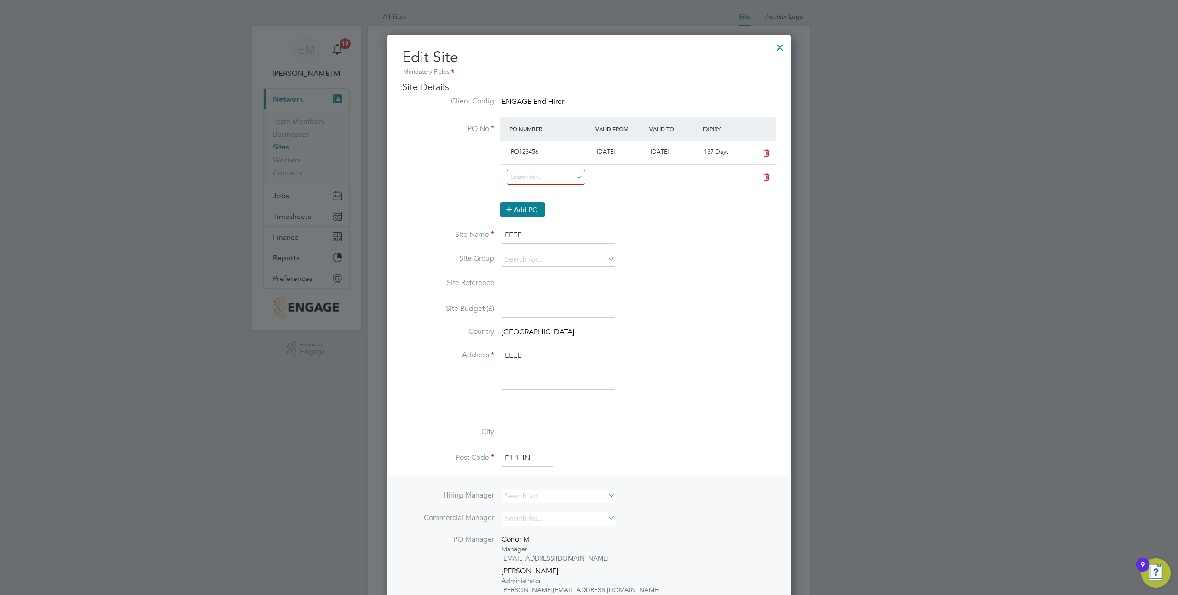
scroll to position [916, 404]
click at [553, 178] on input at bounding box center [546, 177] width 79 height 15
click at [530, 216] on li "12345678" at bounding box center [546, 216] width 80 height 12
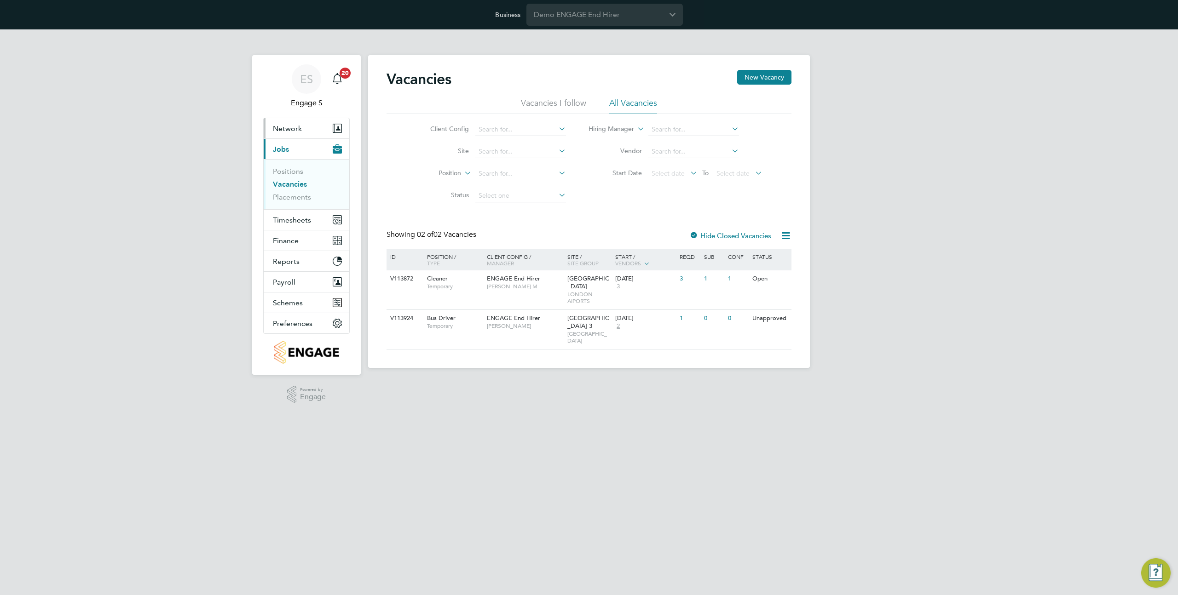
click at [297, 131] on span "Network" at bounding box center [287, 128] width 29 height 9
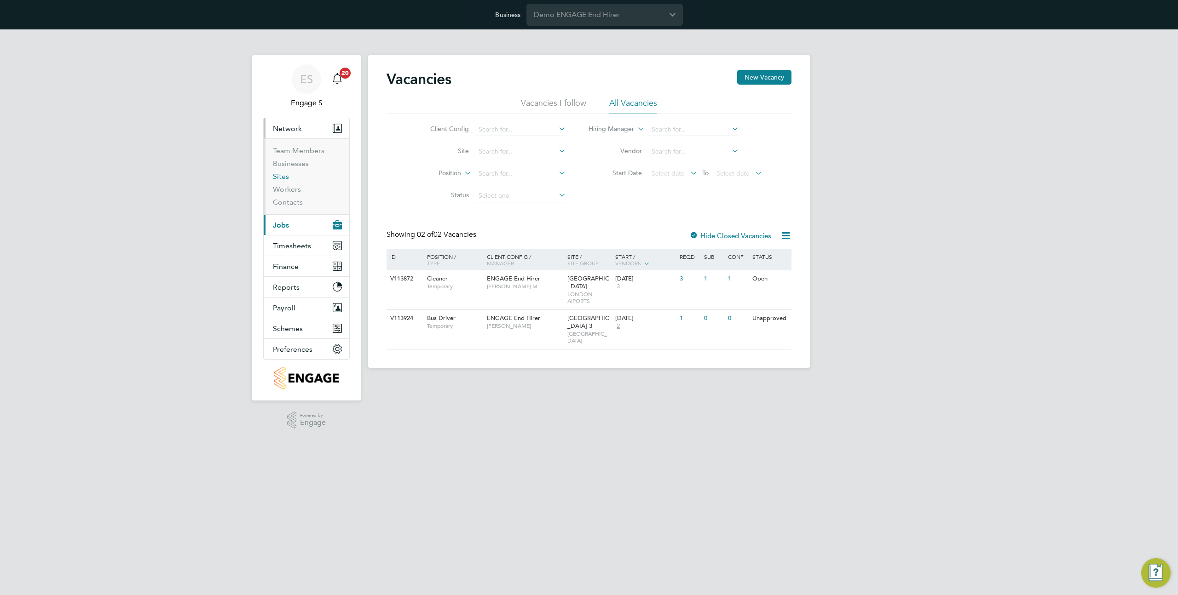
click at [278, 177] on link "Sites" at bounding box center [281, 176] width 16 height 9
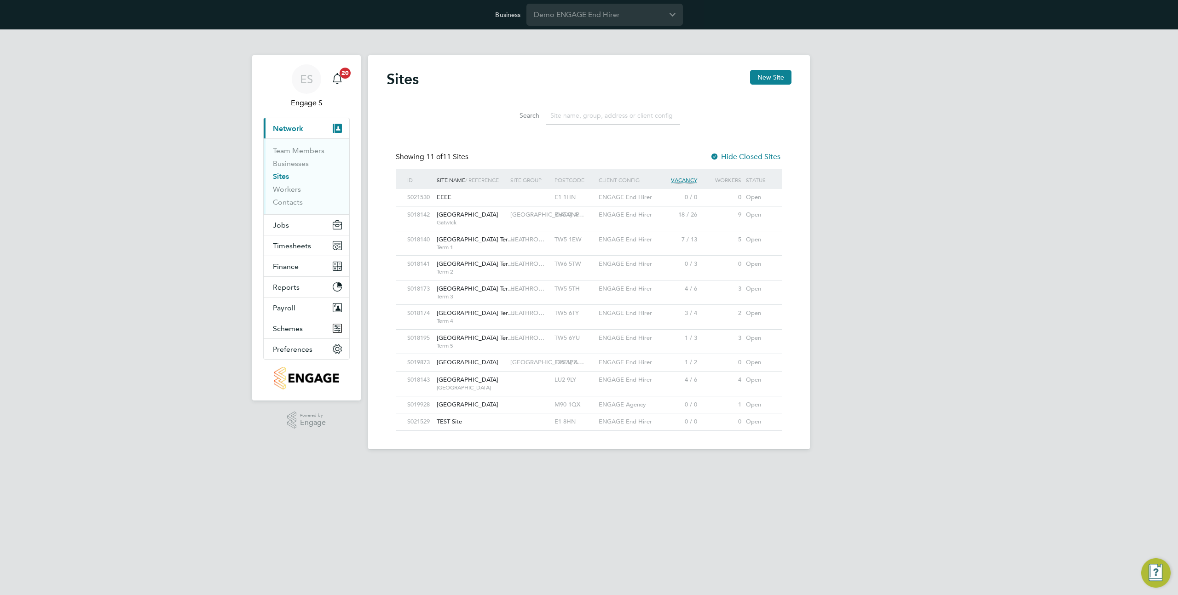
click at [562, 122] on input at bounding box center [613, 116] width 134 height 18
click at [563, 118] on input at bounding box center [613, 116] width 134 height 18
click at [305, 142] on ul "Team Members Businesses Sites Workers Contacts" at bounding box center [307, 176] width 86 height 76
click at [301, 148] on link "Team Members" at bounding box center [299, 150] width 52 height 9
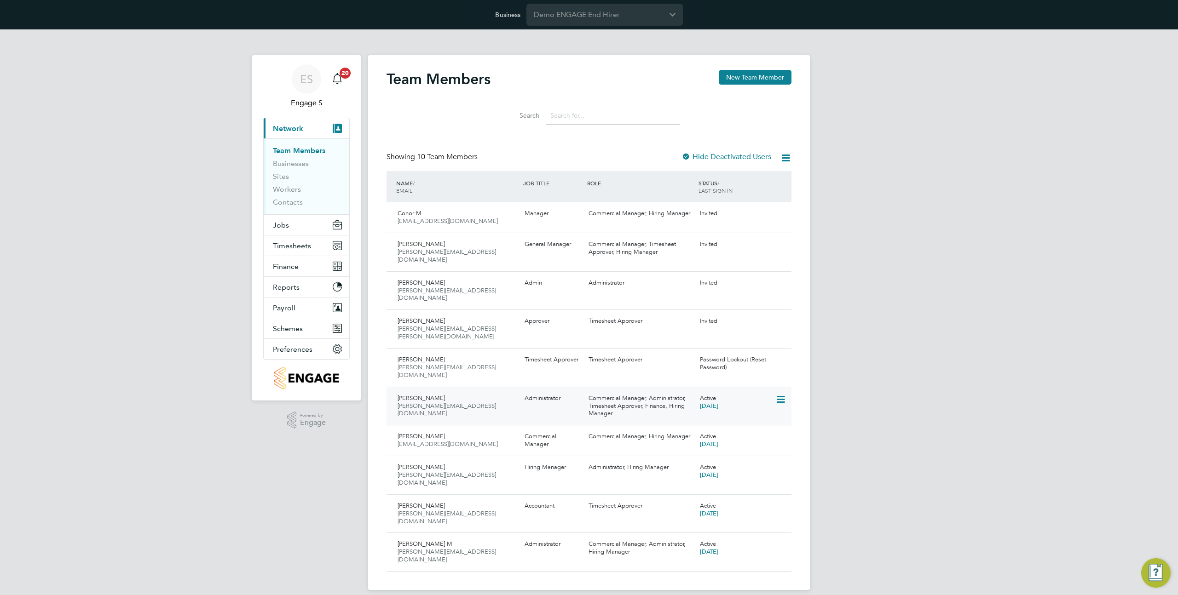
click at [784, 394] on icon at bounding box center [779, 399] width 9 height 11
click at [706, 432] on li "Impersonate" at bounding box center [729, 433] width 111 height 13
click at [286, 227] on span "Jobs" at bounding box center [281, 225] width 16 height 9
click at [290, 183] on link "Vacancies" at bounding box center [289, 184] width 33 height 9
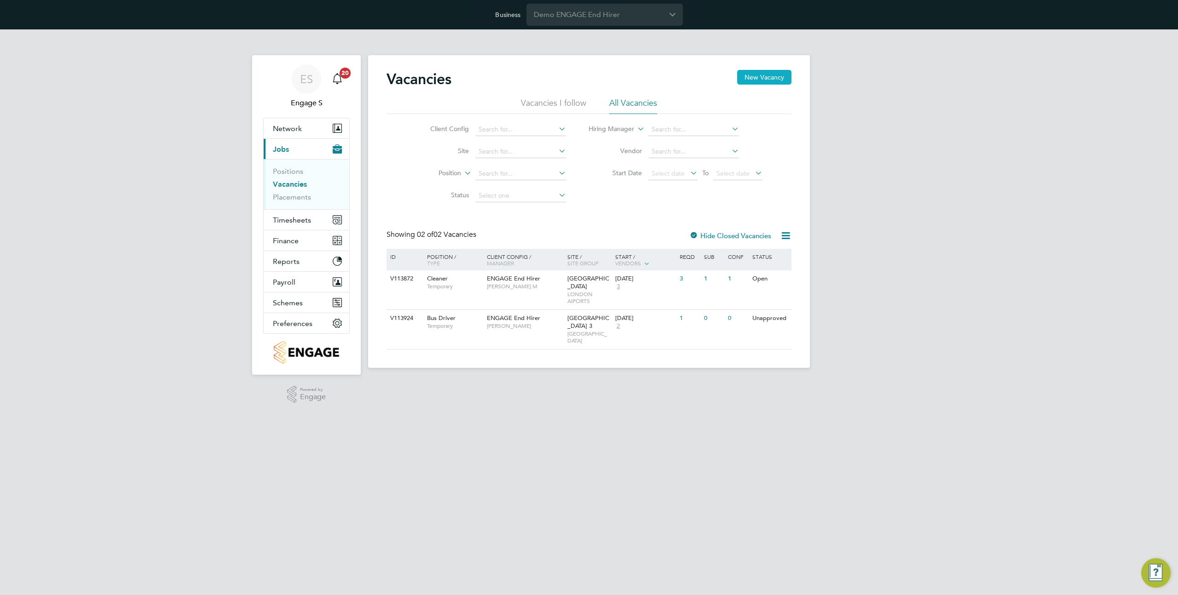
click at [762, 82] on button "New Vacancy" at bounding box center [764, 77] width 54 height 15
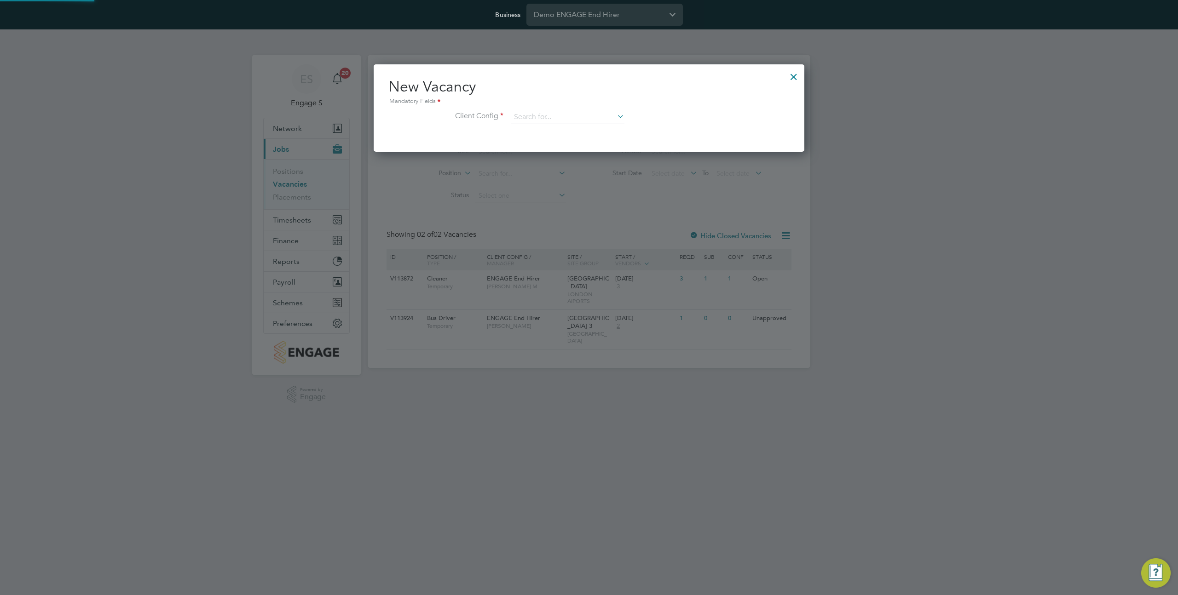
scroll to position [87, 431]
click at [588, 116] on input at bounding box center [568, 117] width 114 height 14
click at [552, 137] on li "ENGAGE End Hirer" at bounding box center [567, 142] width 115 height 12
type input "ENGAGE End Hirer"
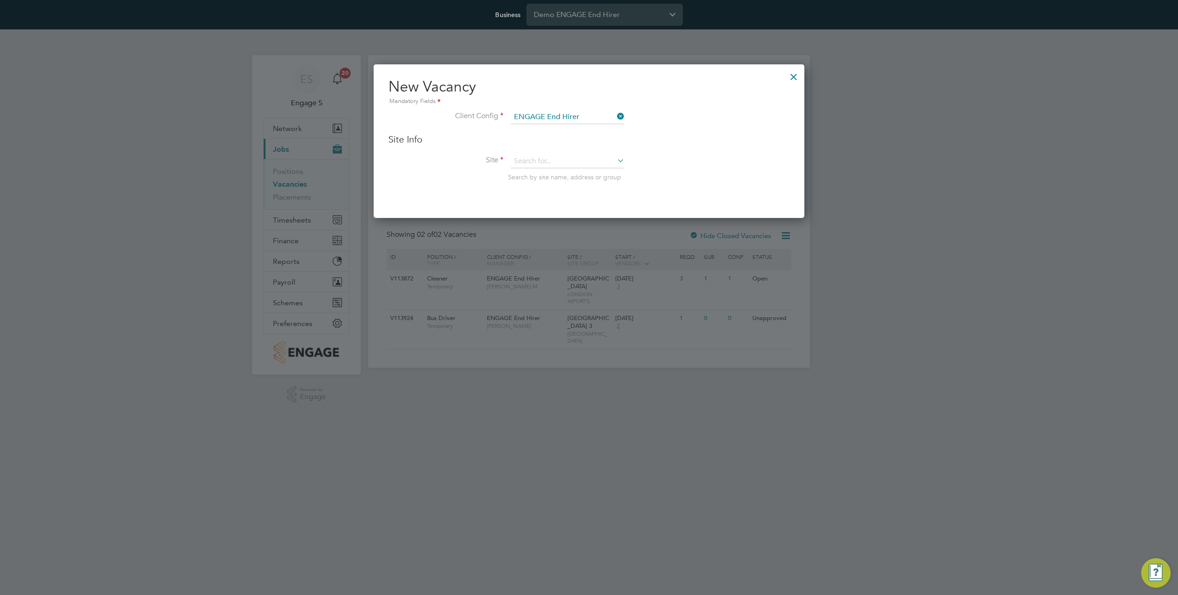
scroll to position [153, 431]
click at [540, 158] on input at bounding box center [568, 162] width 114 height 14
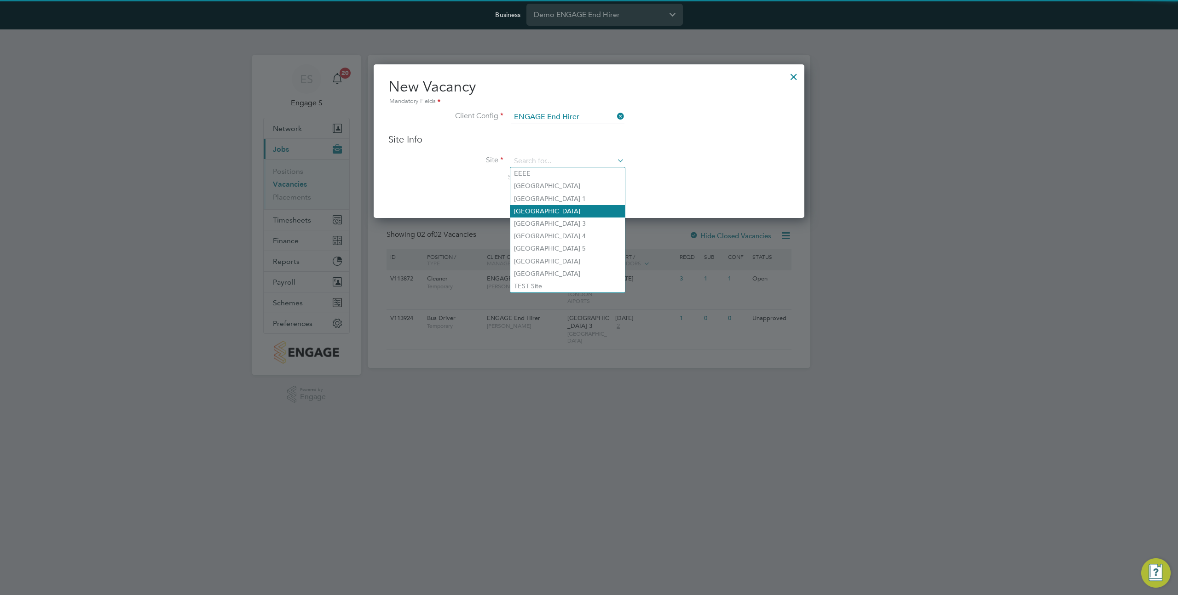
click at [533, 212] on li "[GEOGRAPHIC_DATA]" at bounding box center [567, 211] width 115 height 12
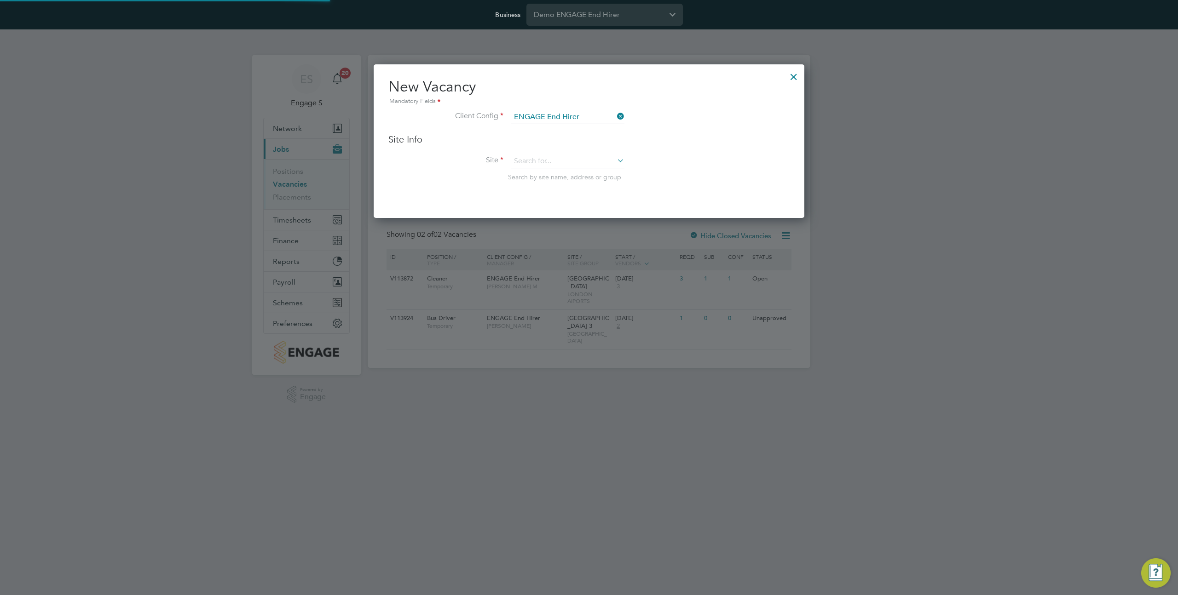
type input "[GEOGRAPHIC_DATA]"
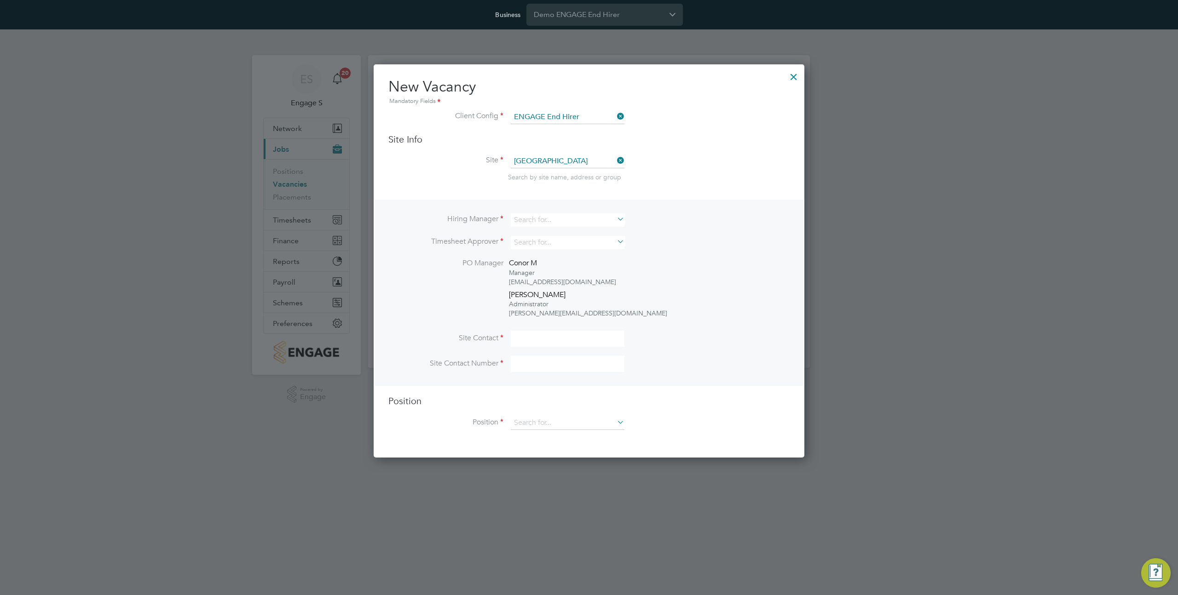
click at [543, 431] on li "Position" at bounding box center [588, 427] width 401 height 23
click at [538, 368] on div "Vacancies New Vacancy Vacancies I follow All Vacancies Client Config Site Posit…" at bounding box center [589, 211] width 442 height 313
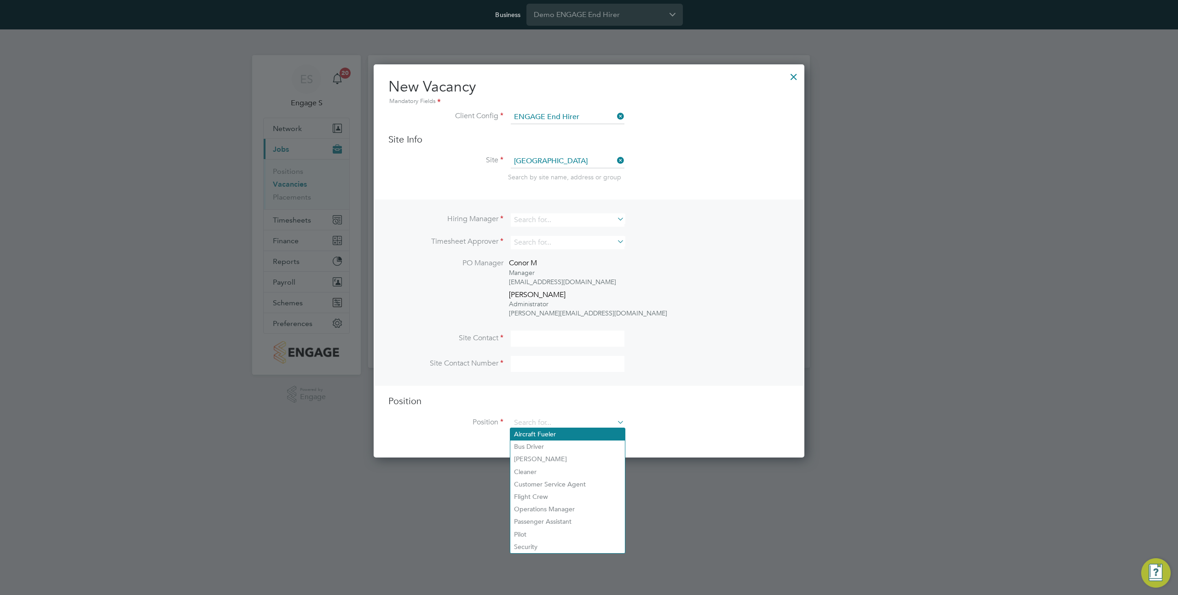
click at [543, 440] on li "Aircraft Fueler" at bounding box center [567, 434] width 115 height 12
type input "Aircraft Fueler"
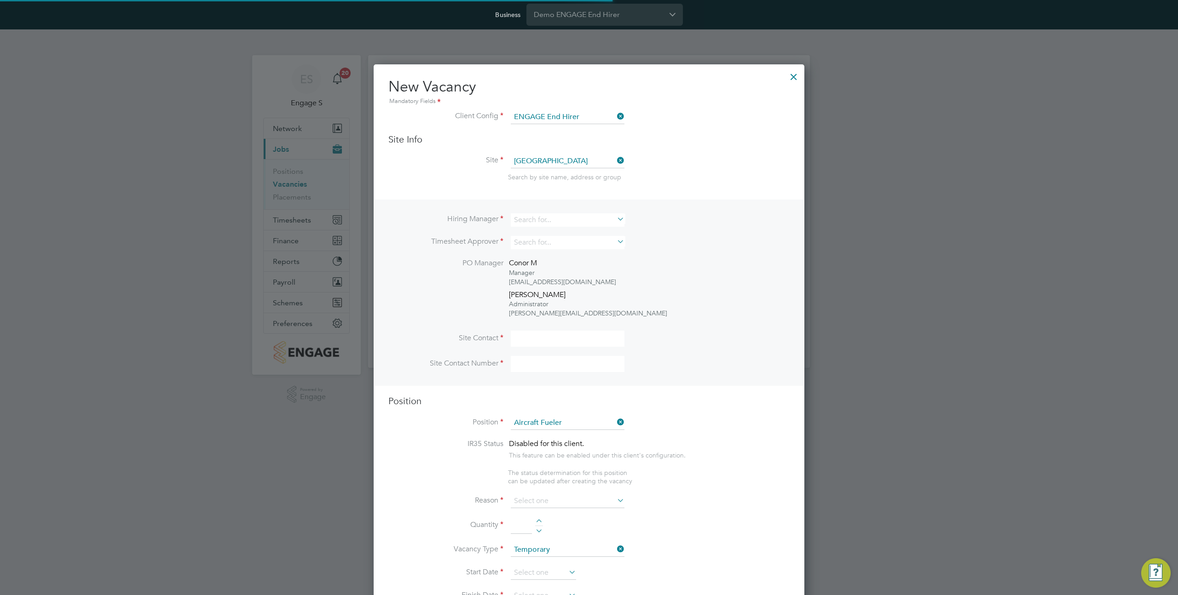
type textarea "Fuel and maintain aircraft of different sizes."
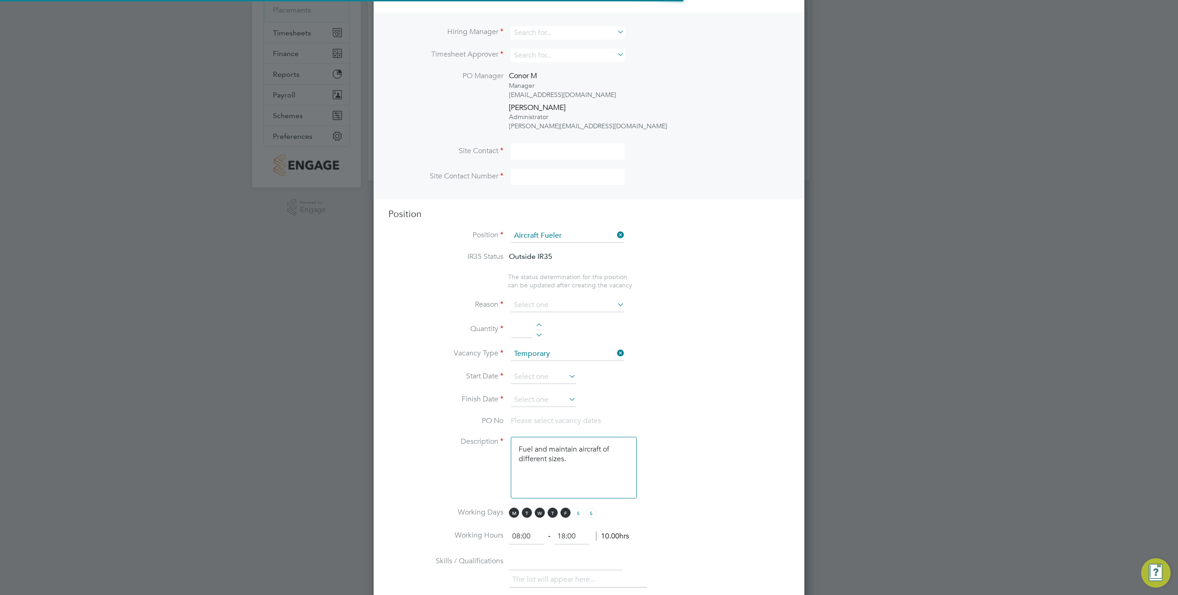
scroll to position [27, 48]
click at [533, 310] on input at bounding box center [568, 306] width 114 height 14
click at [541, 327] on li "Holiday" at bounding box center [567, 329] width 115 height 12
type input "Holiday"
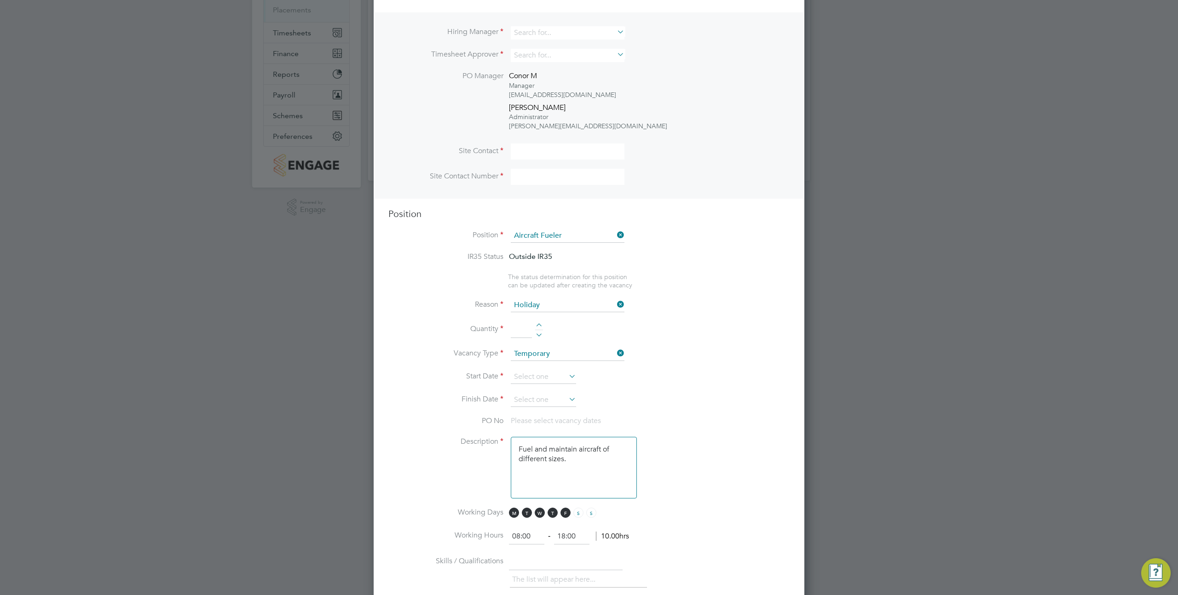
click at [522, 324] on input at bounding box center [521, 330] width 21 height 17
click at [536, 324] on div at bounding box center [539, 326] width 8 height 6
type input "2"
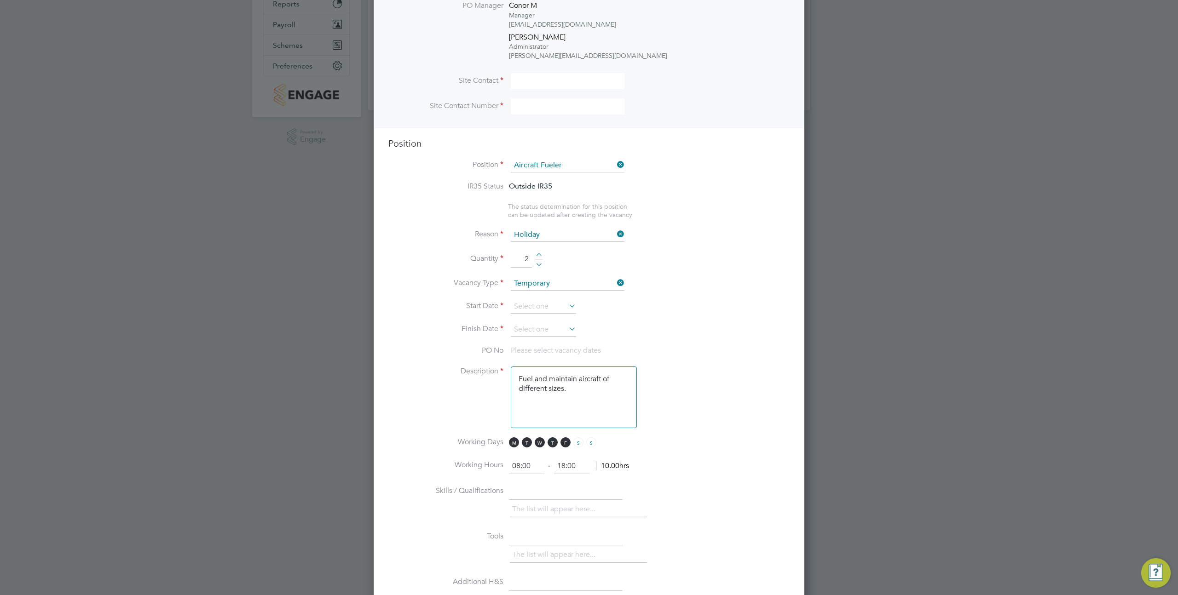
scroll to position [271, 0]
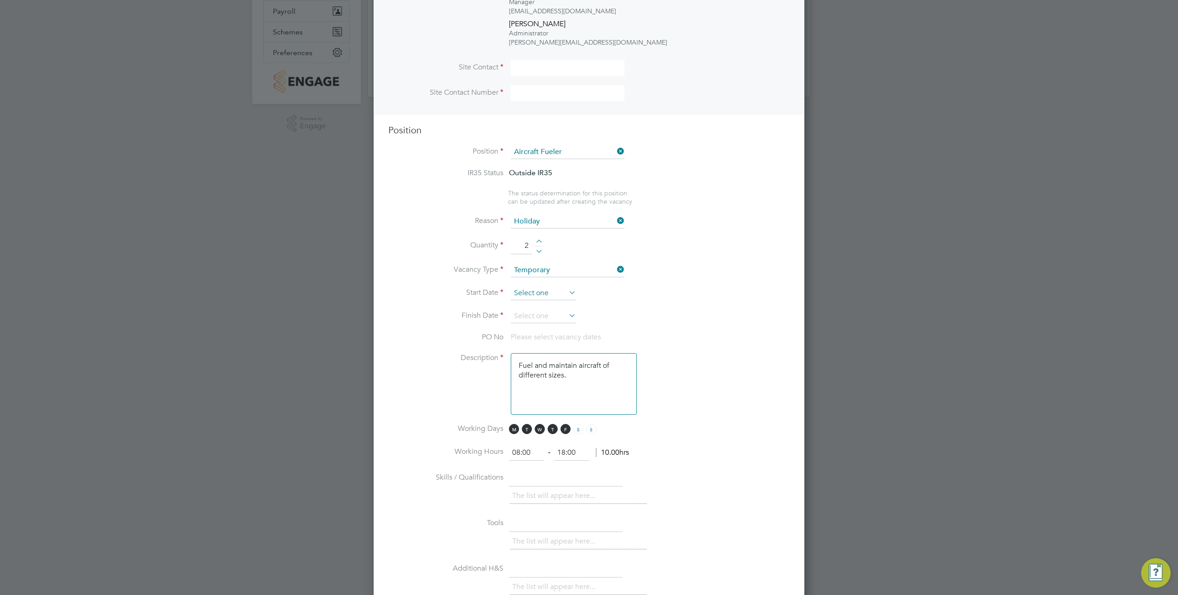
click at [533, 291] on input at bounding box center [543, 294] width 65 height 14
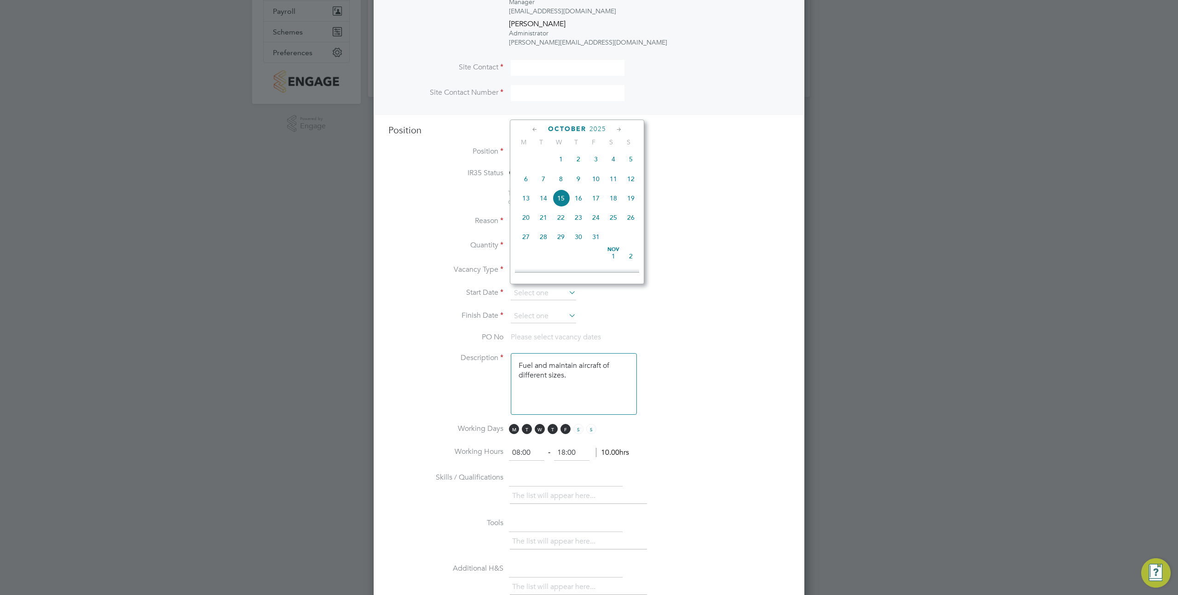
click at [561, 201] on span "15" at bounding box center [560, 198] width 17 height 17
type input "15 Oct 2025"
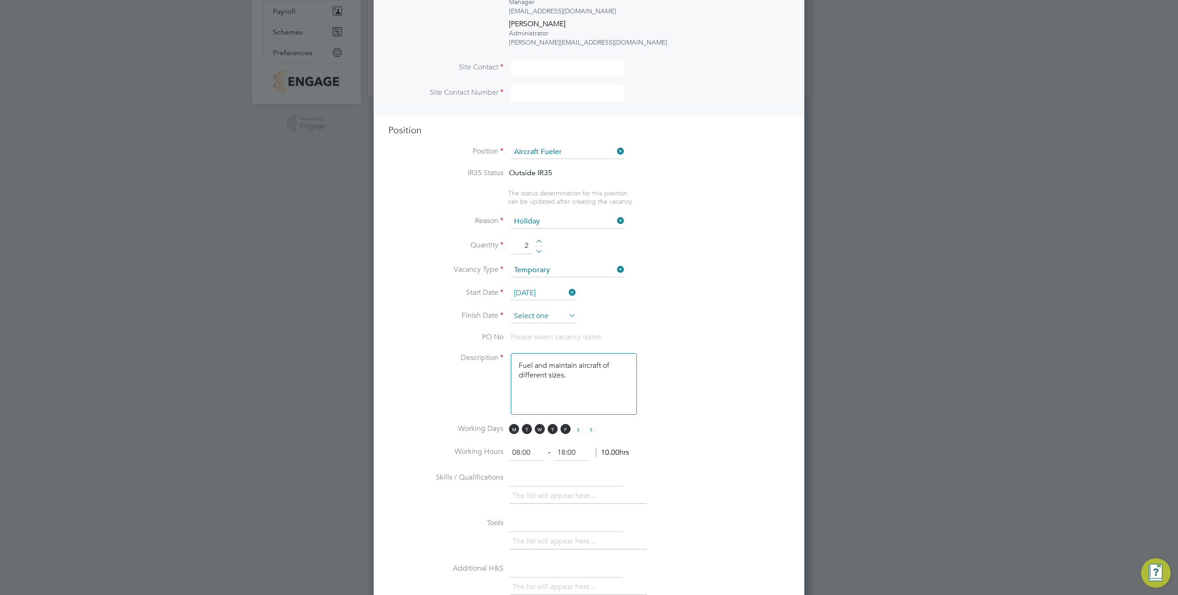
click at [529, 310] on input at bounding box center [543, 317] width 65 height 14
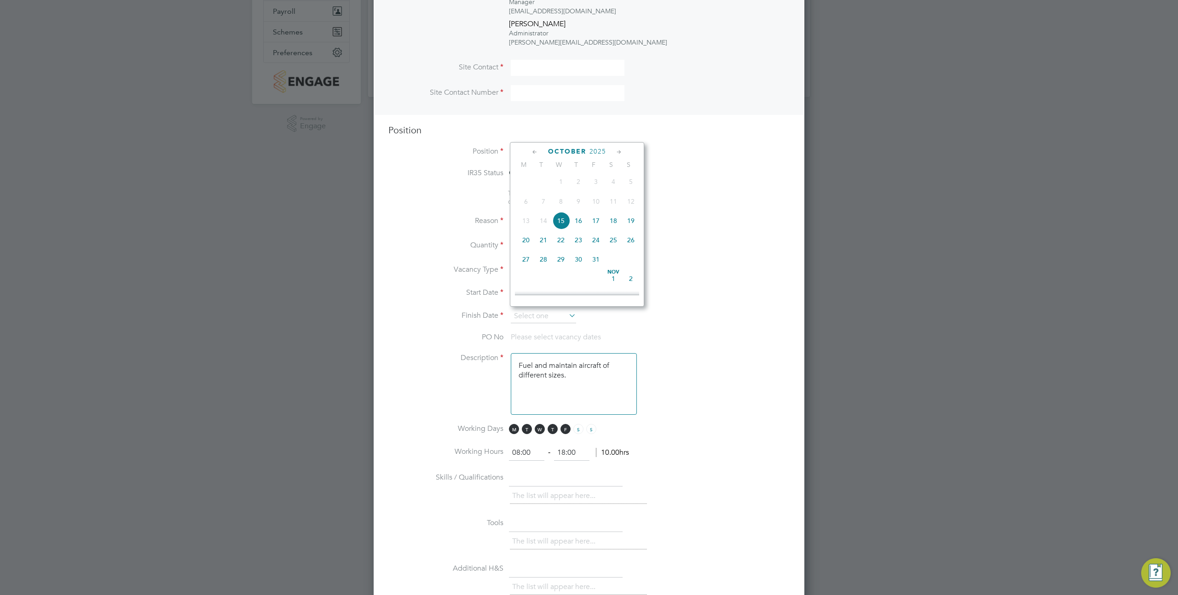
click at [594, 238] on span "24" at bounding box center [595, 239] width 17 height 17
type input "24 Oct 2025"
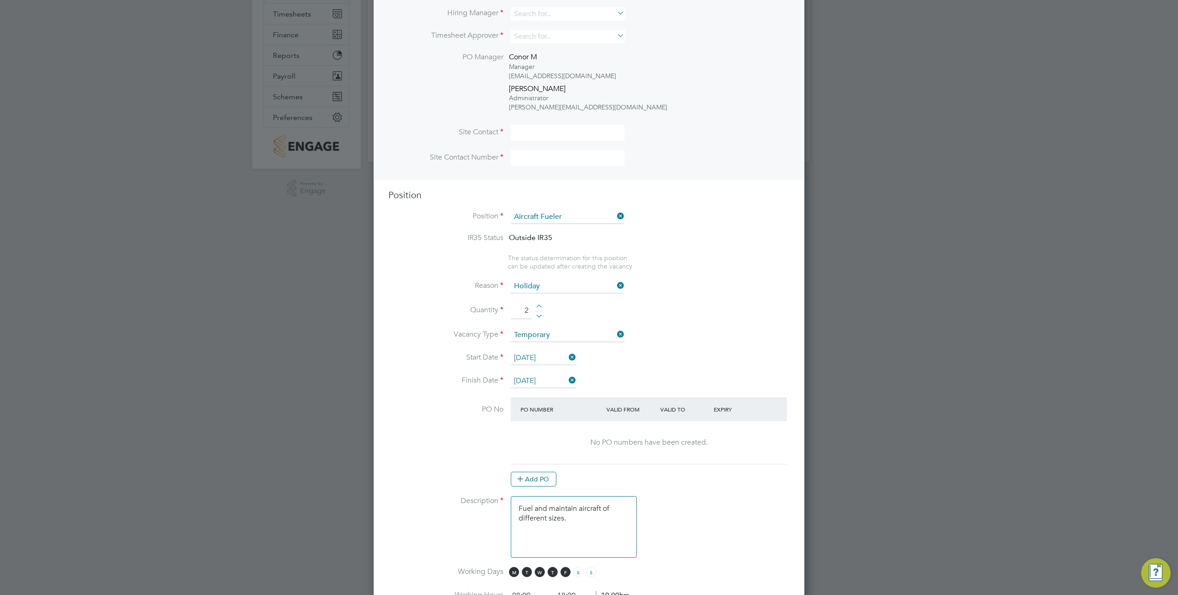
scroll to position [0, 0]
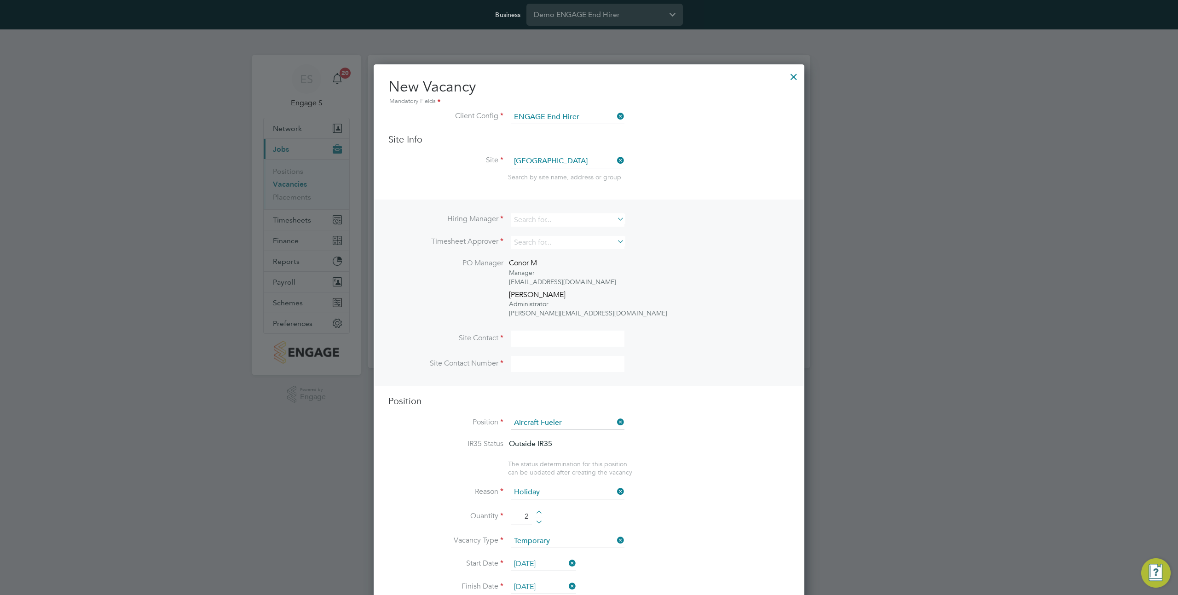
click at [794, 74] on div at bounding box center [793, 74] width 17 height 17
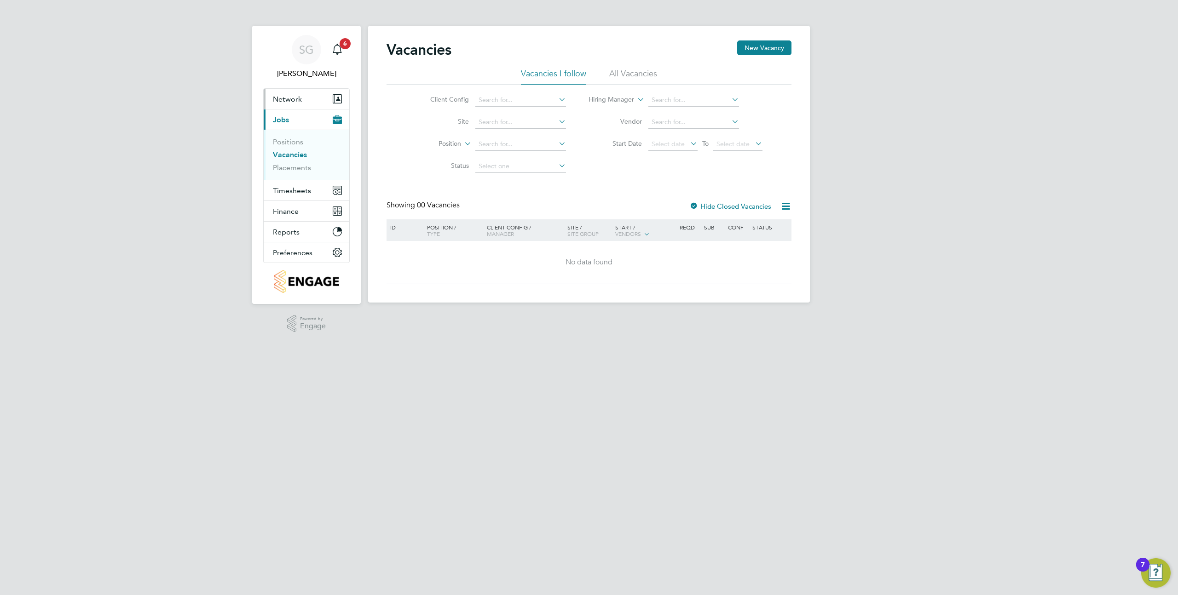
click at [295, 99] on span "Network" at bounding box center [287, 99] width 29 height 9
click at [280, 144] on link "Sites" at bounding box center [281, 147] width 16 height 9
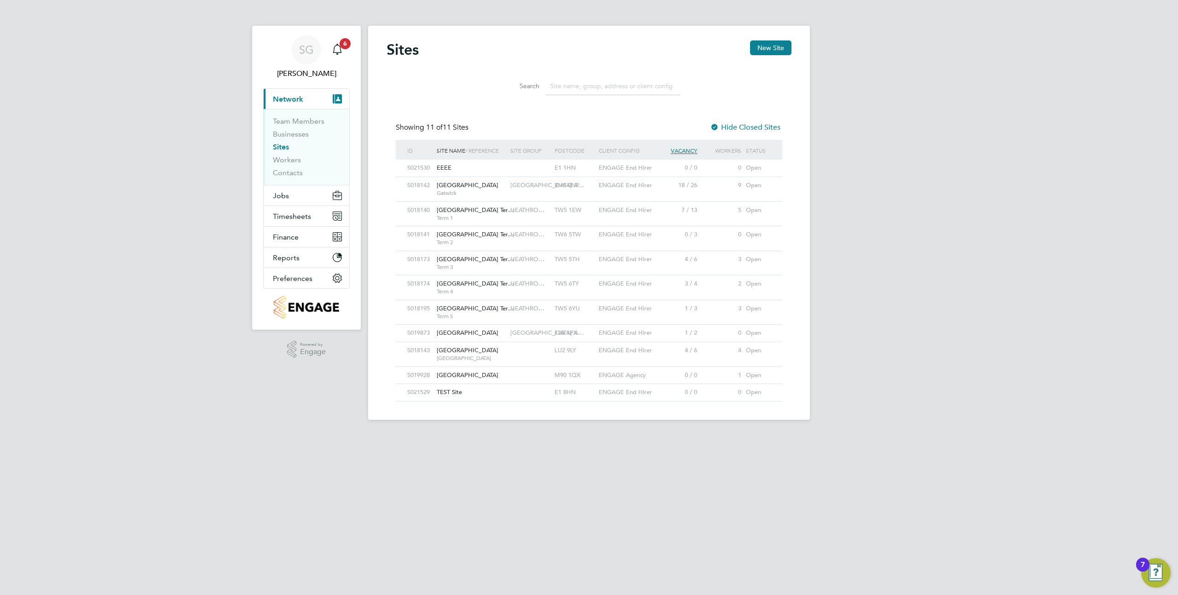
click at [680, 175] on div "0 / 0" at bounding box center [677, 168] width 44 height 17
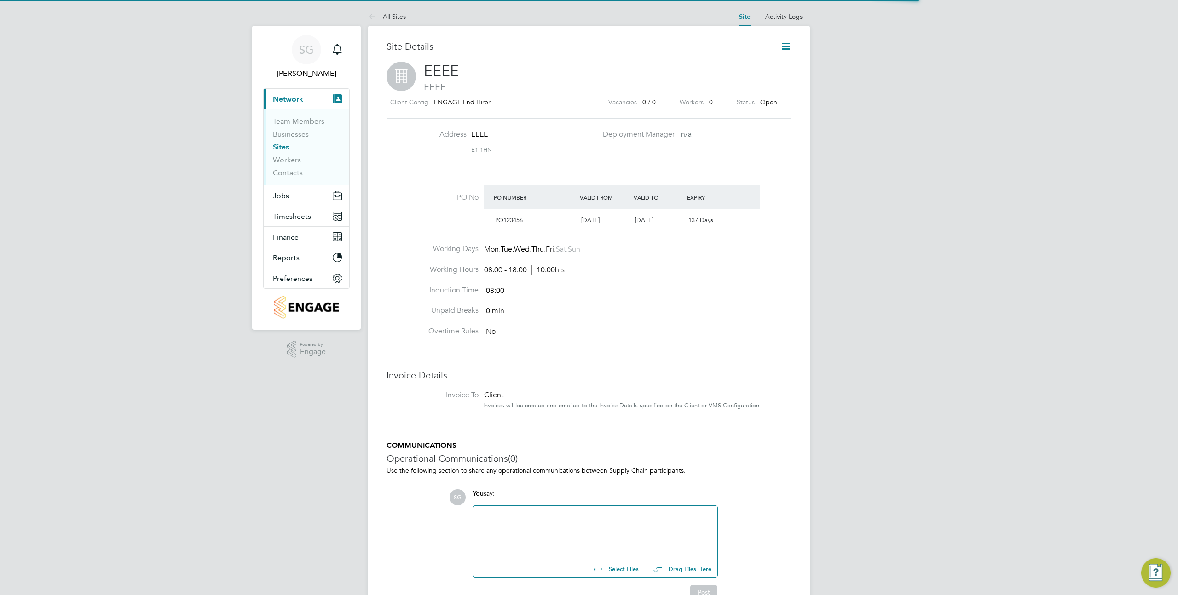
scroll to position [16, 86]
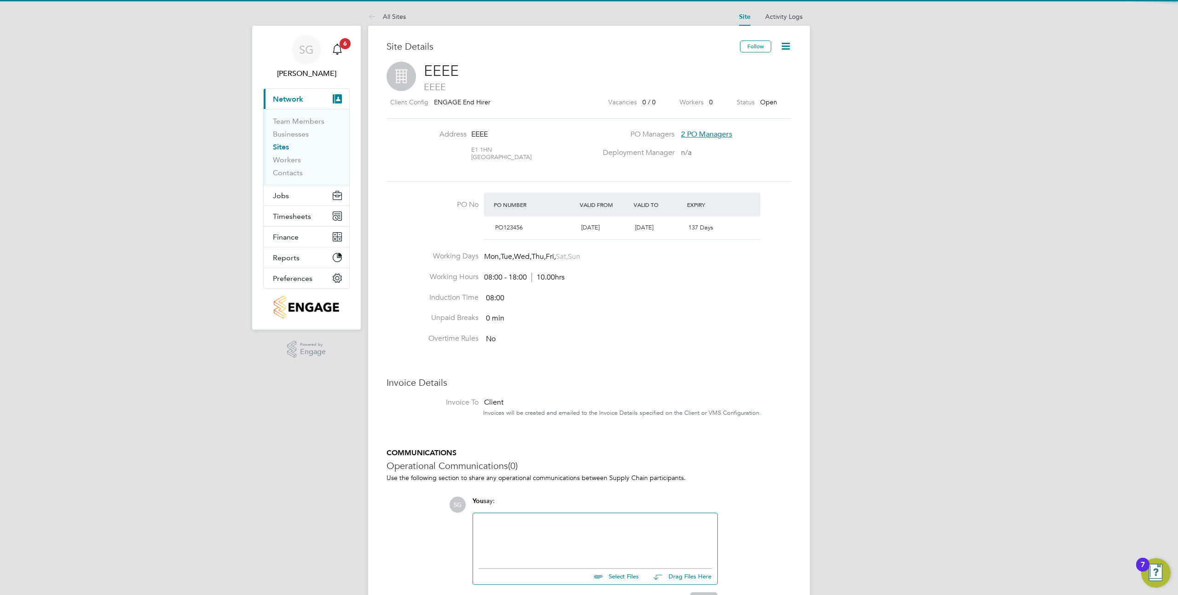
click at [788, 47] on icon at bounding box center [786, 46] width 12 height 12
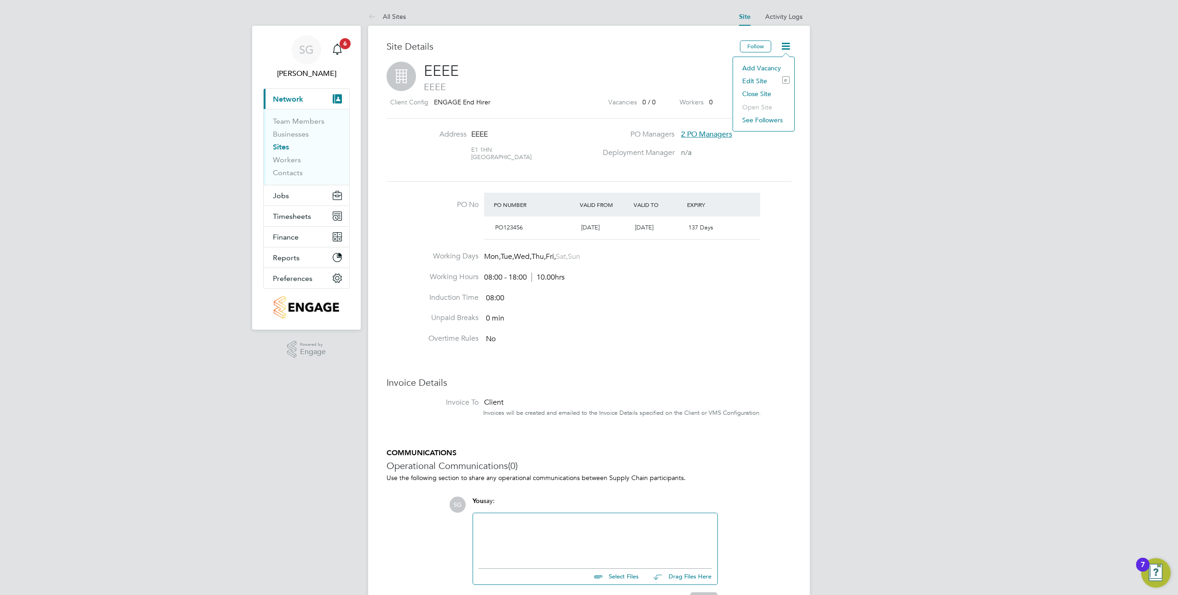
click at [751, 80] on li "Edit Site e" at bounding box center [764, 81] width 52 height 13
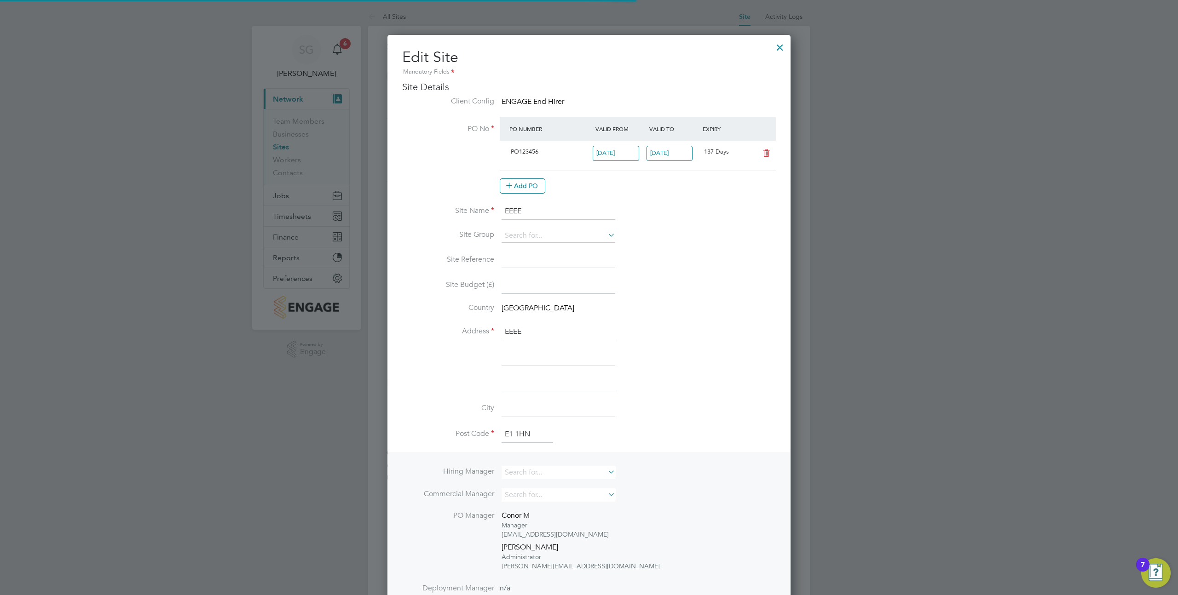
scroll to position [892, 404]
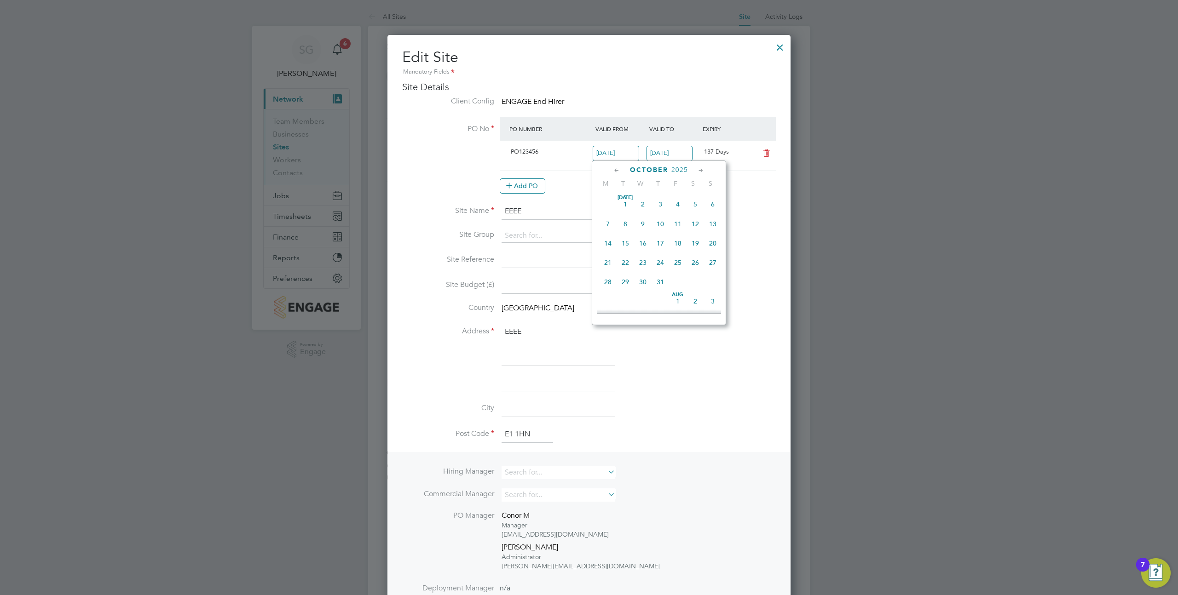
click at [610, 153] on input "[DATE]" at bounding box center [616, 153] width 46 height 15
click at [554, 188] on div "Add PO" at bounding box center [638, 186] width 276 height 15
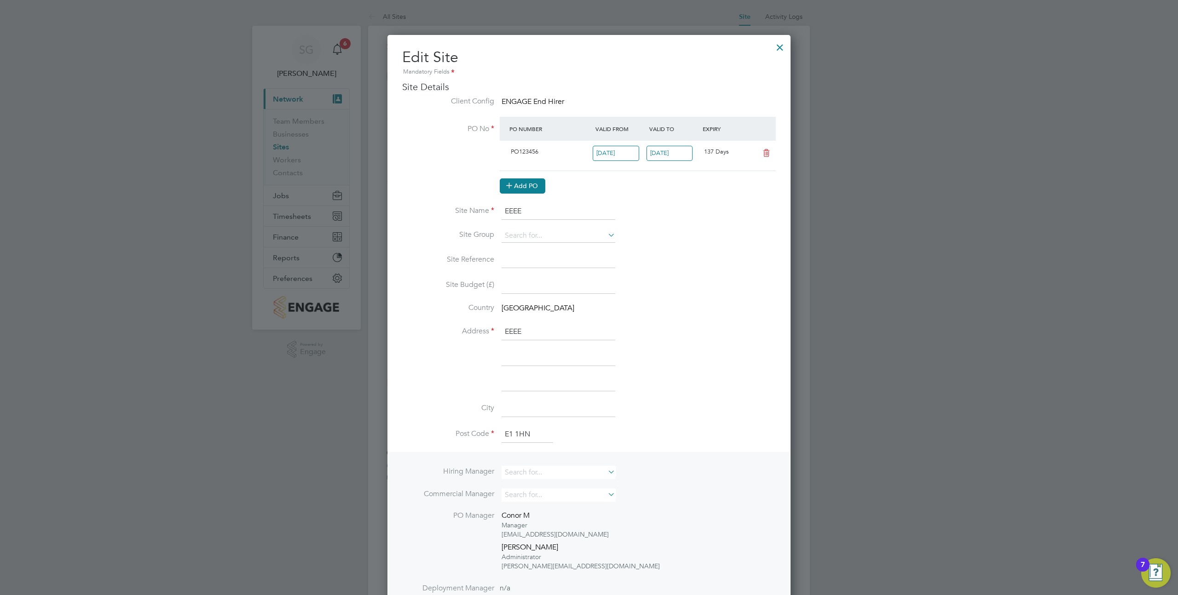
click at [513, 185] on icon at bounding box center [509, 185] width 7 height 7
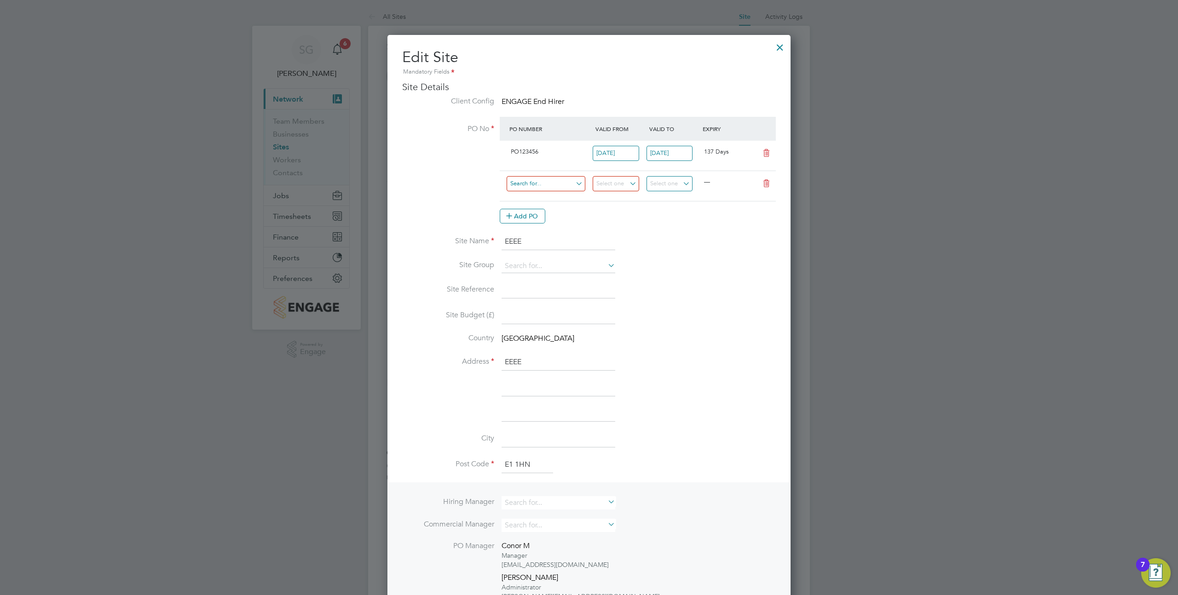
click at [533, 180] on input at bounding box center [546, 183] width 79 height 15
click at [534, 224] on li "12345678" at bounding box center [546, 223] width 80 height 12
type input "[DATE]"
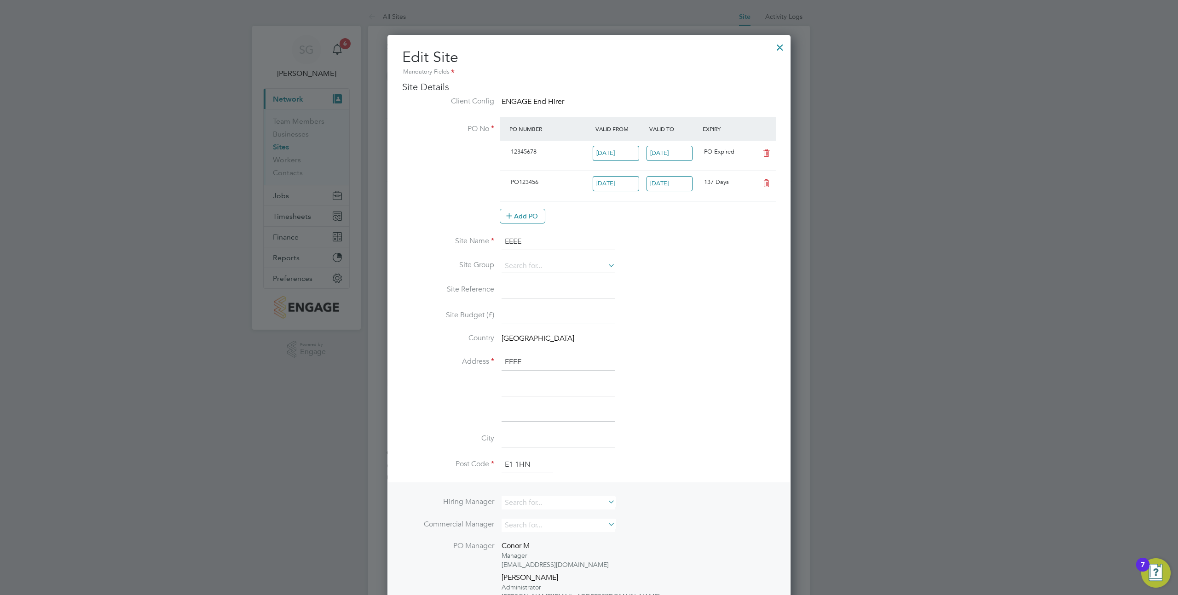
scroll to position [16, 86]
click at [669, 184] on input "[DATE]" at bounding box center [669, 183] width 46 height 15
click at [714, 292] on span "5" at bounding box center [713, 289] width 17 height 17
type input "[DATE]"
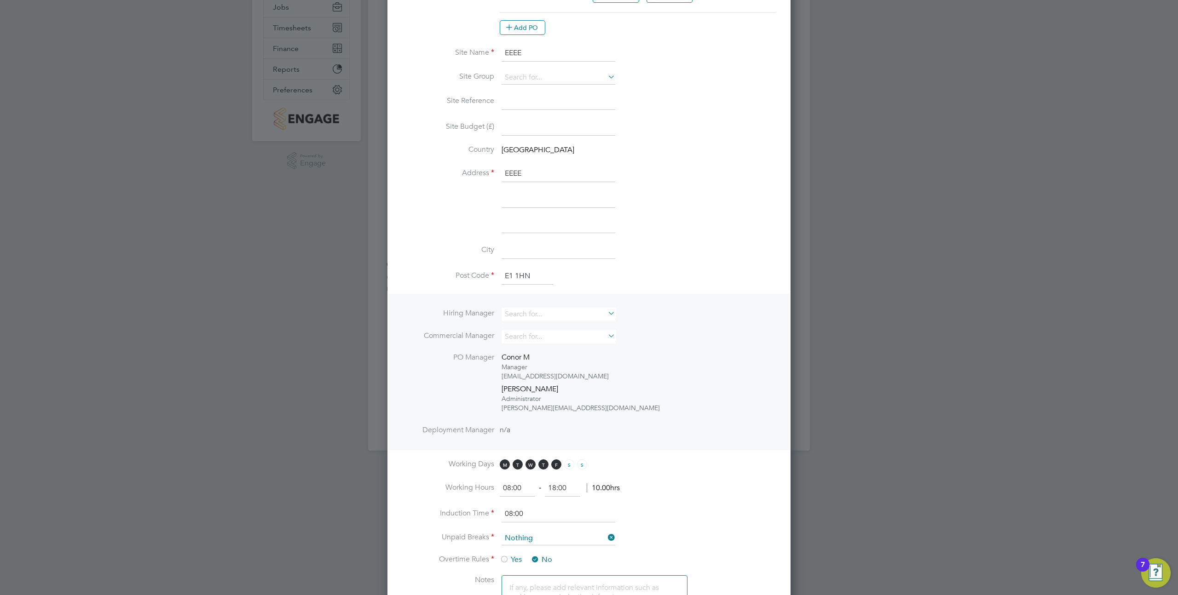
scroll to position [0, 0]
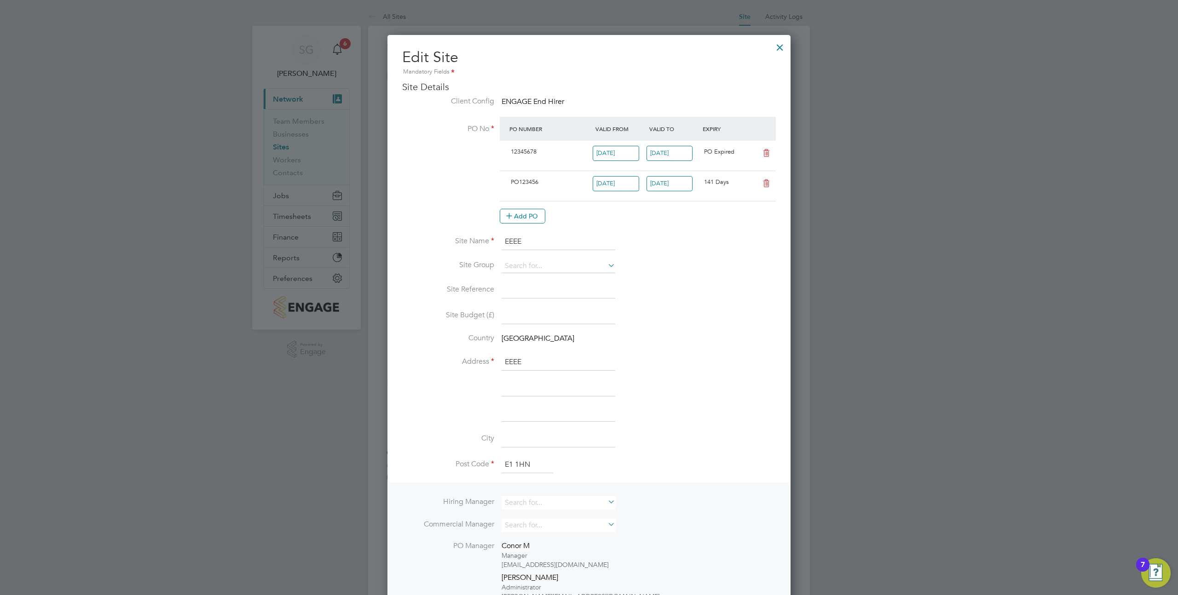
click at [765, 153] on icon at bounding box center [767, 153] width 12 height 7
type input "[DATE]"
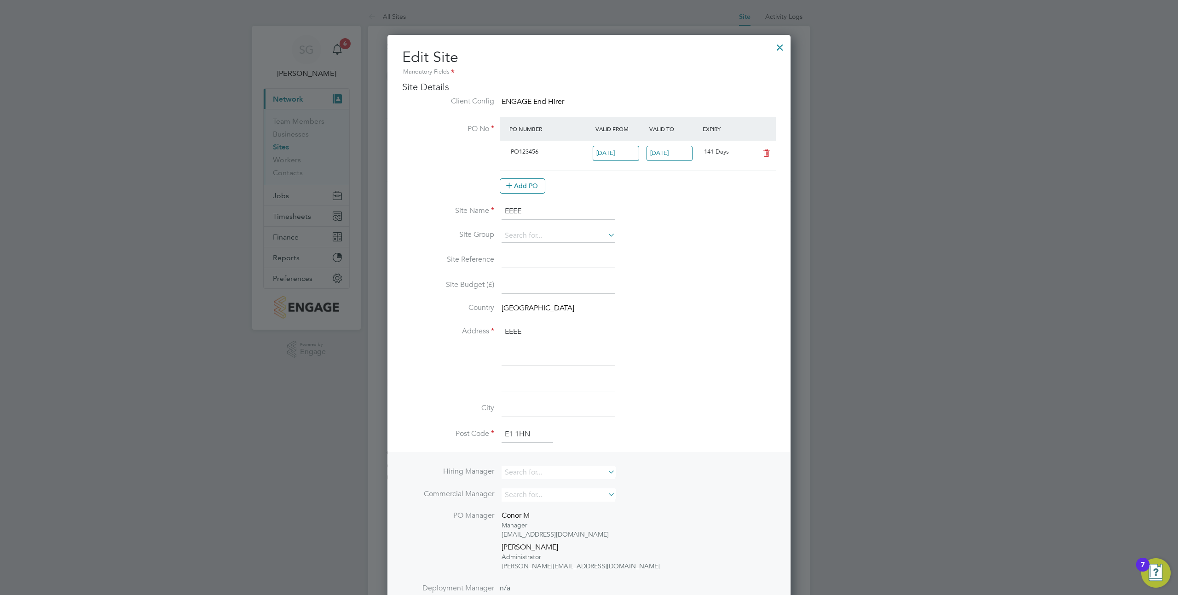
click at [765, 153] on icon at bounding box center [767, 153] width 12 height 7
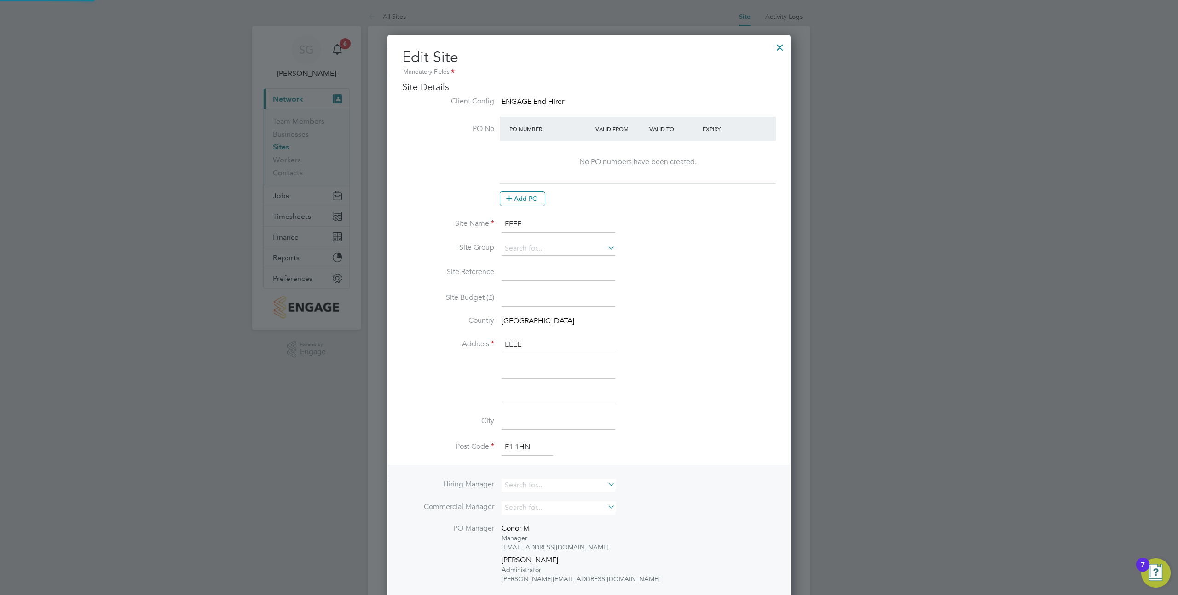
scroll to position [905, 404]
click at [526, 202] on button "Add PO" at bounding box center [523, 198] width 46 height 15
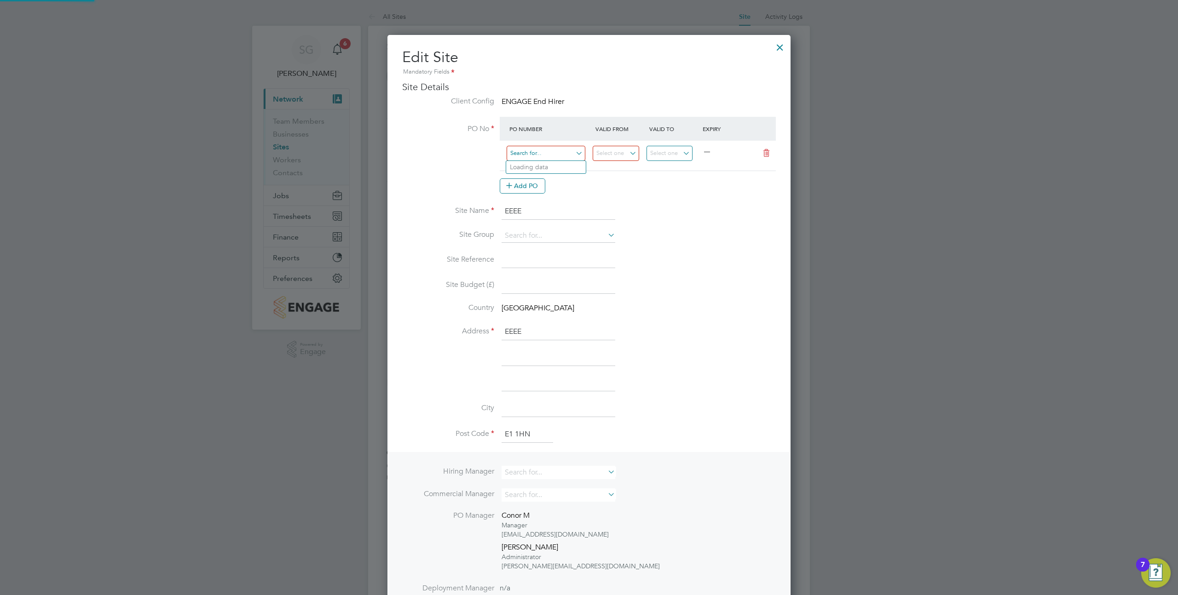
click at [525, 153] on input at bounding box center [546, 153] width 79 height 15
click at [542, 191] on li "12345678" at bounding box center [546, 192] width 80 height 12
type input "[DATE]"
click at [660, 154] on input "[DATE]" at bounding box center [669, 153] width 46 height 15
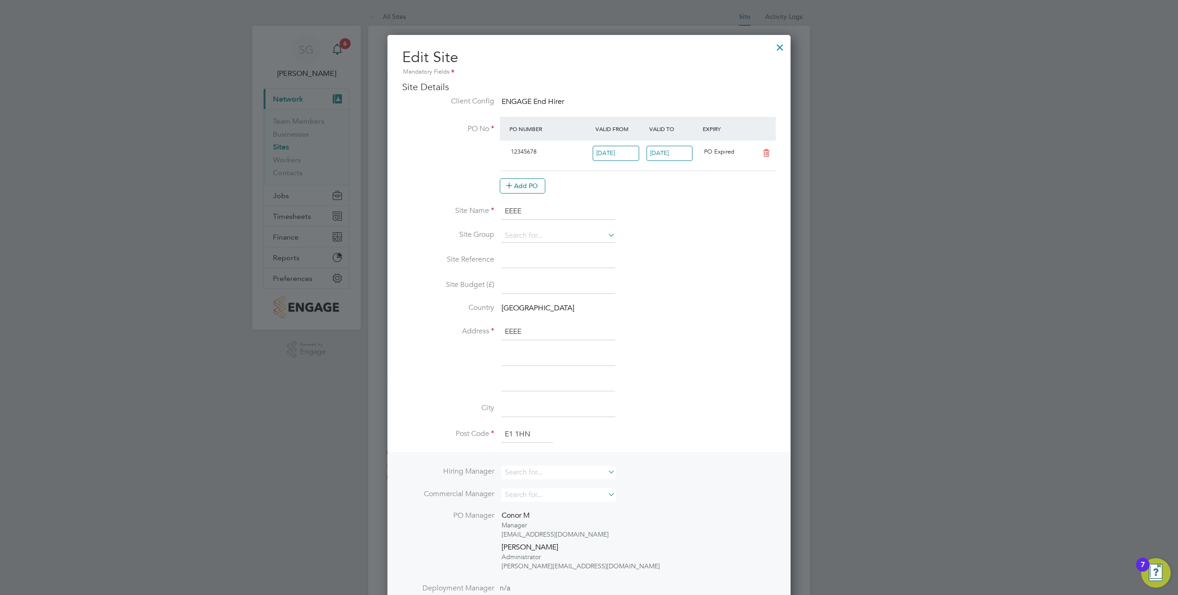
scroll to position [314, 0]
click at [713, 240] on span "25" at bounding box center [713, 239] width 17 height 17
type input "[DATE]"
click at [679, 154] on input "[DATE]" at bounding box center [669, 153] width 46 height 15
click at [709, 241] on span "25" at bounding box center [713, 239] width 17 height 17
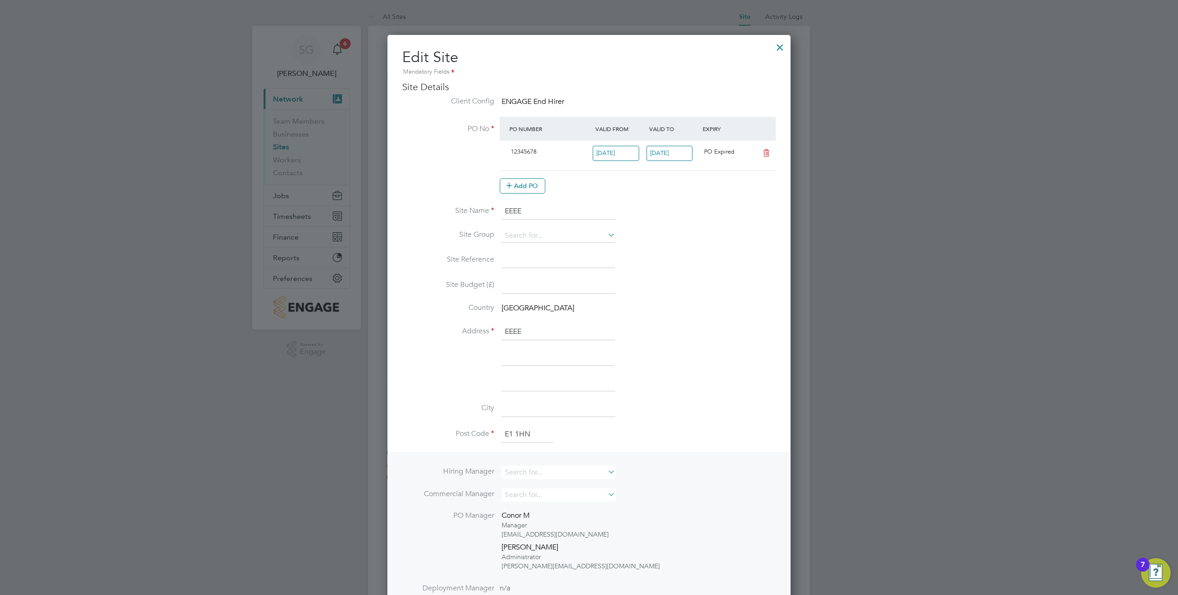
click at [763, 155] on icon at bounding box center [767, 153] width 12 height 7
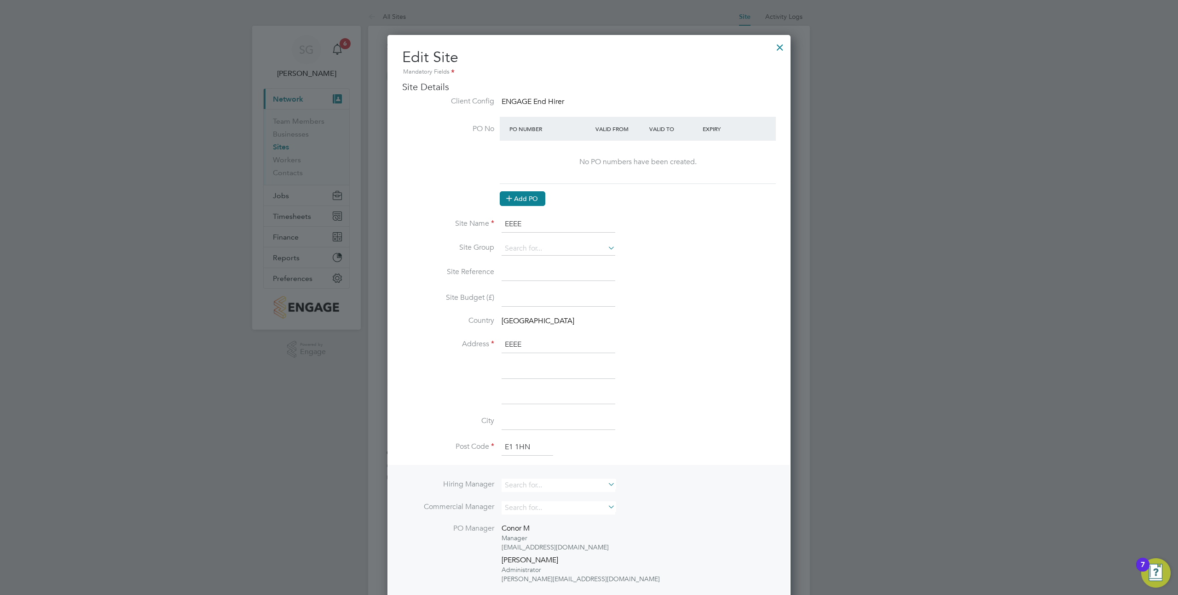
click at [513, 196] on icon at bounding box center [509, 198] width 7 height 7
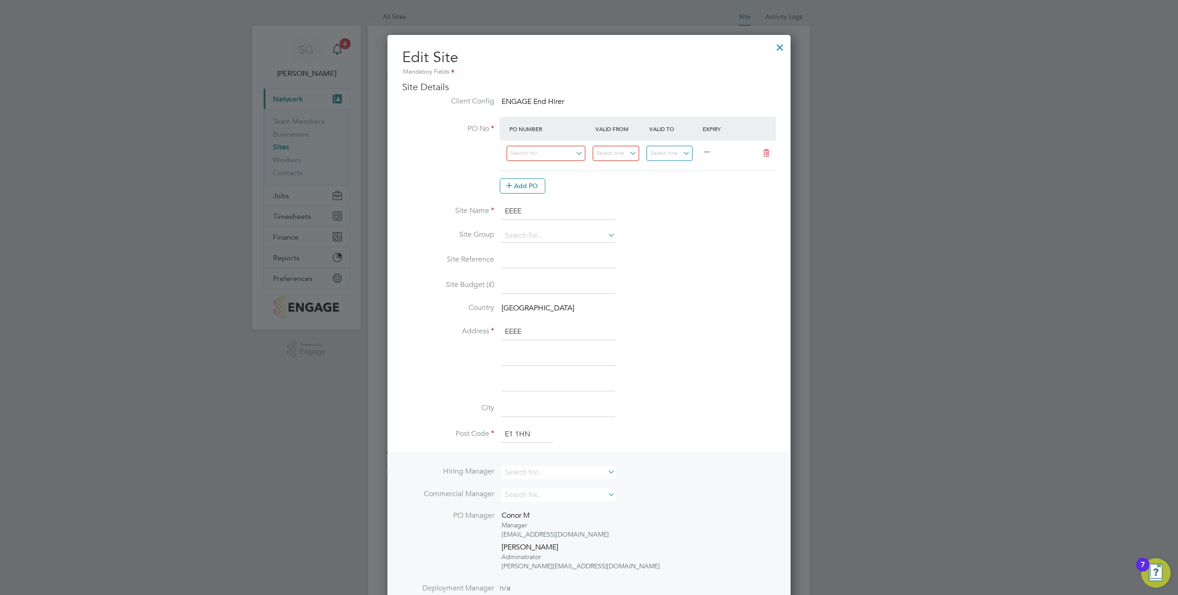
click at [561, 143] on div "—" at bounding box center [638, 156] width 276 height 30
click at [543, 154] on input at bounding box center [546, 153] width 79 height 15
click at [661, 199] on li "PO No PO Number Valid From Valid To Expiry — Add PO" at bounding box center [589, 160] width 374 height 86
click at [533, 152] on input at bounding box center [546, 153] width 79 height 15
type input "odkdjdjde"
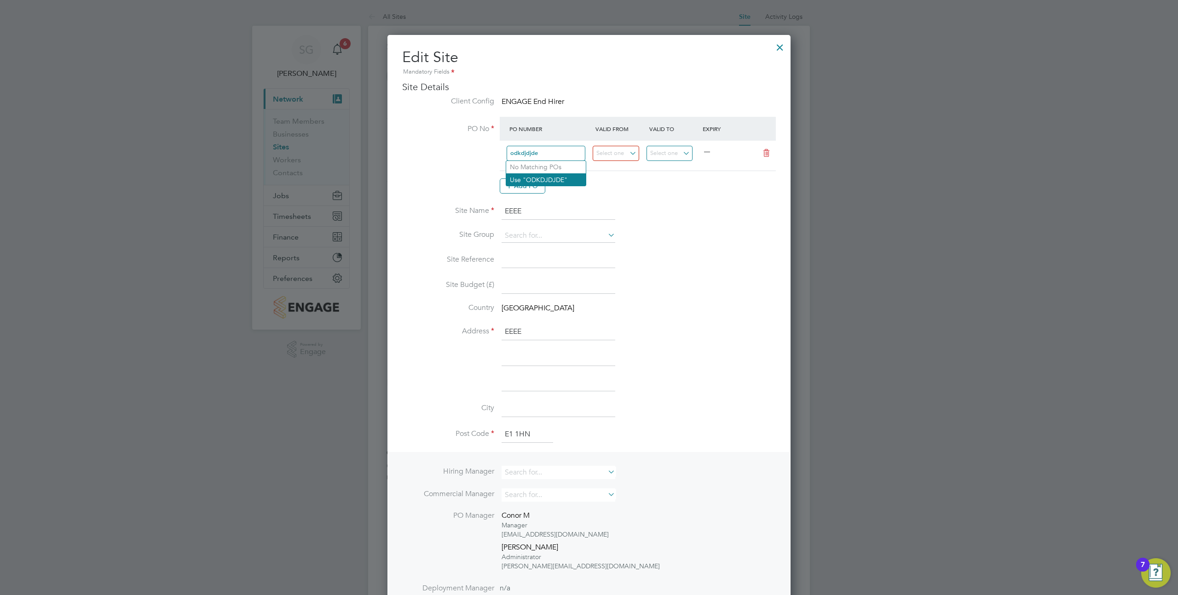
click at [532, 183] on li "Use "ODKDJDJDE"" at bounding box center [546, 179] width 80 height 12
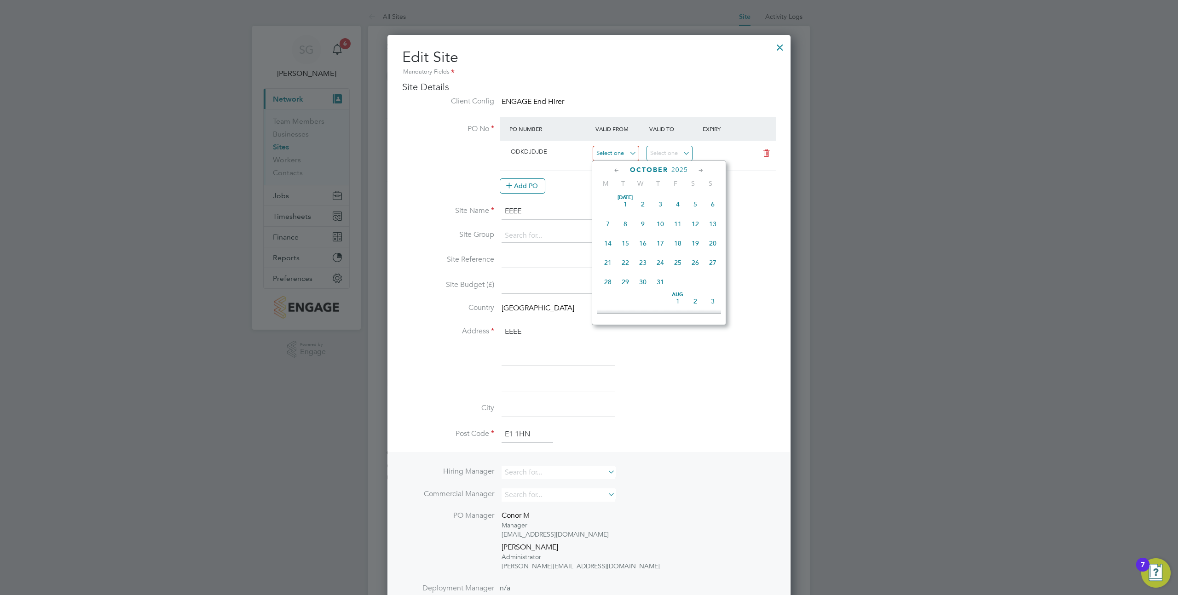
click at [625, 157] on input at bounding box center [616, 153] width 46 height 15
click at [636, 205] on span "[DATE]" at bounding box center [642, 200] width 17 height 17
type input "[DATE]"
click at [657, 155] on input at bounding box center [669, 153] width 46 height 15
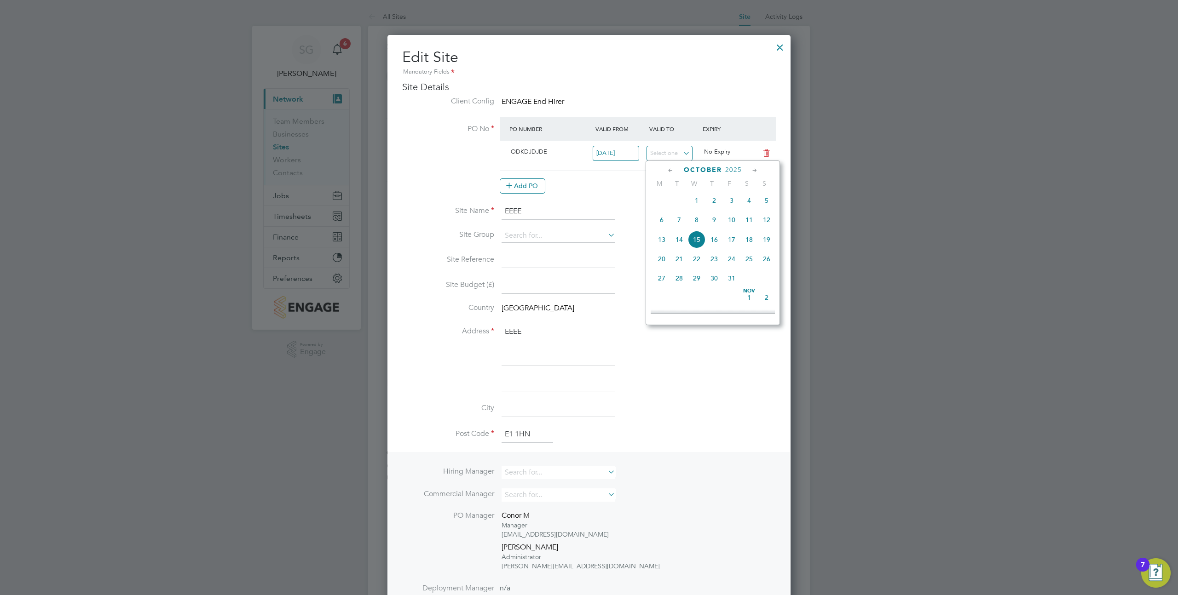
click at [716, 242] on span "16" at bounding box center [713, 239] width 17 height 17
type input "[DATE]"
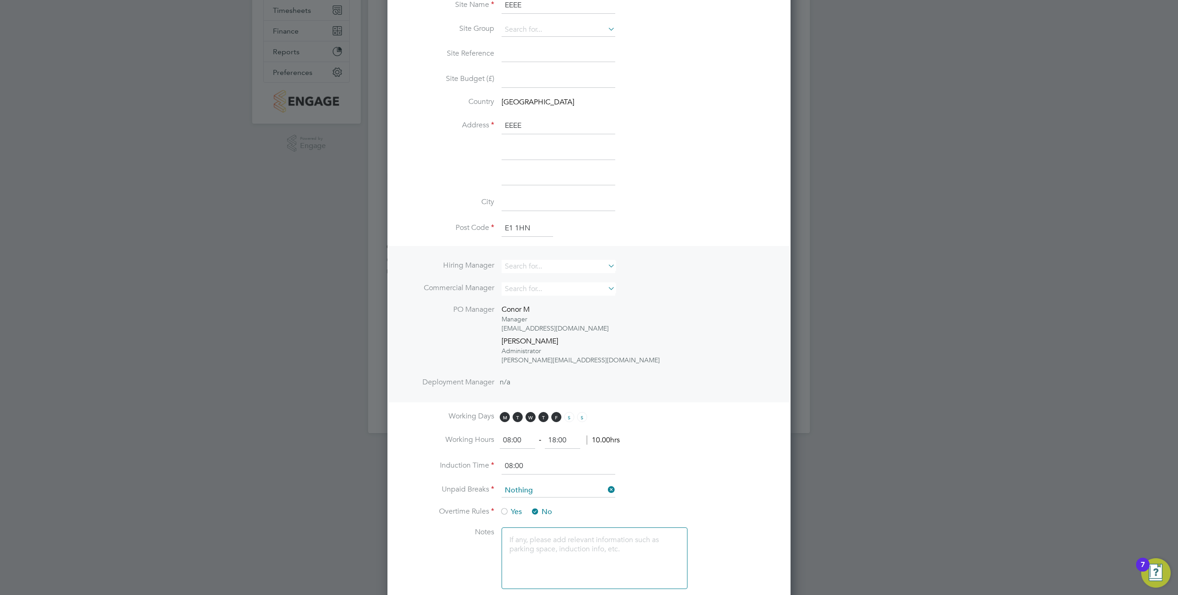
scroll to position [331, 0]
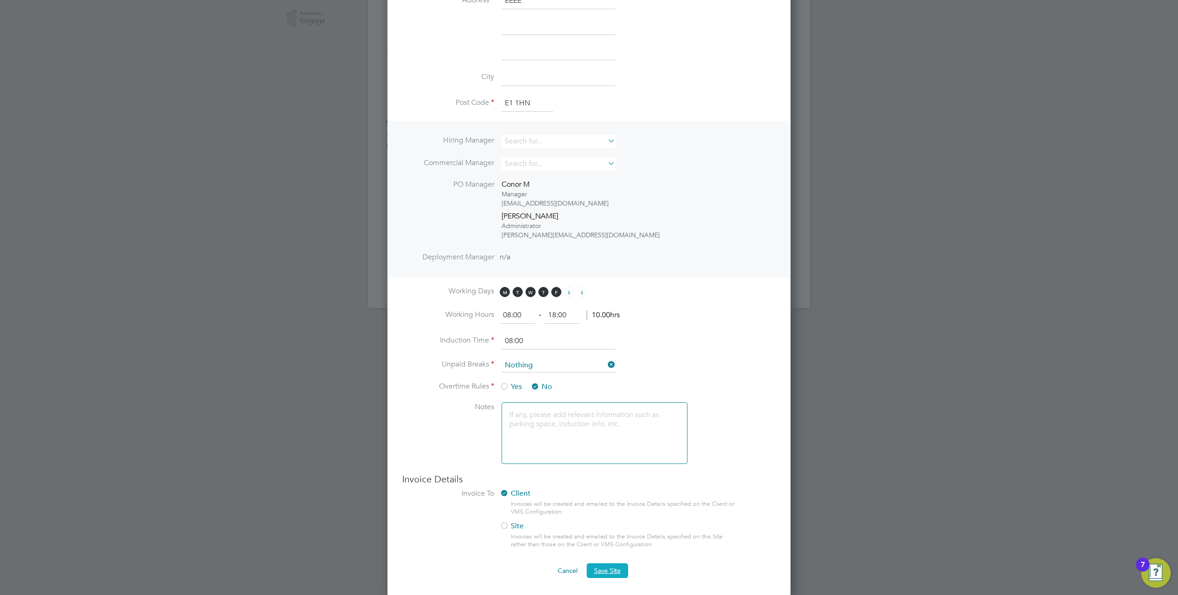
click at [603, 569] on span "Save Site" at bounding box center [607, 571] width 27 height 8
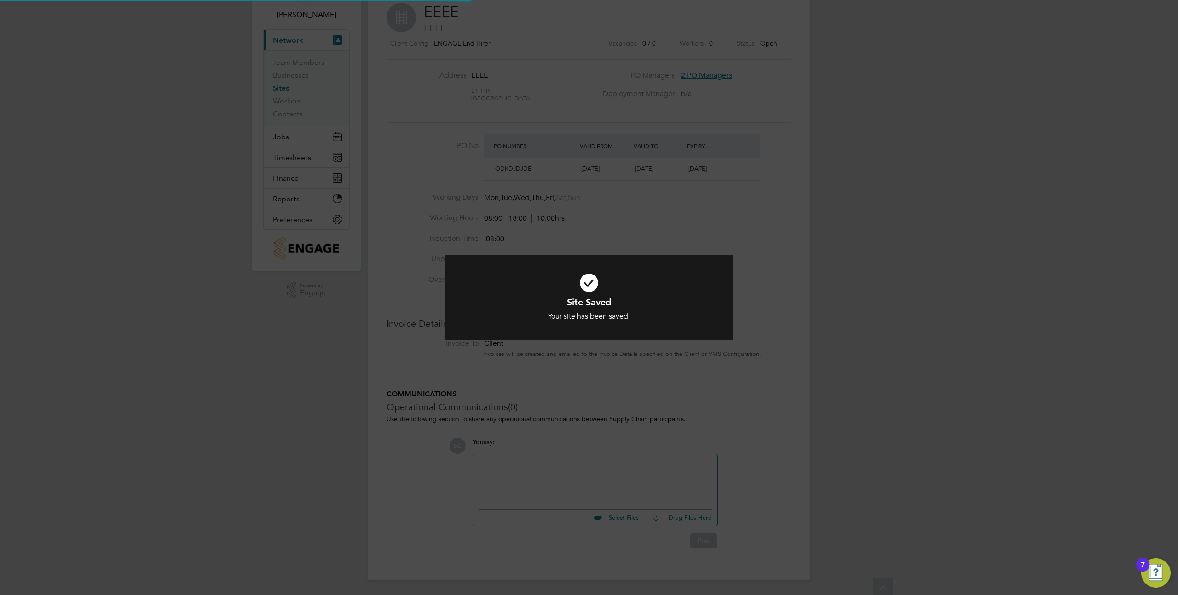
scroll to position [0, 0]
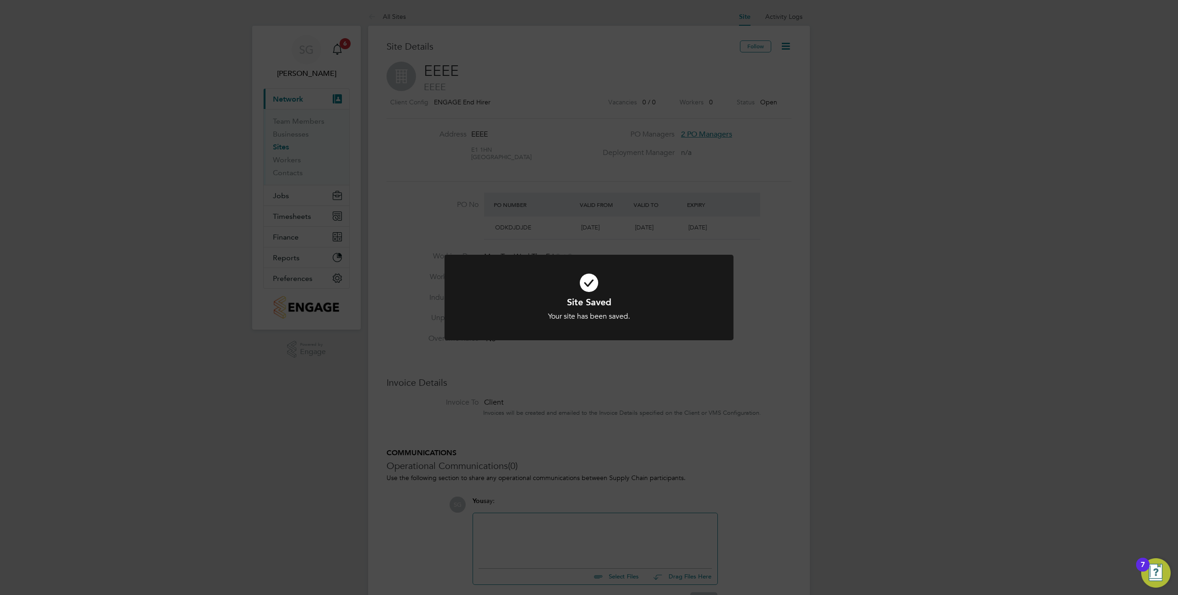
click at [812, 151] on div "Site Saved Your site has been saved. Cancel Okay" at bounding box center [589, 297] width 1178 height 595
